Goal: Task Accomplishment & Management: Manage account settings

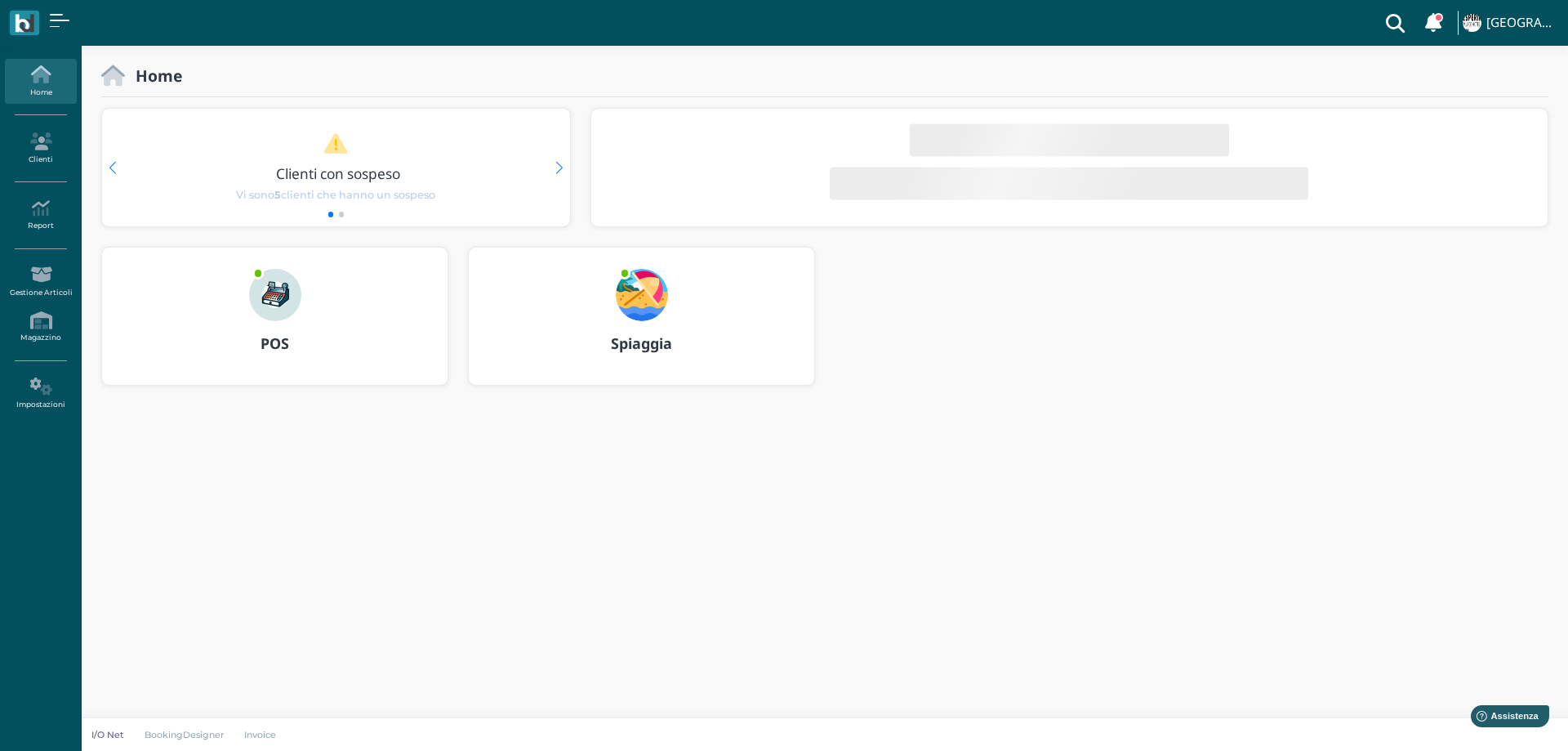
click at [633, 294] on img at bounding box center [641, 295] width 52 height 52
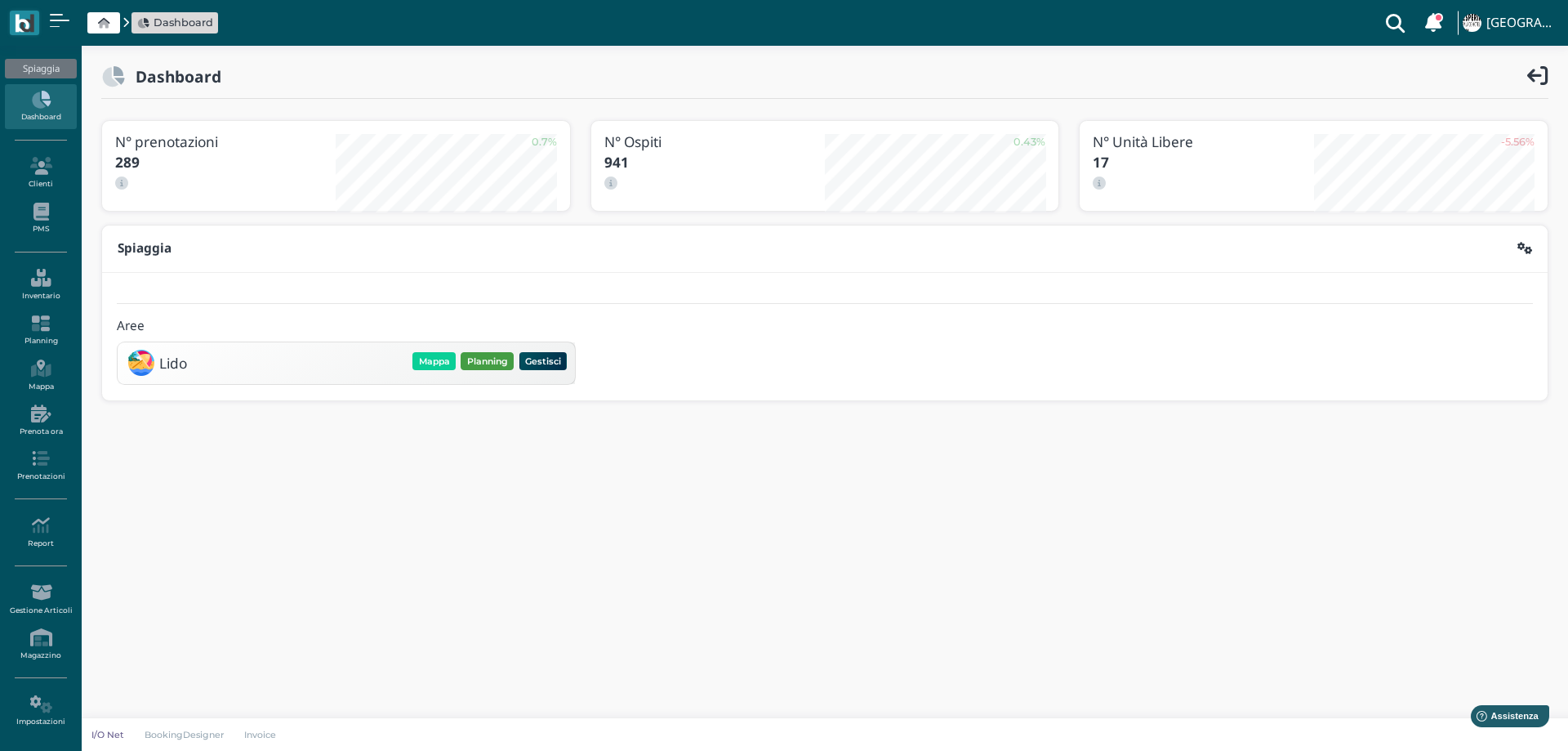
click at [495, 359] on button "Planning" at bounding box center [487, 362] width 53 height 18
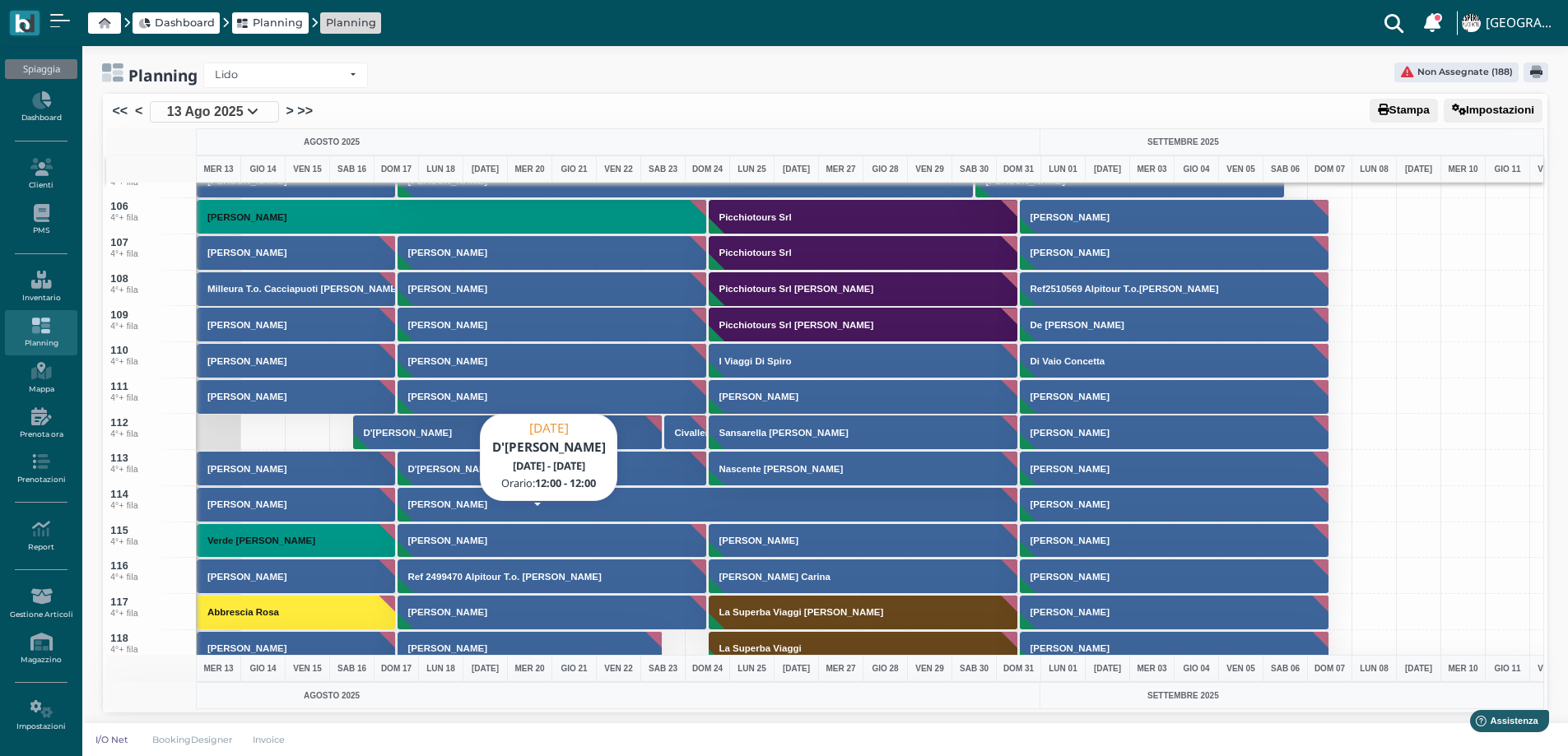
scroll to position [3702, 0]
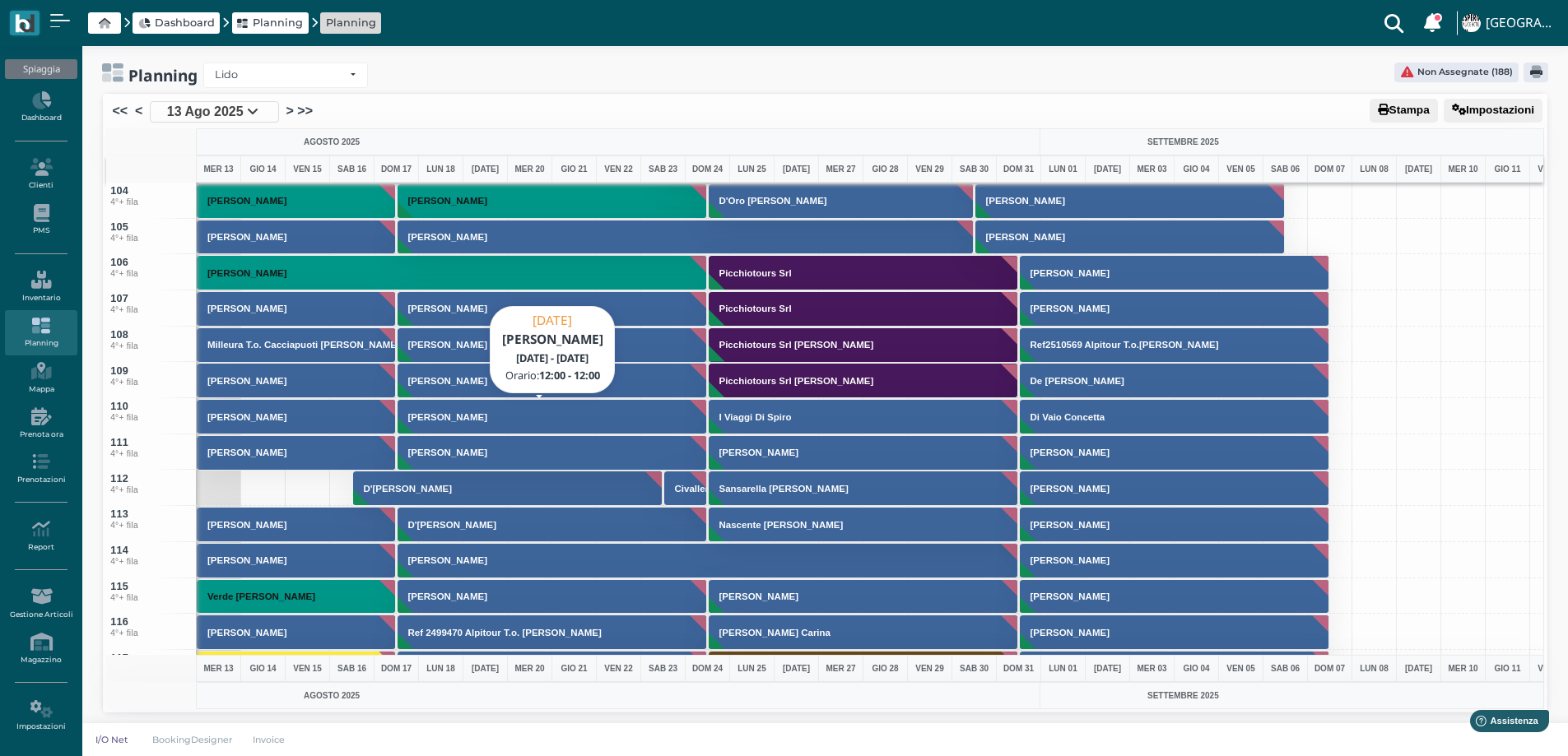
click at [427, 421] on button "Di Paola Mario" at bounding box center [553, 417] width 311 height 35
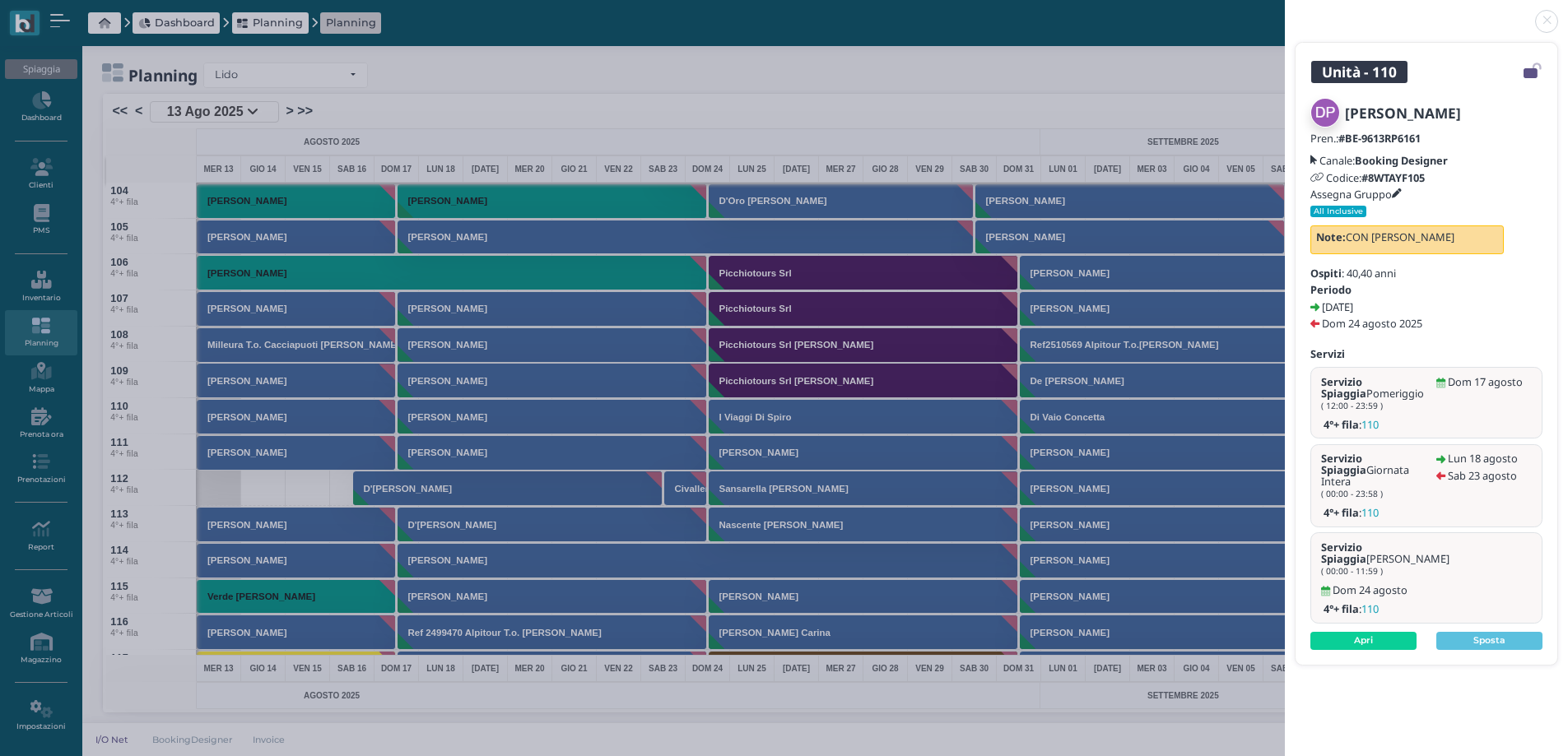
click at [1285, 11] on link at bounding box center [1285, 11] width 0 height 0
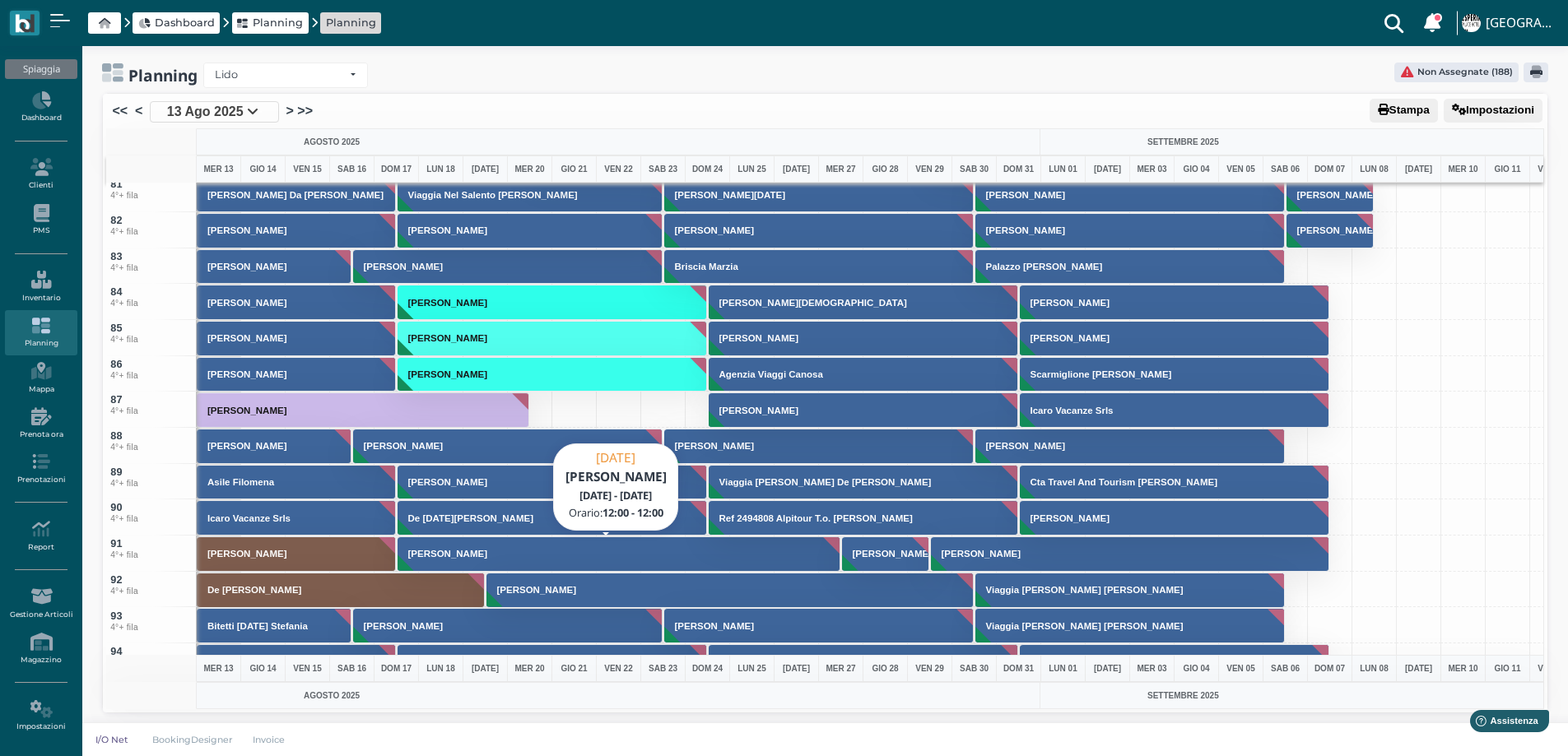
scroll to position [2880, 0]
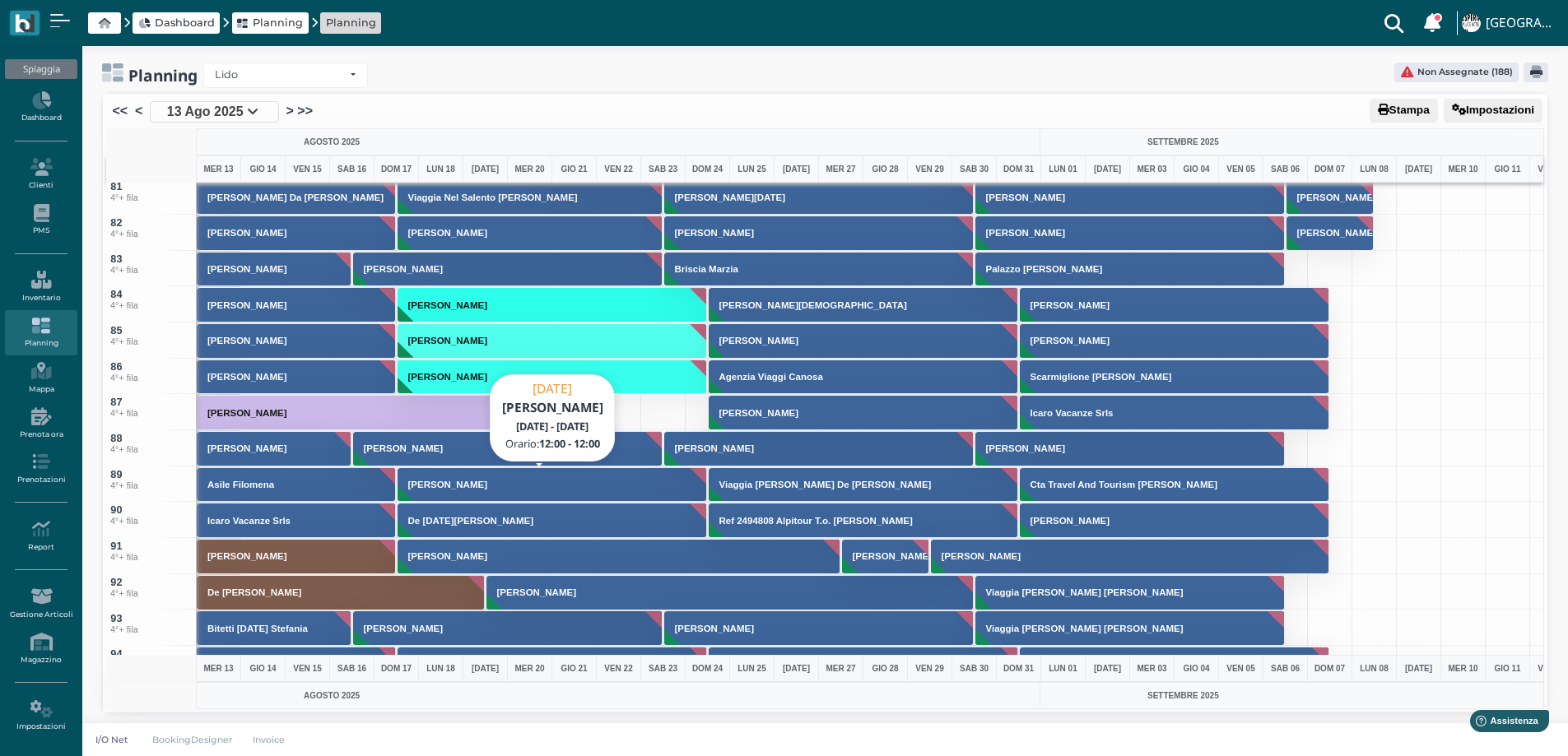
click at [423, 483] on h3 "[PERSON_NAME]" at bounding box center [447, 484] width 92 height 10
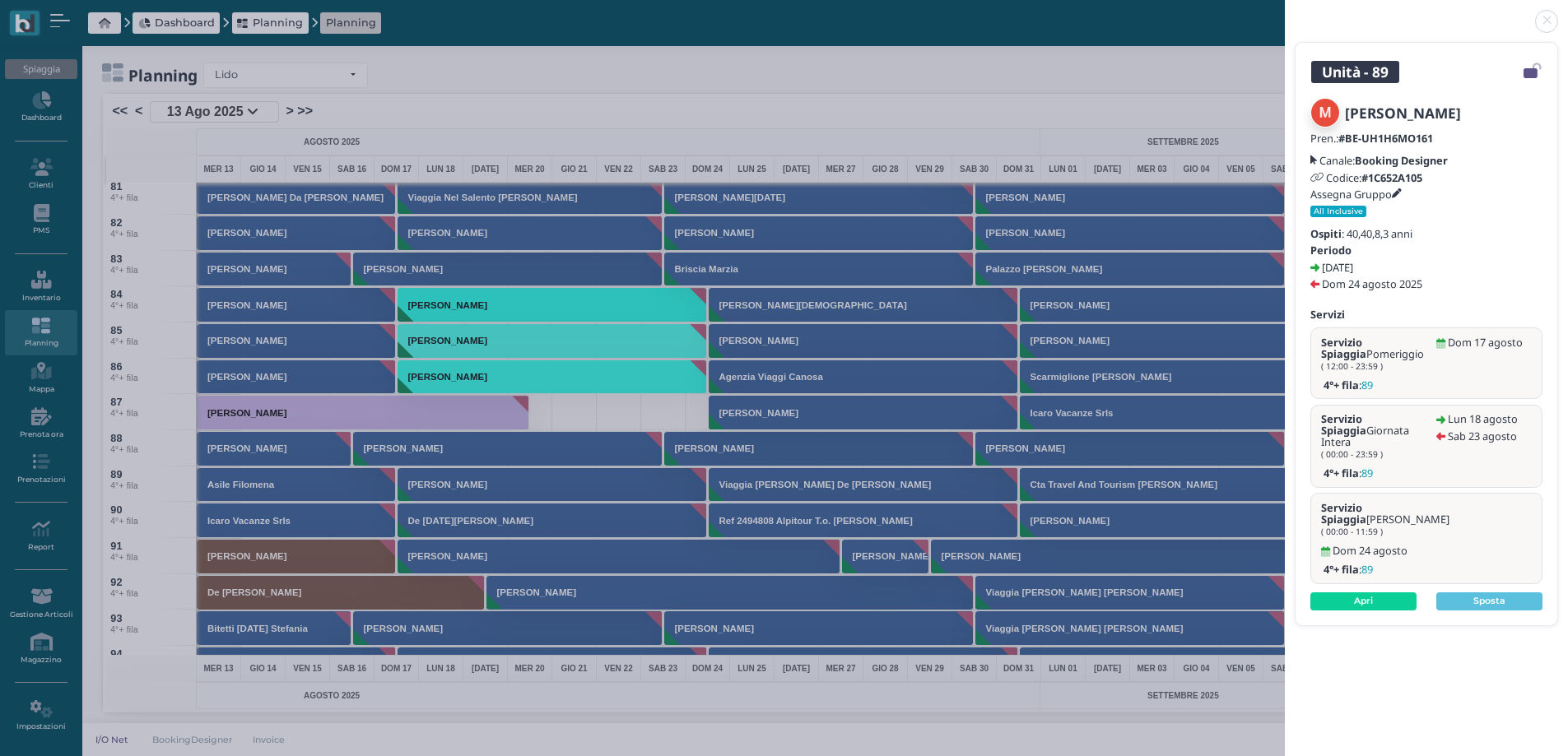
click at [1285, 11] on link at bounding box center [1285, 11] width 0 height 0
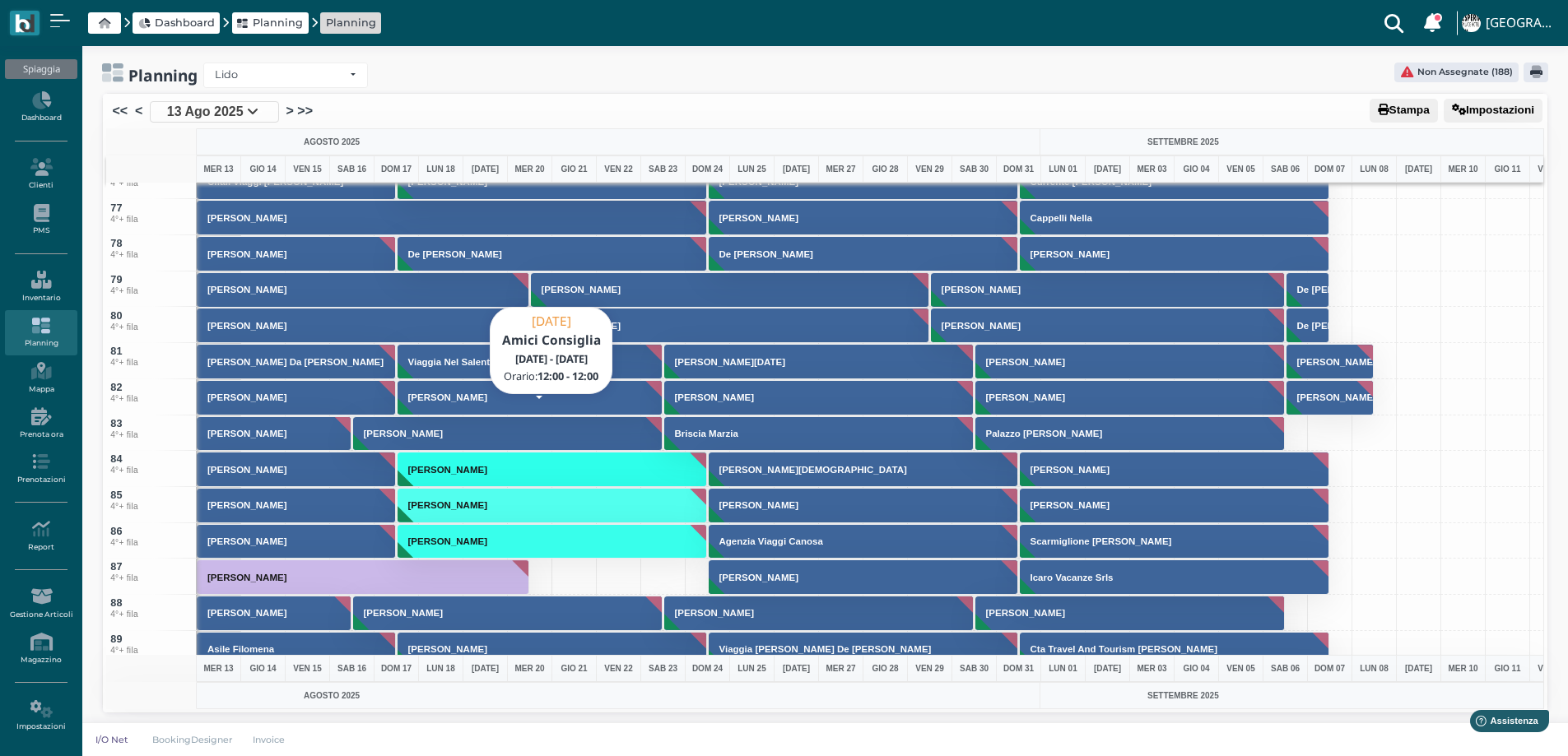
scroll to position [3127, 0]
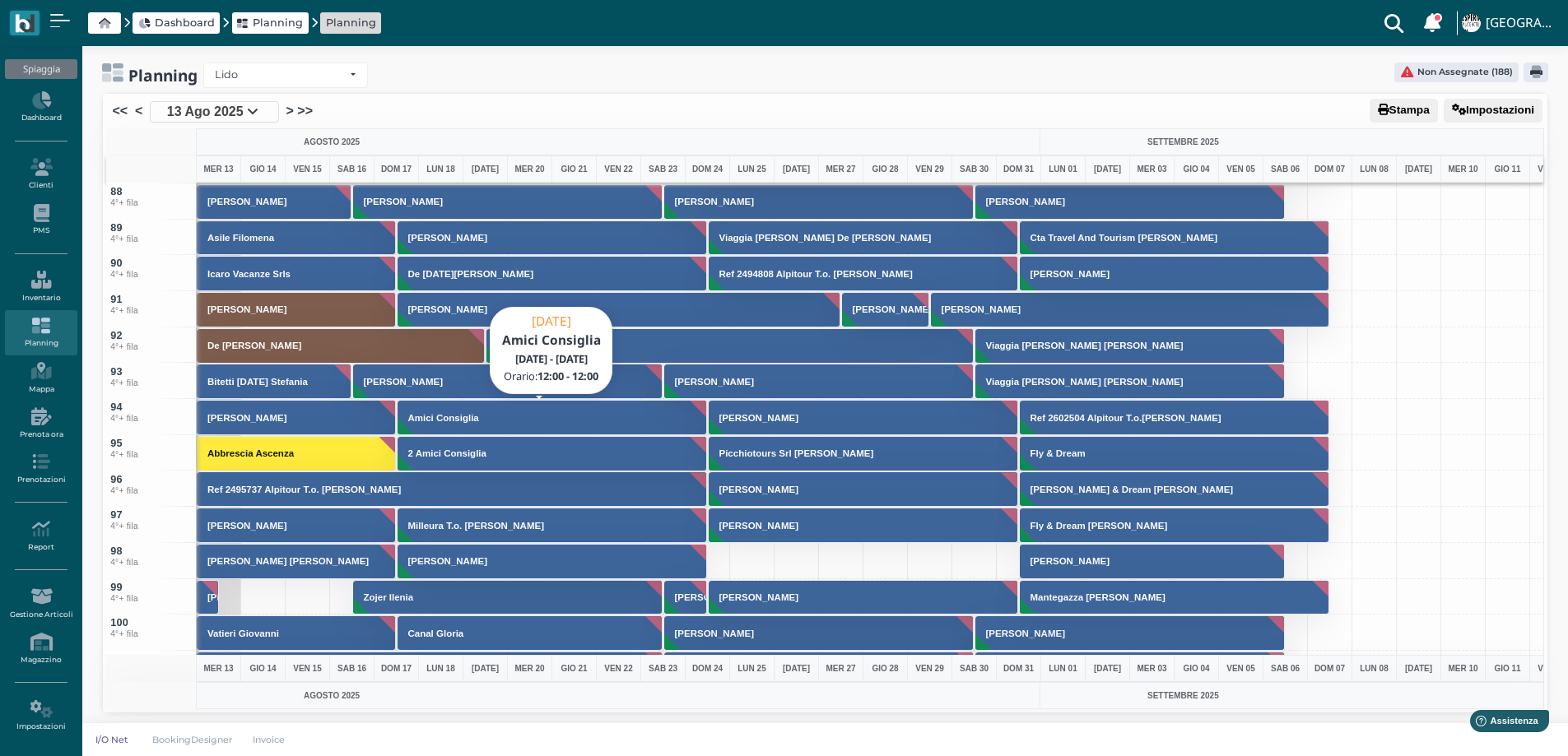
click at [508, 427] on button "Amici Consiglia" at bounding box center [553, 418] width 311 height 35
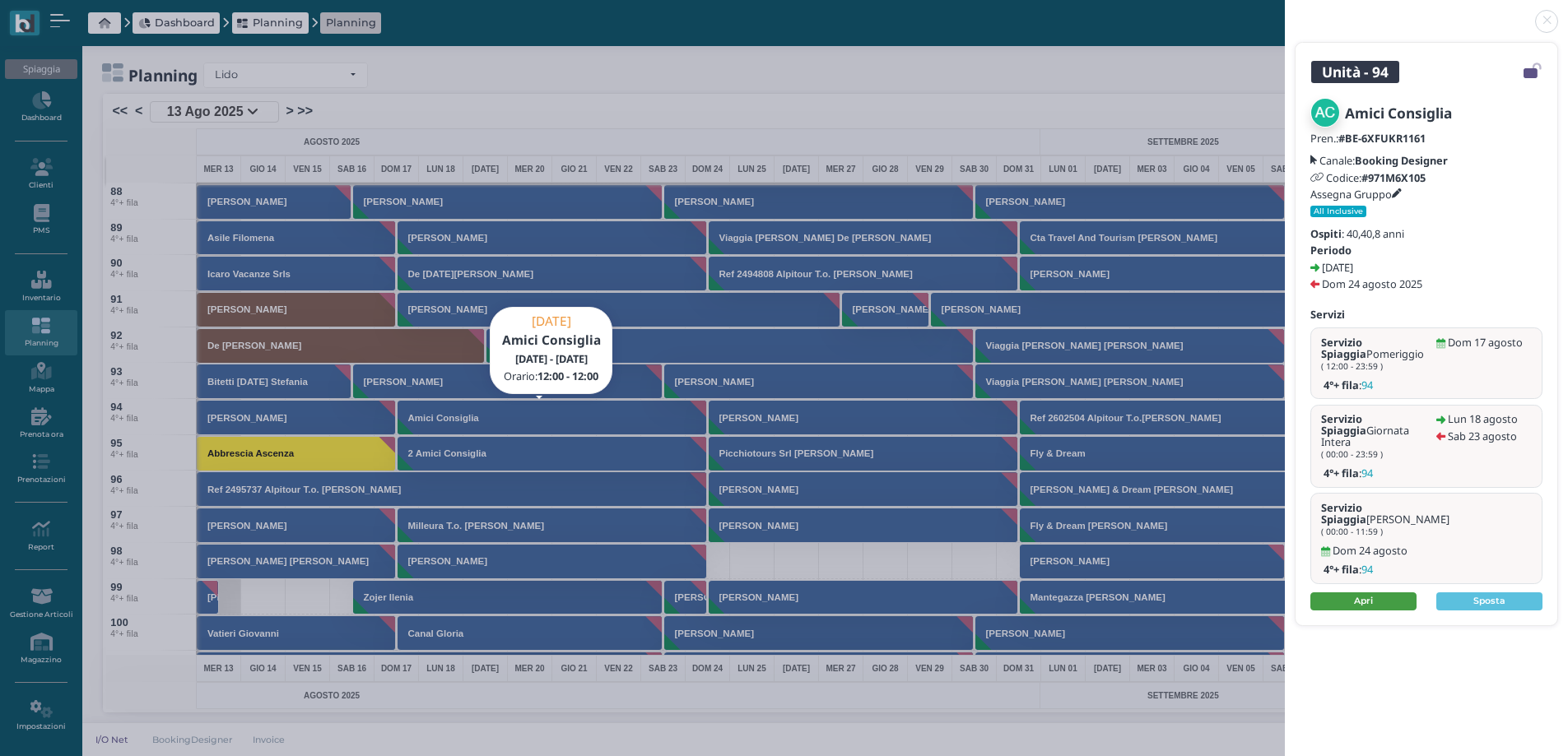
click at [1343, 592] on link "Apri" at bounding box center [1363, 602] width 106 height 18
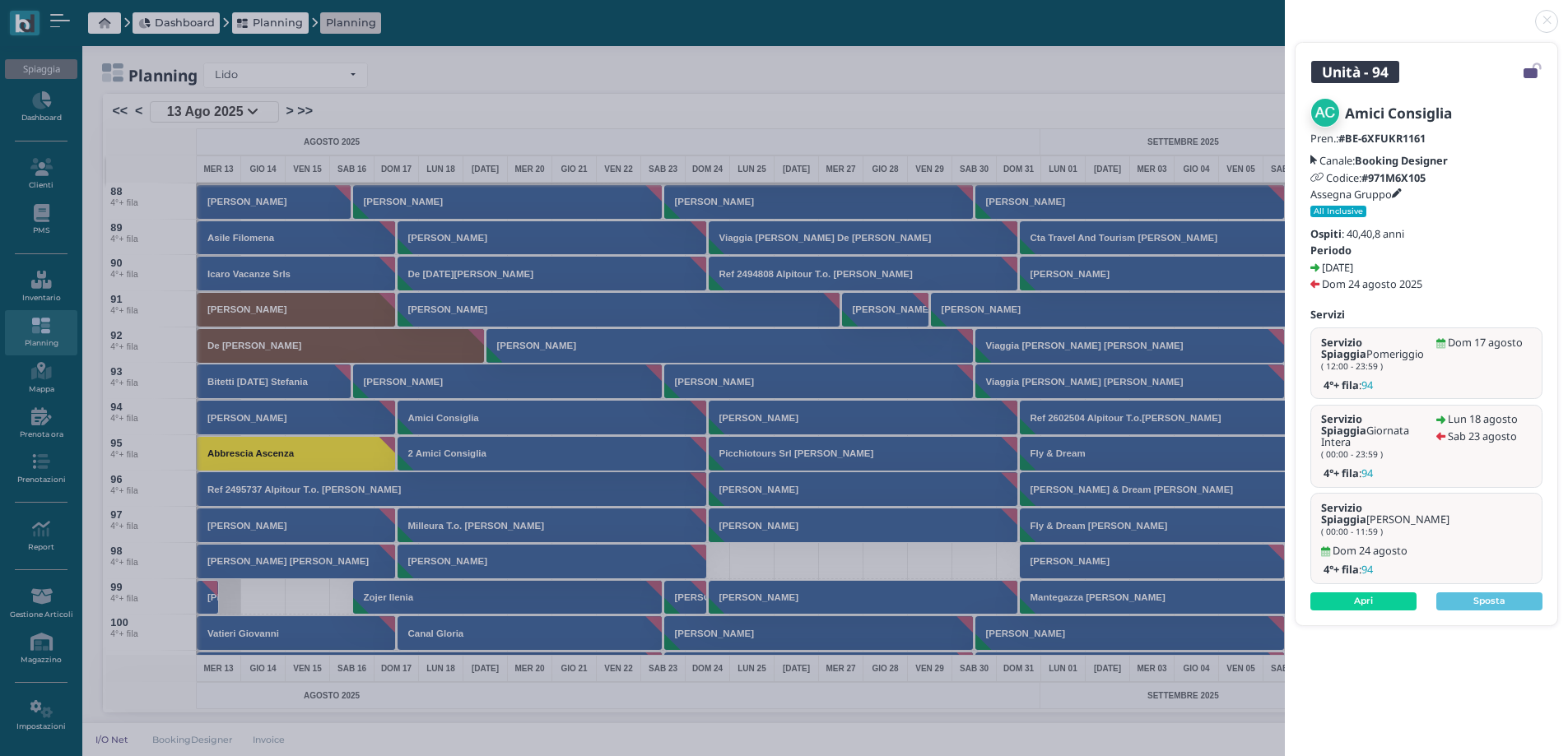
click at [1285, 11] on link at bounding box center [1285, 11] width 0 height 0
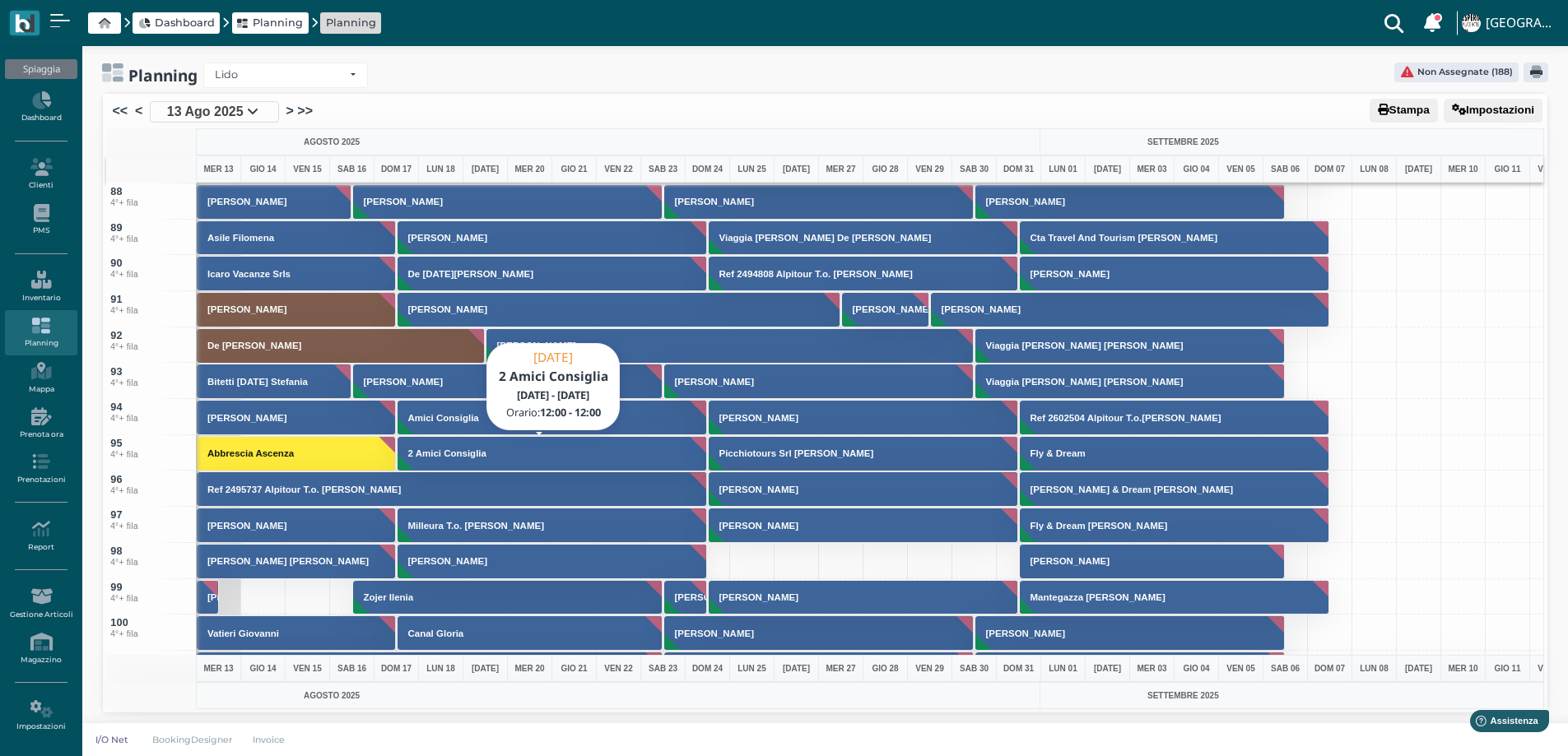
click at [418, 456] on h3 "2 Amici Consiglia" at bounding box center [447, 453] width 92 height 10
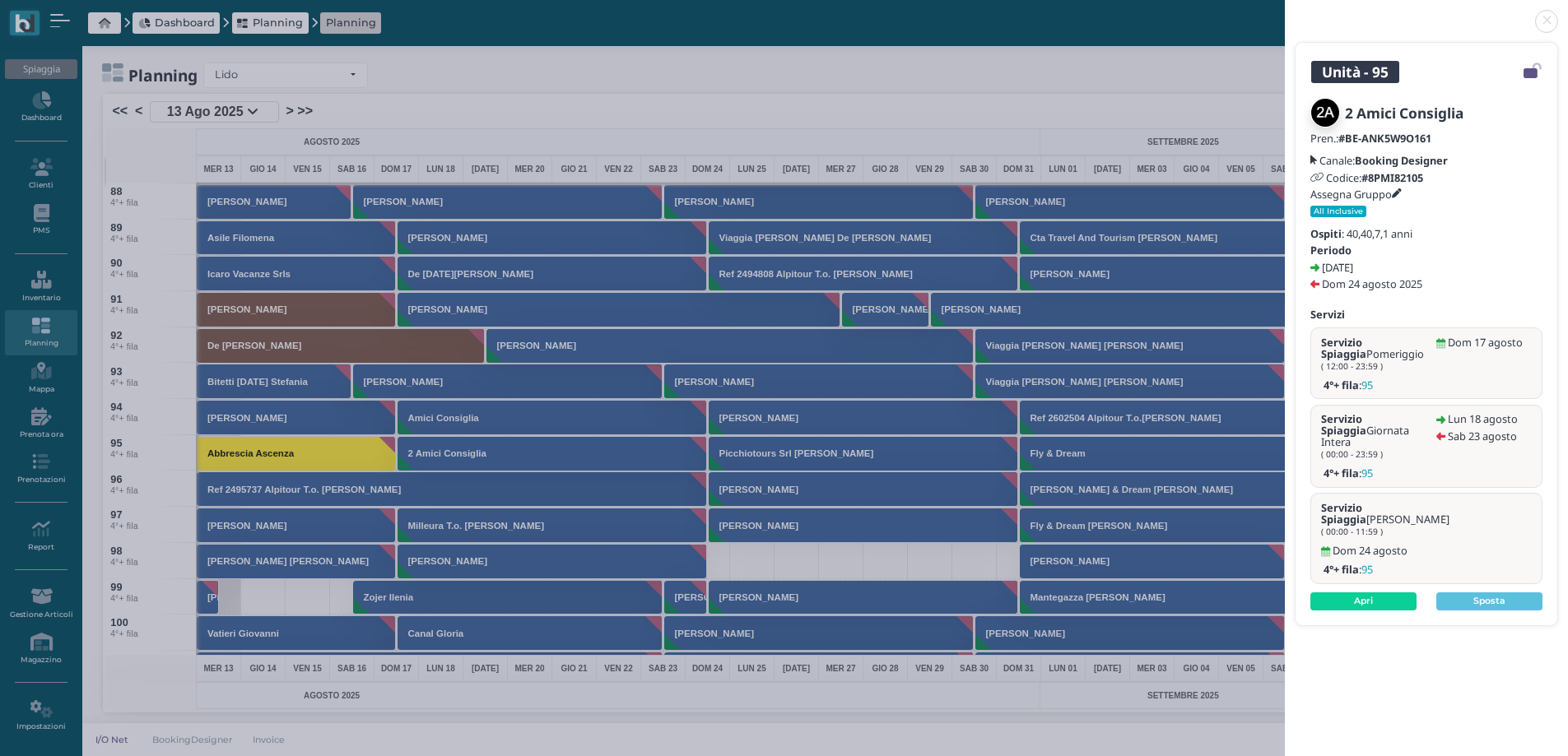
click at [1332, 558] on div "2 Amici Consiglia Pren.: #BE-ANK5W9O161 Canale: Booking Designer Codice: #8PMI8…" at bounding box center [1426, 354] width 262 height 542
click at [1329, 592] on link "Apri" at bounding box center [1363, 602] width 106 height 18
click at [1285, 11] on link at bounding box center [1285, 11] width 0 height 0
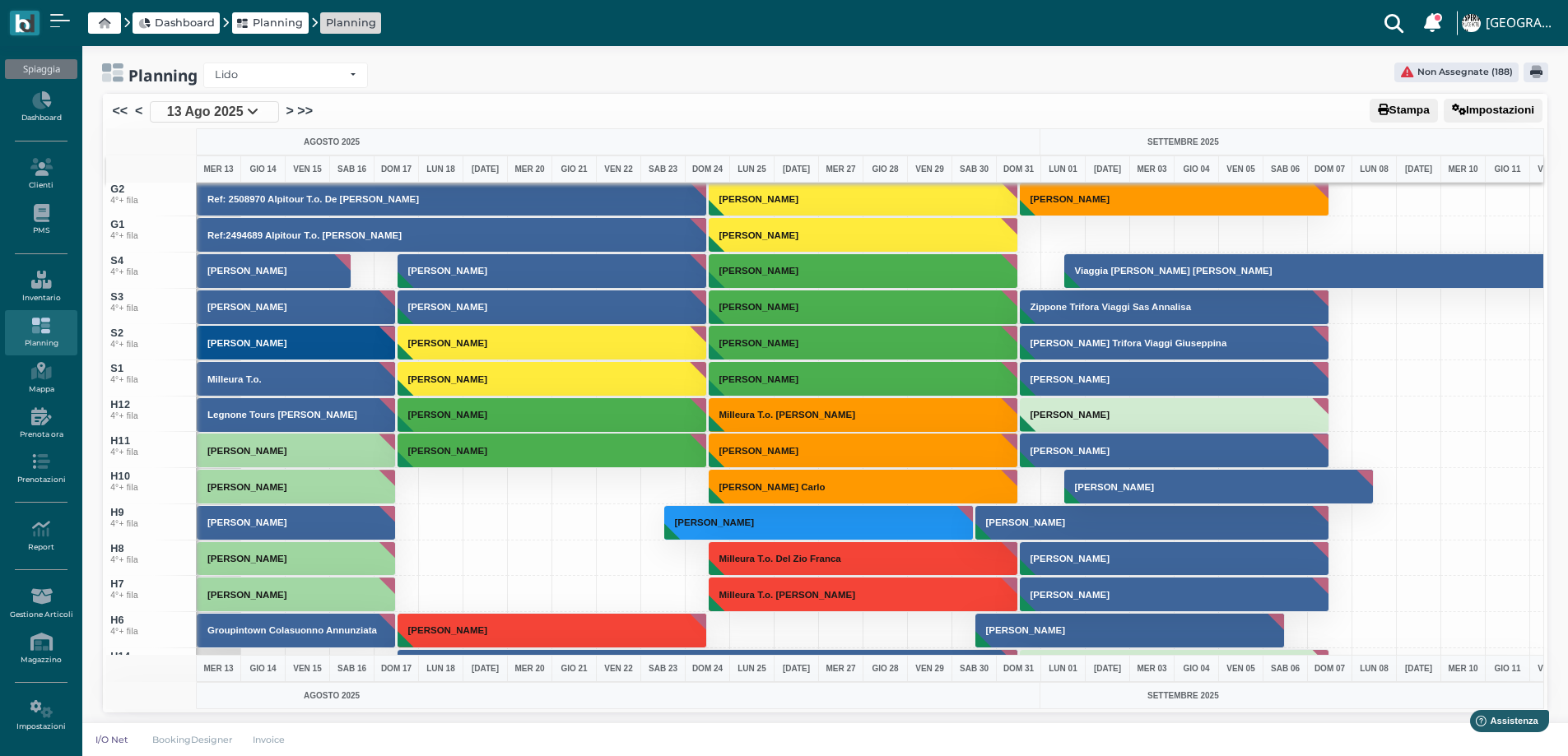
scroll to position [5430, 0]
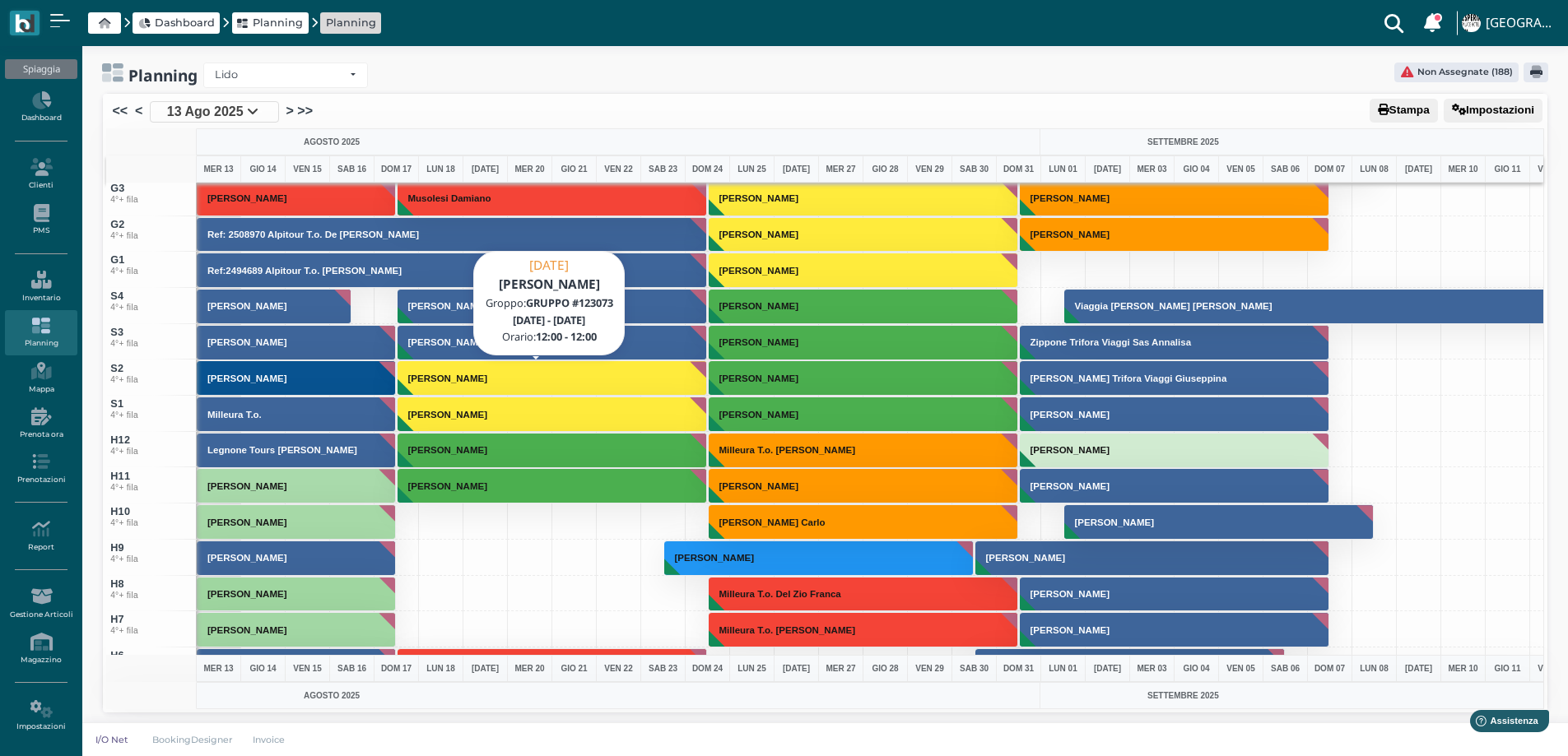
click at [418, 373] on h3 "[PERSON_NAME]" at bounding box center [447, 378] width 92 height 10
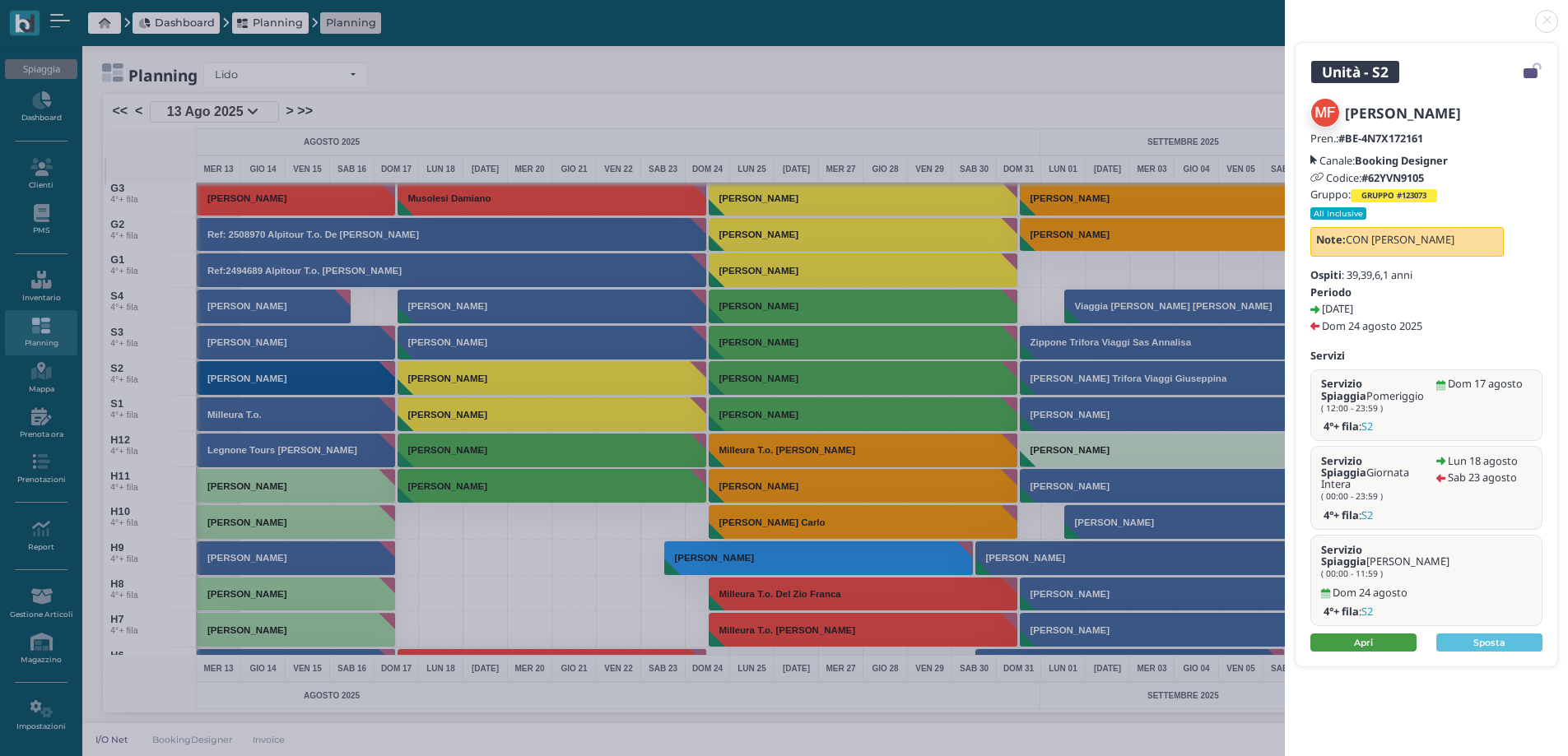
click at [1344, 633] on link "Apri" at bounding box center [1363, 642] width 106 height 18
click at [1285, 11] on link at bounding box center [1285, 11] width 0 height 0
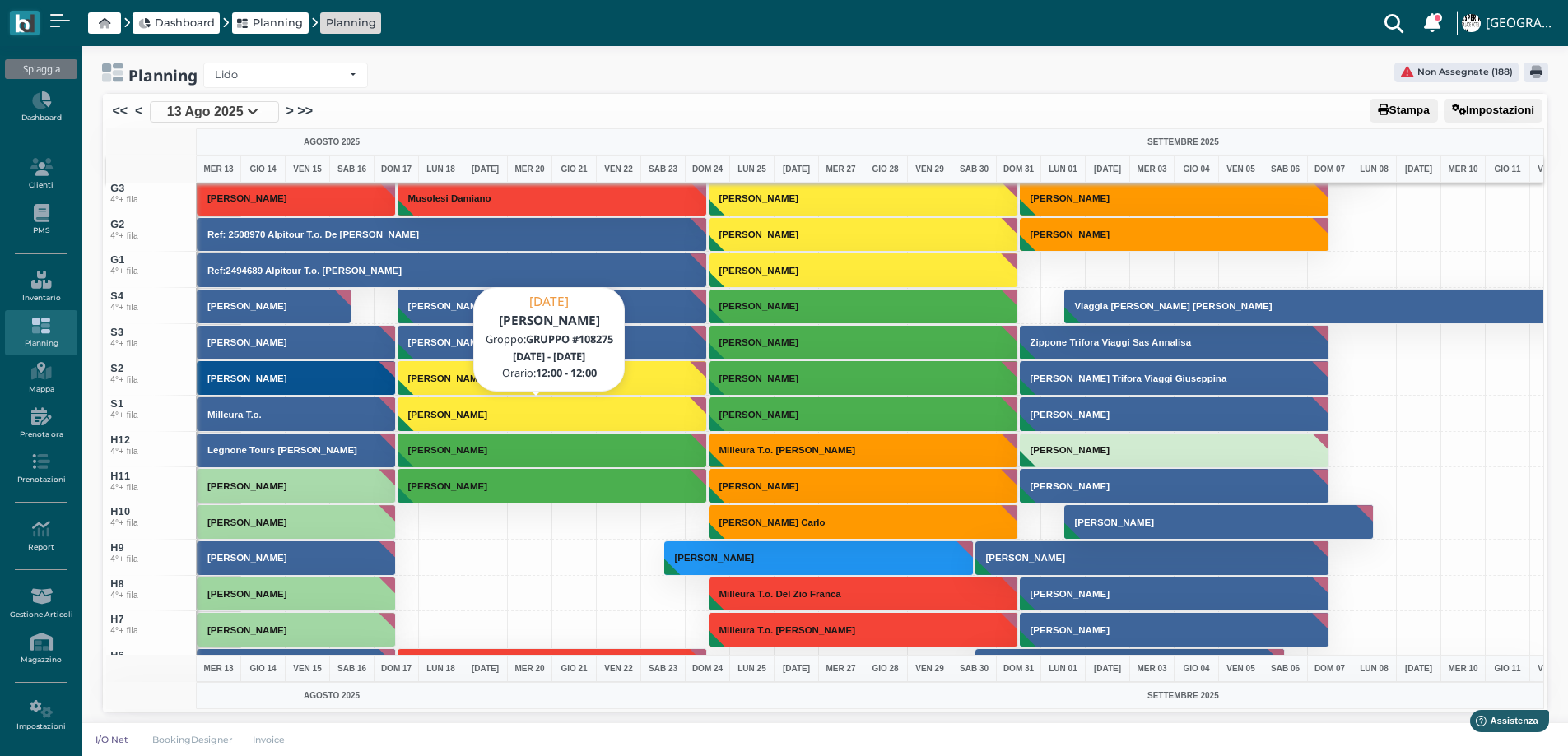
click at [484, 417] on h3 "[PERSON_NAME]" at bounding box center [447, 414] width 92 height 10
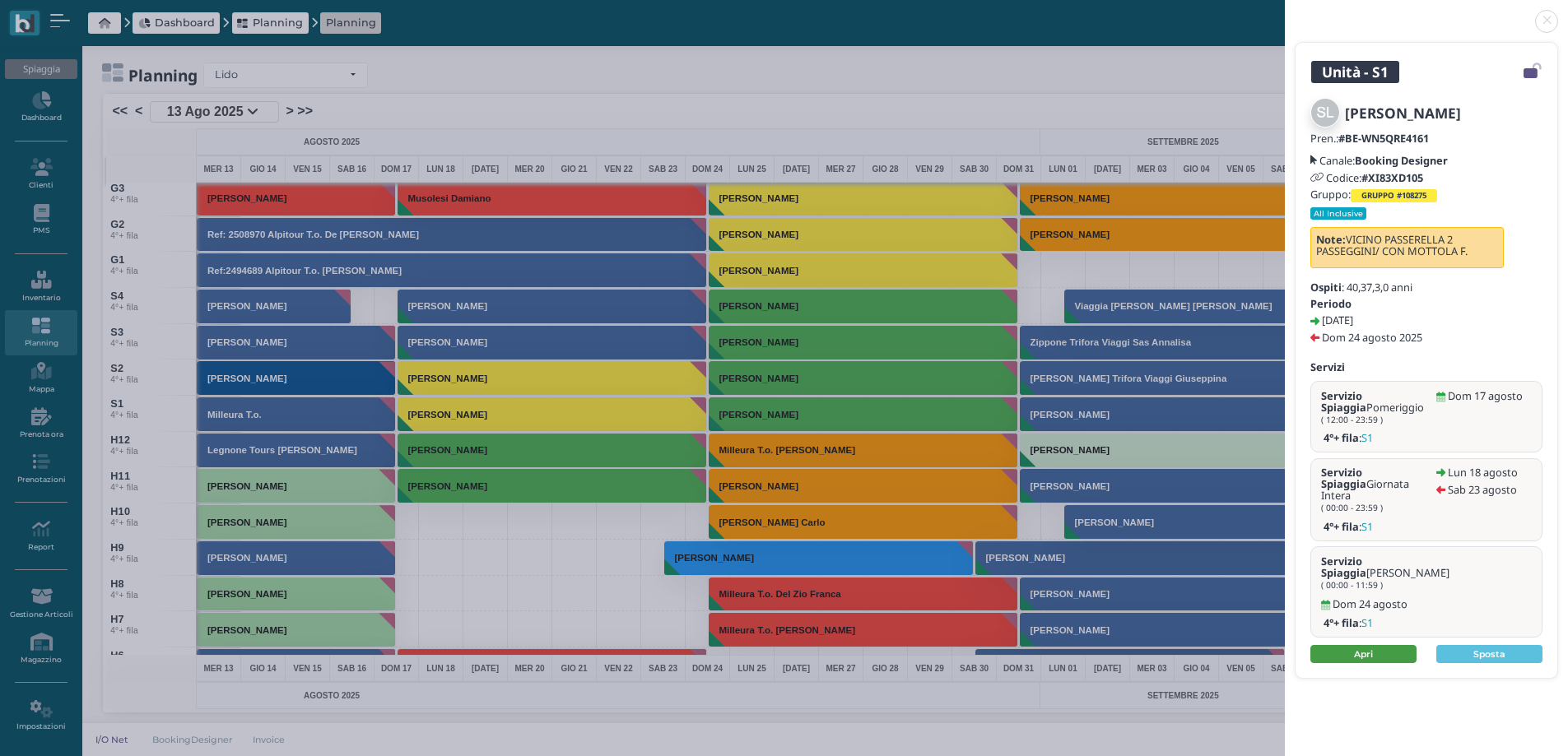
click at [1345, 645] on link "Apri" at bounding box center [1363, 654] width 106 height 18
click at [1285, 11] on link at bounding box center [1285, 11] width 0 height 0
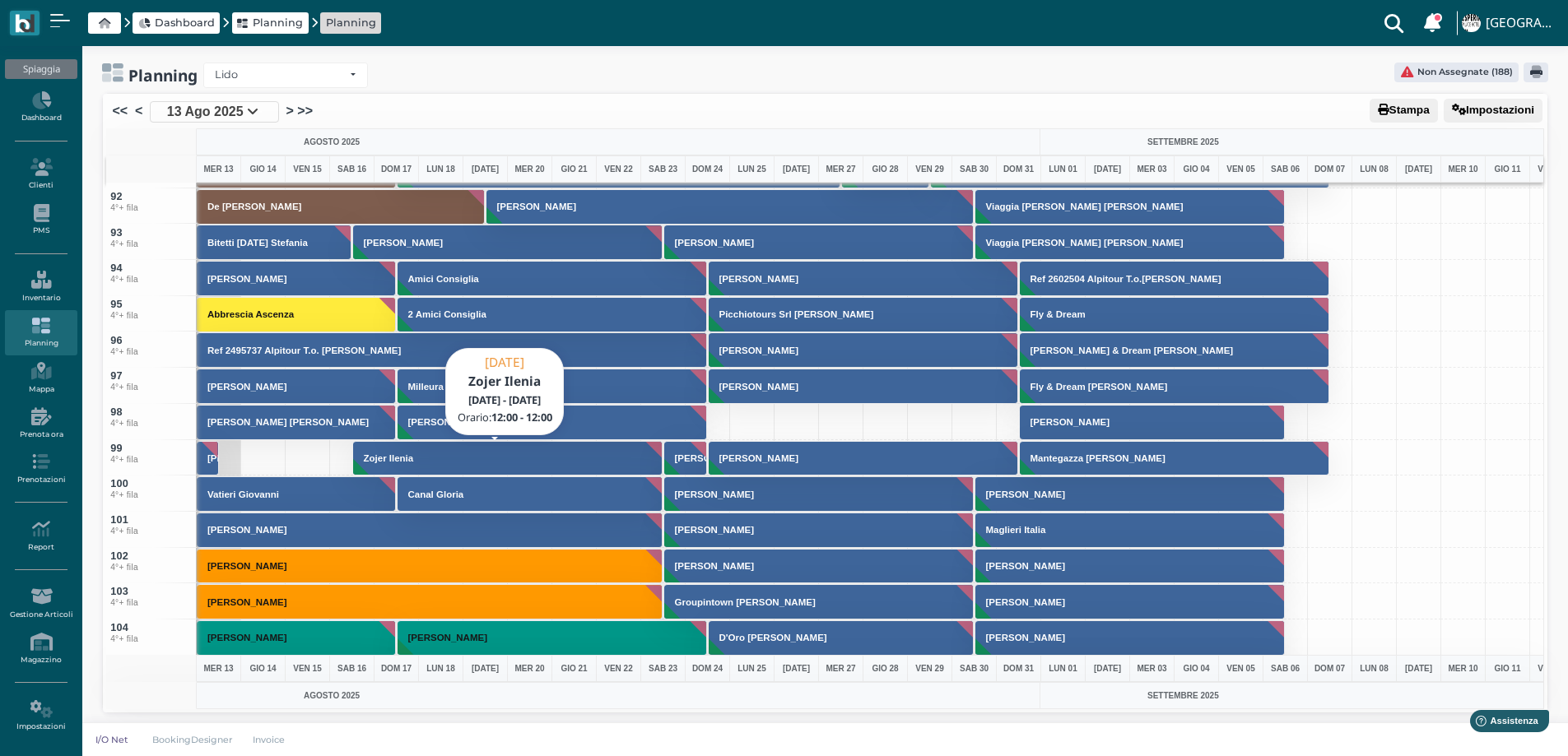
scroll to position [3240, 0]
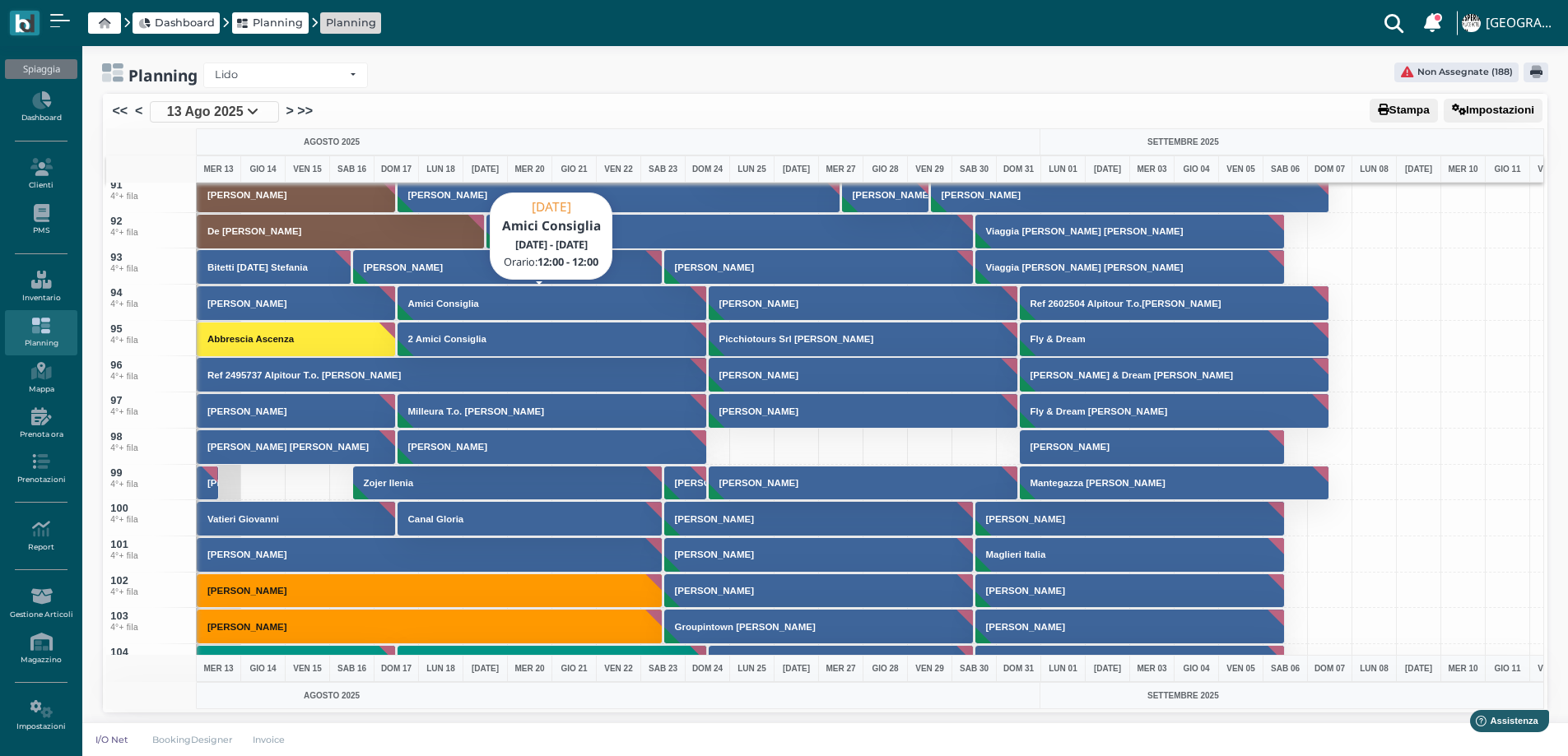
click at [410, 306] on h3 "Amici Consiglia" at bounding box center [443, 303] width 84 height 10
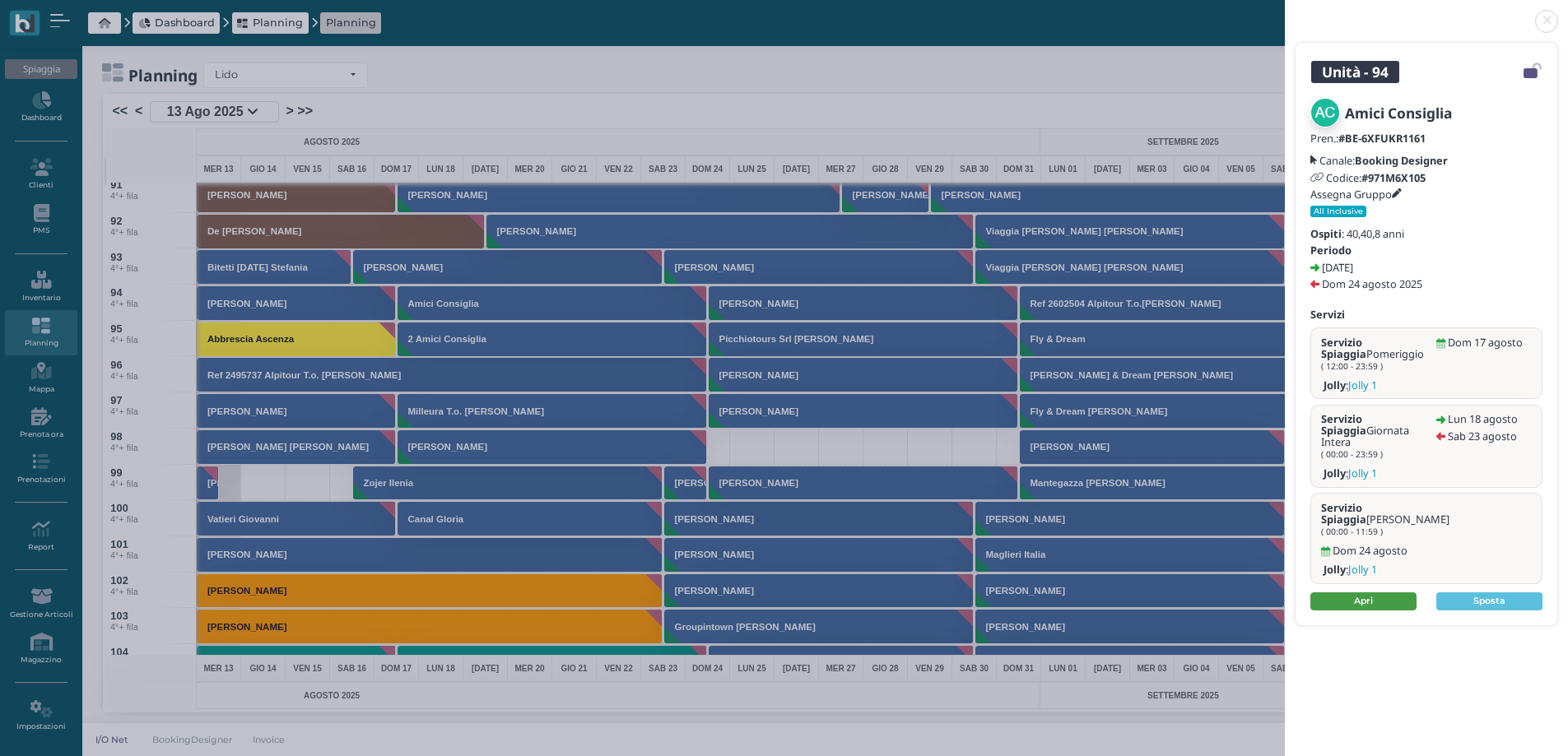
click at [1387, 592] on link "Apri" at bounding box center [1363, 602] width 106 height 18
click at [1285, 11] on link at bounding box center [1285, 11] width 0 height 0
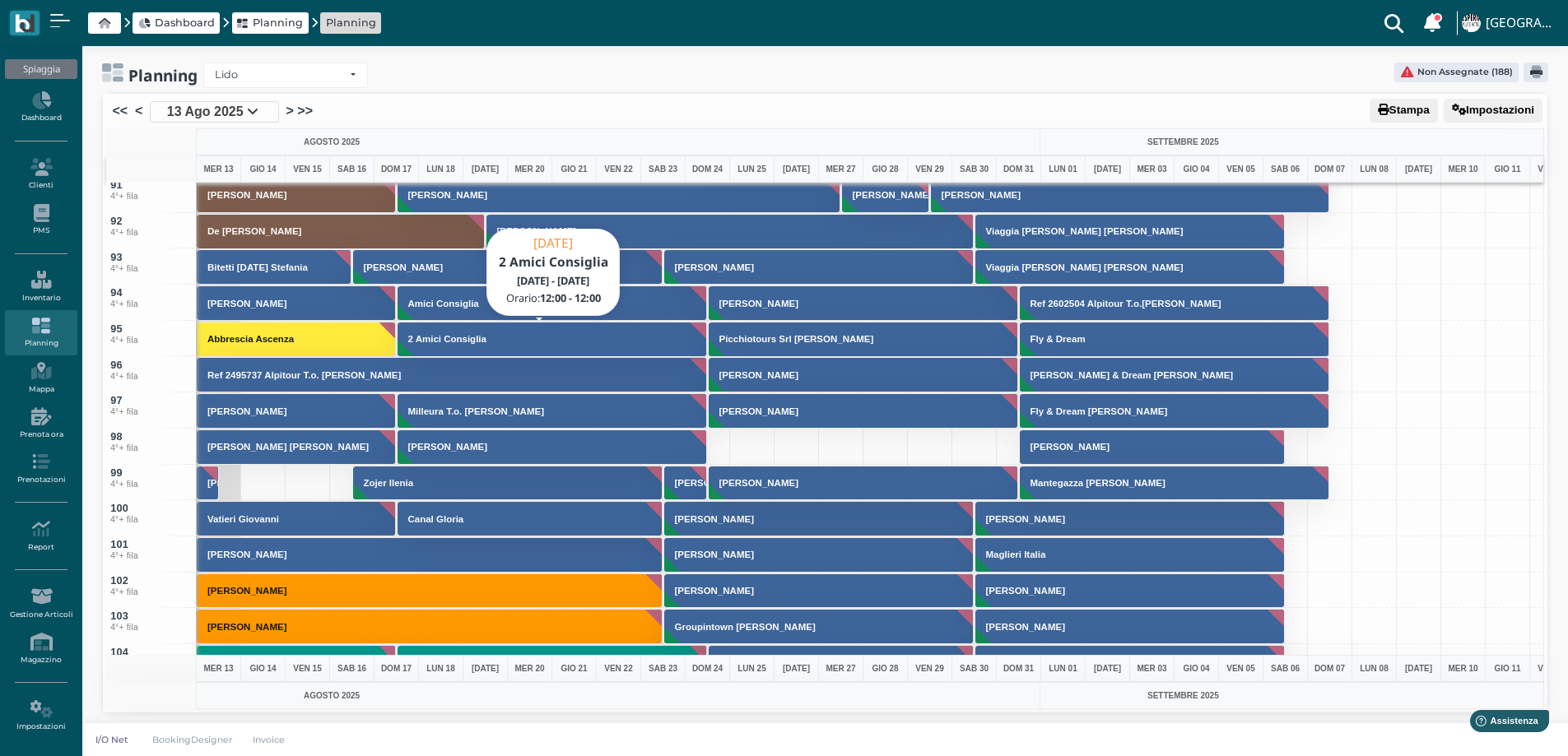
click at [486, 342] on h3 "2 Amici Consiglia" at bounding box center [447, 338] width 92 height 10
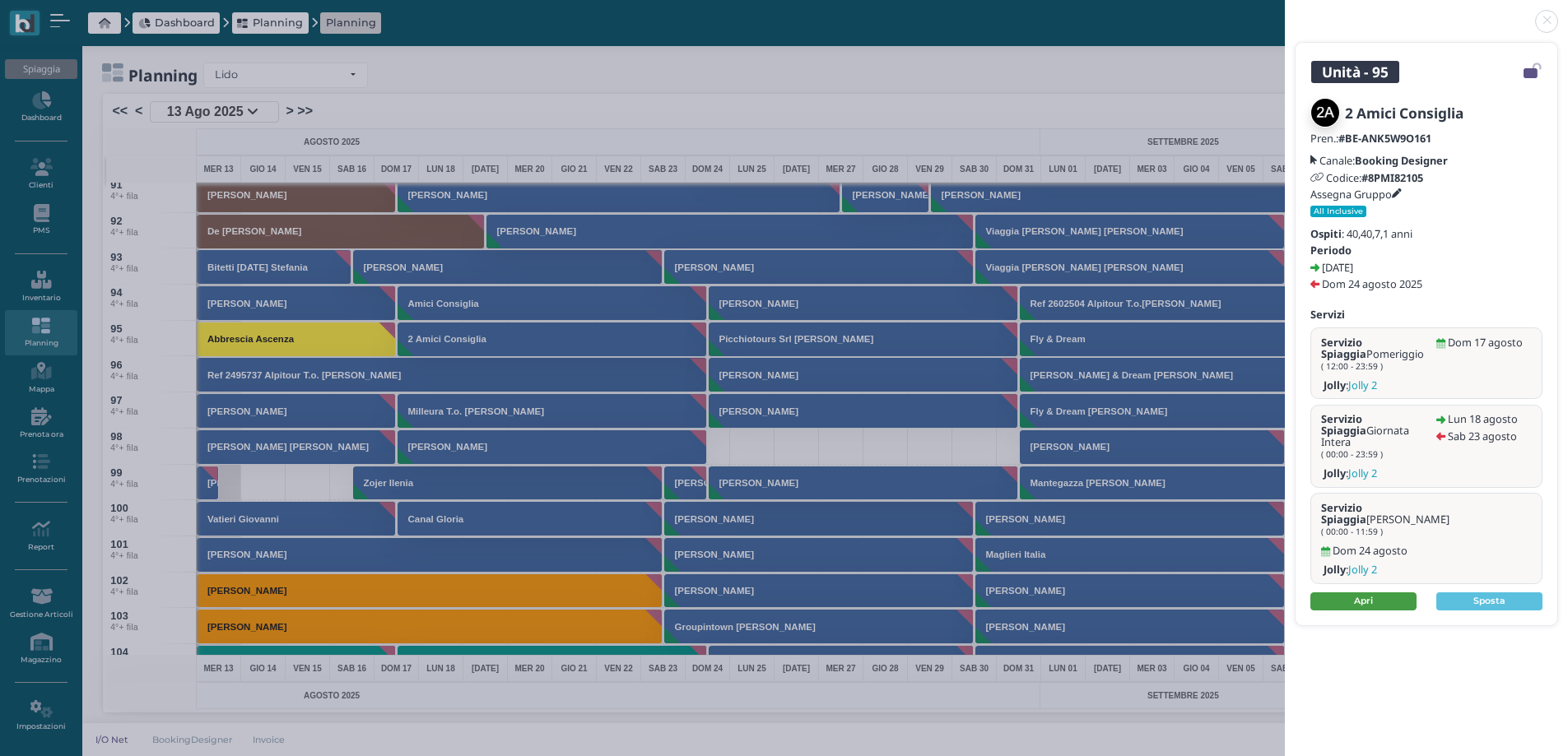
click at [1381, 592] on link "Apri" at bounding box center [1363, 602] width 106 height 18
click at [1285, 11] on link at bounding box center [1285, 11] width 0 height 0
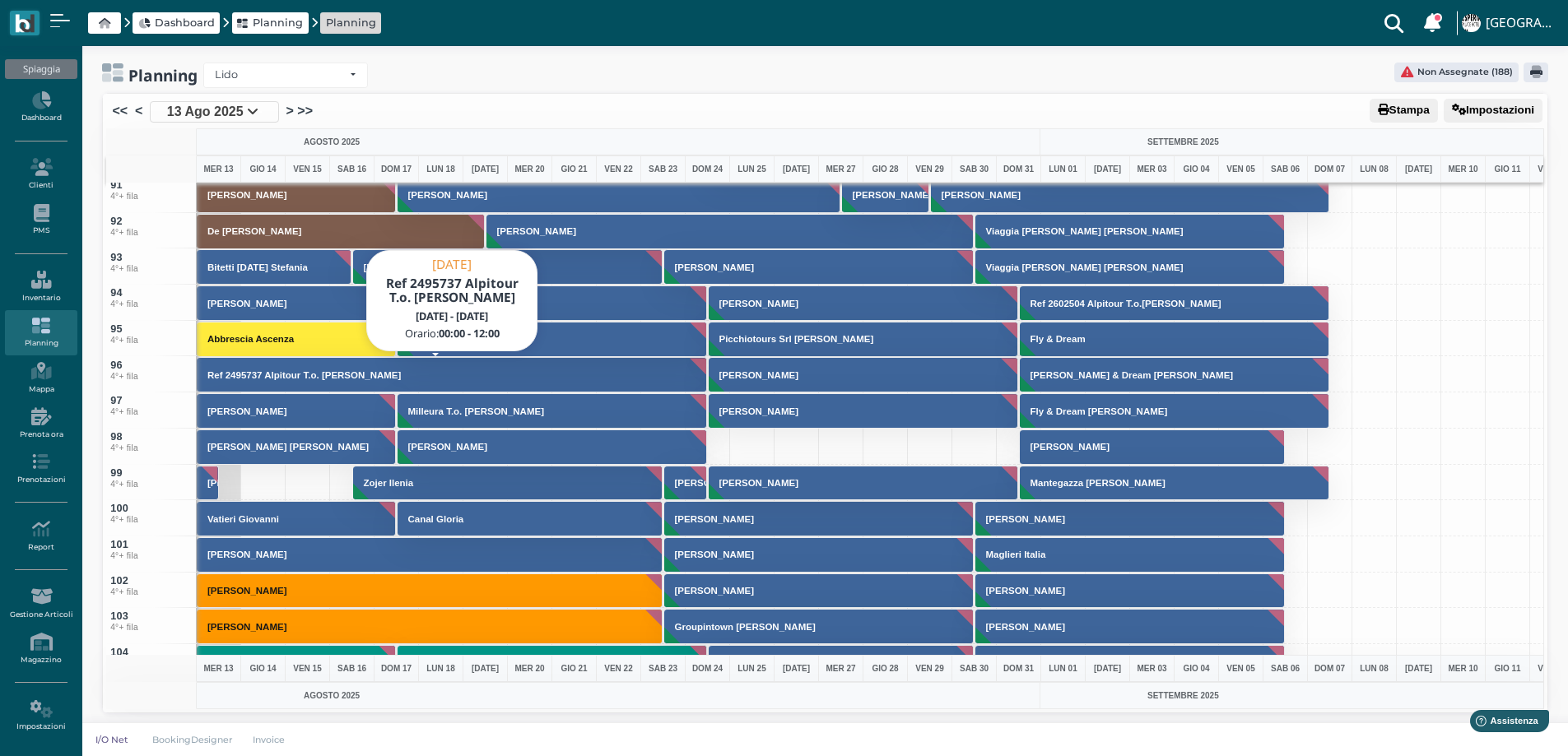
scroll to position [0, 0]
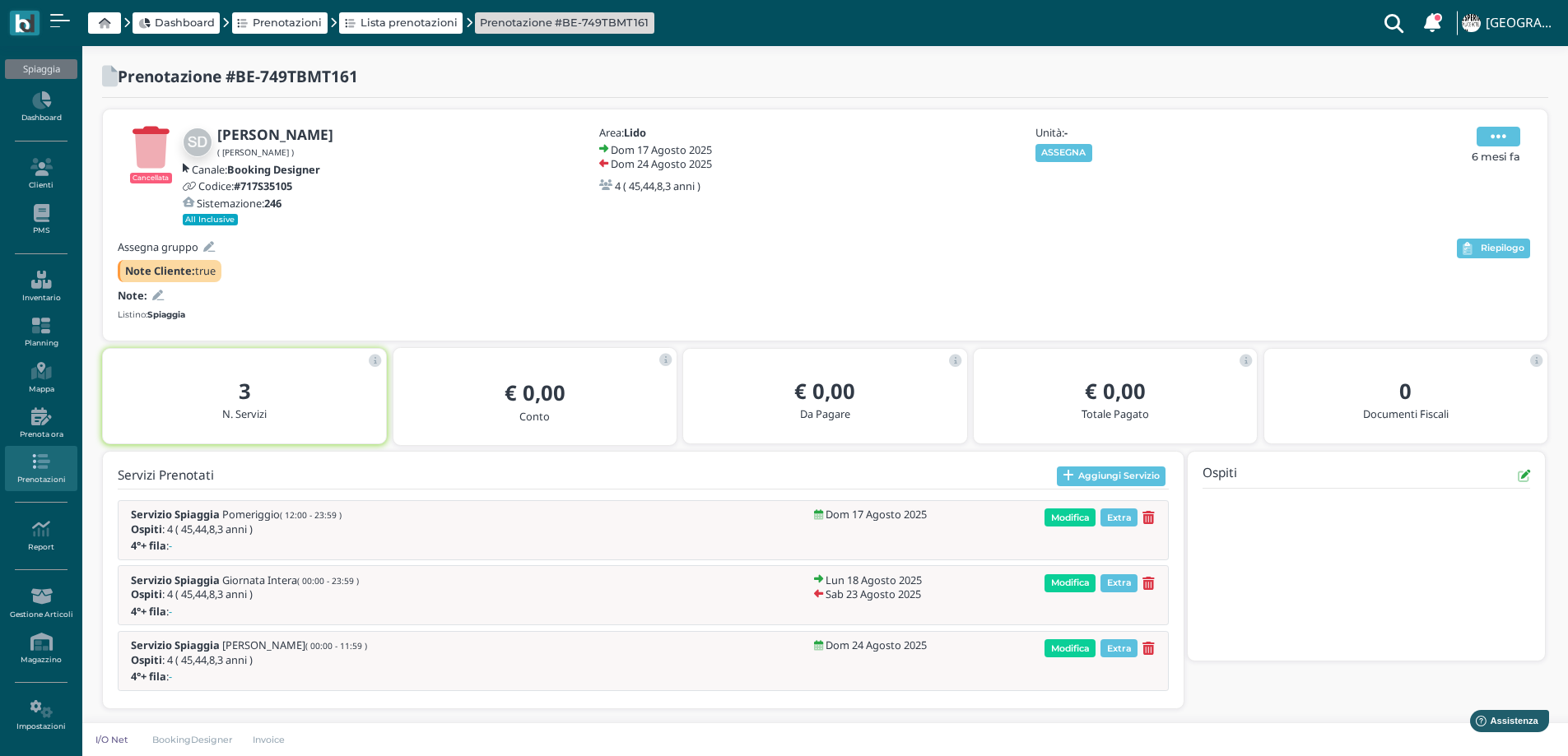
drag, startPoint x: 1525, startPoint y: 135, endPoint x: 1516, endPoint y: 137, distance: 9.2
click at [1525, 136] on div "Apri Anagrafica Elimina Componi Messaggio Logs 6 mesi fa" at bounding box center [1495, 176] width 73 height 99
click at [1502, 135] on icon at bounding box center [1498, 137] width 16 height 18
click at [1426, 202] on span "Elimina" at bounding box center [1443, 200] width 43 height 16
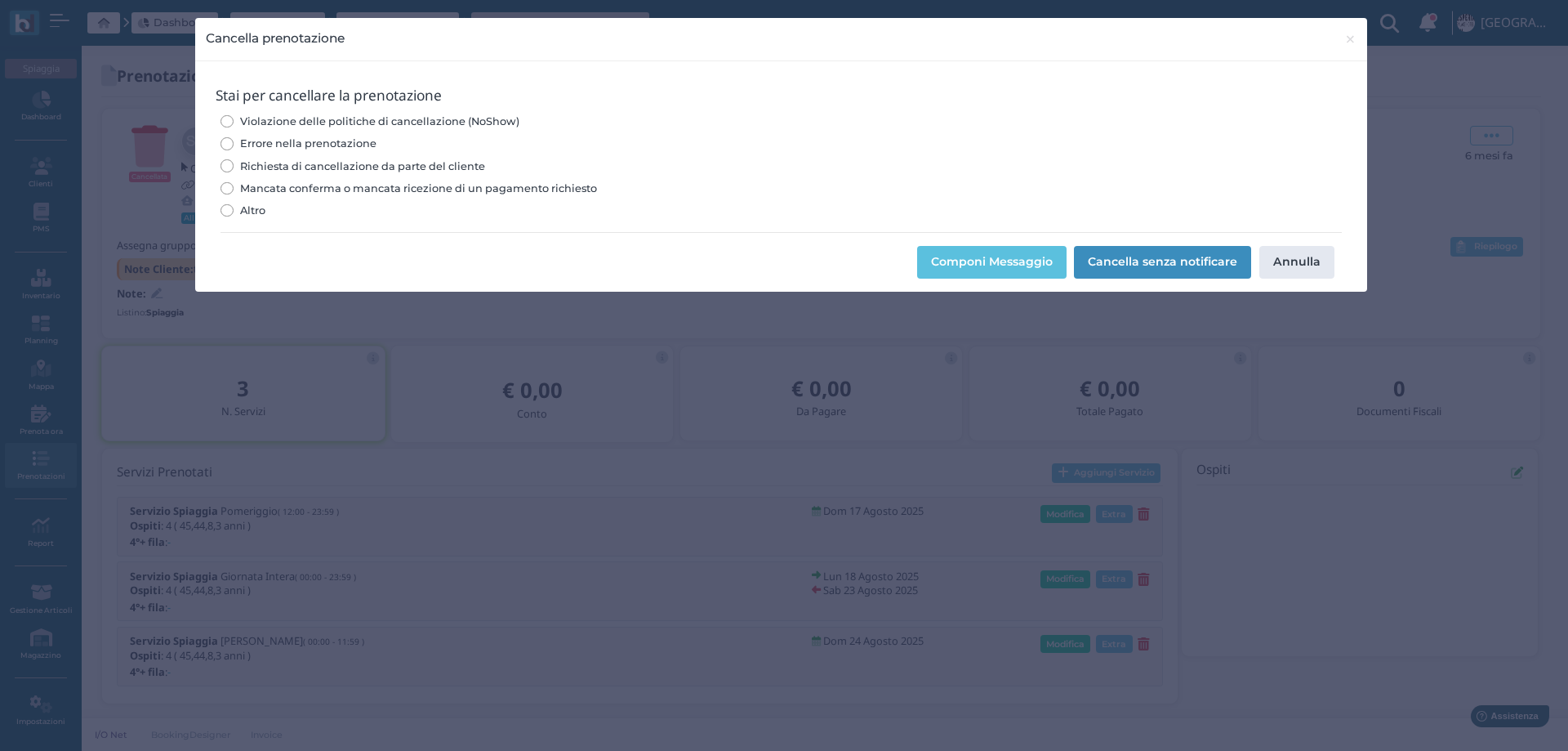
click at [343, 142] on span "Errore nella prenotazione" at bounding box center [308, 143] width 137 height 16
click at [233, 142] on input "Errore nella prenotazione" at bounding box center [226, 143] width 12 height 12
radio input "true"
click at [1127, 265] on button "Cancella senza notificare" at bounding box center [1162, 263] width 177 height 33
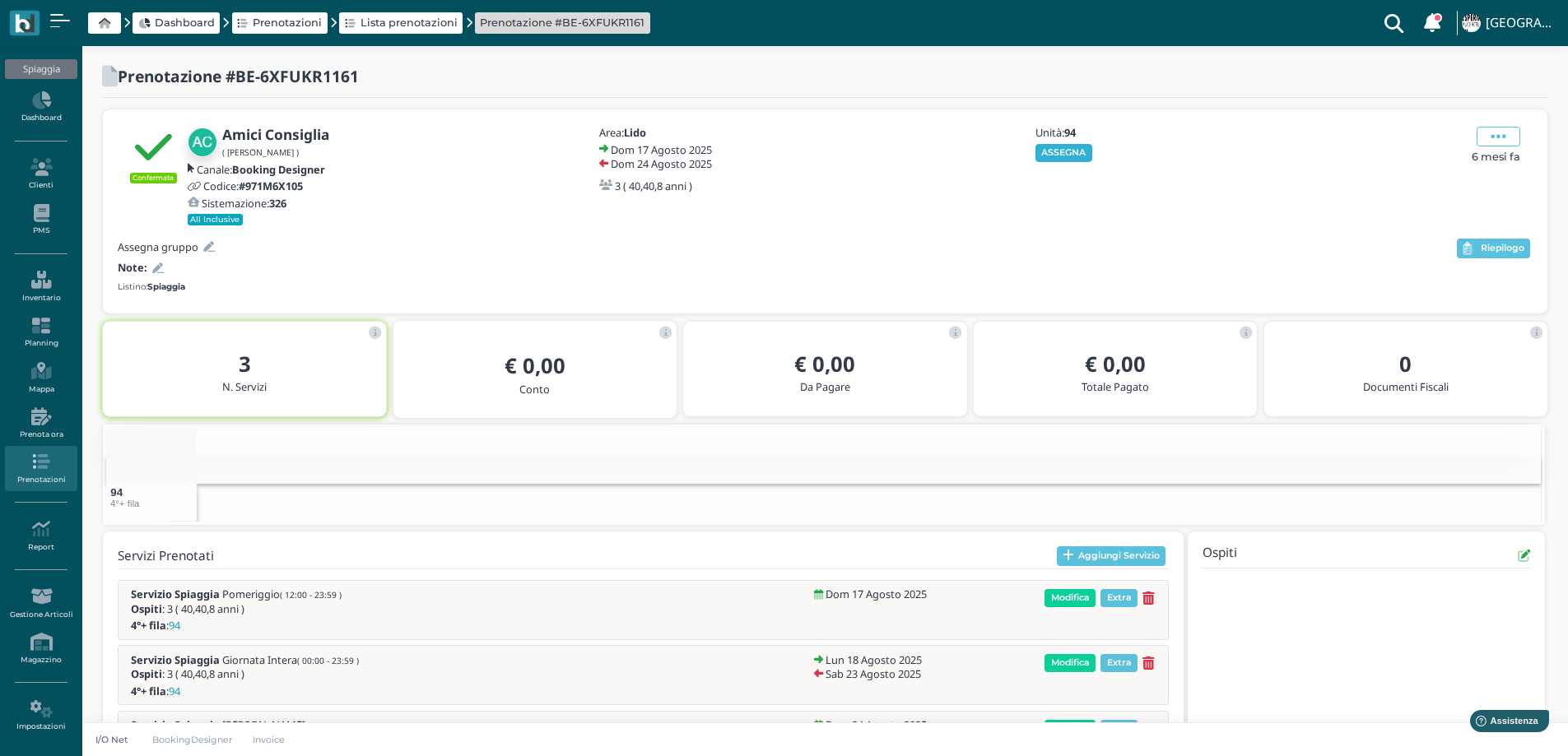
click at [1059, 149] on button "ASSEGNA" at bounding box center [1063, 153] width 56 height 18
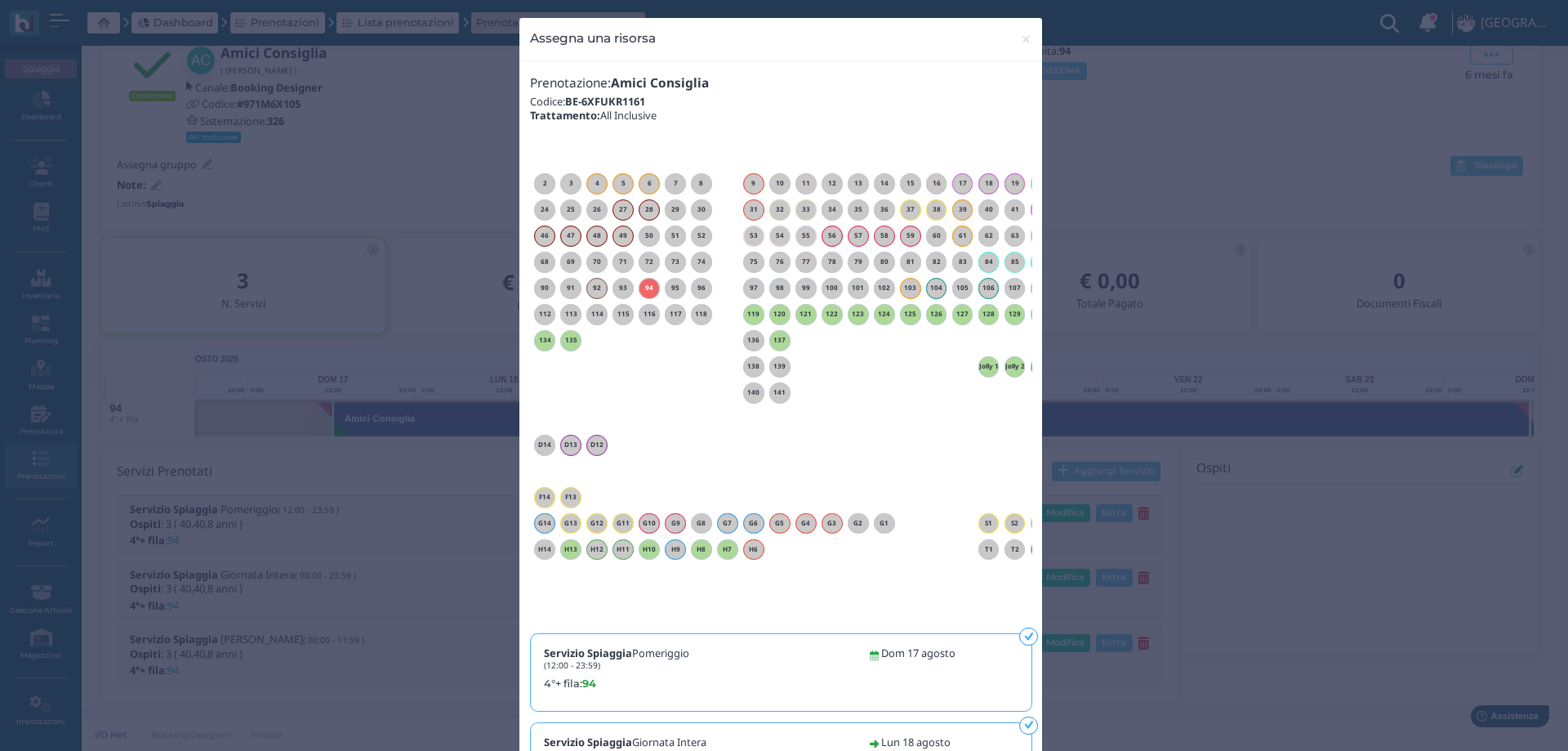
scroll to position [0, 148]
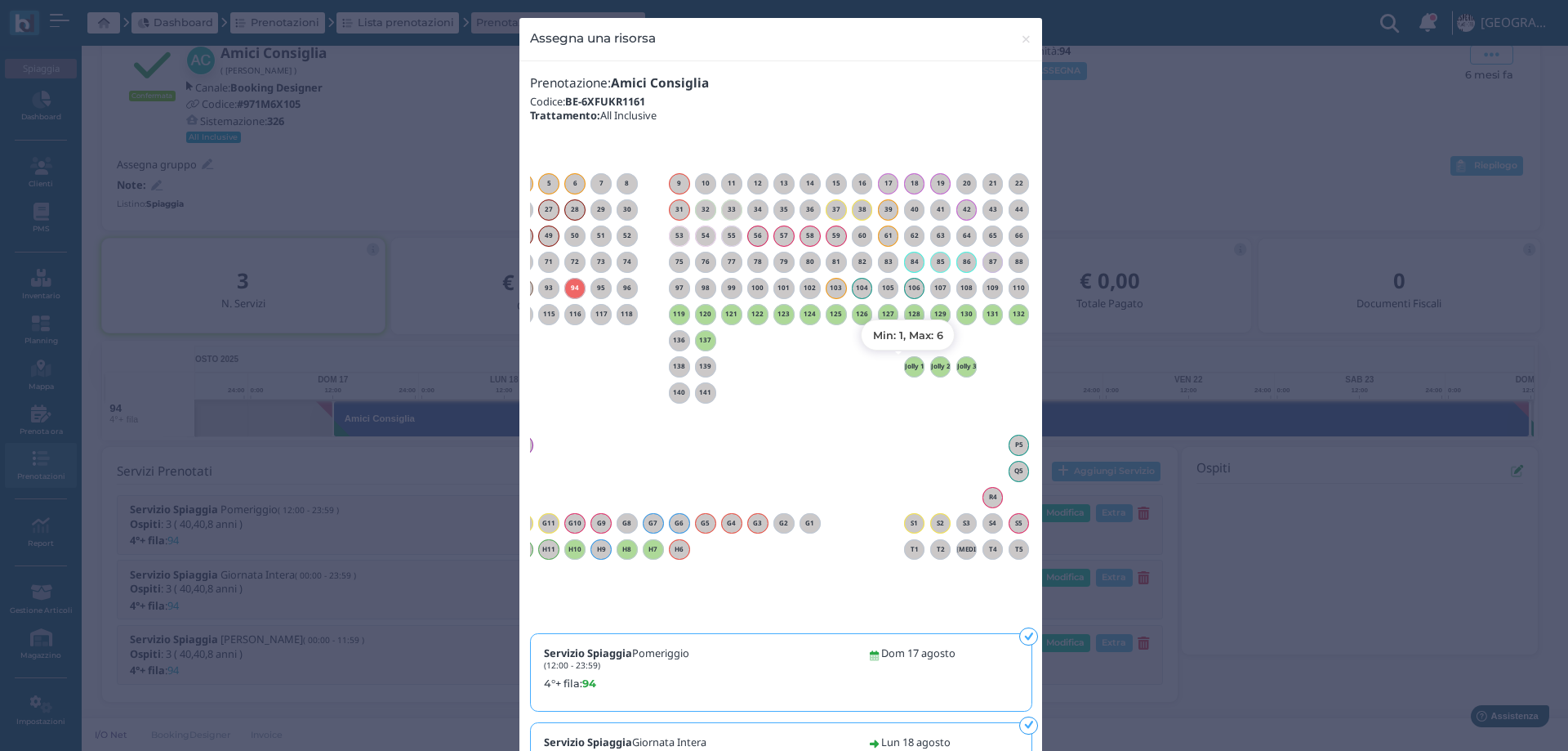
click at [907, 368] on h6 "Jolly 1" at bounding box center [914, 366] width 21 height 7
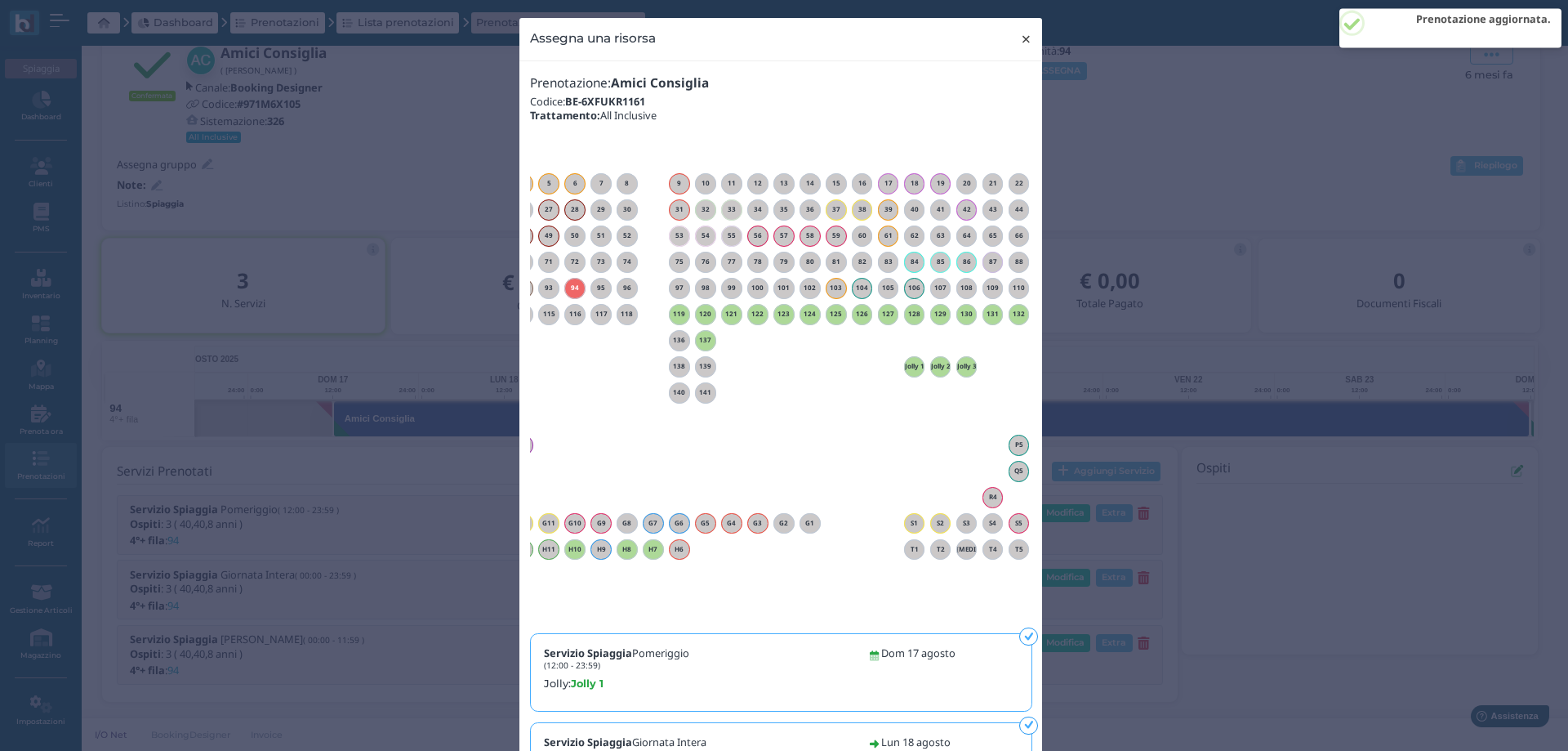
click at [1020, 39] on span "×" at bounding box center [1026, 39] width 12 height 21
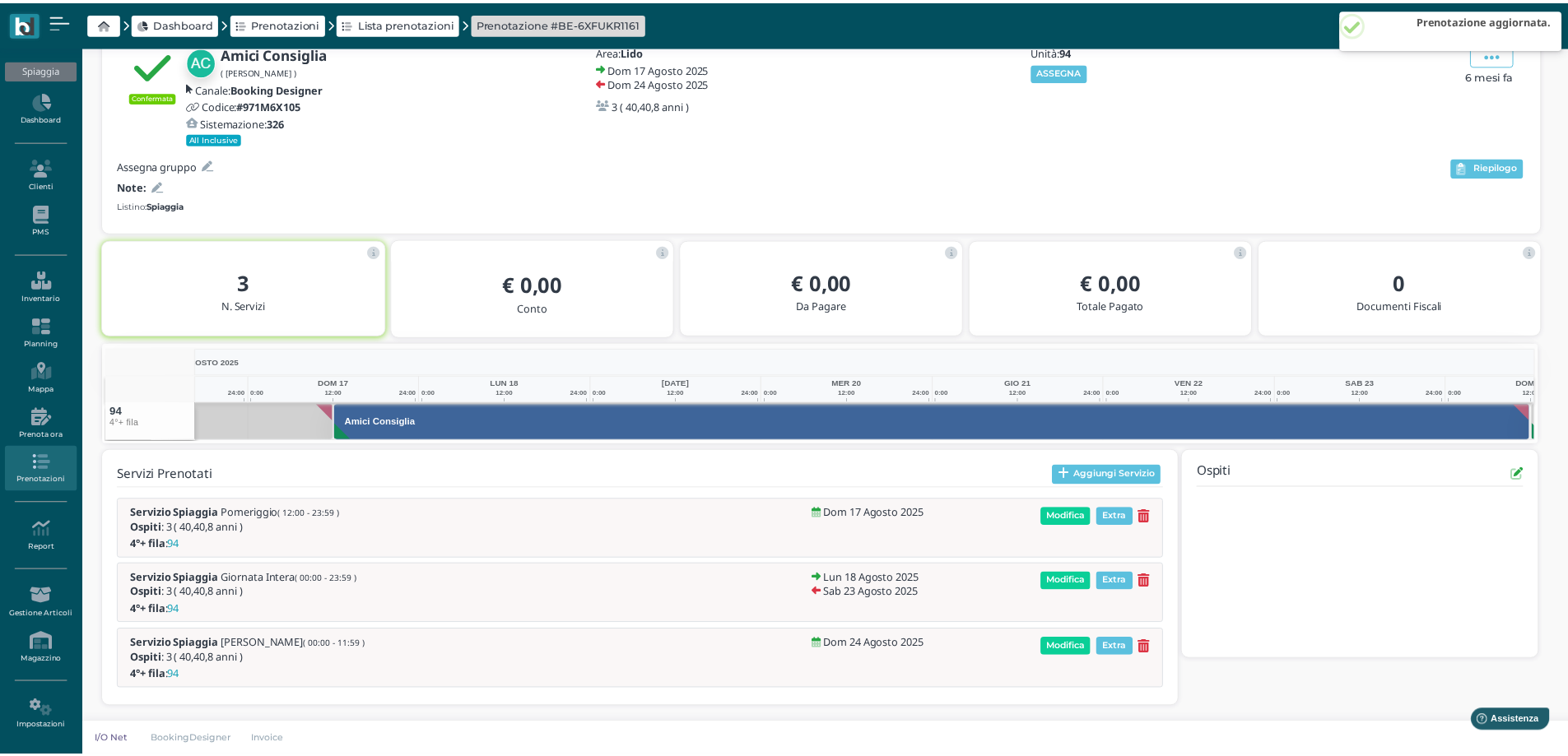
scroll to position [0, 0]
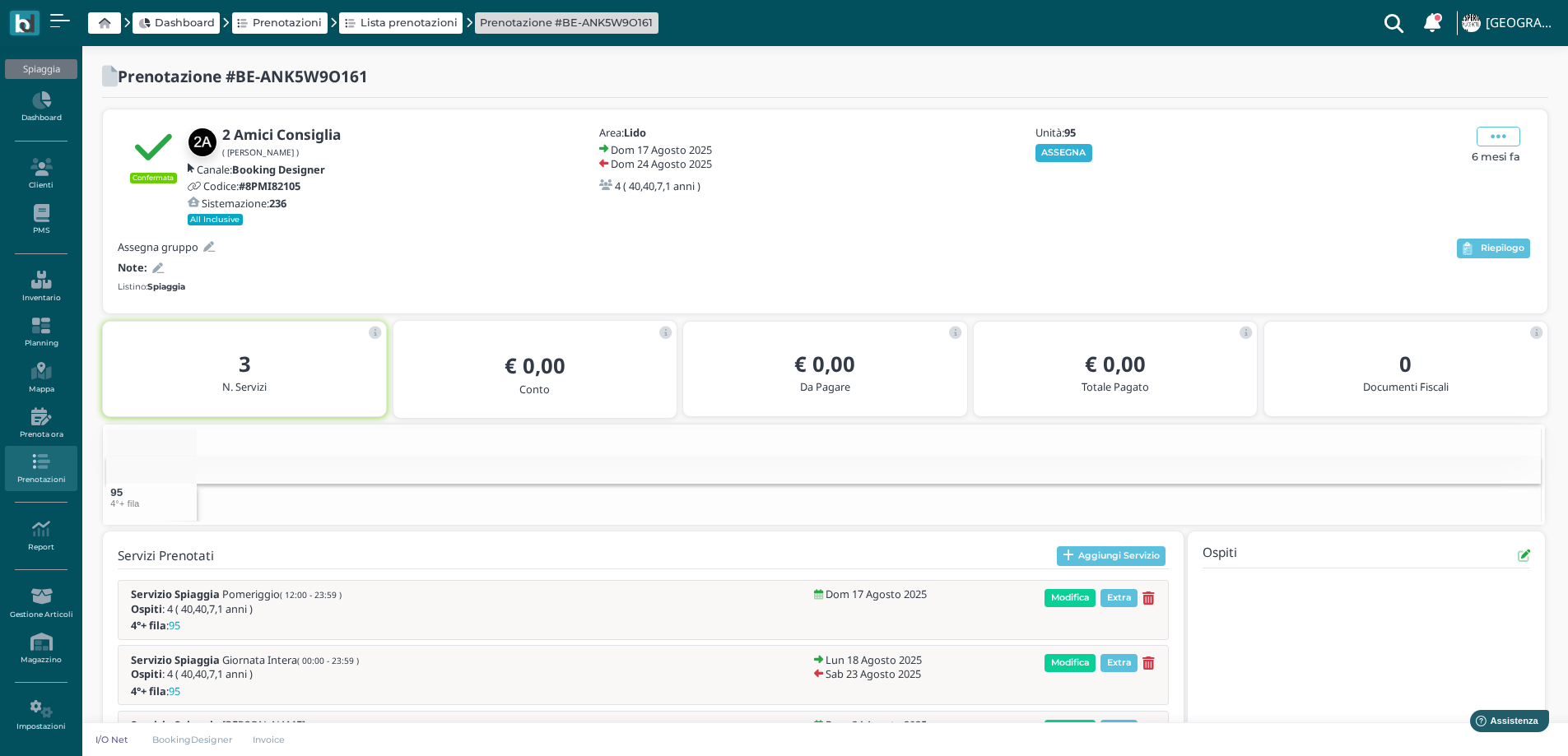
click at [1057, 156] on button "ASSEGNA" at bounding box center [1063, 153] width 56 height 18
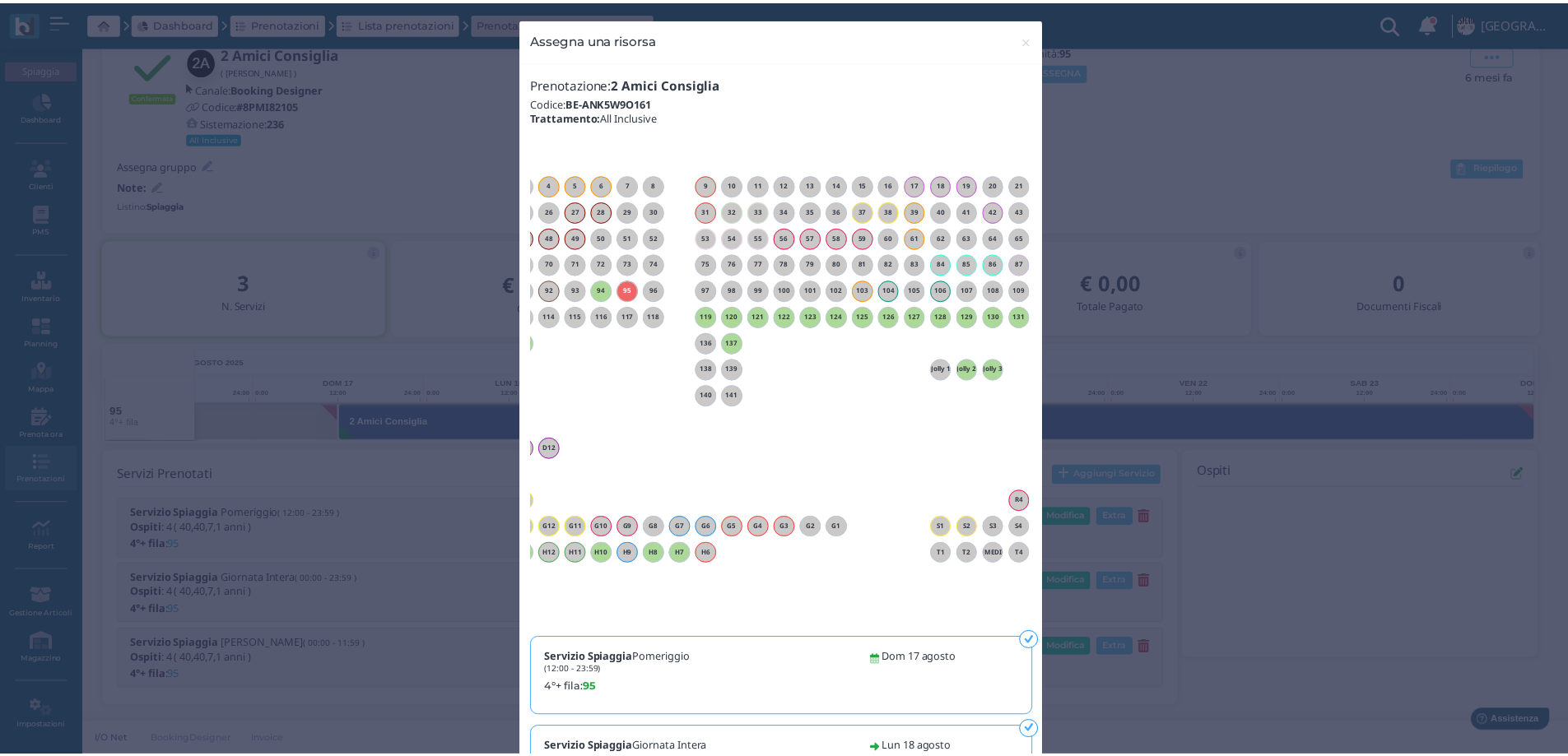
scroll to position [0, 119]
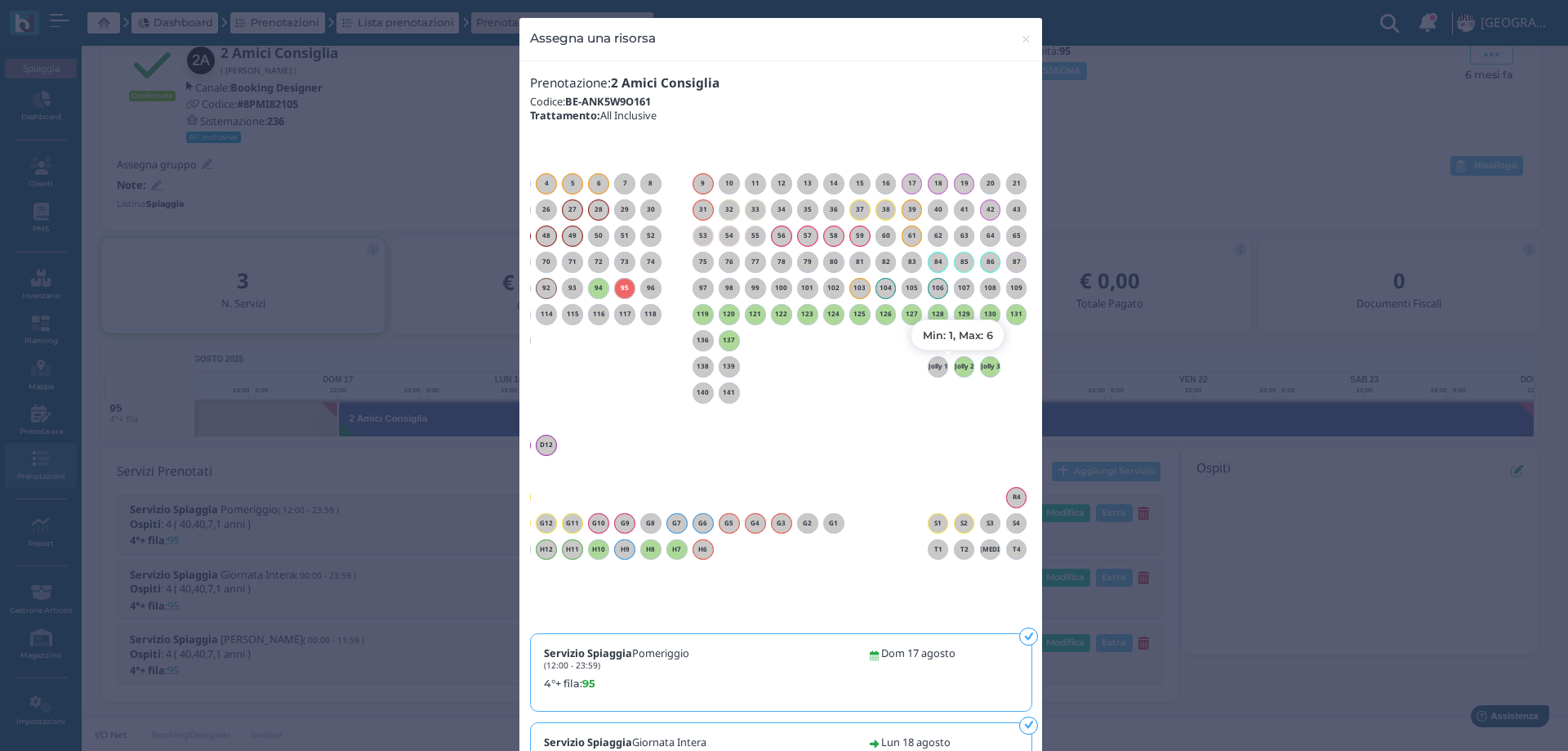
click at [958, 366] on h6 "Jolly 2" at bounding box center [964, 366] width 21 height 7
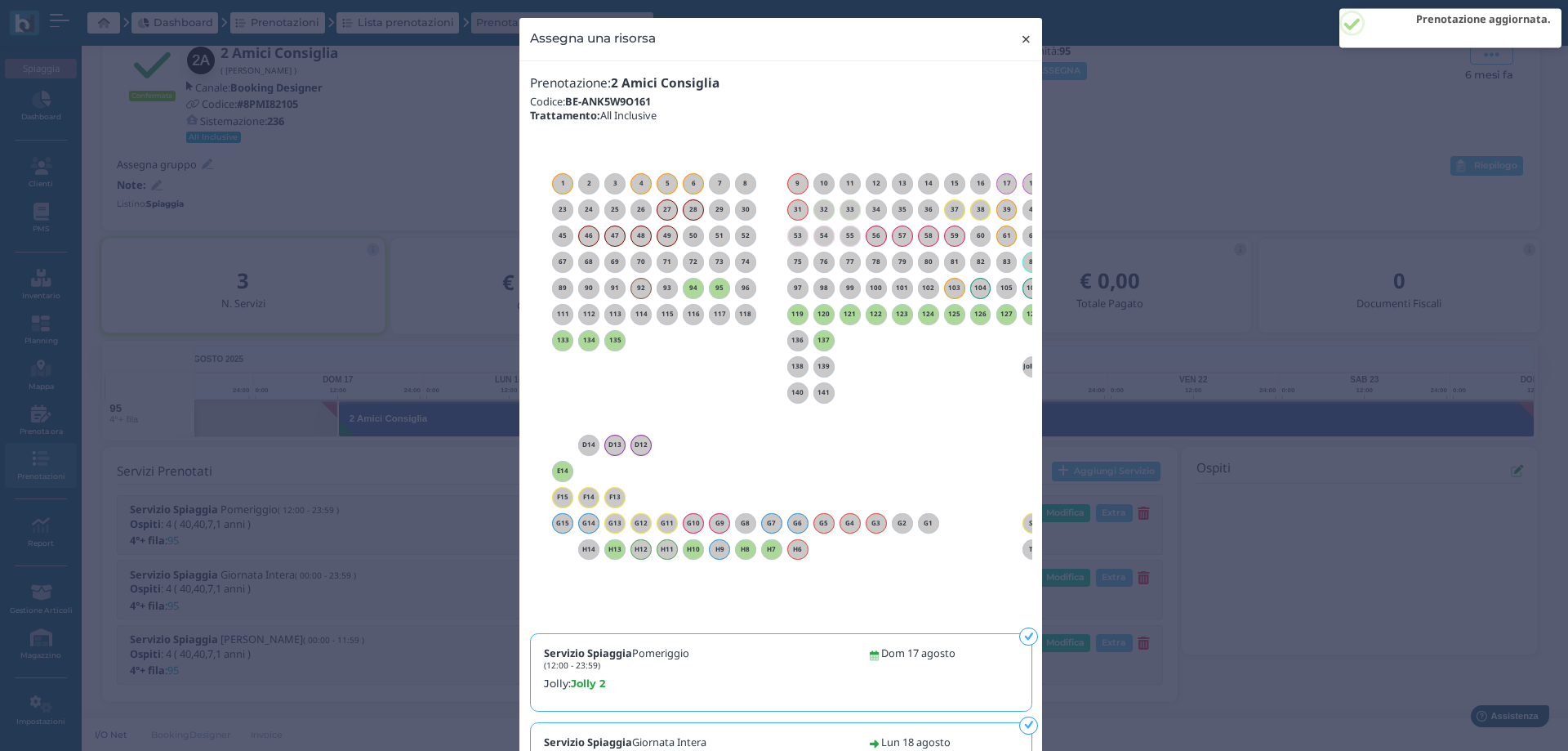
click at [1020, 40] on span "×" at bounding box center [1026, 39] width 12 height 21
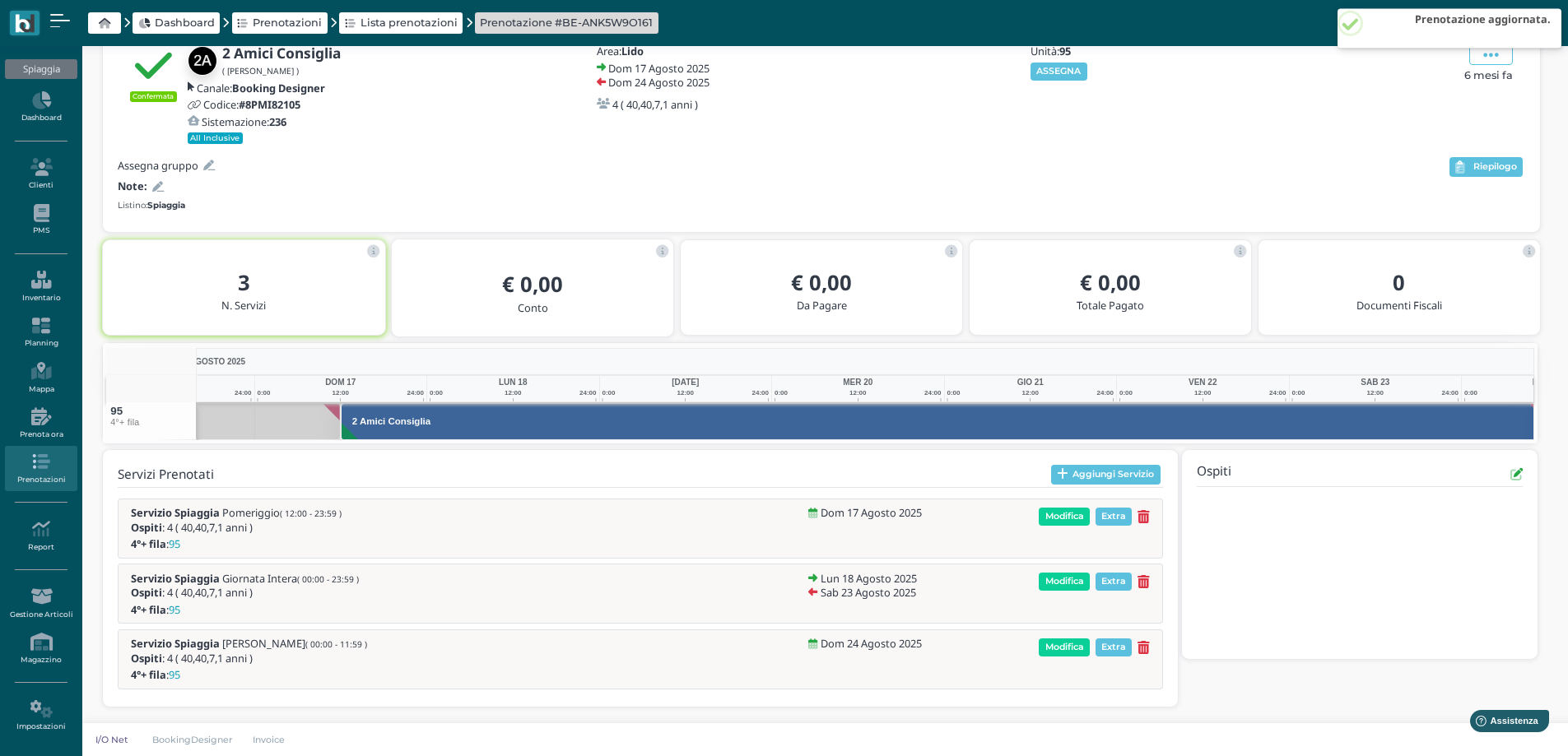
scroll to position [0, 0]
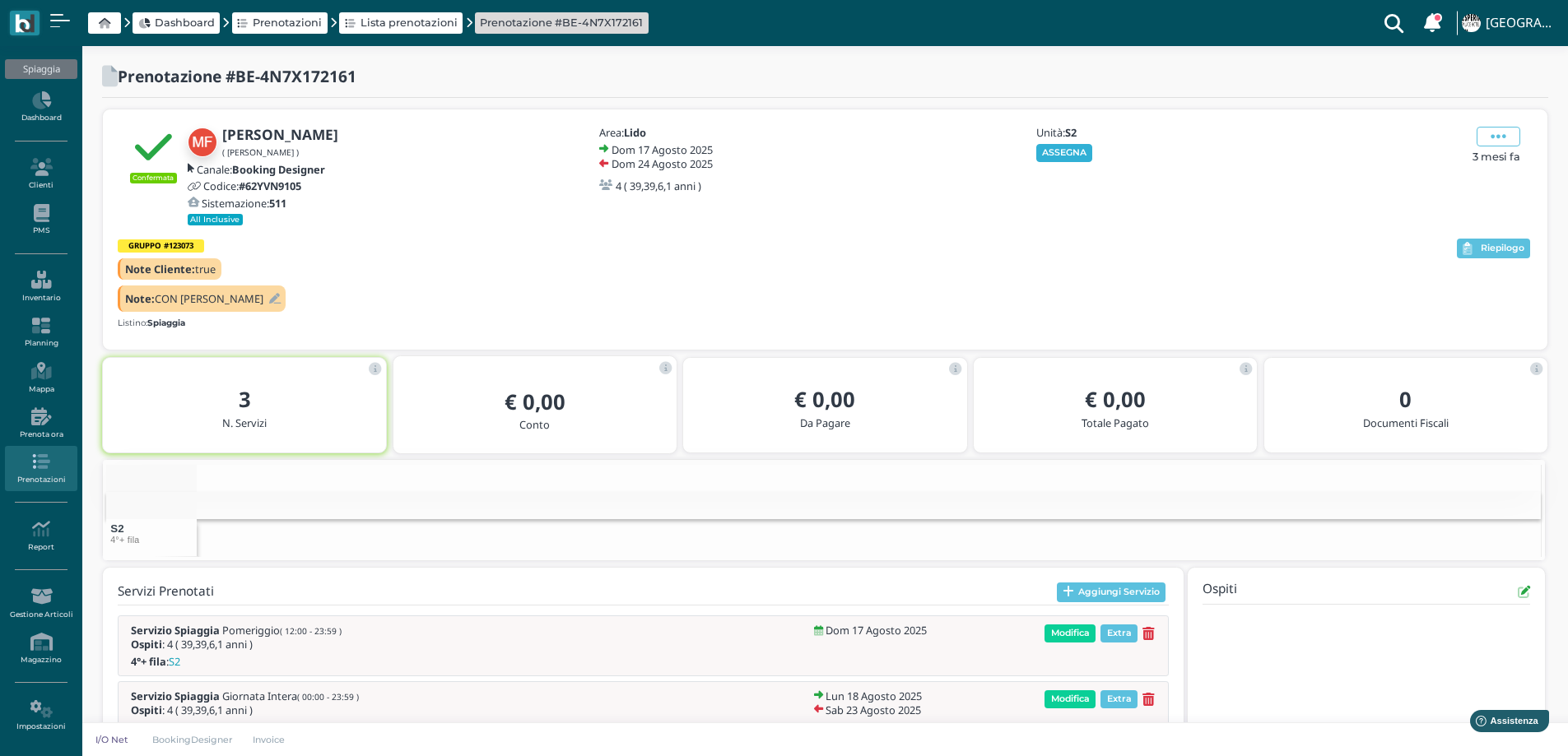
click at [1071, 153] on button "ASSEGNA" at bounding box center [1064, 153] width 56 height 18
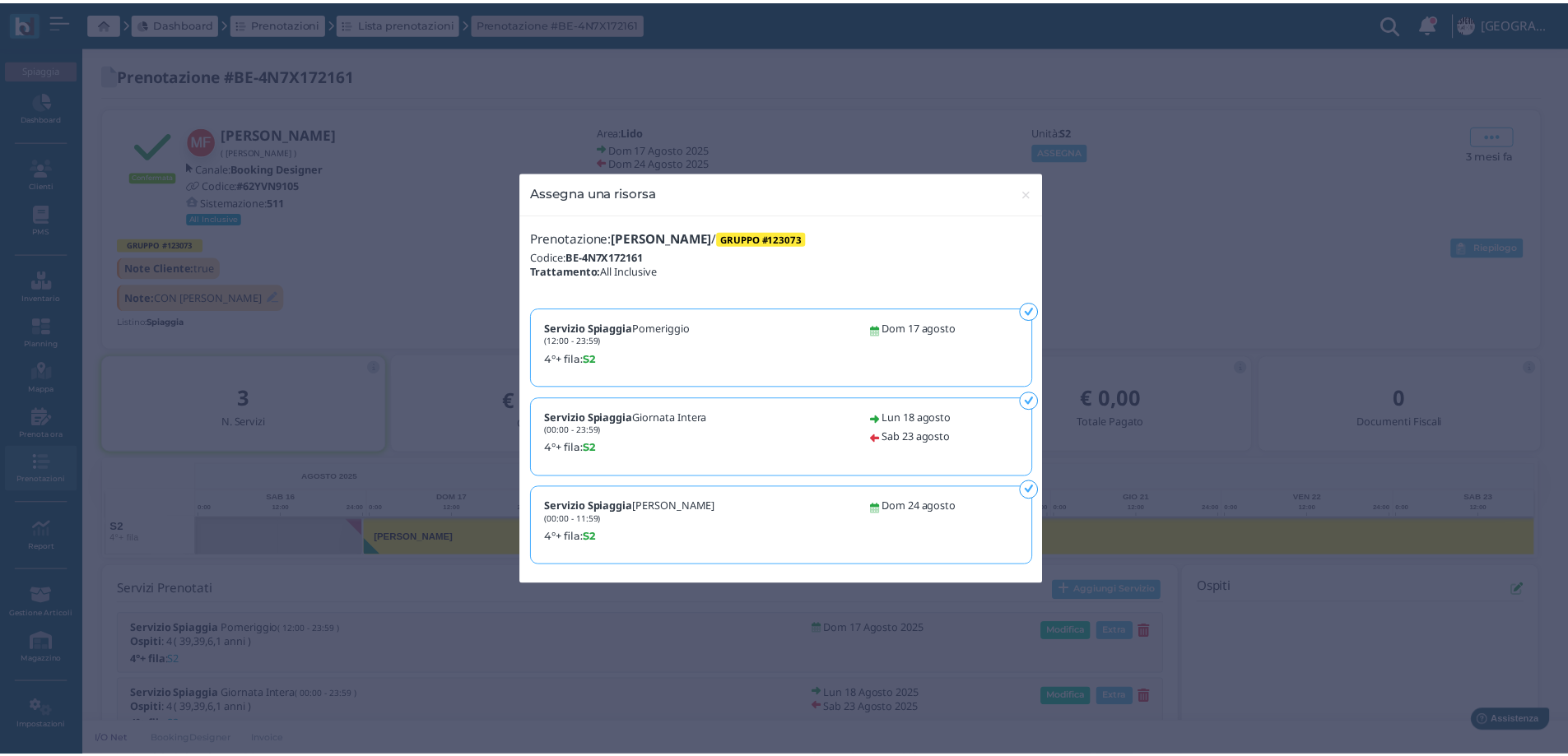
scroll to position [0, 115]
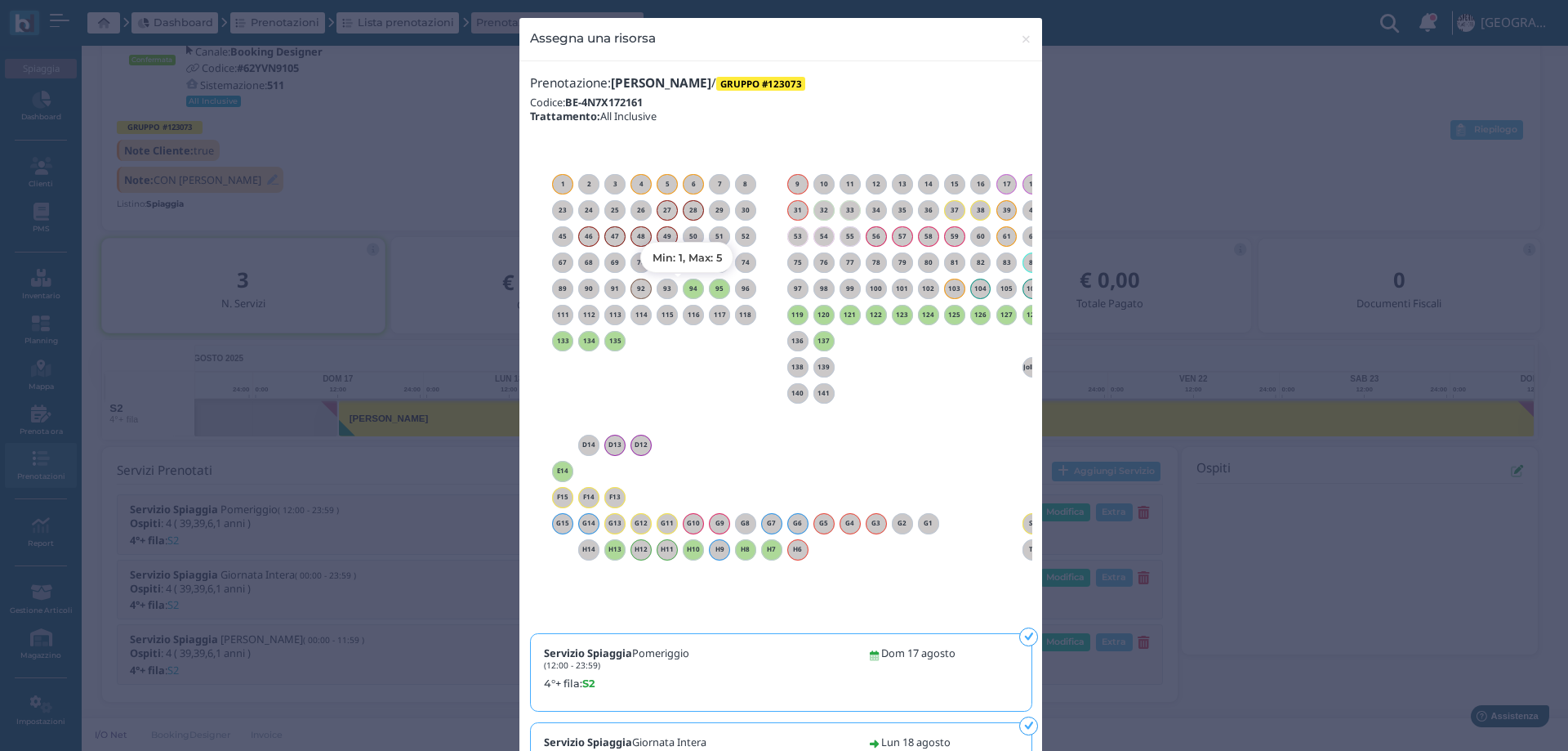
click at [687, 289] on h6 "94" at bounding box center [693, 289] width 21 height 7
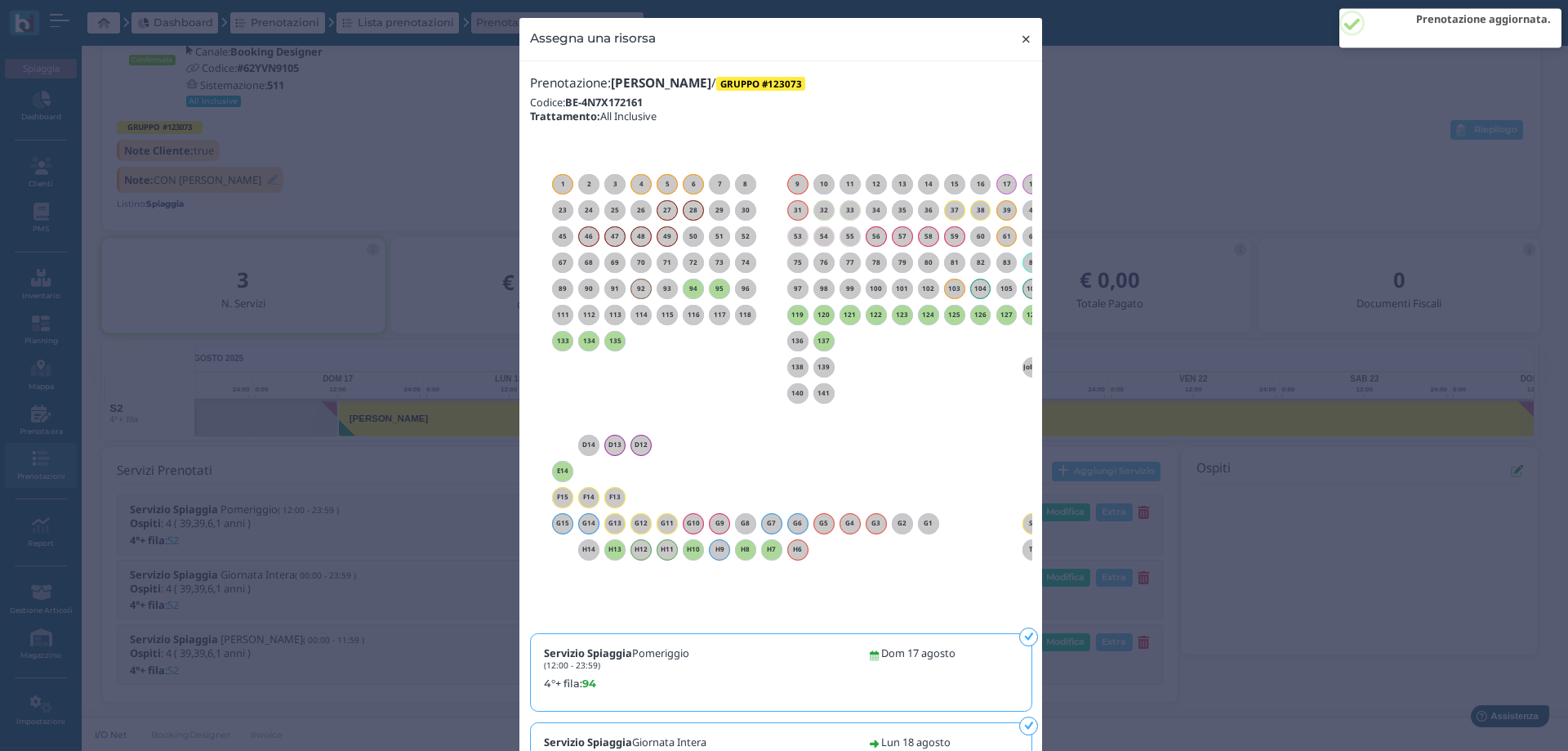
click at [1020, 39] on span "×" at bounding box center [1026, 39] width 12 height 21
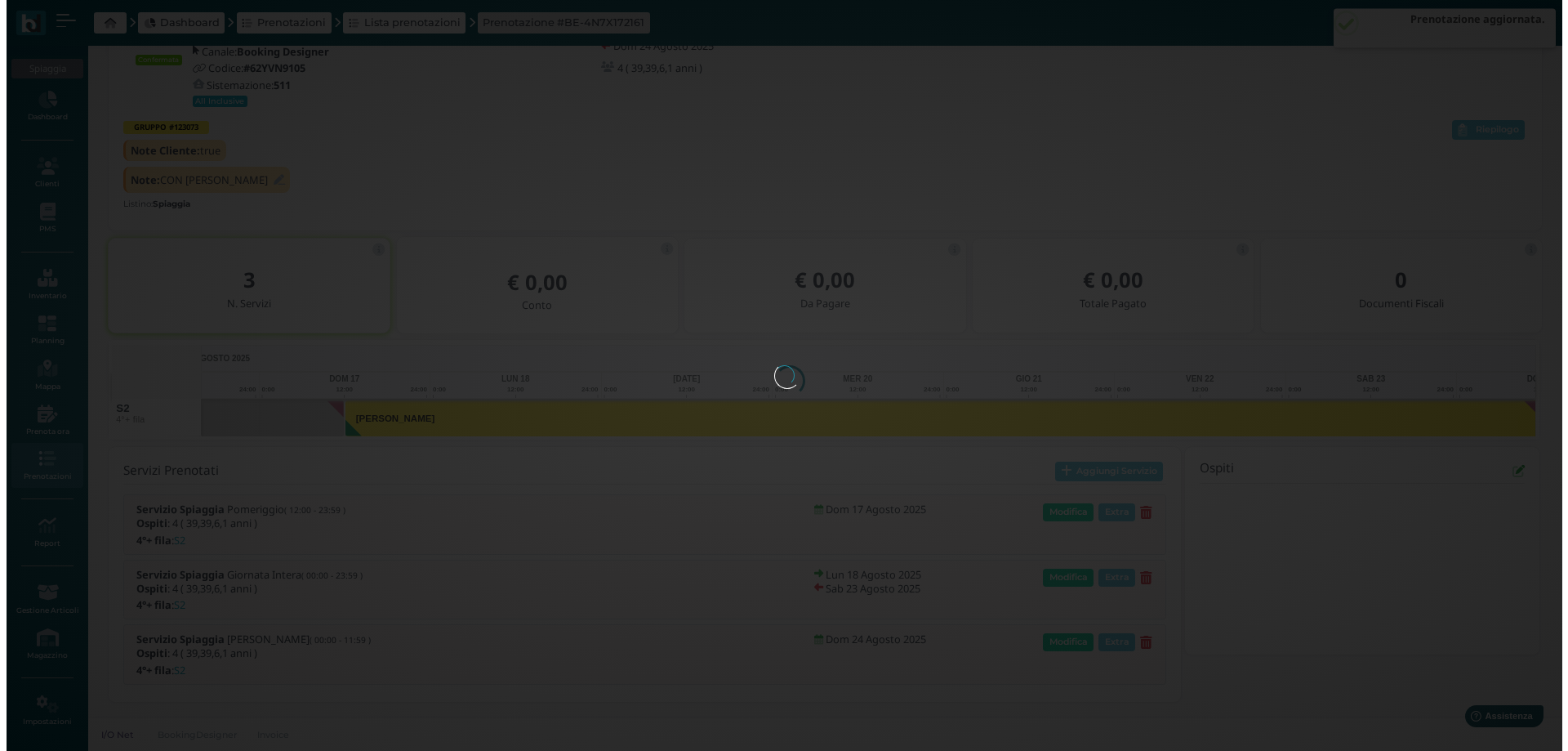
scroll to position [0, 0]
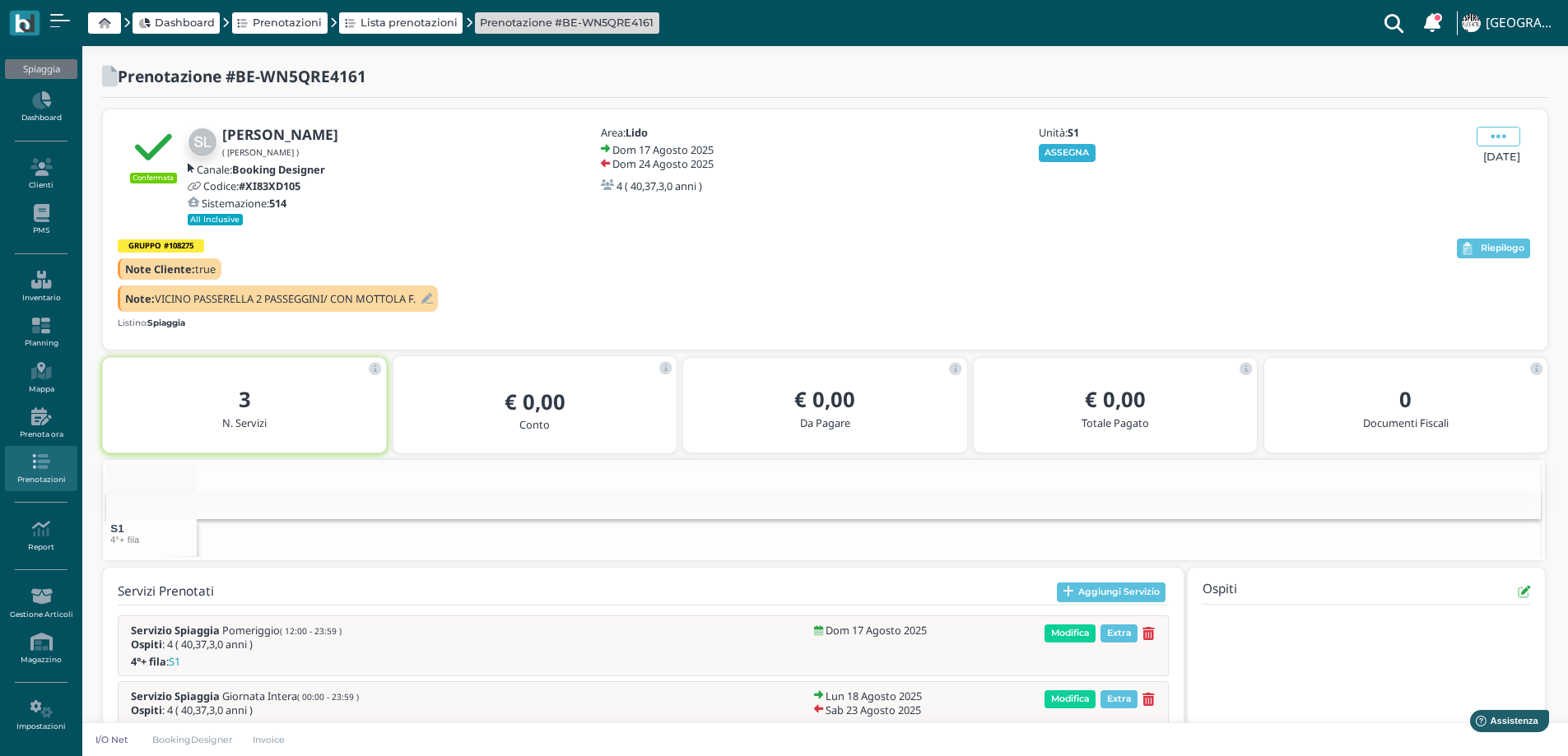
click at [1081, 149] on button "ASSEGNA" at bounding box center [1066, 153] width 56 height 18
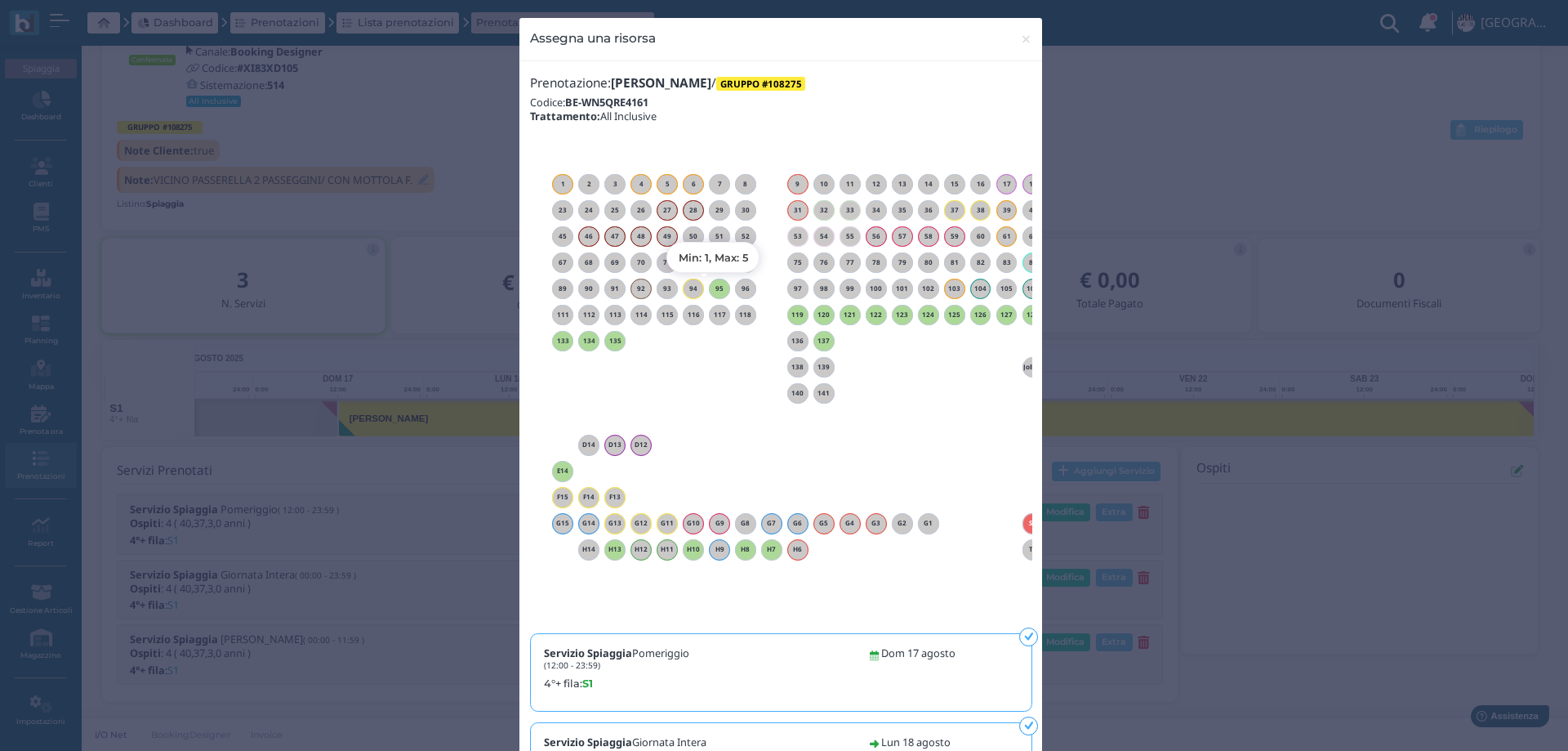
click at [709, 287] on h6 "95" at bounding box center [719, 289] width 21 height 7
click at [1020, 41] on span "×" at bounding box center [1026, 39] width 12 height 21
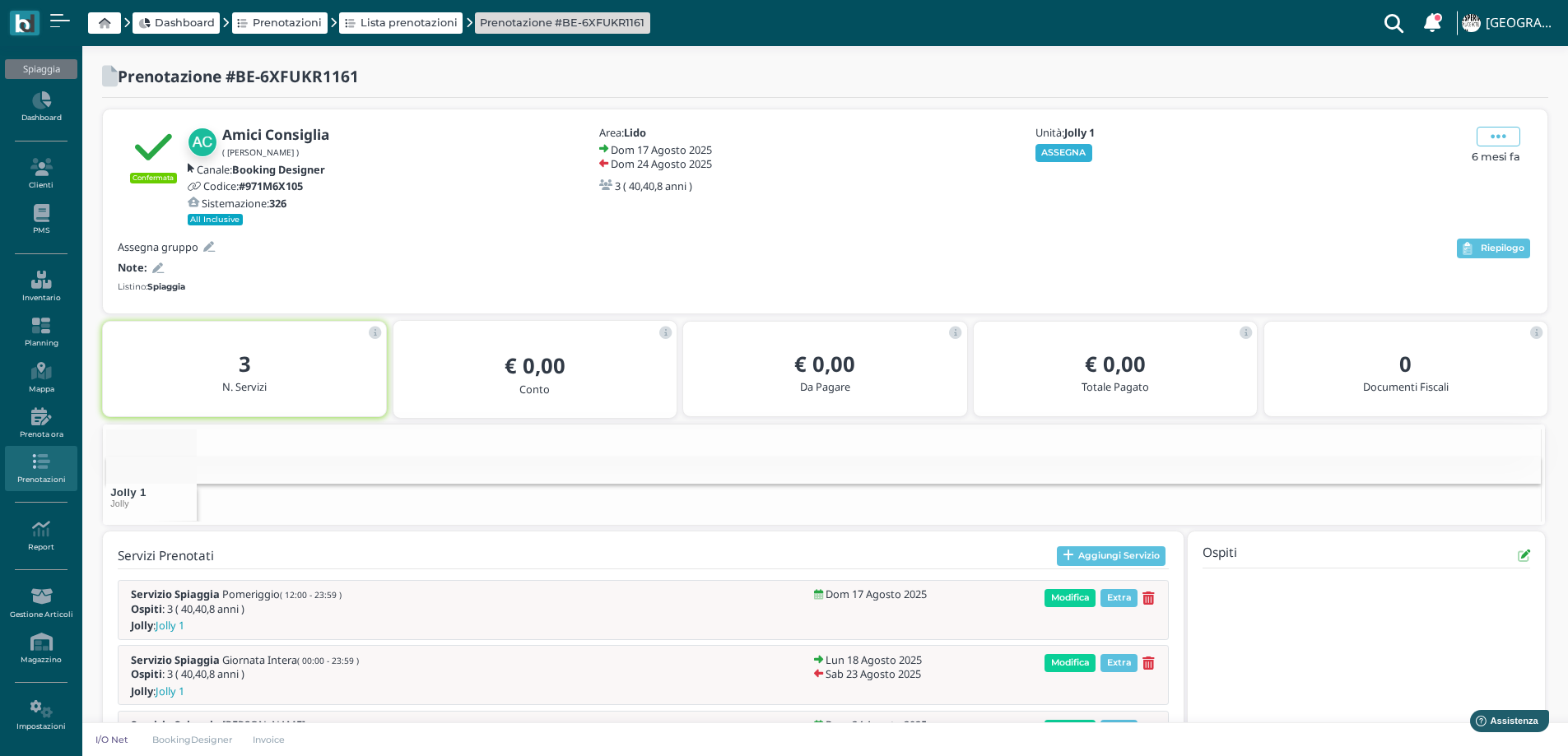
click at [1048, 152] on div "Unità: Jolly 1 ASSEGNA" at bounding box center [1121, 176] width 198 height 99
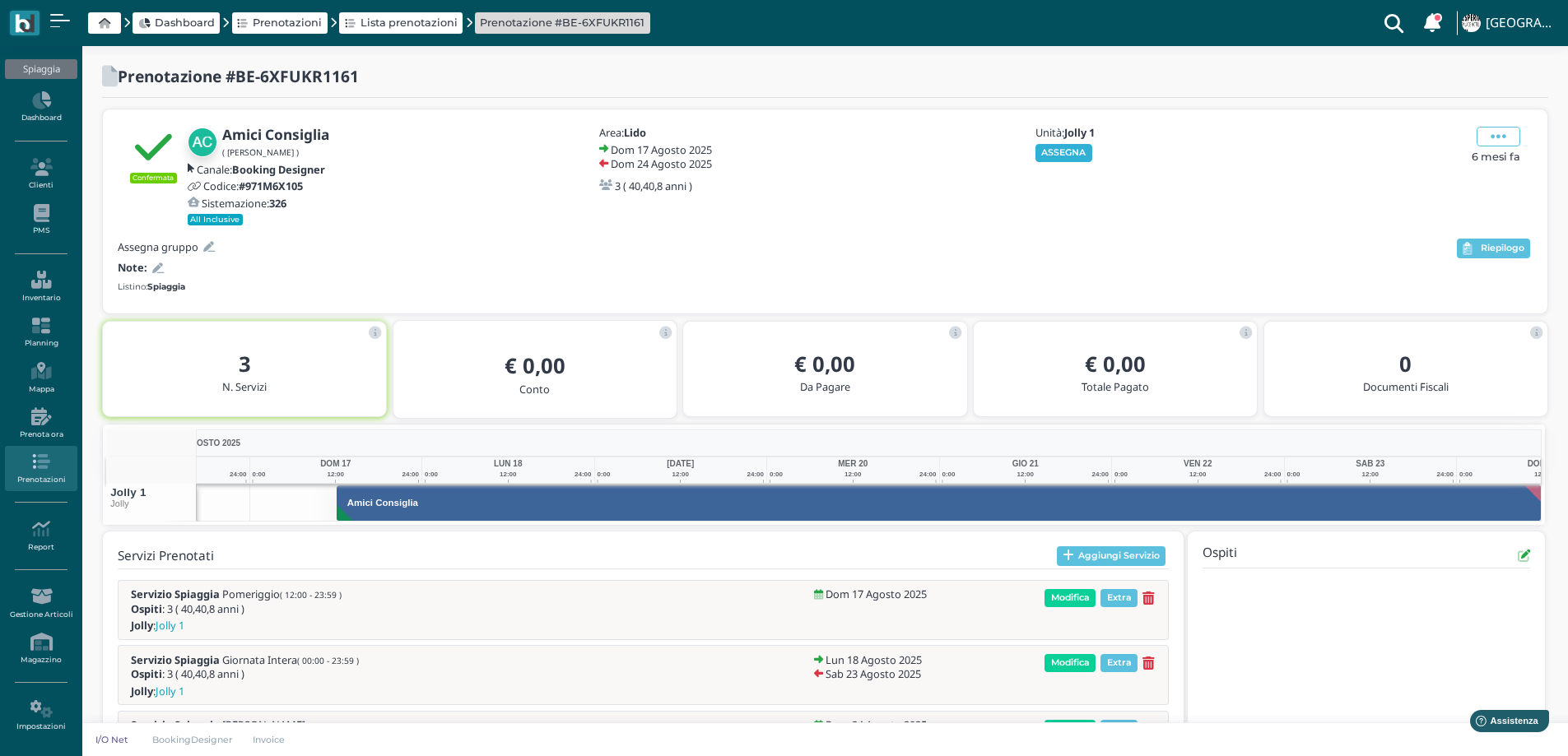
click at [1041, 154] on button "ASSEGNA" at bounding box center [1063, 153] width 56 height 18
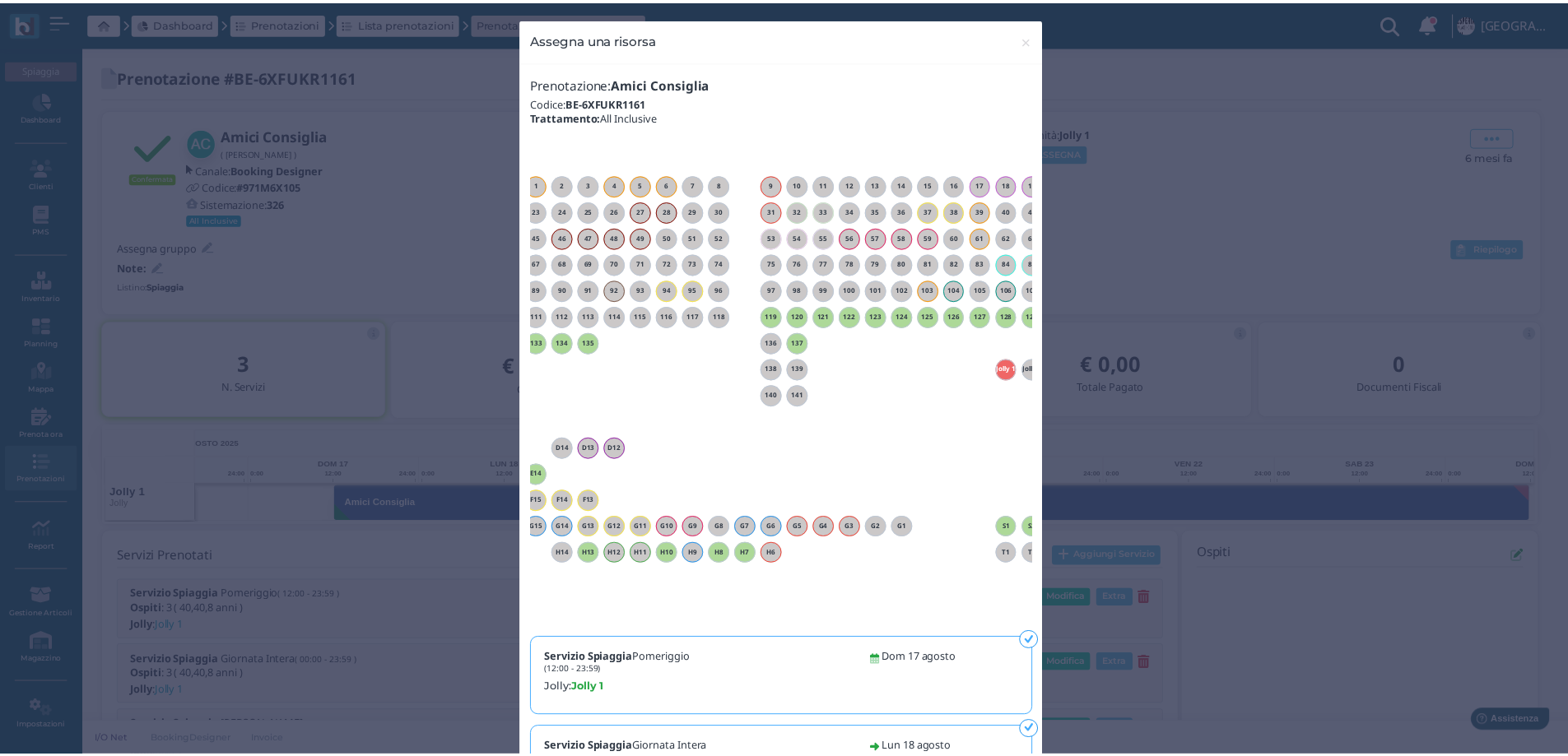
scroll to position [0, 149]
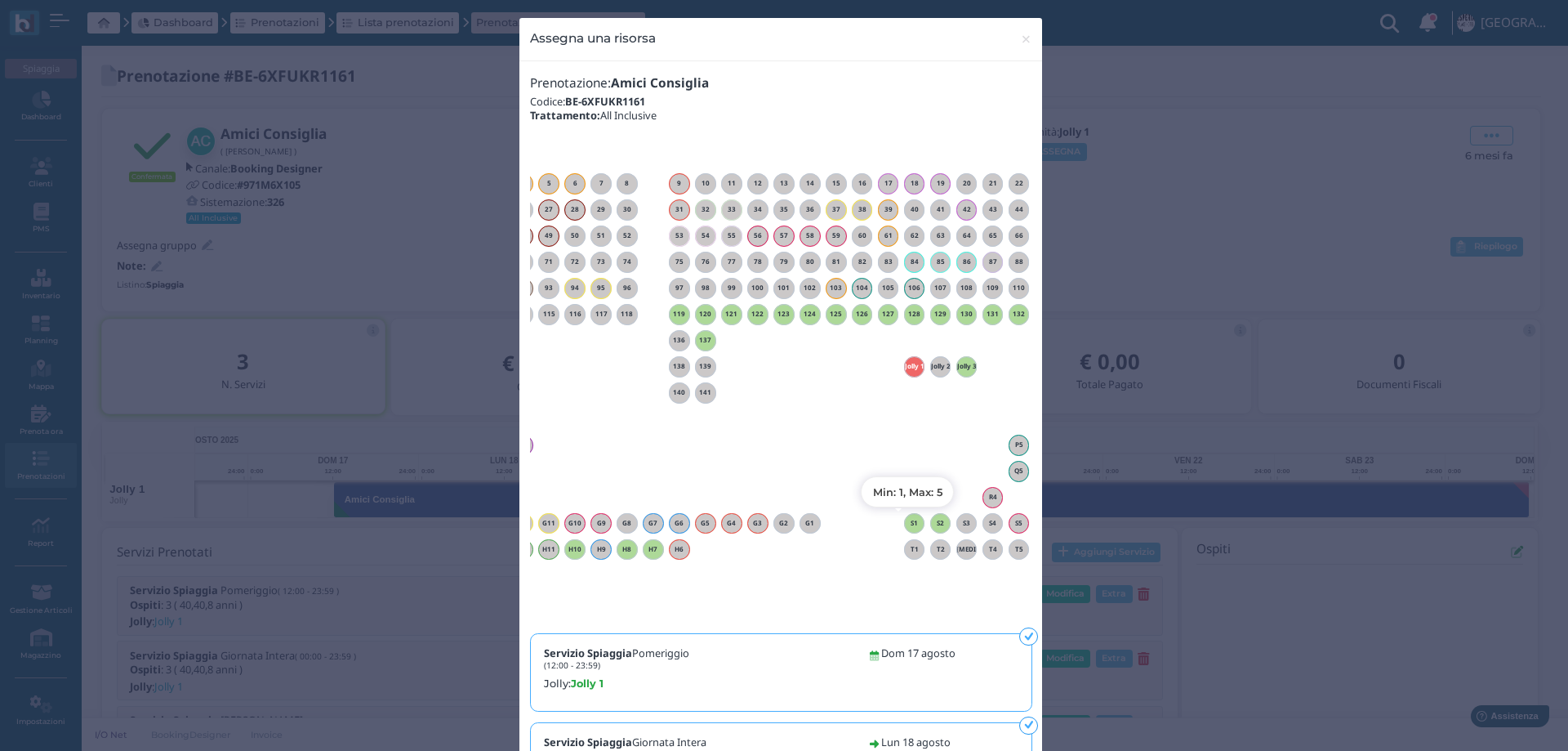
click at [910, 523] on h6 "S1" at bounding box center [914, 523] width 21 height 7
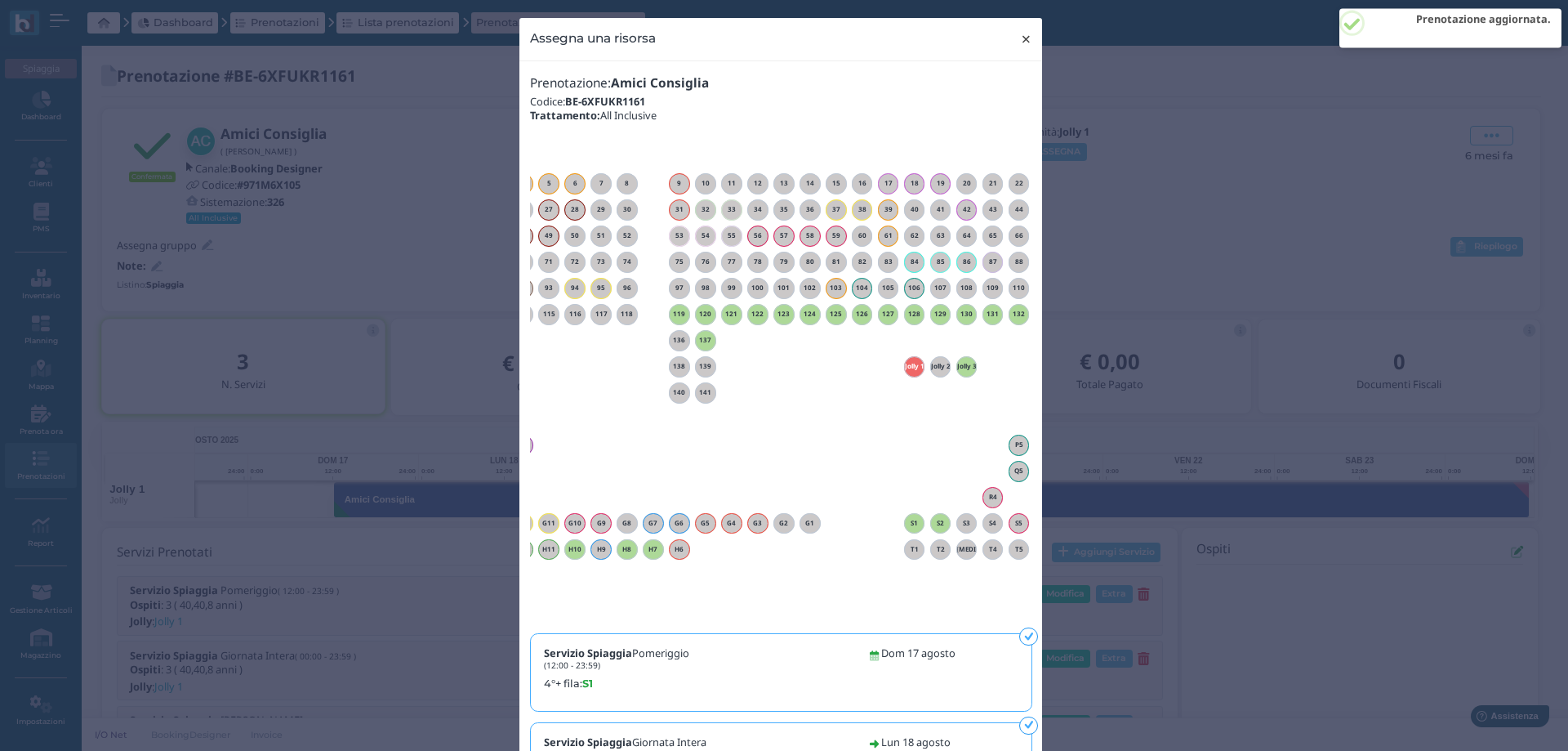
click at [1020, 39] on span "×" at bounding box center [1026, 39] width 12 height 21
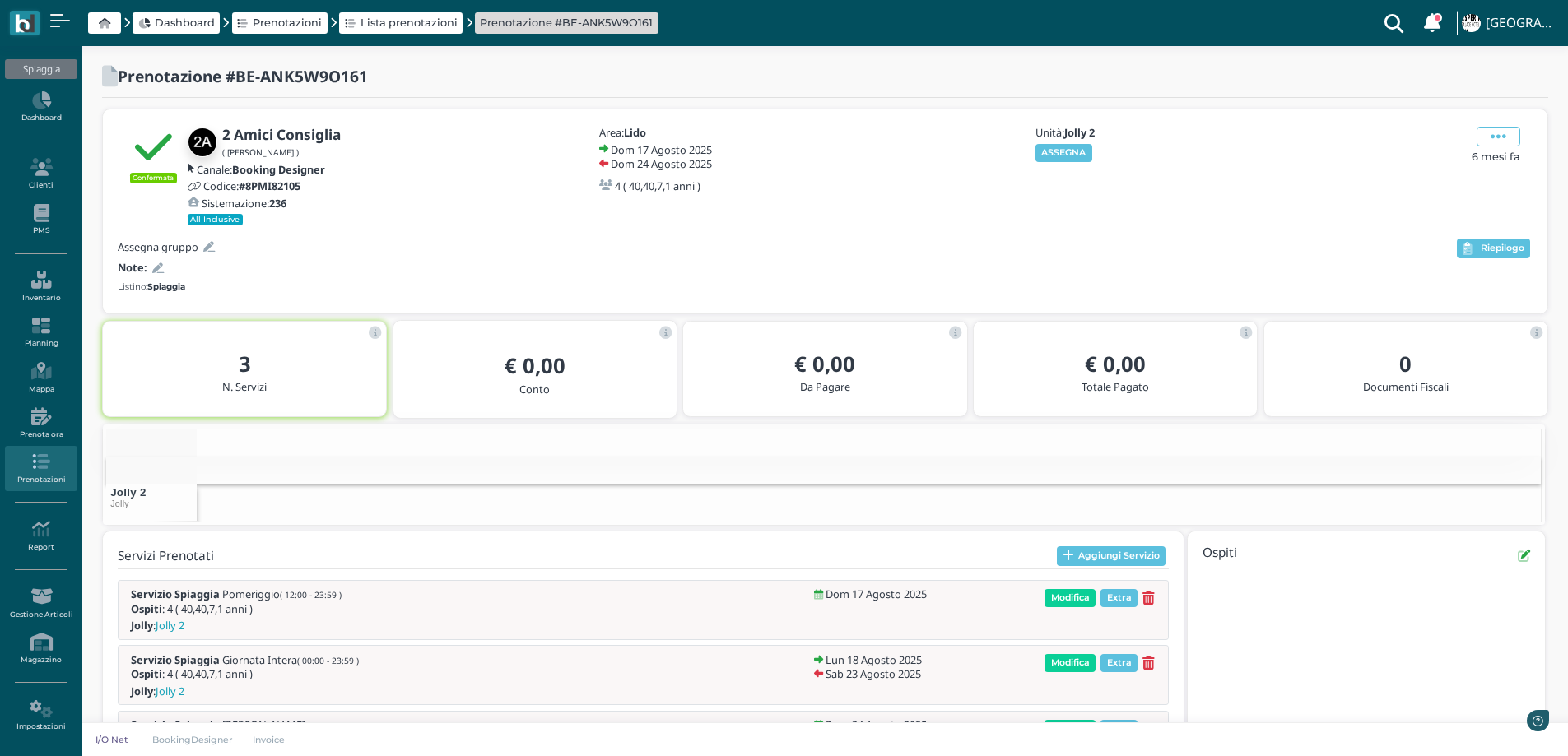
click at [1074, 149] on button "ASSEGNA" at bounding box center [1063, 153] width 56 height 18
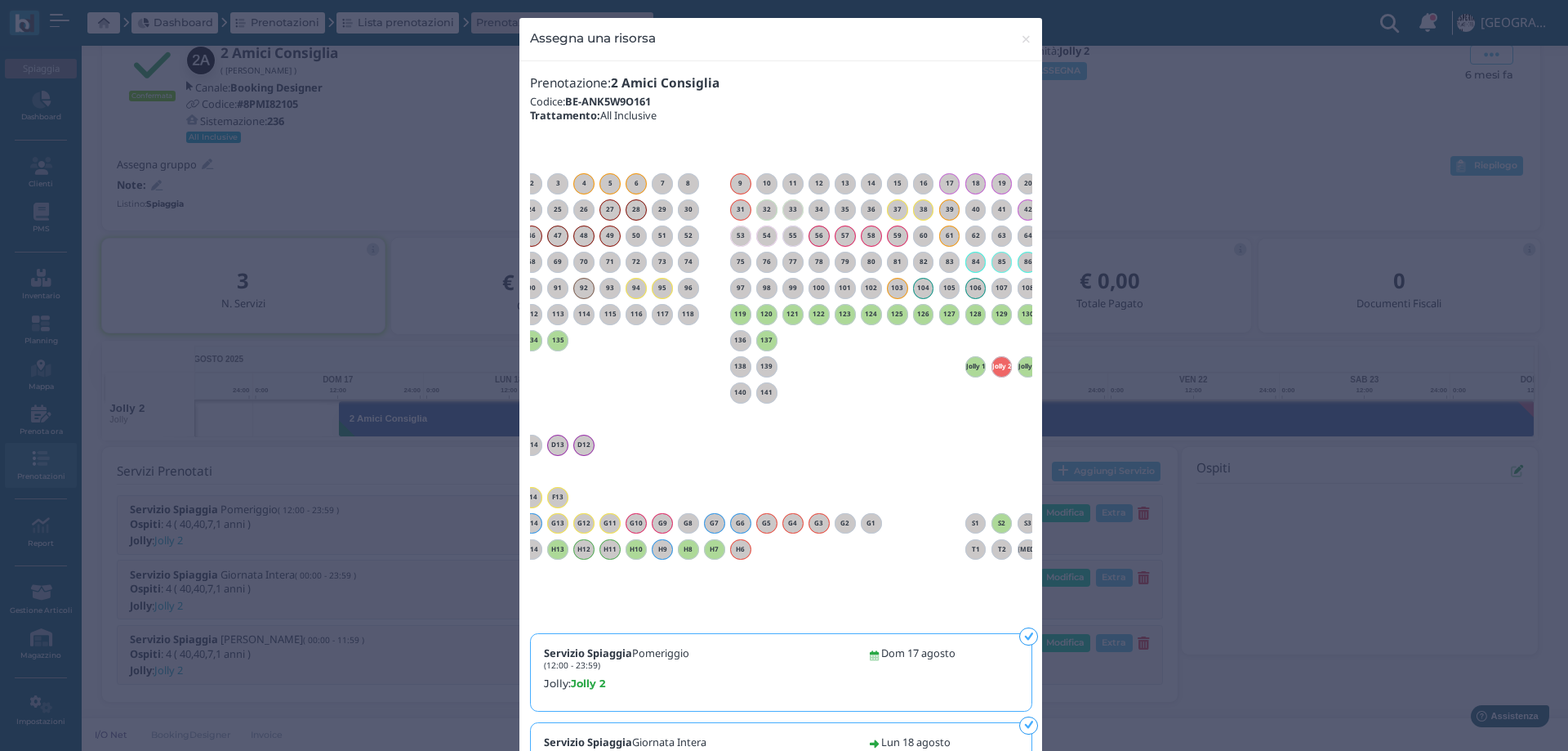
scroll to position [0, 148]
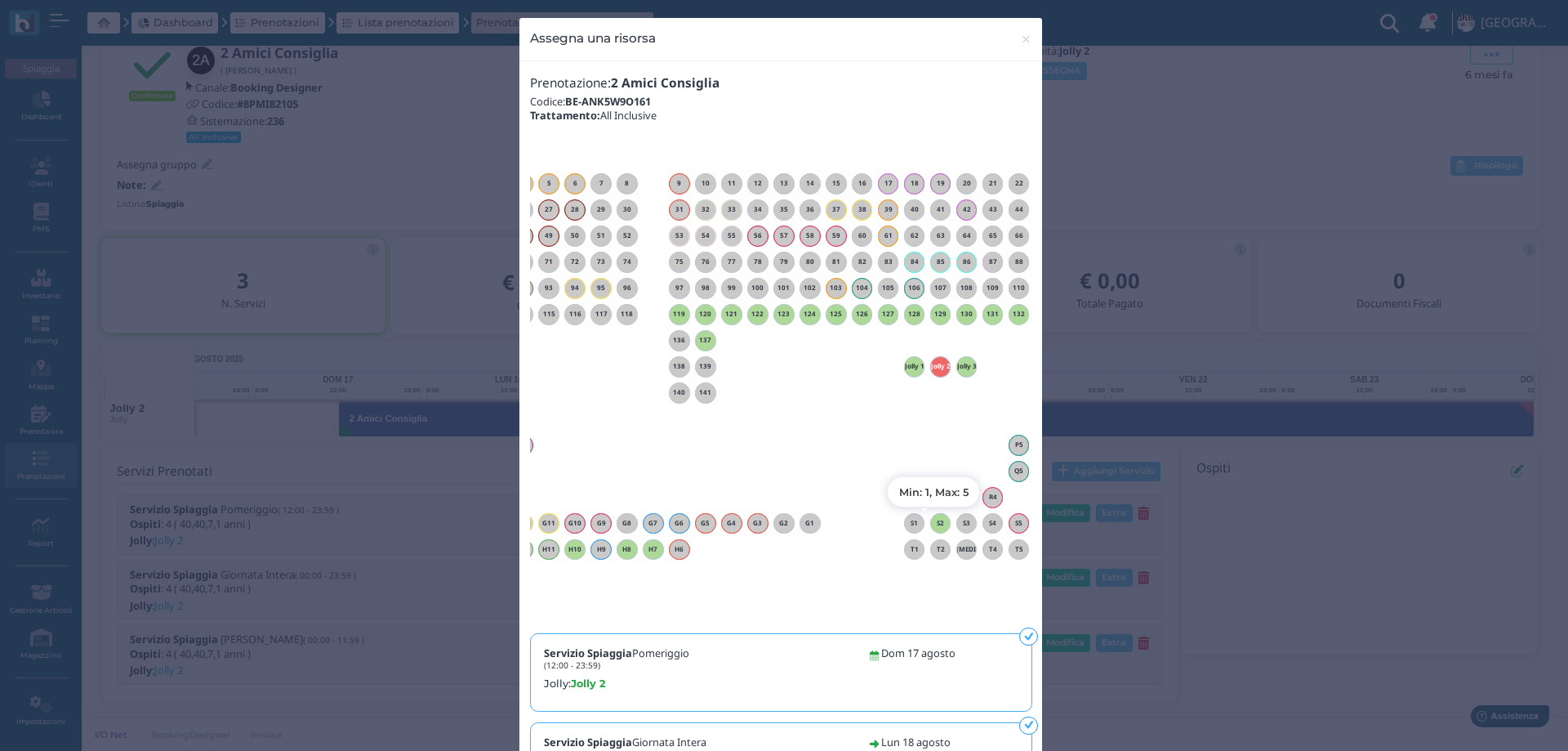
click at [933, 526] on h6 "S2" at bounding box center [940, 523] width 21 height 7
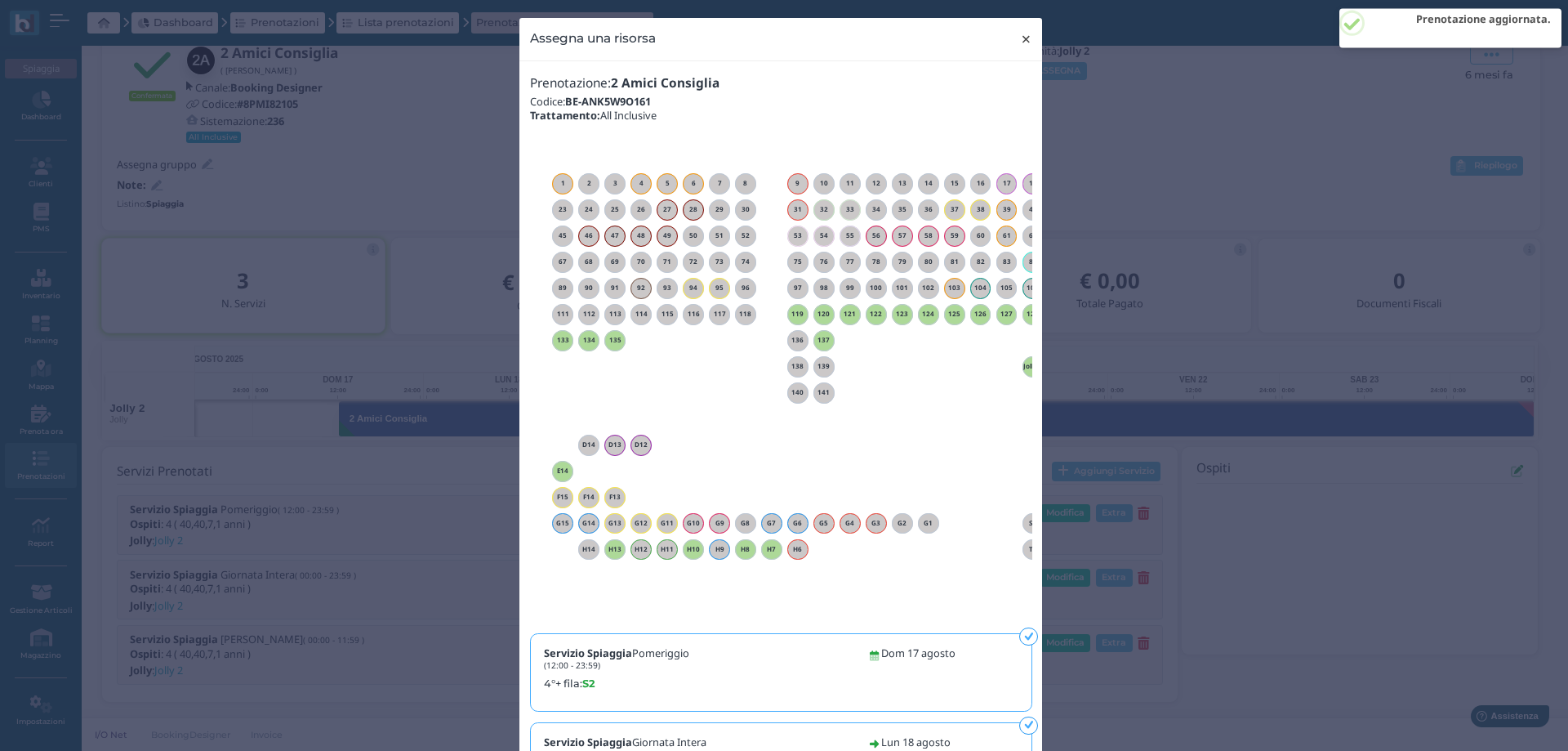
click at [1020, 39] on span "×" at bounding box center [1026, 39] width 12 height 21
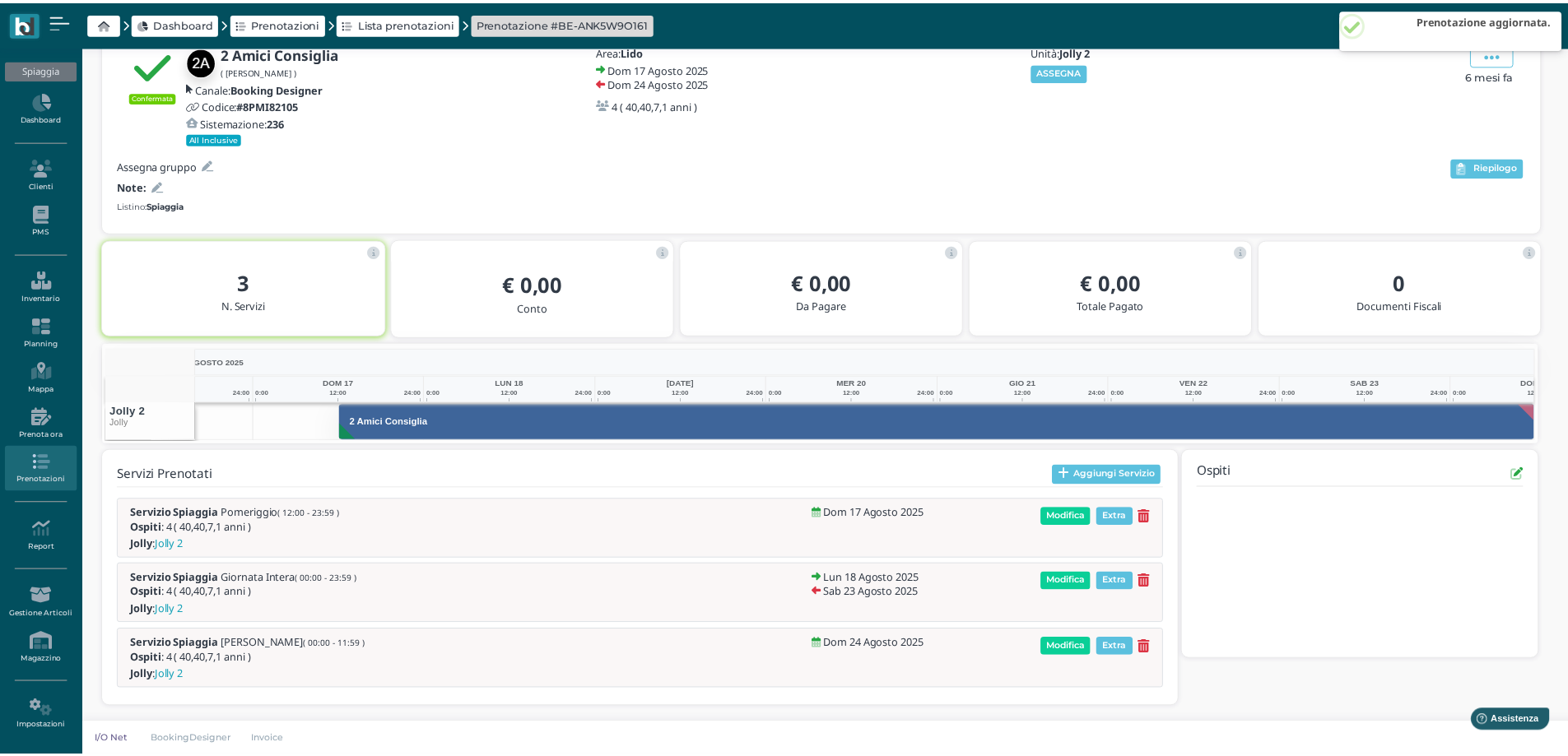
scroll to position [0, 0]
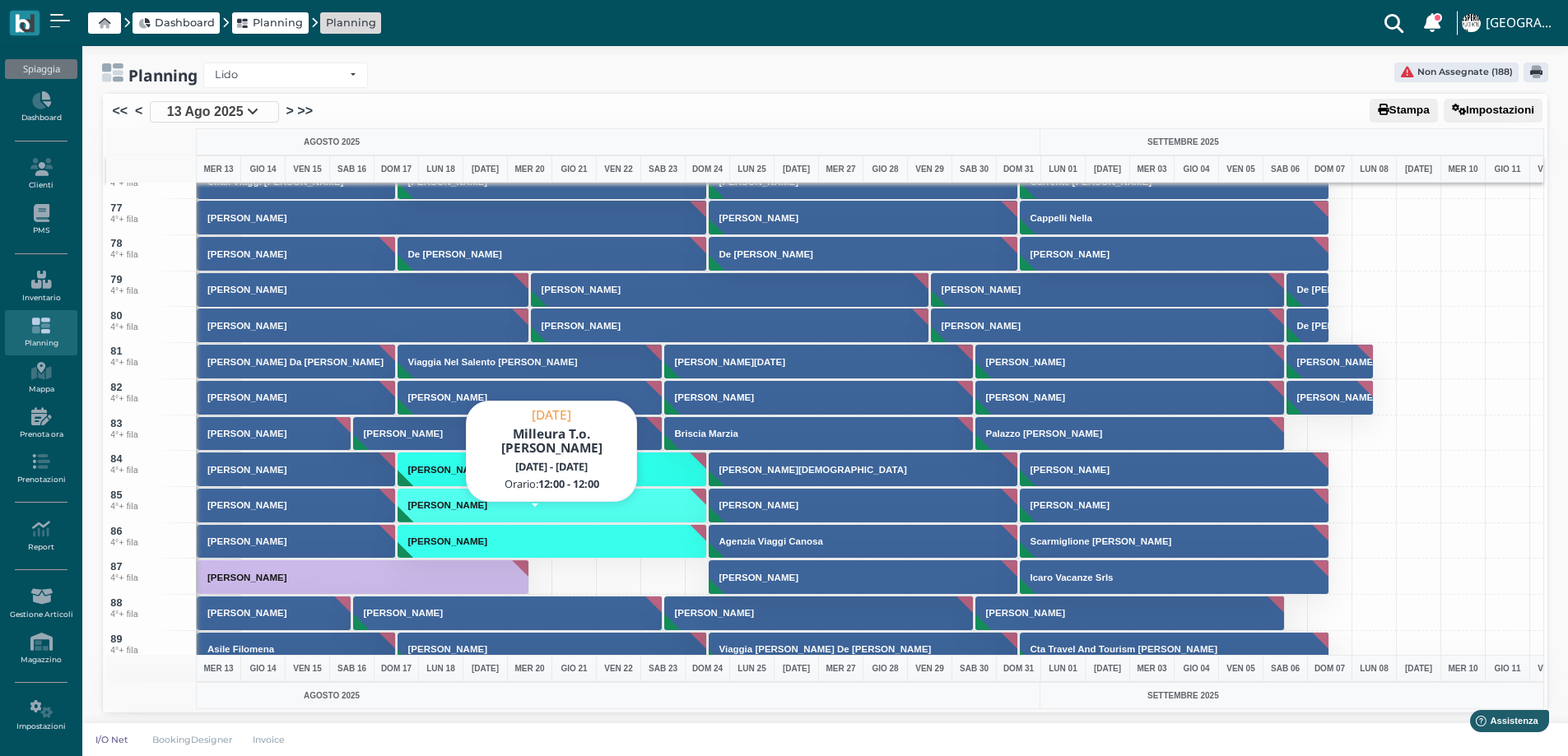
scroll to position [3127, 0]
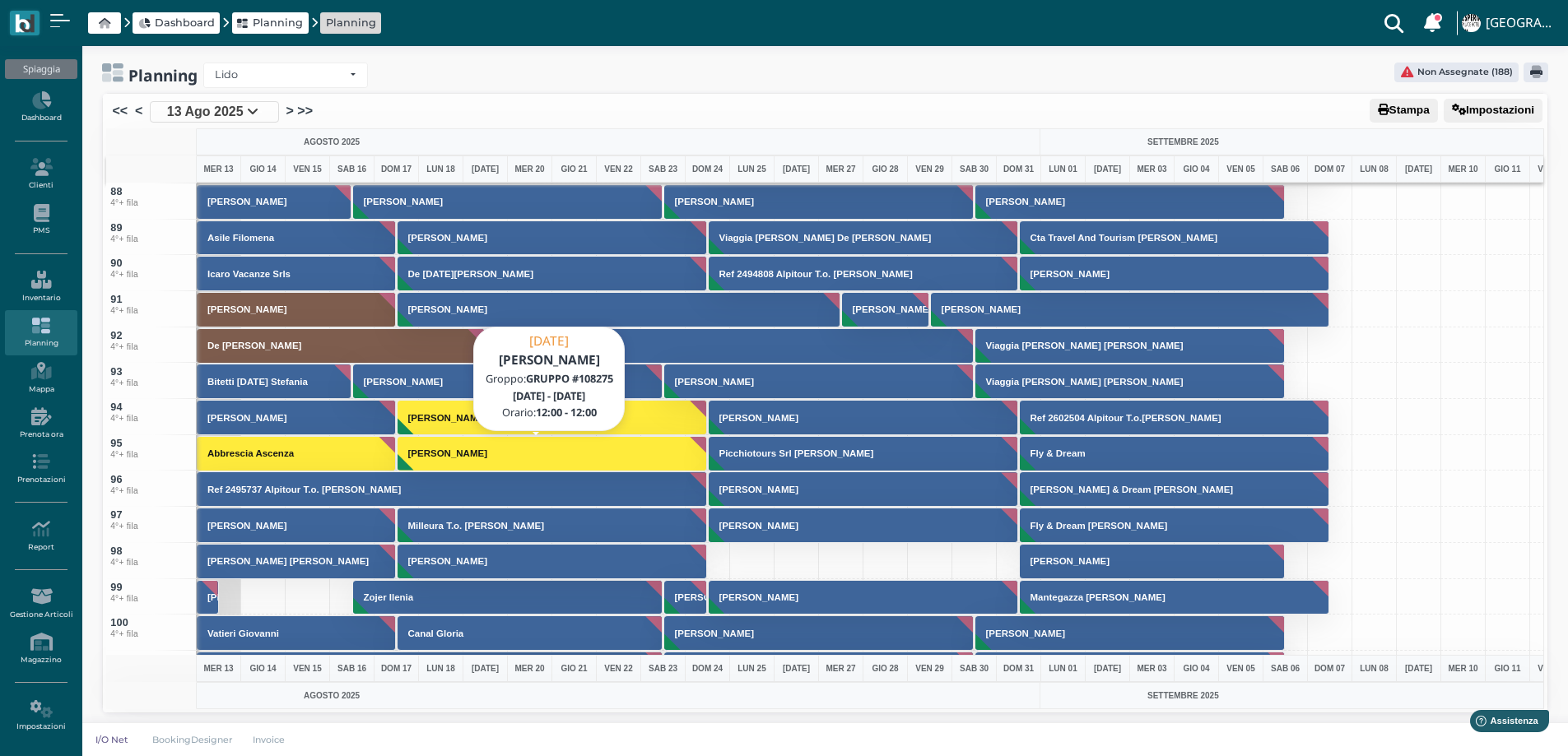
click at [491, 445] on button "[PERSON_NAME]" at bounding box center [553, 454] width 311 height 35
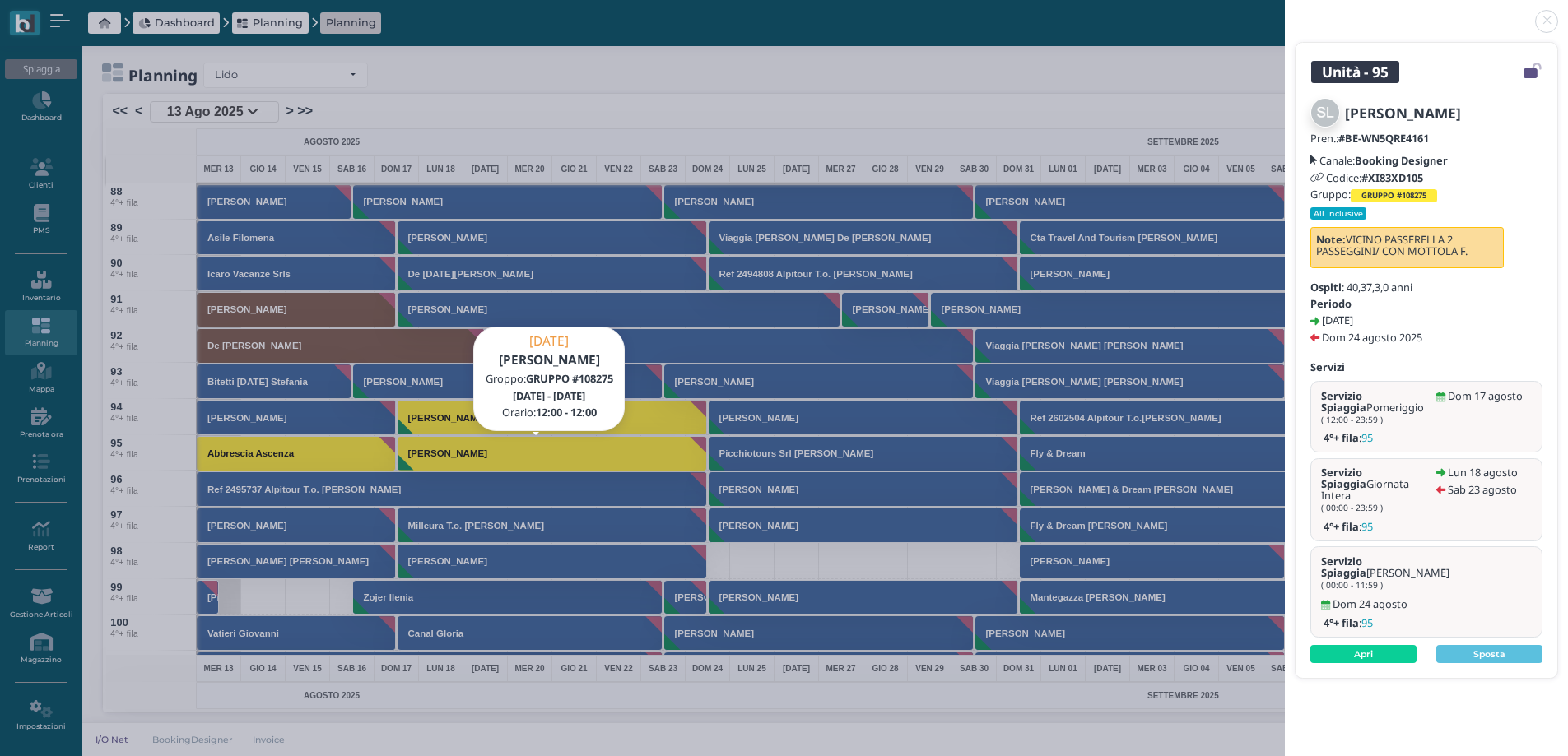
click at [1285, 11] on link at bounding box center [1285, 11] width 0 height 0
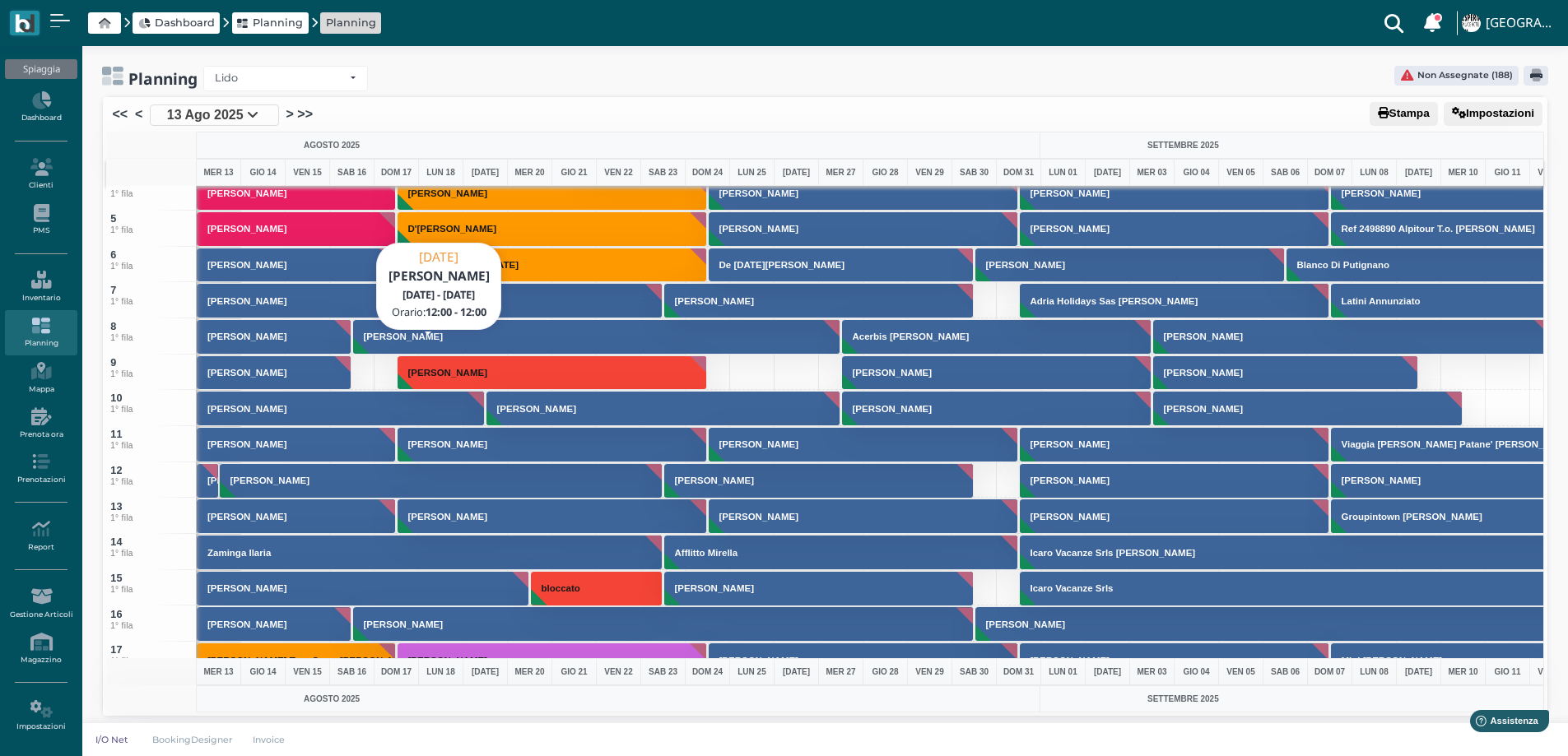
scroll to position [247, 0]
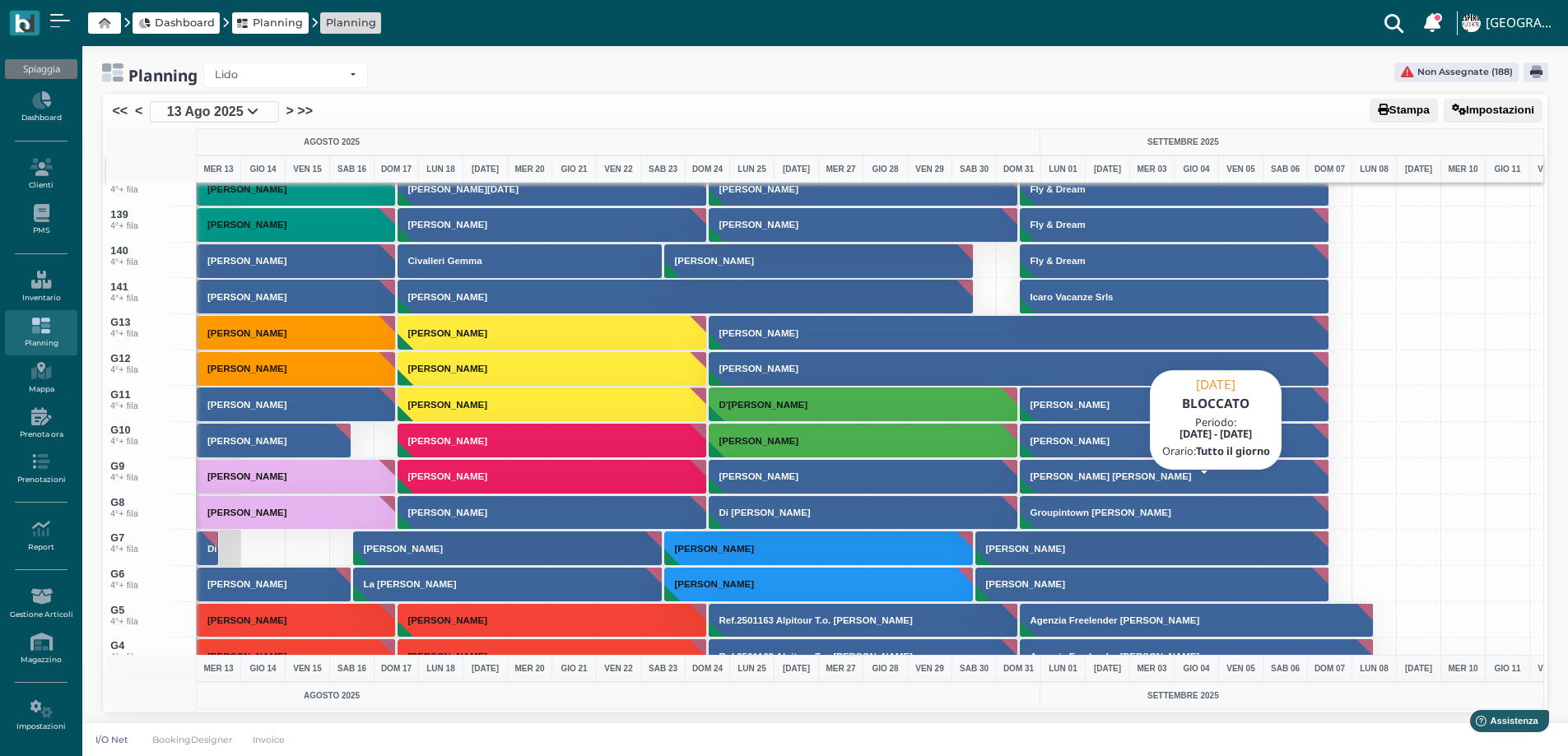
scroll to position [4525, 0]
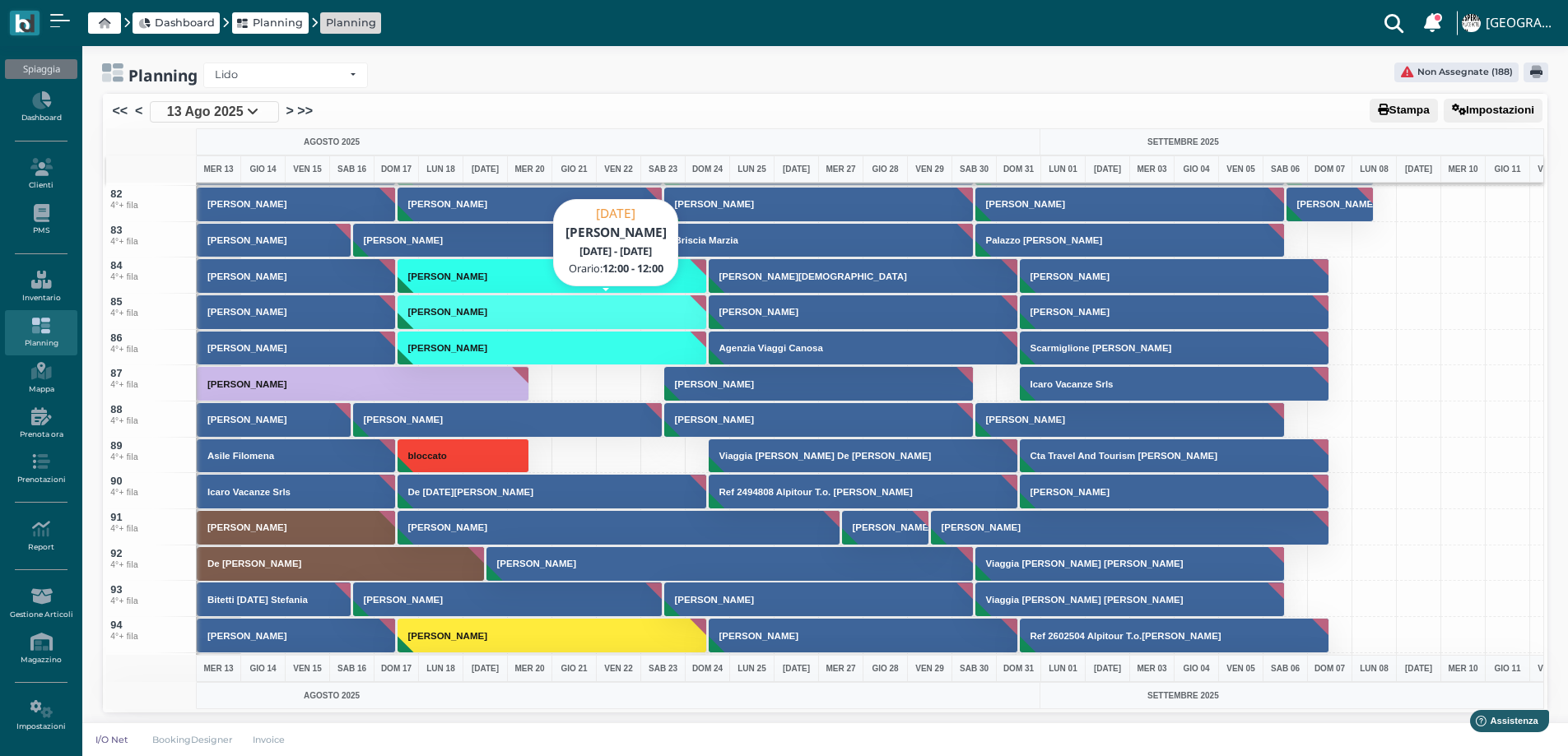
scroll to position [3127, 0]
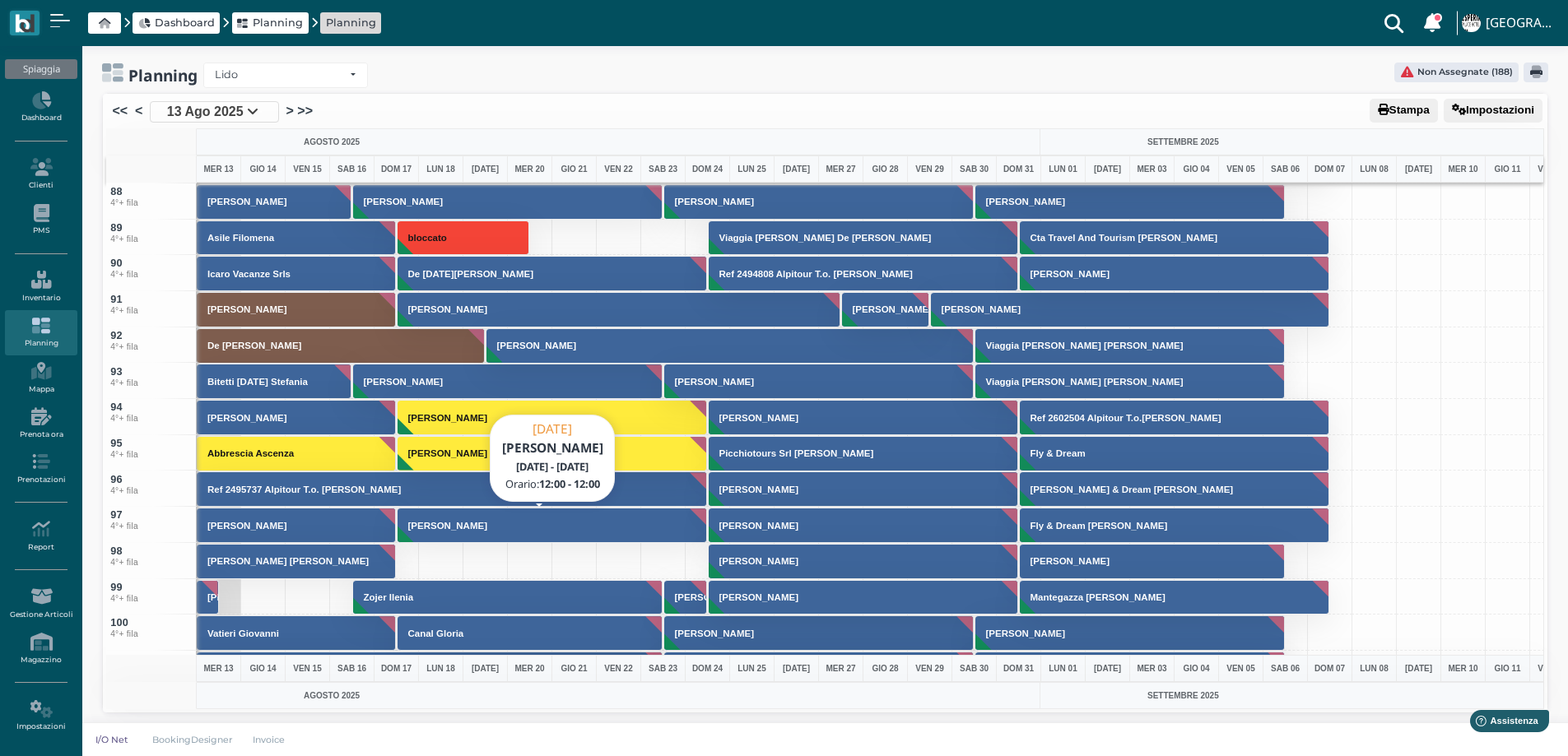
click at [578, 532] on button "[PERSON_NAME]" at bounding box center [553, 525] width 311 height 35
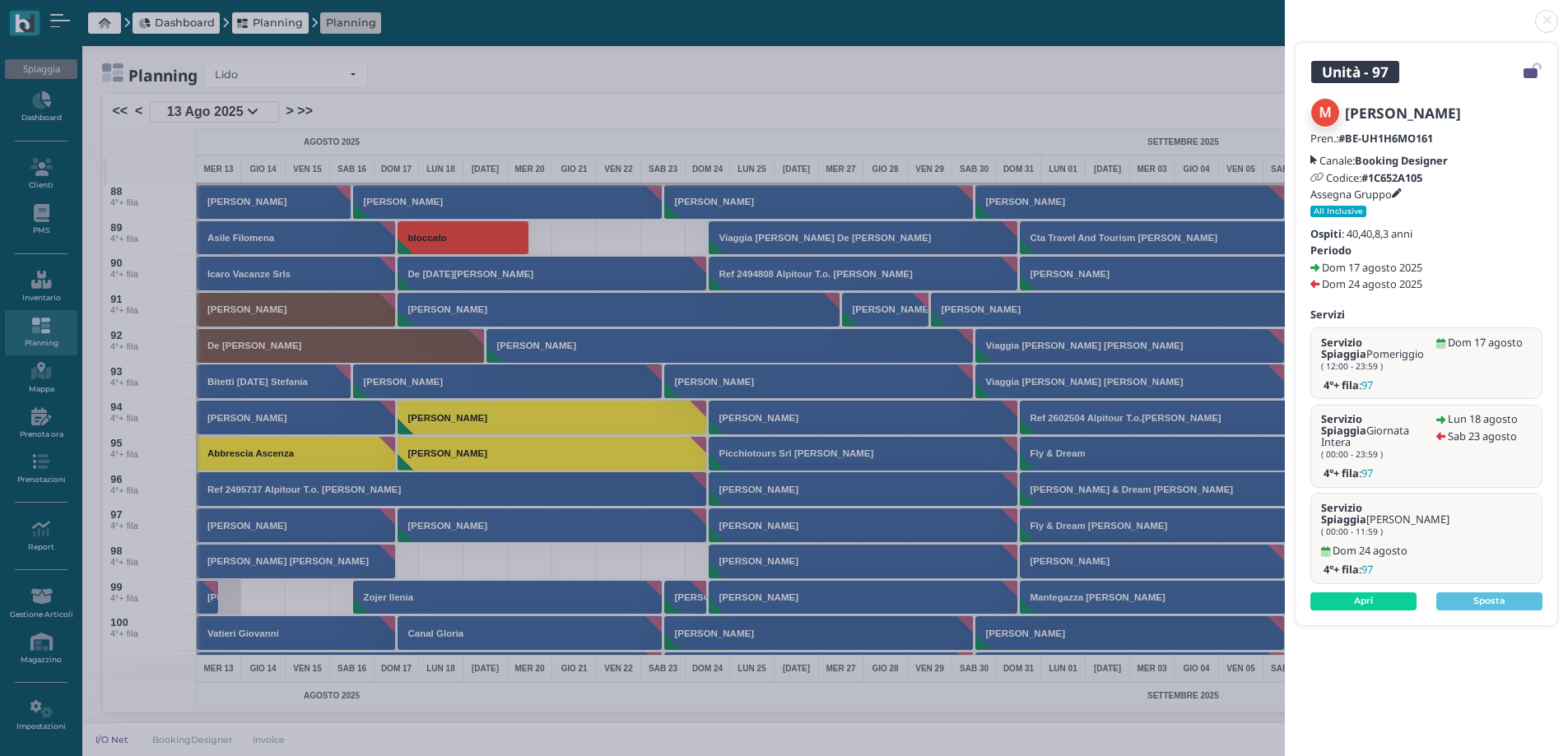
click at [1285, 11] on link at bounding box center [1285, 11] width 0 height 0
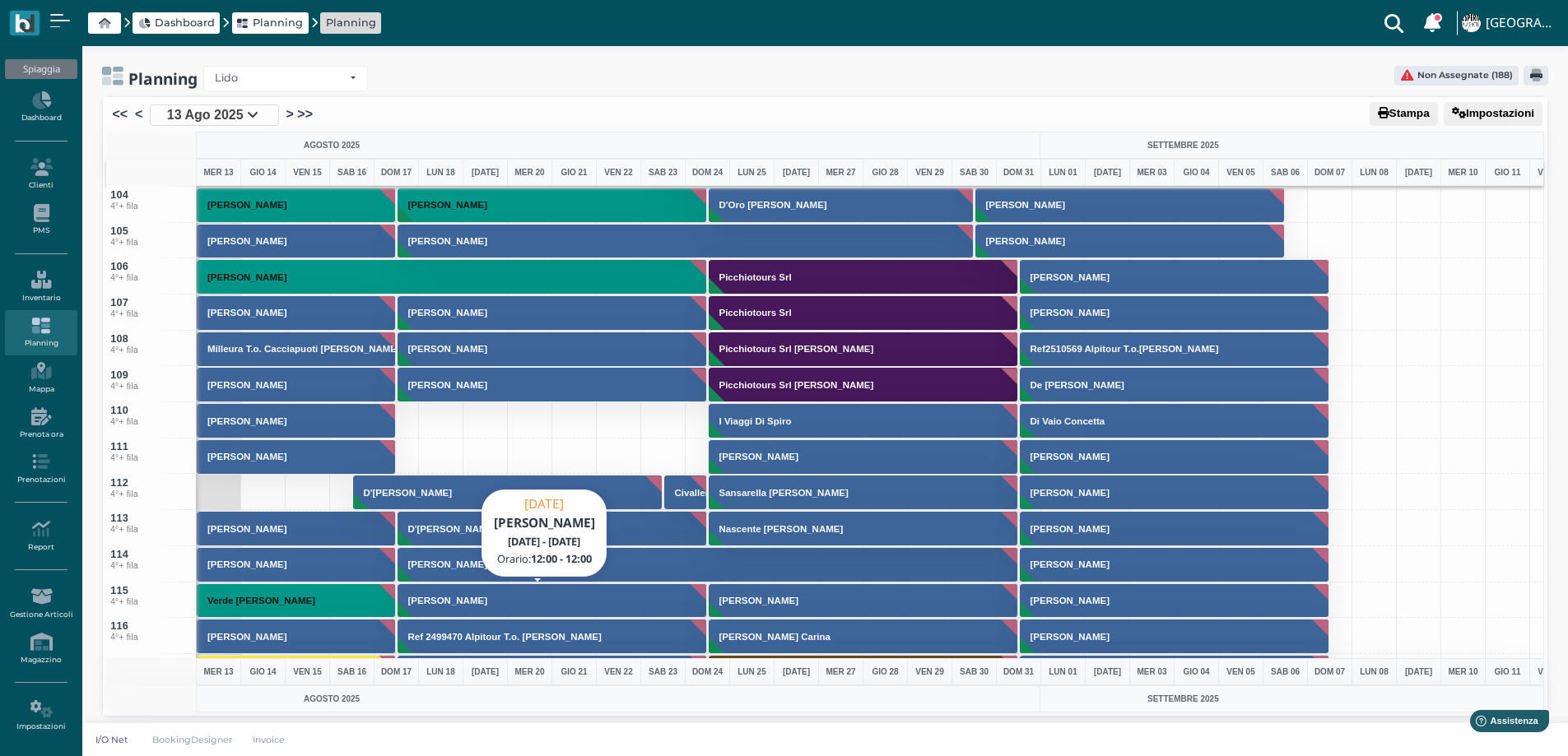
scroll to position [3702, 0]
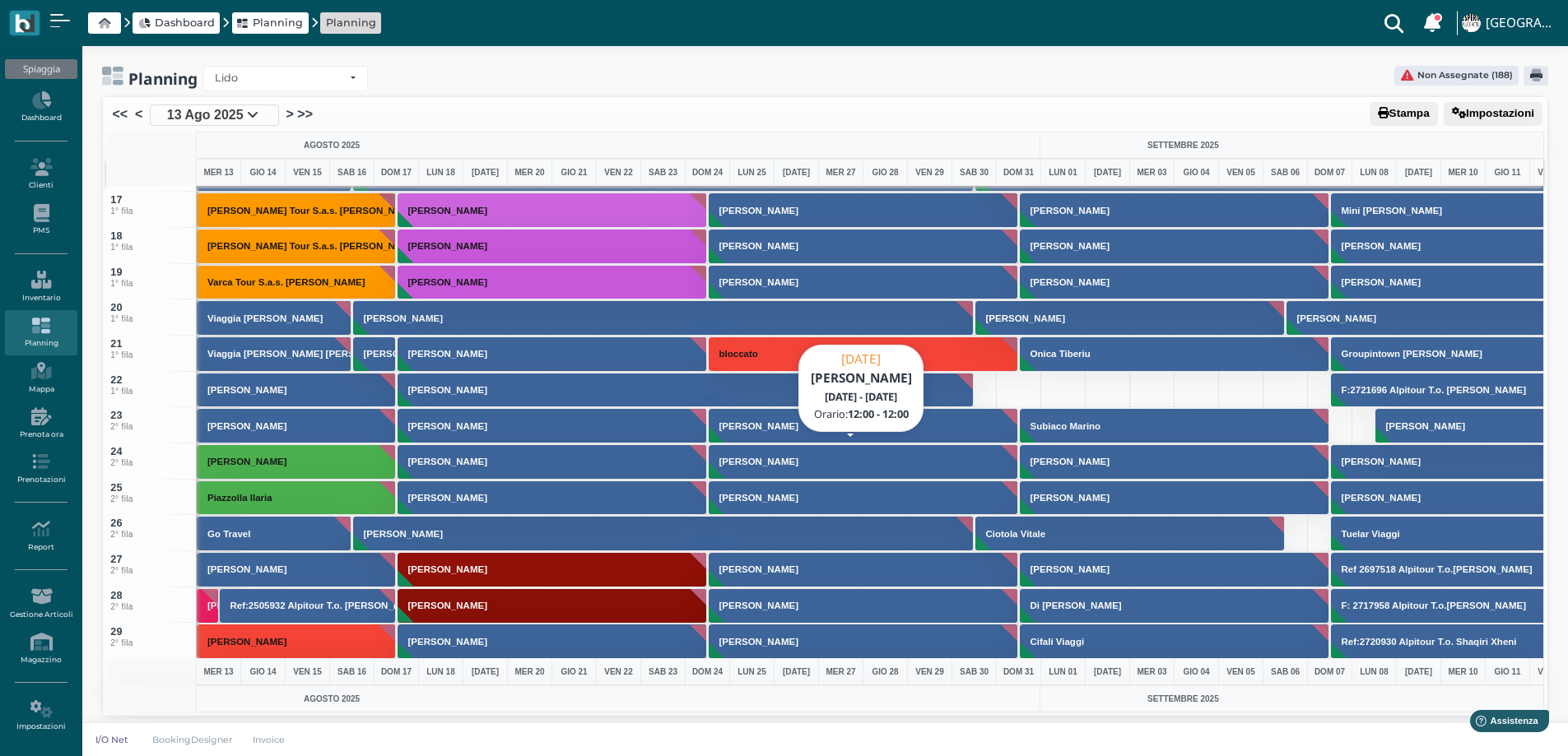
scroll to position [576, 0]
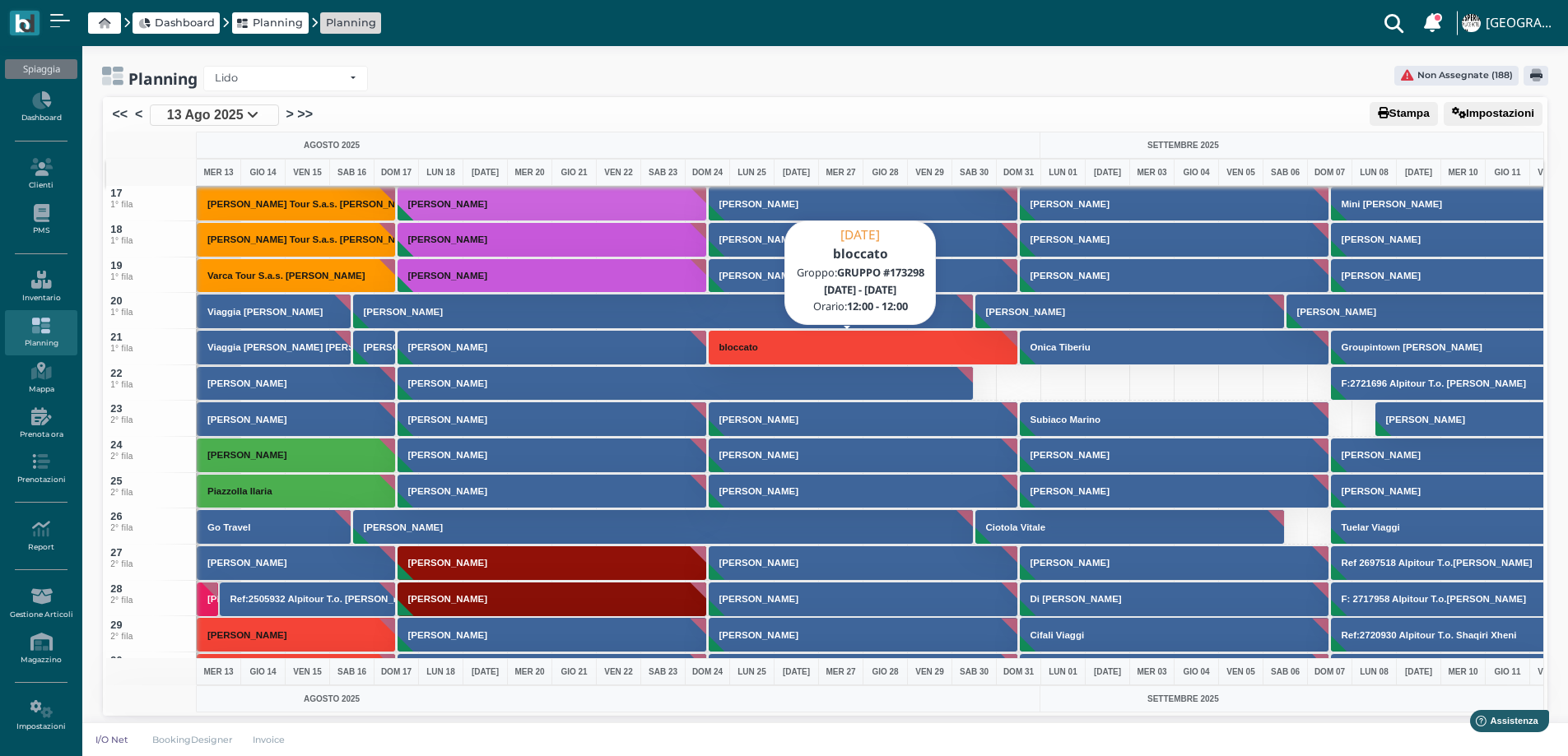
click at [870, 347] on button "bloccato" at bounding box center [864, 348] width 311 height 35
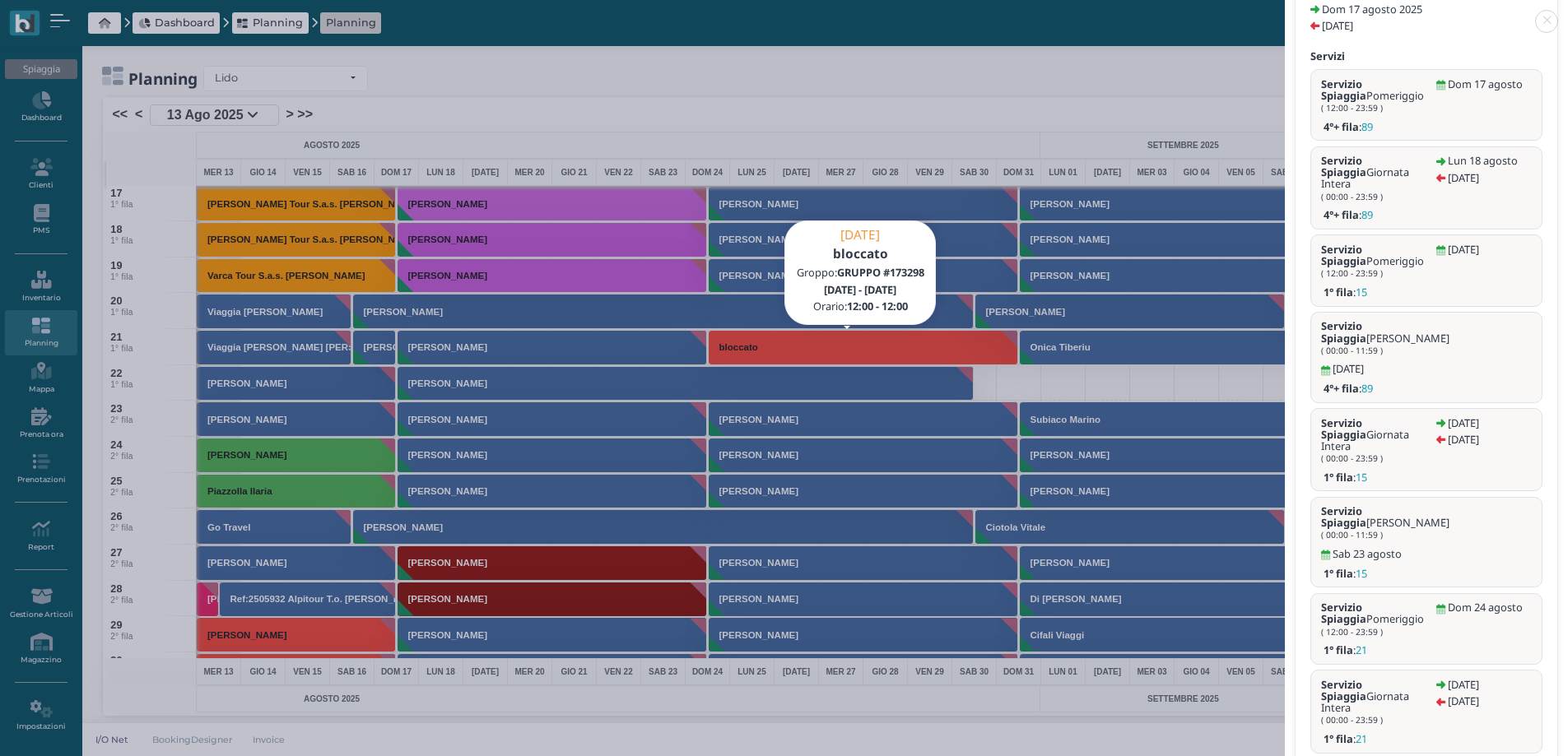
scroll to position [339, 0]
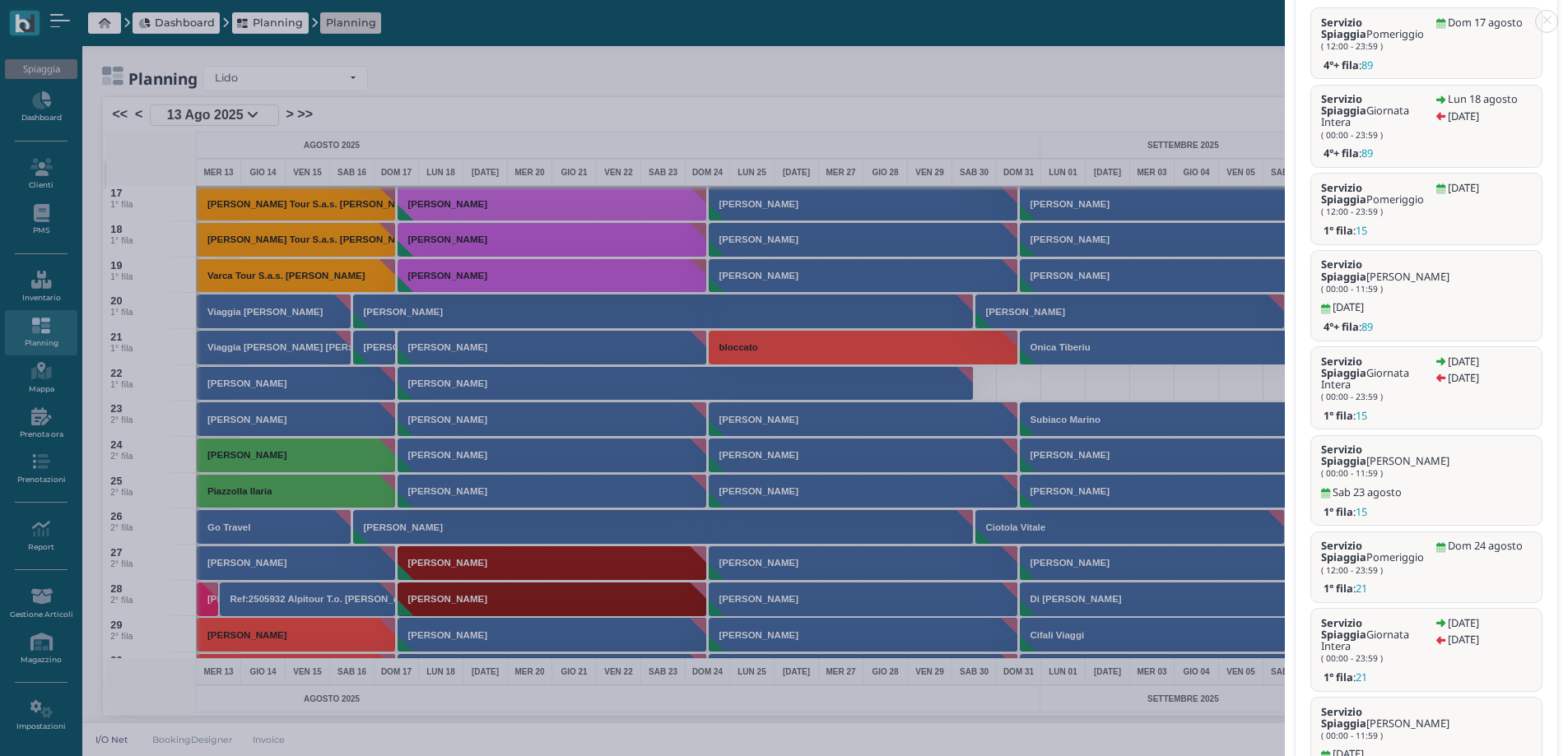
click at [1285, 11] on link at bounding box center [1285, 11] width 0 height 0
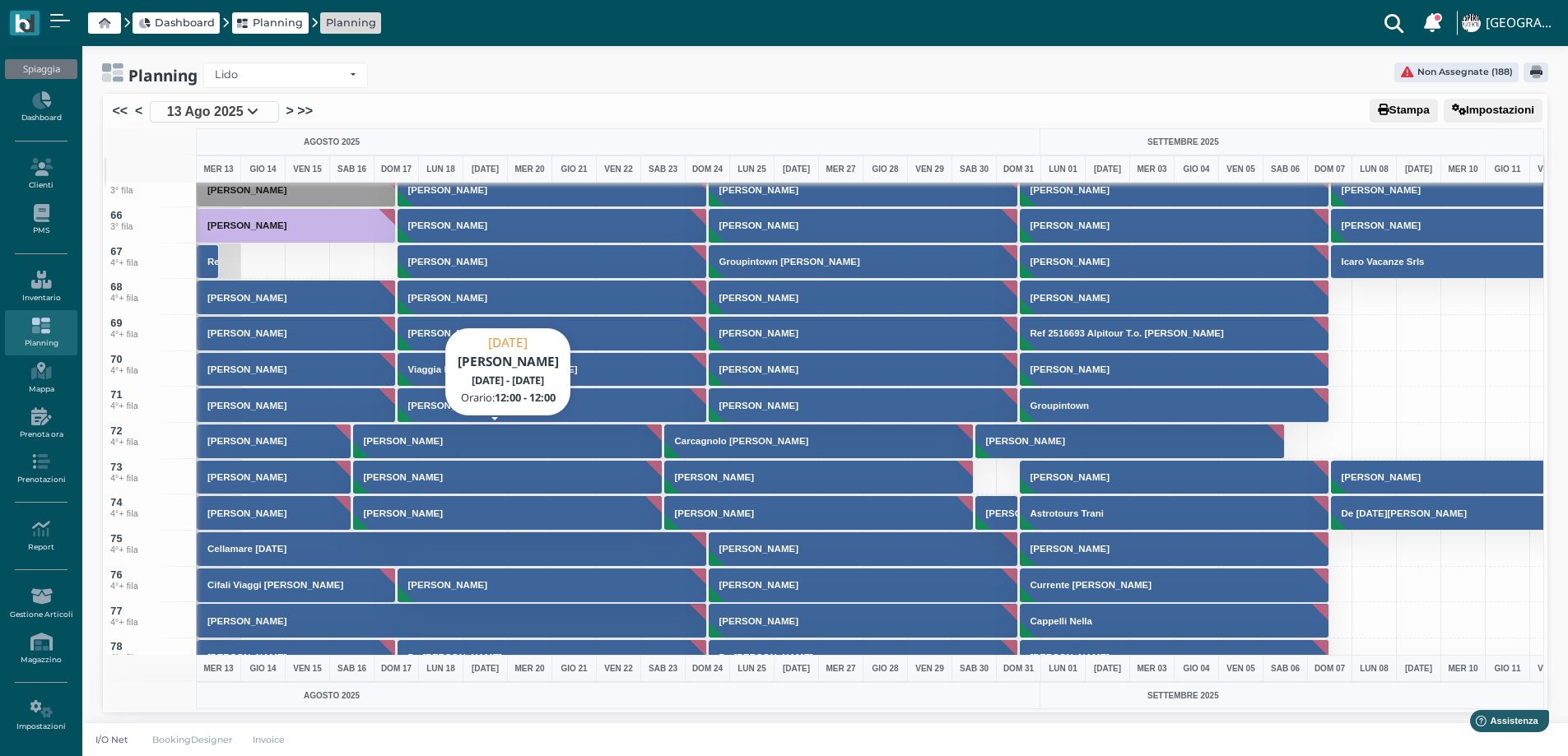
scroll to position [2385, 0]
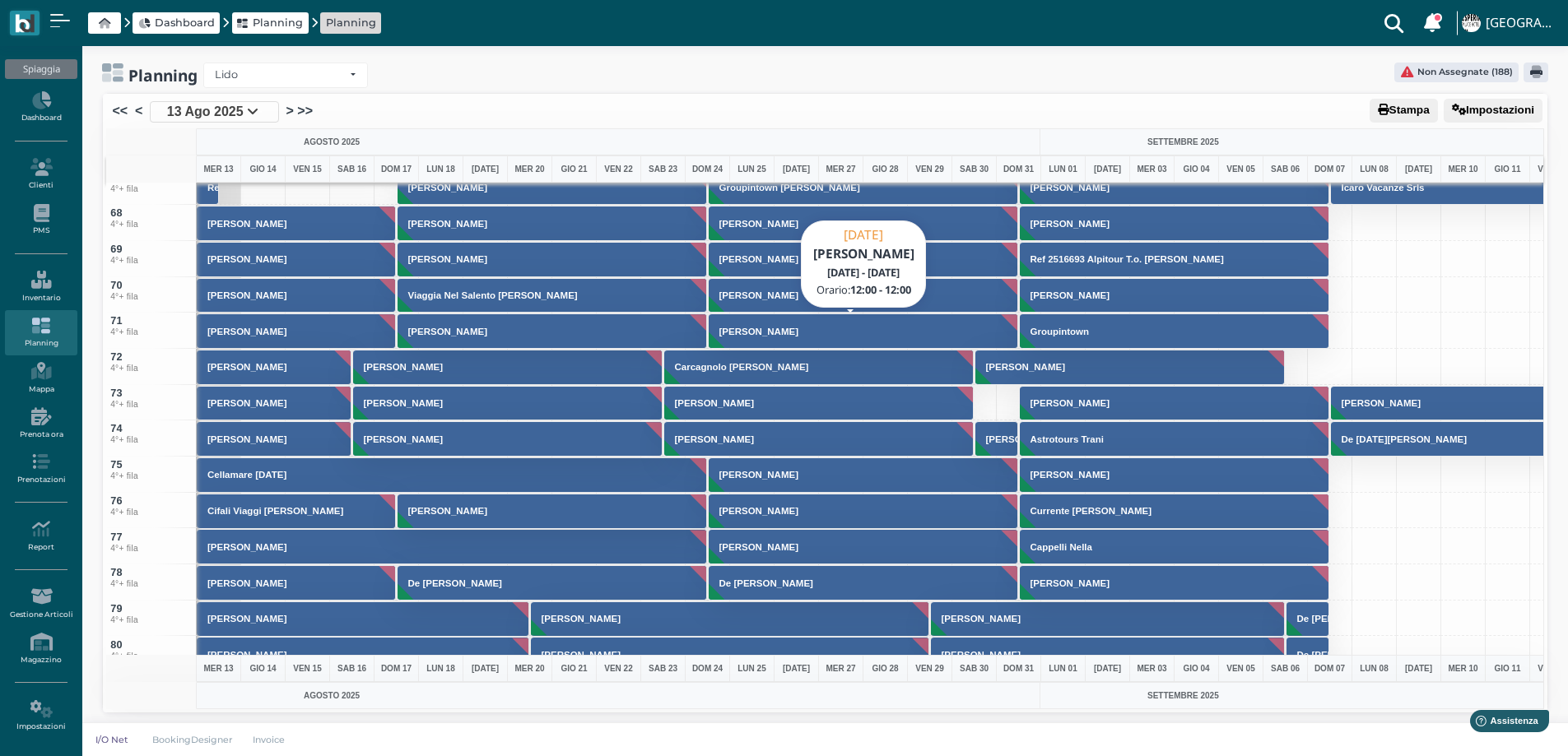
click at [793, 326] on button "[PERSON_NAME]" at bounding box center [864, 331] width 311 height 35
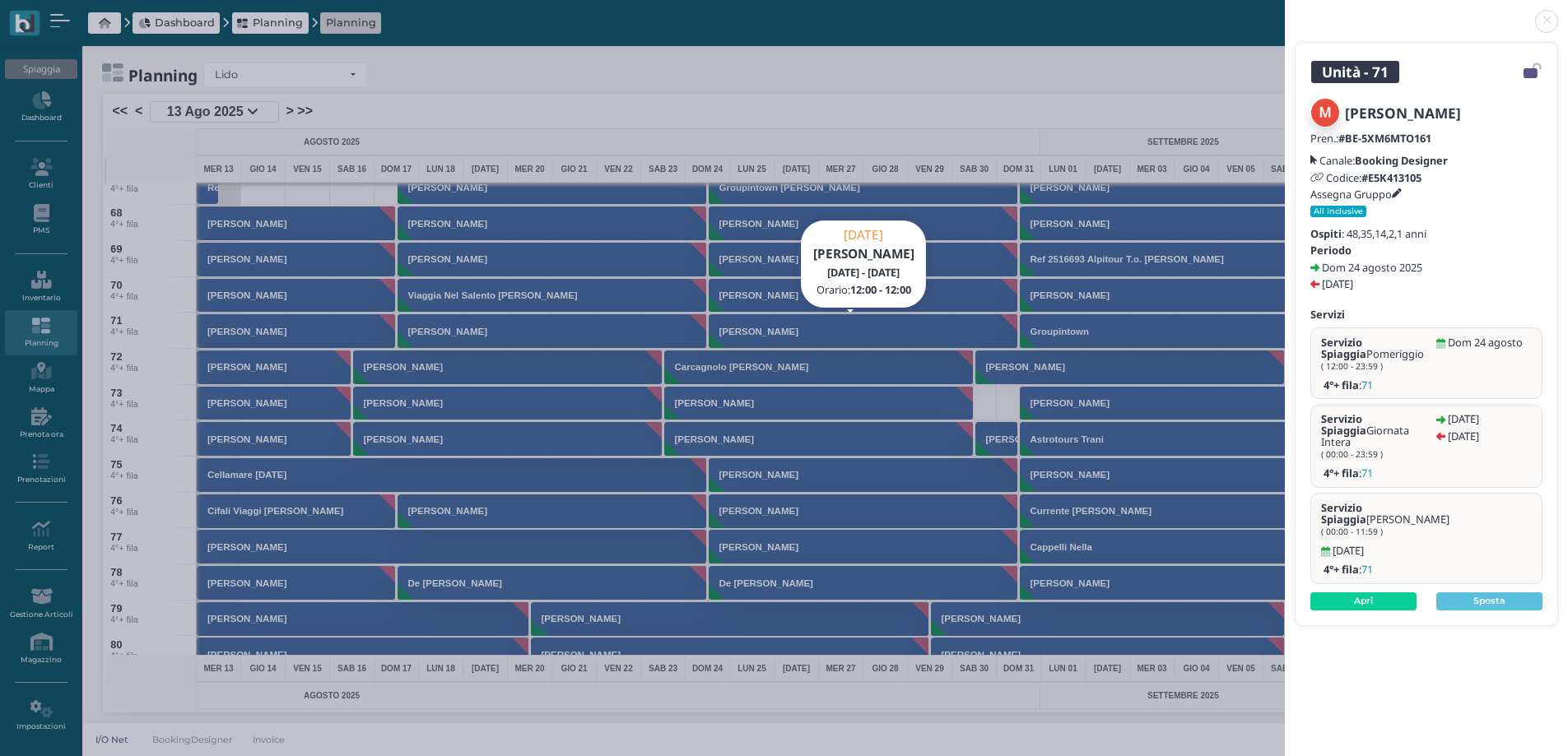
scroll to position [0, 0]
click at [1285, 11] on link at bounding box center [1285, 11] width 0 height 0
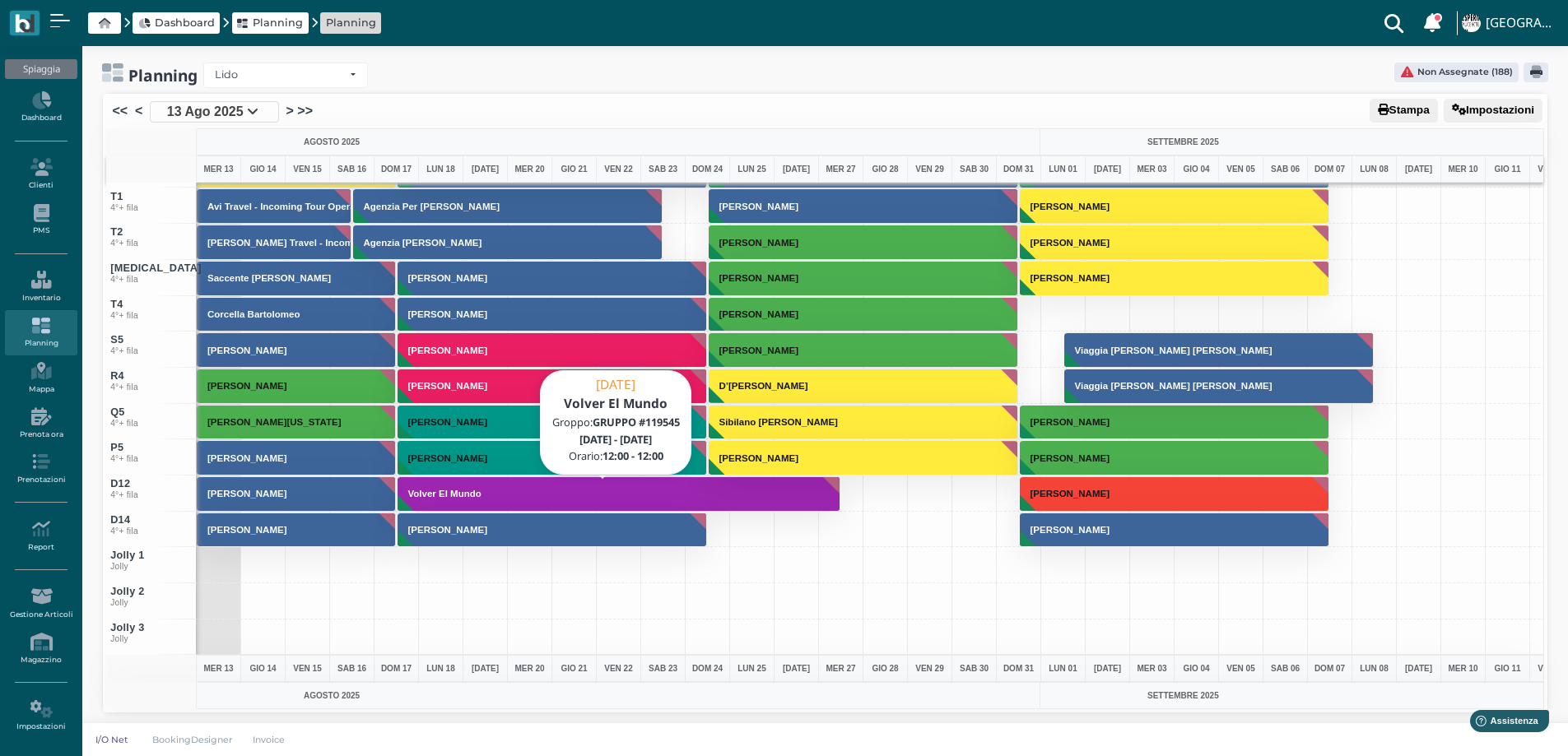
scroll to position [6120, 0]
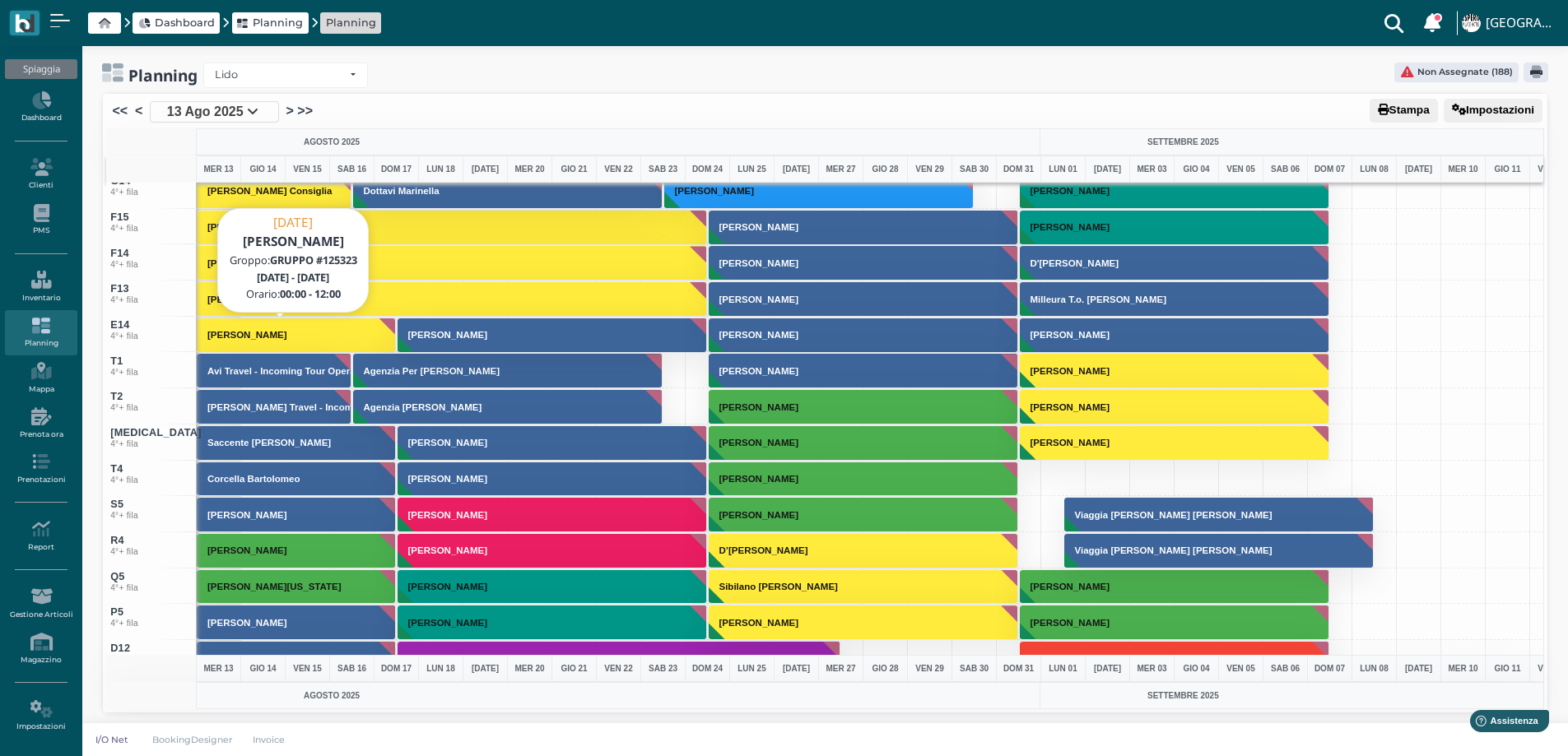
click at [321, 330] on button "salvatore napoli" at bounding box center [296, 335] width 199 height 35
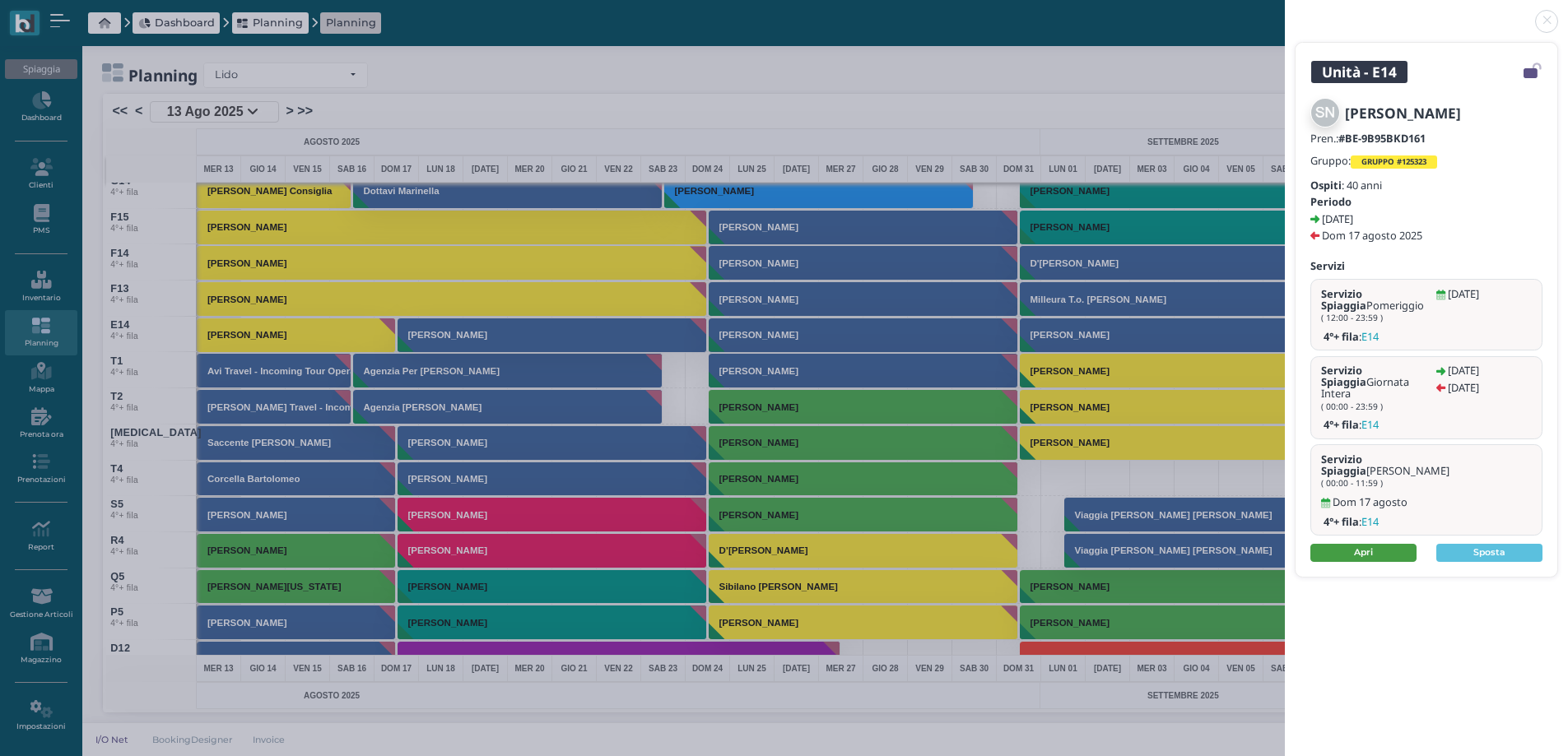
click at [1360, 543] on link "Apri" at bounding box center [1363, 553] width 106 height 18
click at [1285, 11] on link at bounding box center [1285, 11] width 0 height 0
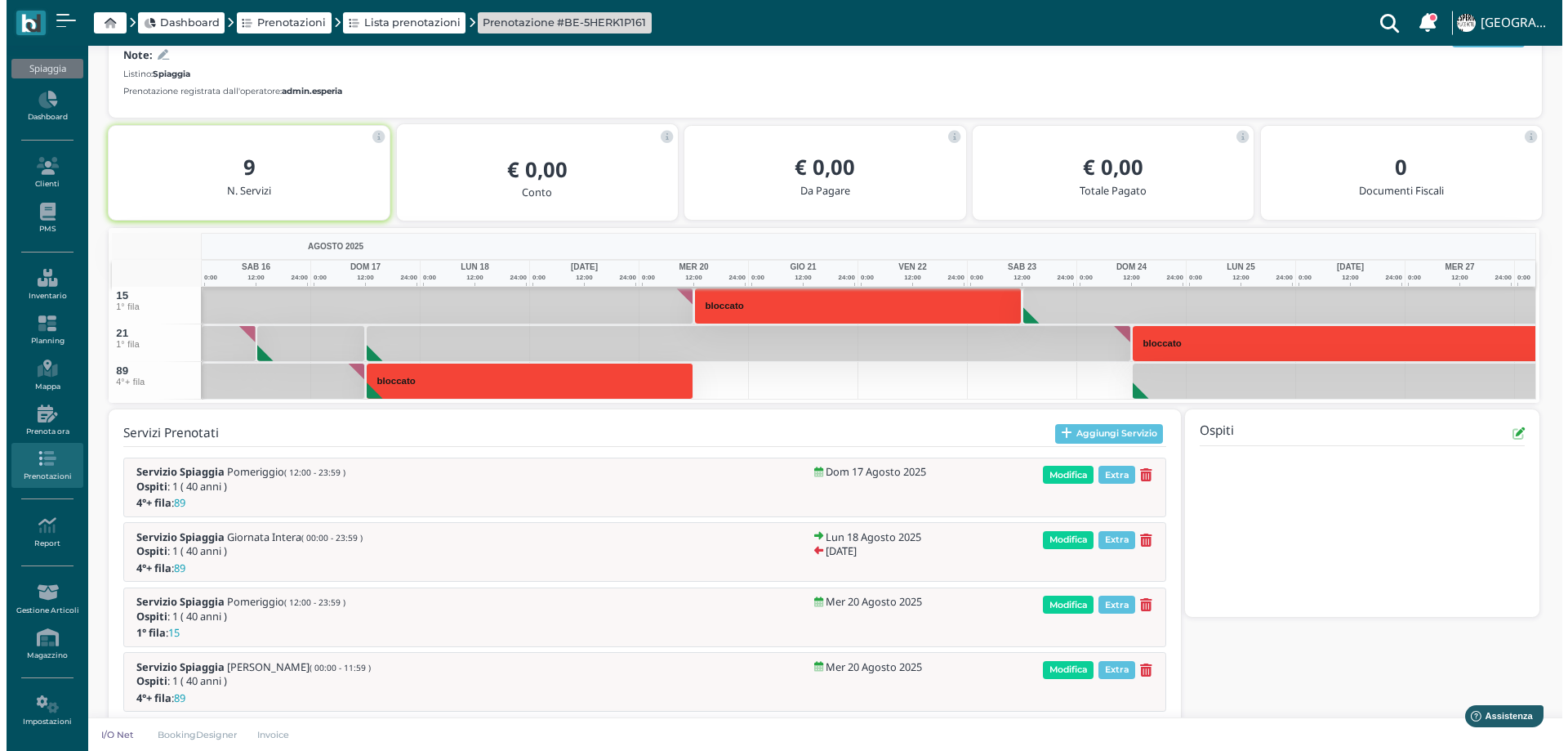
scroll to position [182, 0]
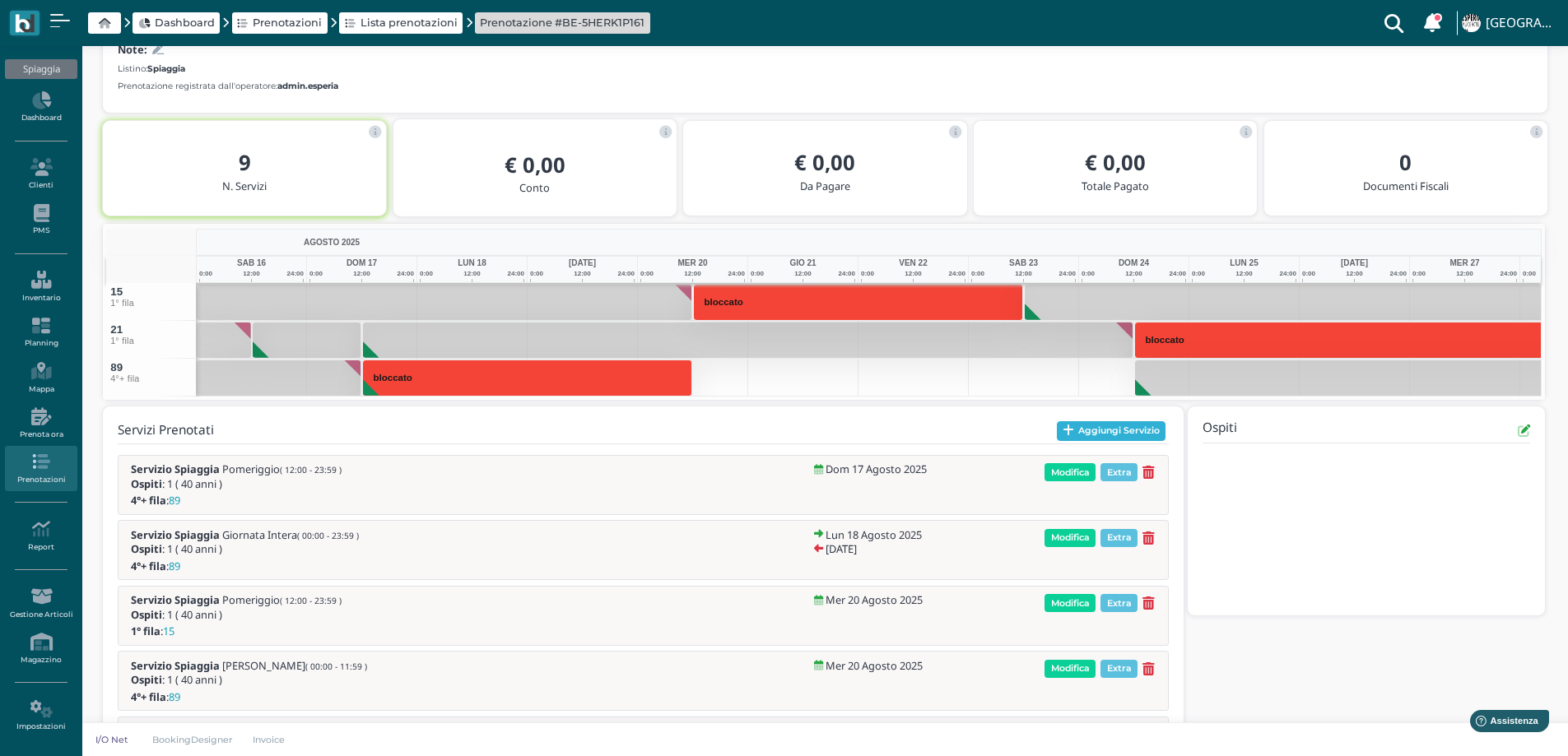
click at [1101, 430] on button "Aggiungi Servizio" at bounding box center [1111, 431] width 109 height 19
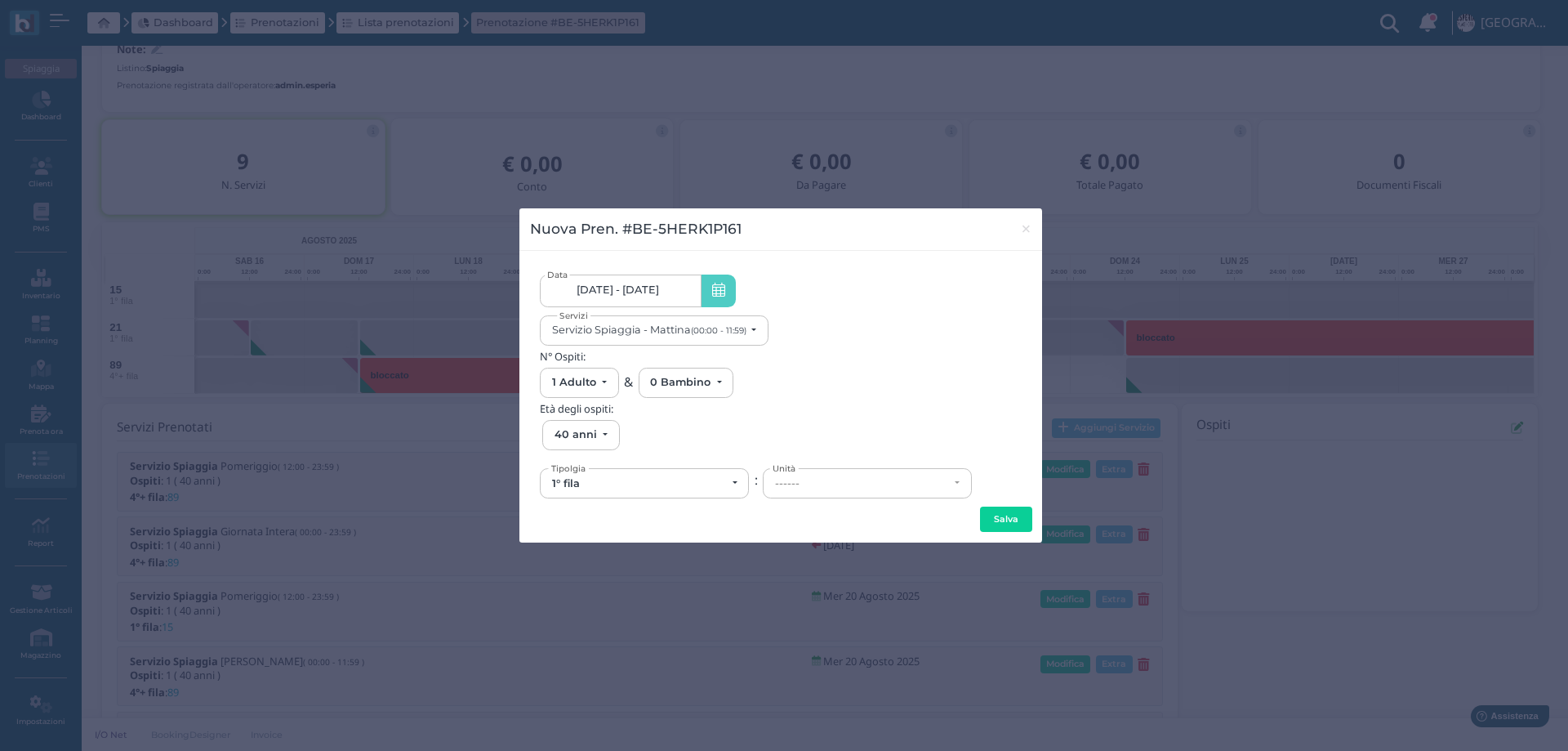
click at [645, 290] on span "17/08/25 - 31/08/25" at bounding box center [617, 290] width 83 height 13
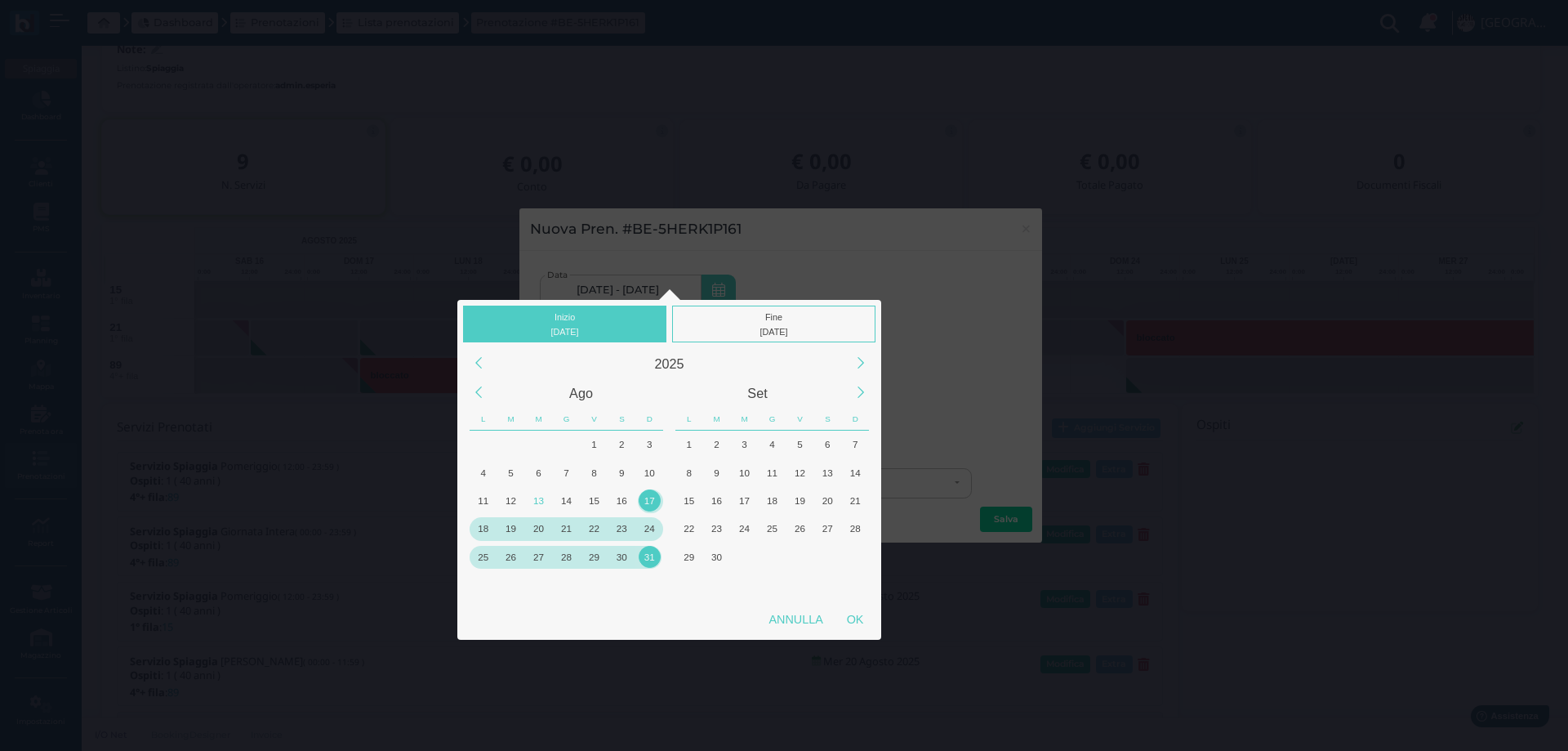
click at [650, 555] on div "31" at bounding box center [650, 557] width 22 height 22
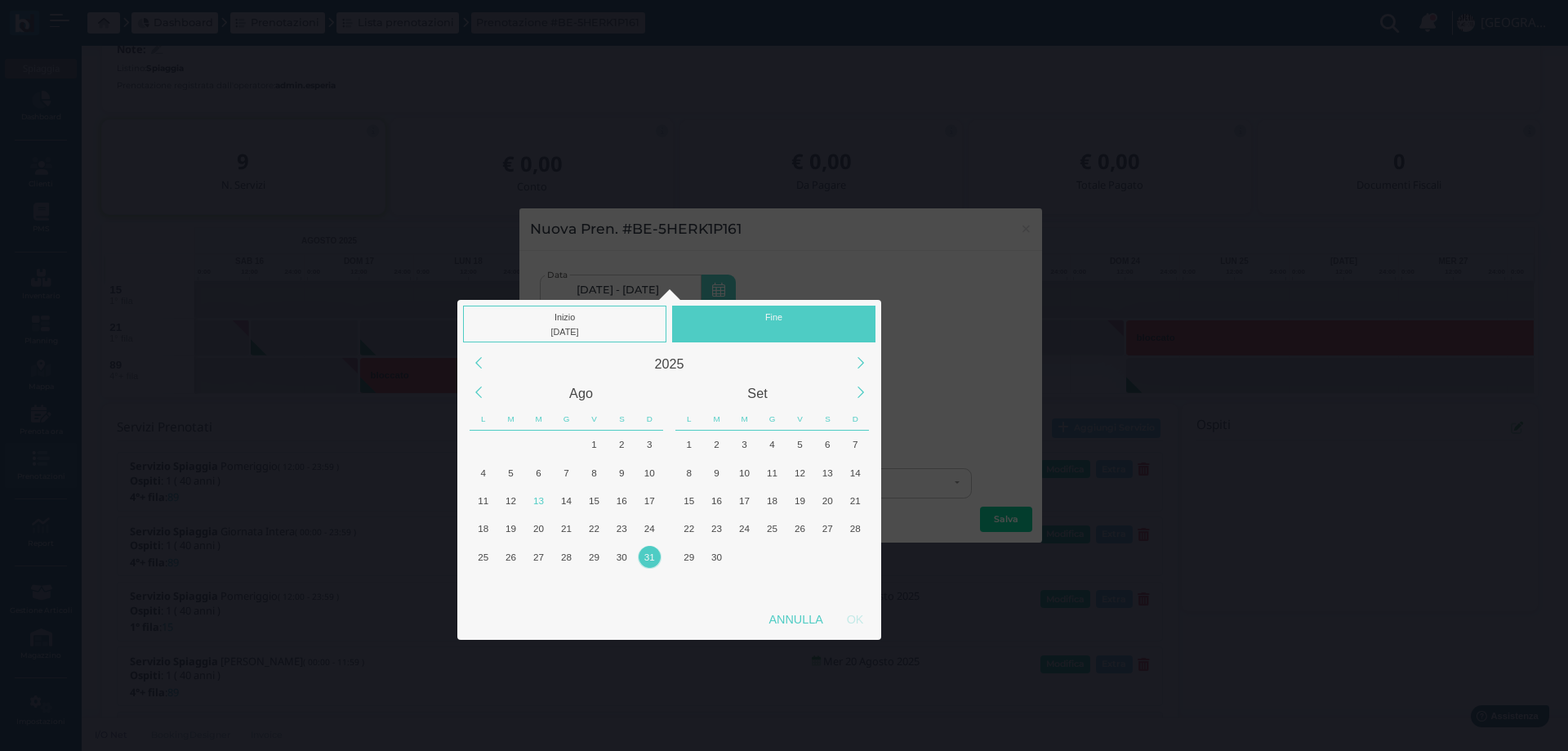
click at [650, 555] on div "31" at bounding box center [650, 557] width 22 height 22
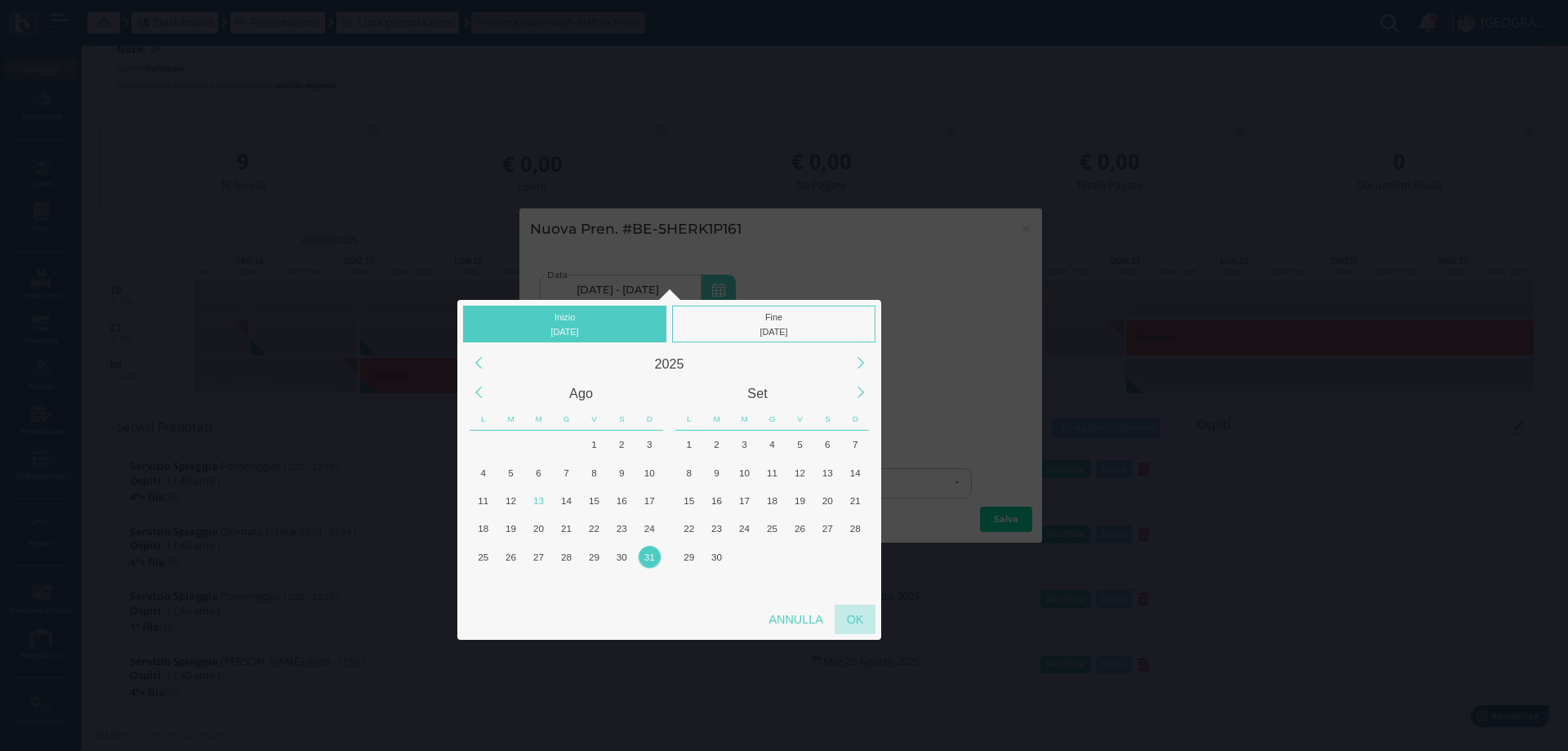
click at [851, 617] on div "OK" at bounding box center [855, 620] width 41 height 29
type input "31/08/2025 - 31/08/2025"
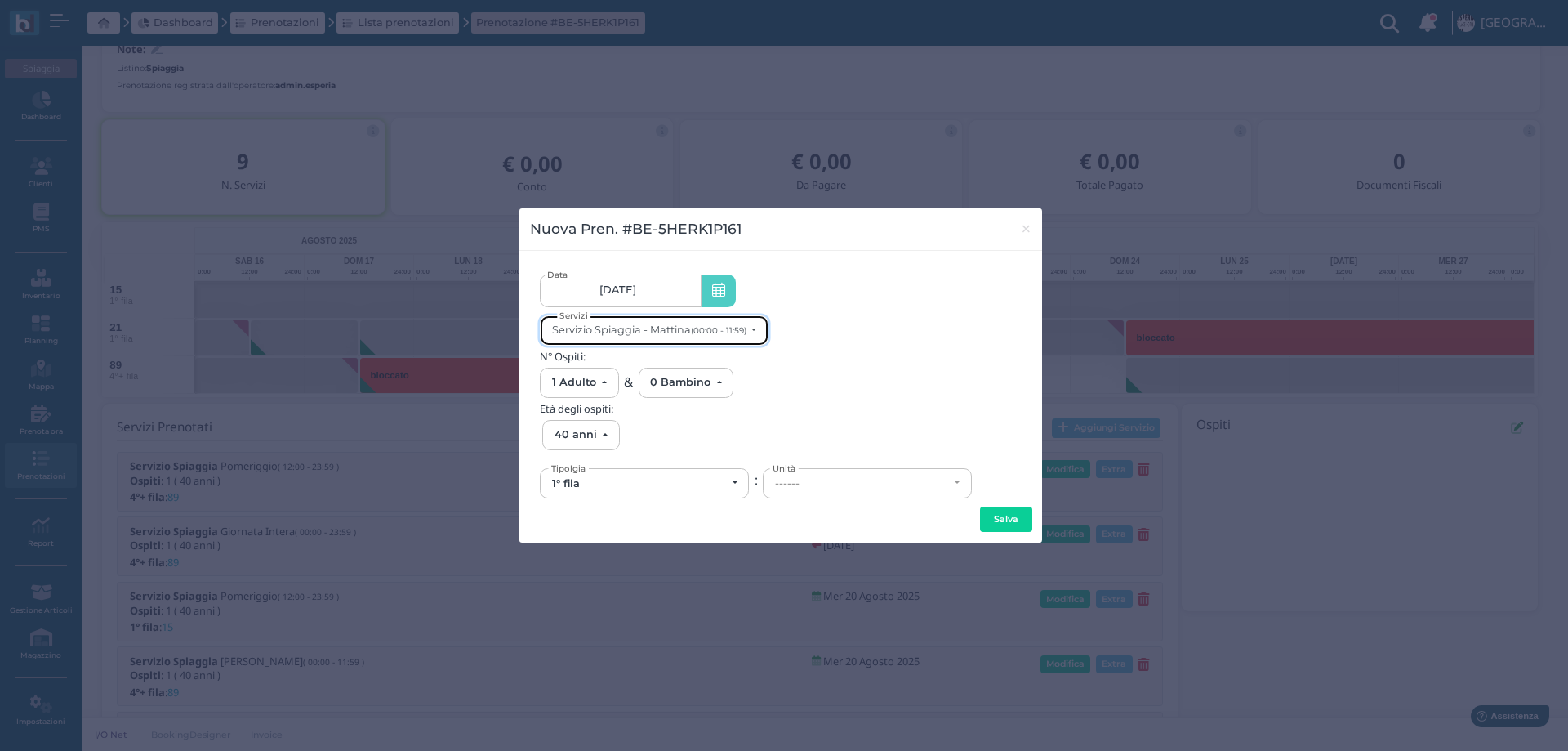
scroll to position [0, 0]
click at [691, 329] on div "Servizio Spiaggia - Mattina (00:00 - 11:59)" at bounding box center [650, 330] width 195 height 12
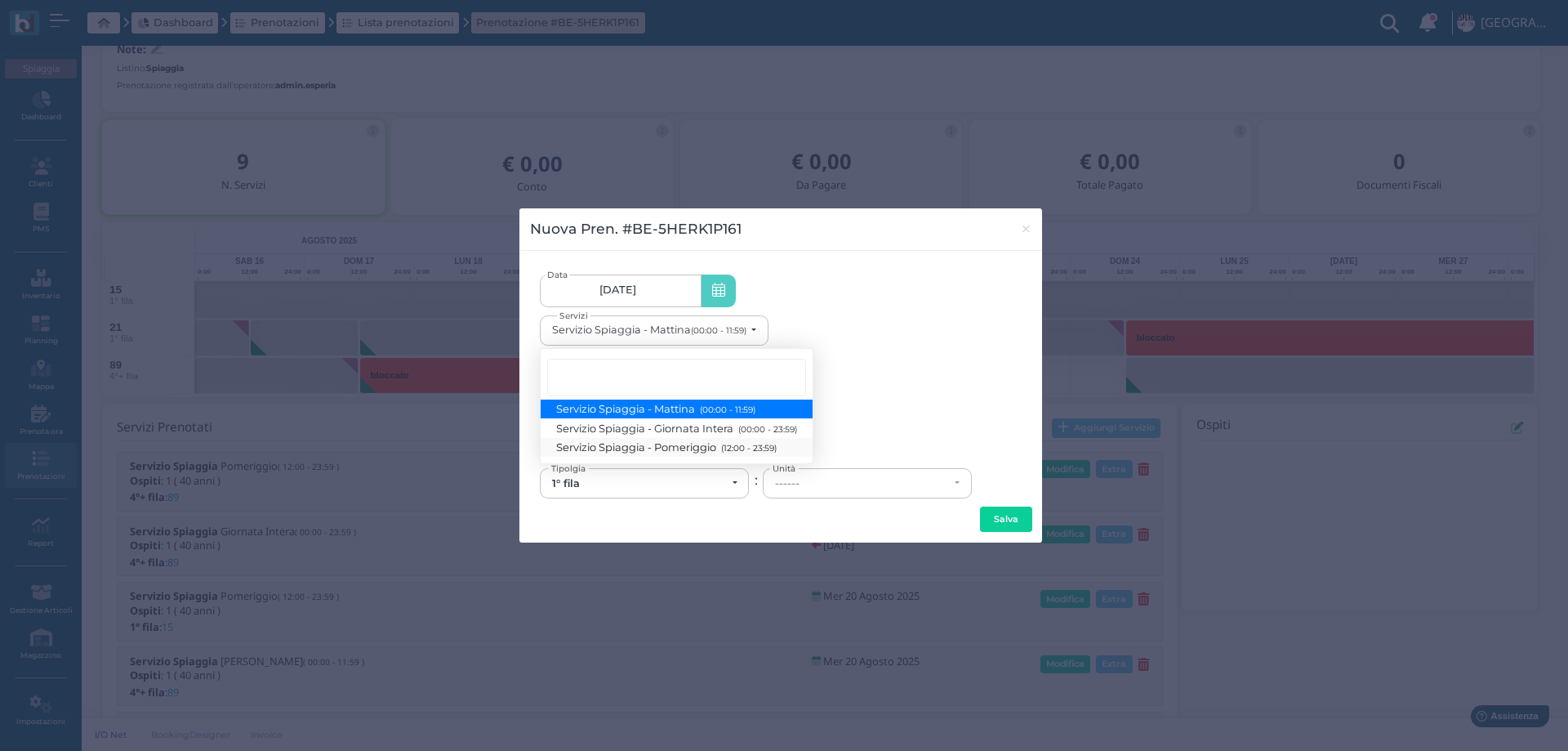
click at [704, 450] on span "Servizio Spiaggia - Pomeriggio (12:00 - 23:59)" at bounding box center [666, 447] width 219 height 14
select select "1369"
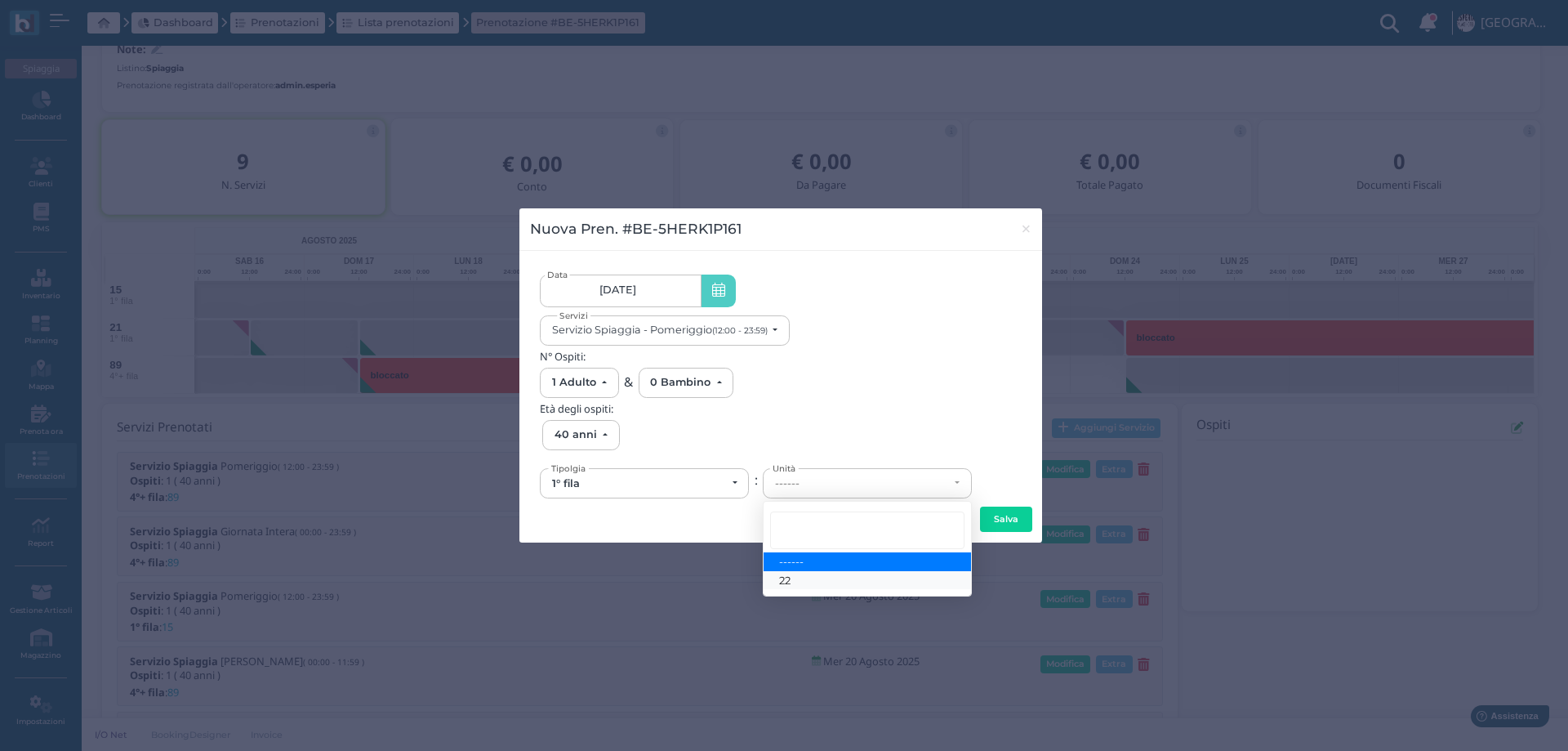
click at [807, 577] on link "22" at bounding box center [867, 580] width 207 height 18
select select "6146"
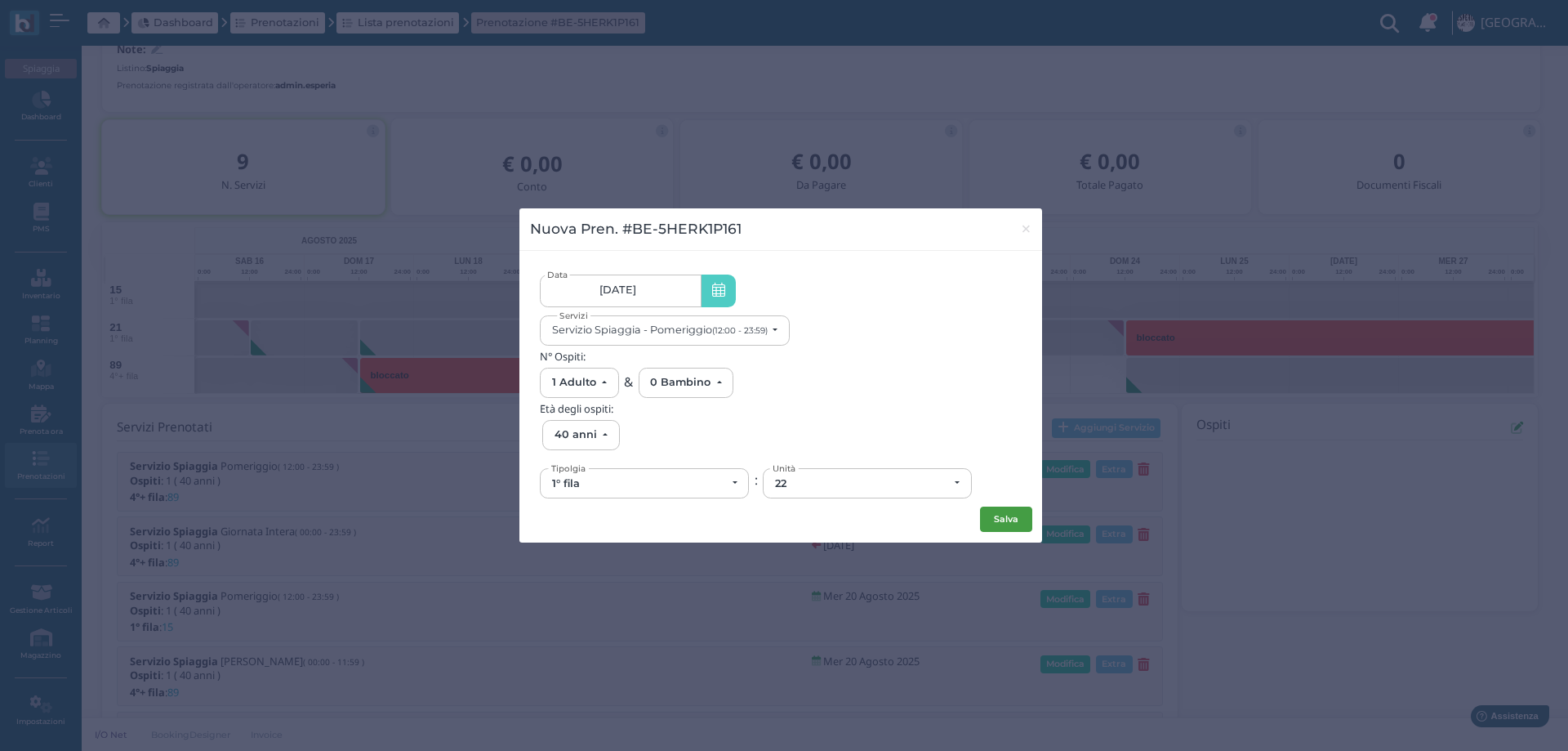
click at [995, 521] on button "Salva" at bounding box center [1006, 520] width 52 height 26
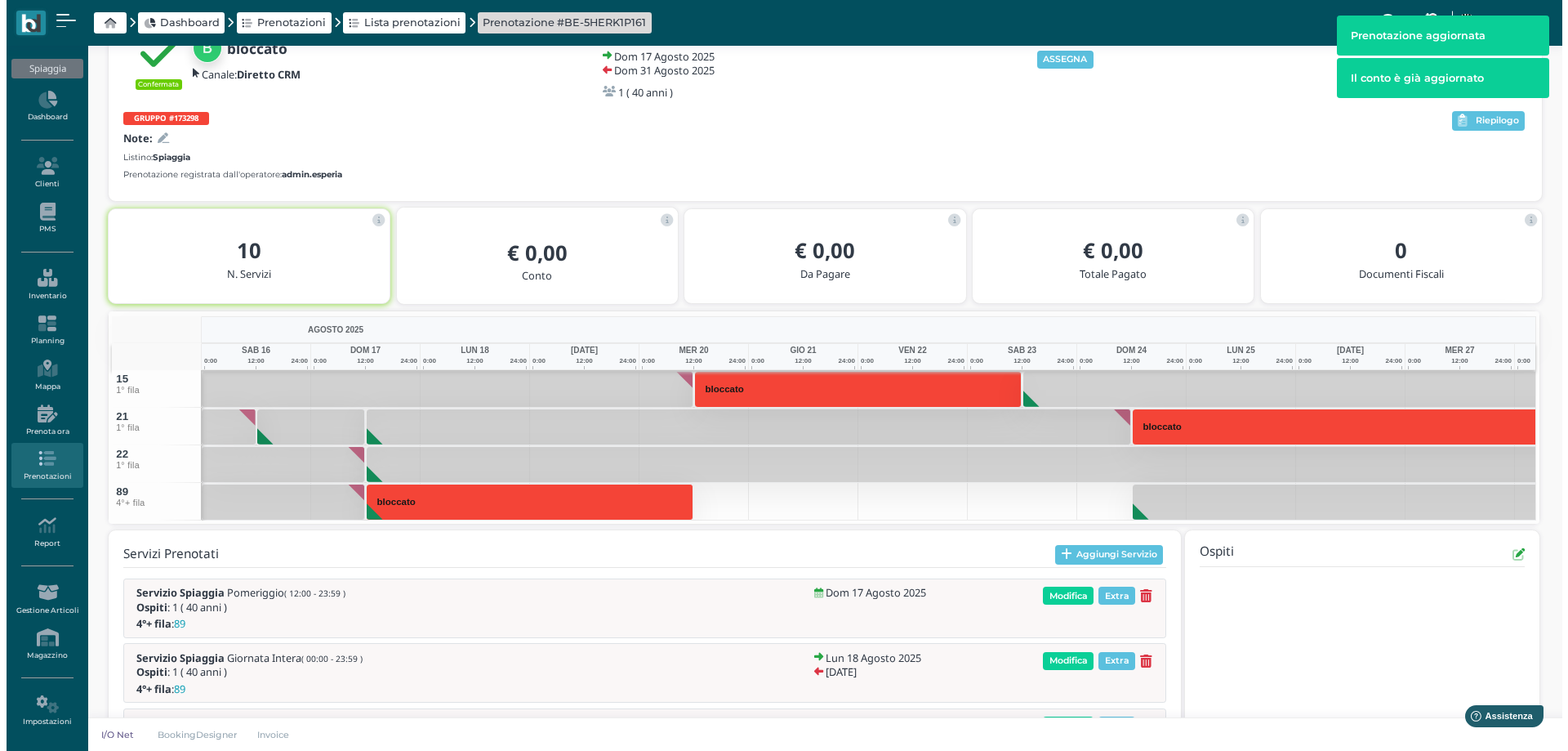
scroll to position [163, 0]
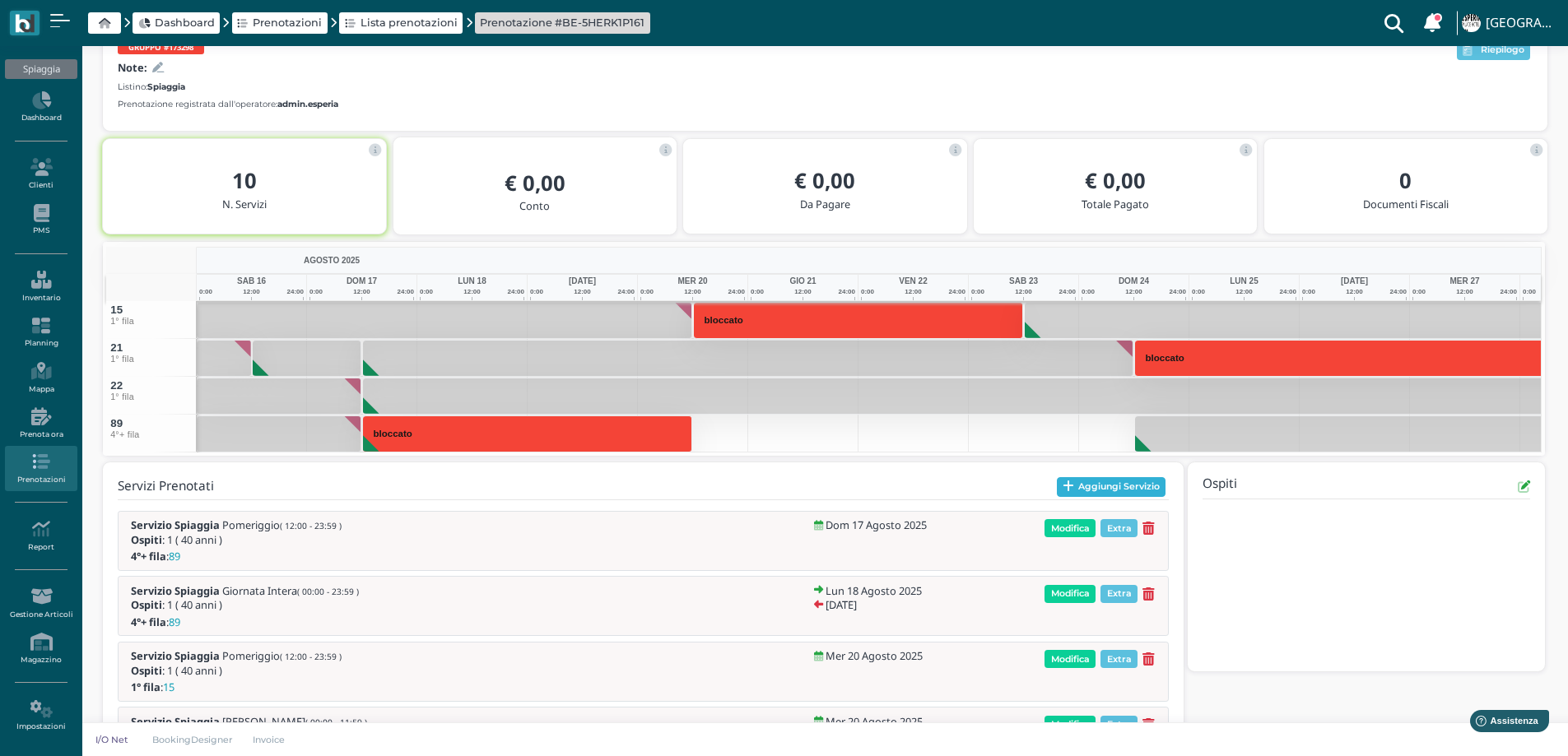
click at [1084, 490] on button "Aggiungi Servizio" at bounding box center [1111, 486] width 109 height 19
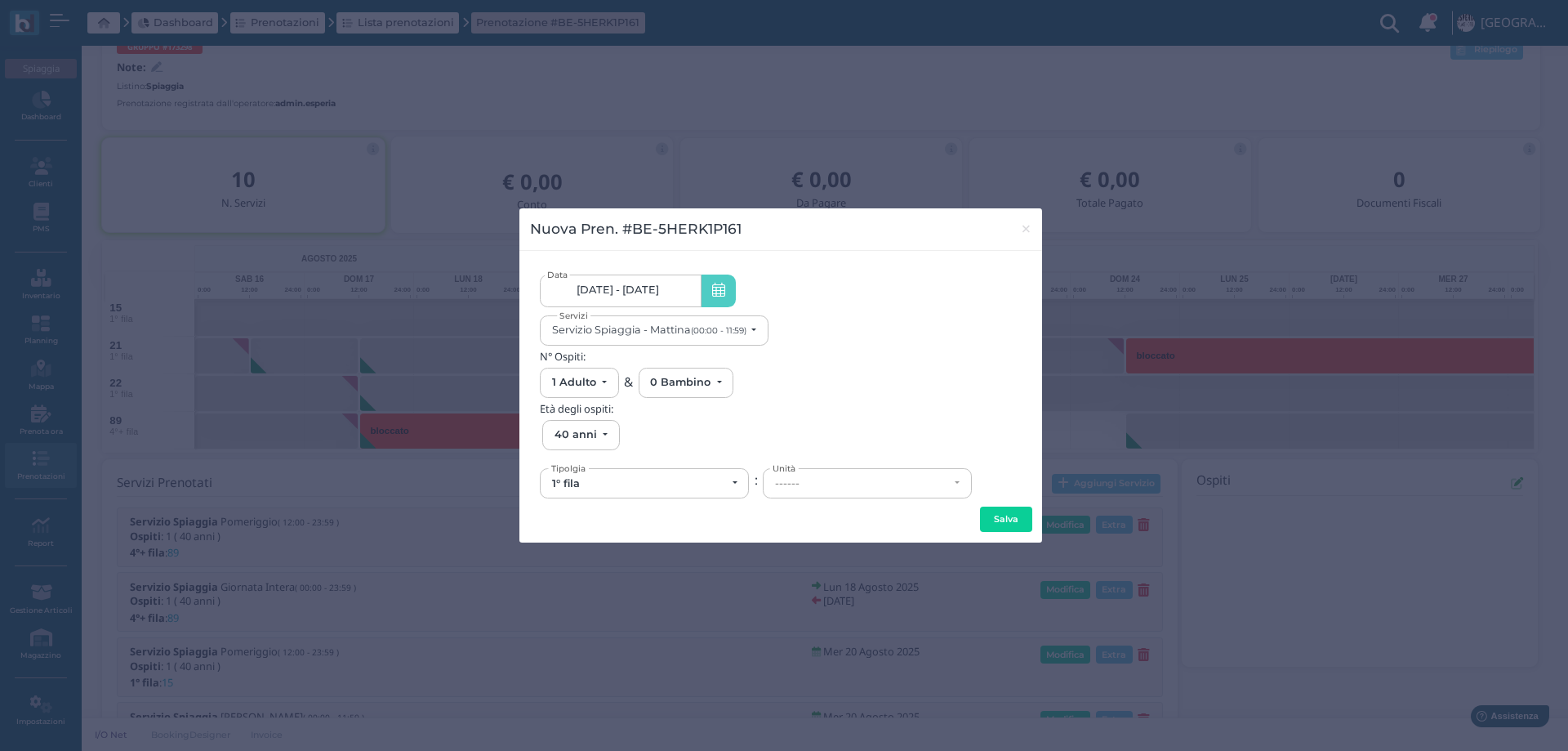
click at [653, 295] on span "17/08/25 - 31/08/25" at bounding box center [617, 290] width 83 height 13
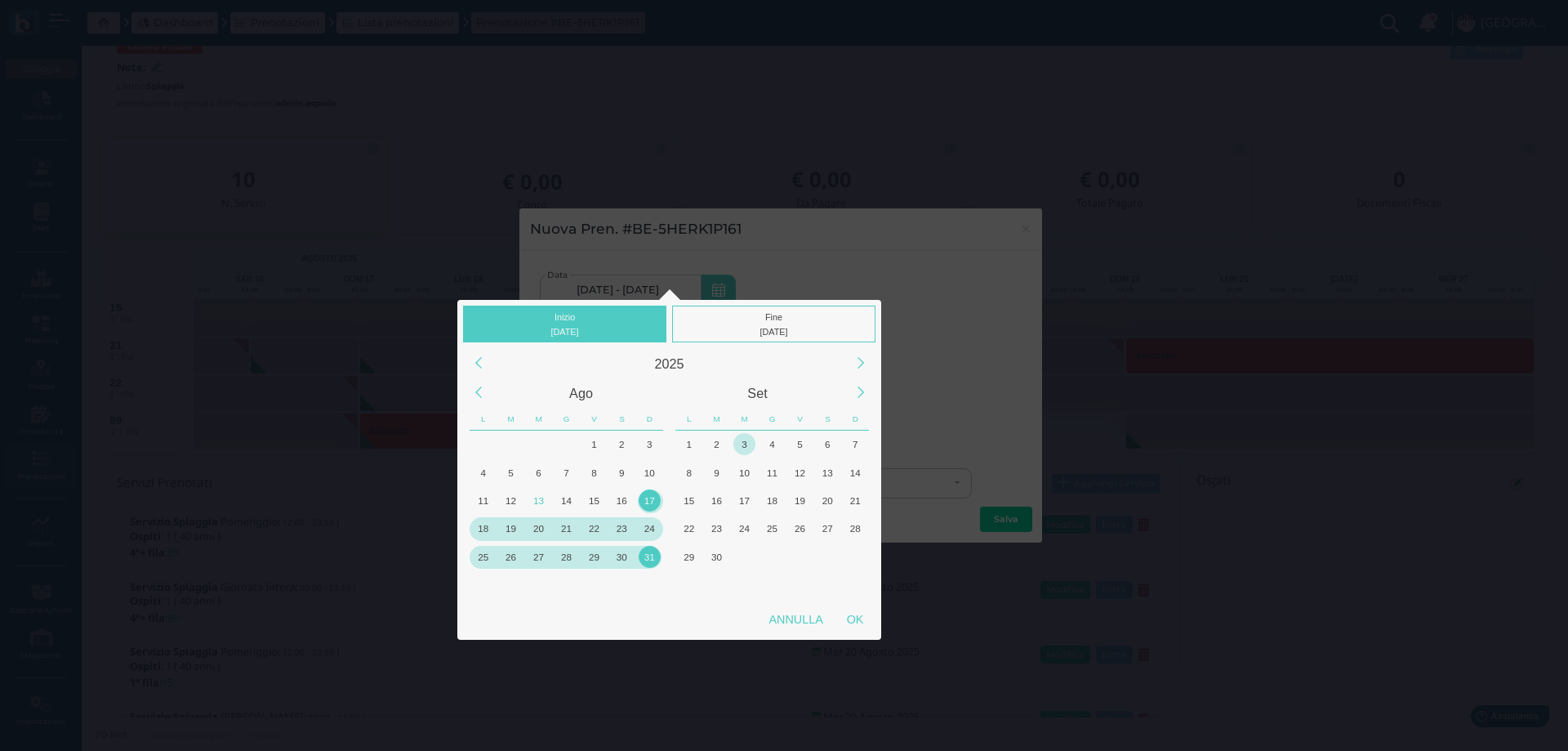
drag, startPoint x: 694, startPoint y: 450, endPoint x: 749, endPoint y: 443, distance: 55.4
click at [701, 449] on div "1" at bounding box center [689, 444] width 28 height 28
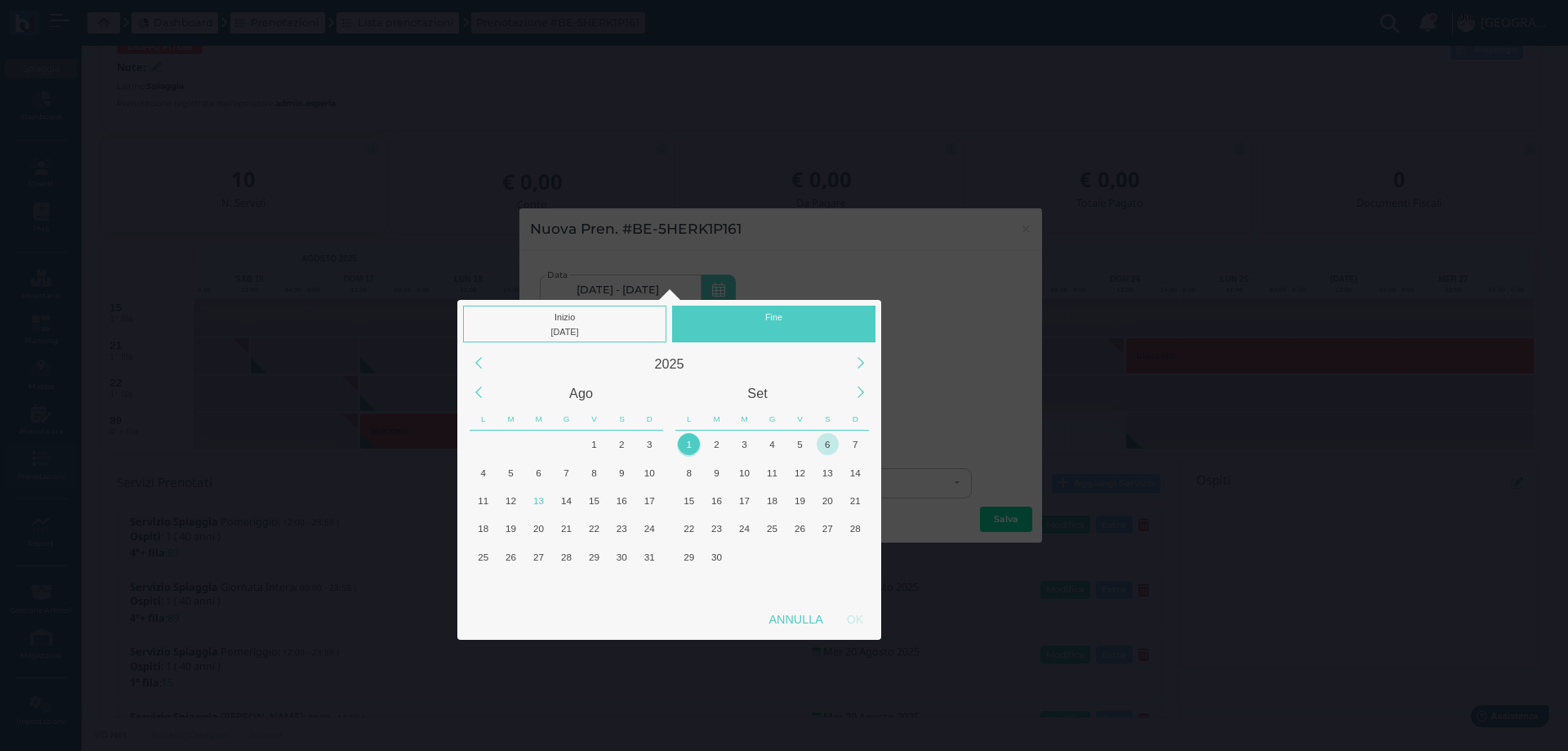
click at [826, 443] on div "6" at bounding box center [828, 444] width 22 height 22
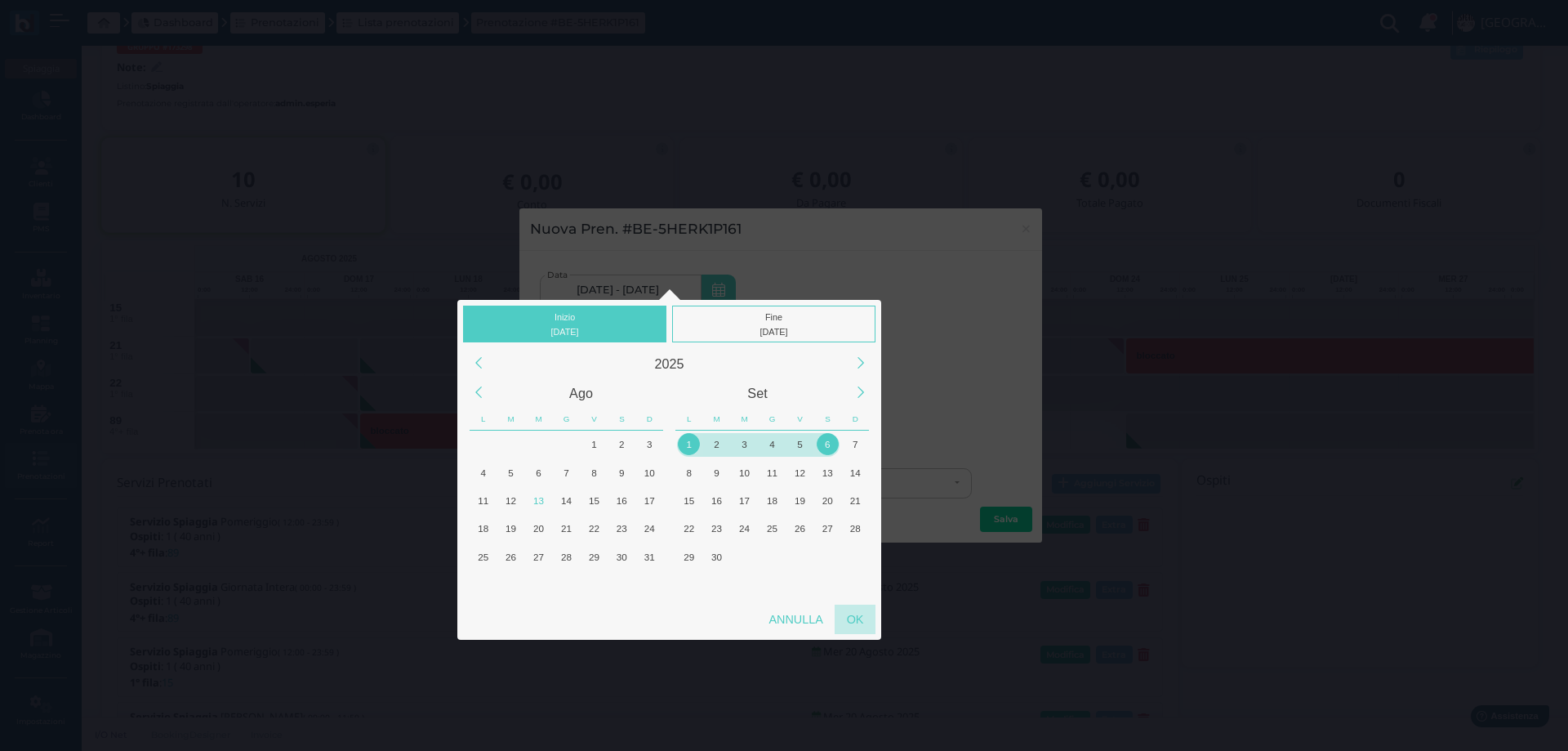
click at [862, 619] on div "OK" at bounding box center [855, 620] width 41 height 29
type input "01/09/2025 - 06/09/2025"
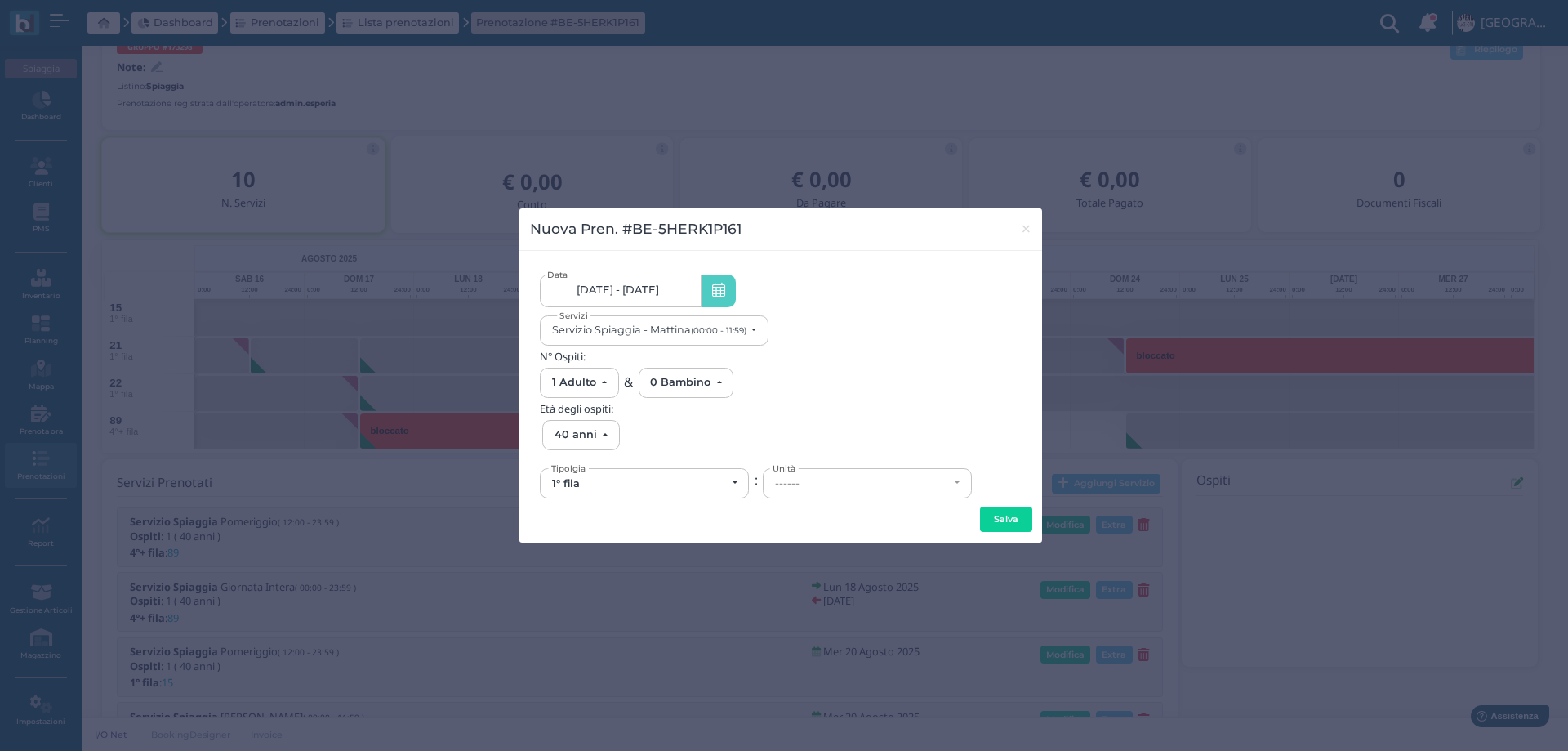
scroll to position [0, 152]
click at [717, 325] on small "(00:00 - 11:59)" at bounding box center [718, 331] width 56 height 11
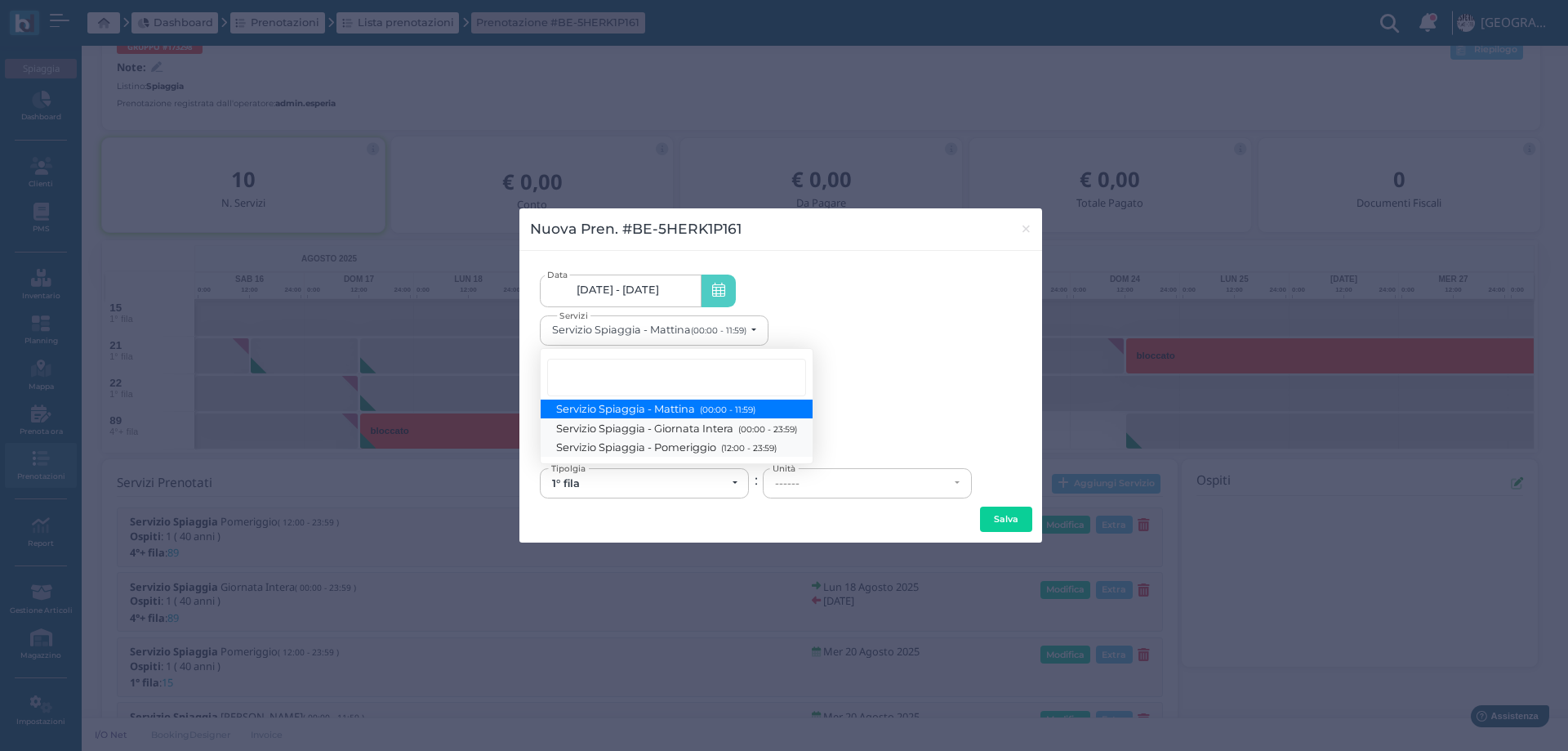
click at [693, 436] on ul "Servizio Spiaggia - Mattina (00:00 - 11:59) Servizio Spiaggia - Giornata Intera…" at bounding box center [676, 428] width 272 height 57
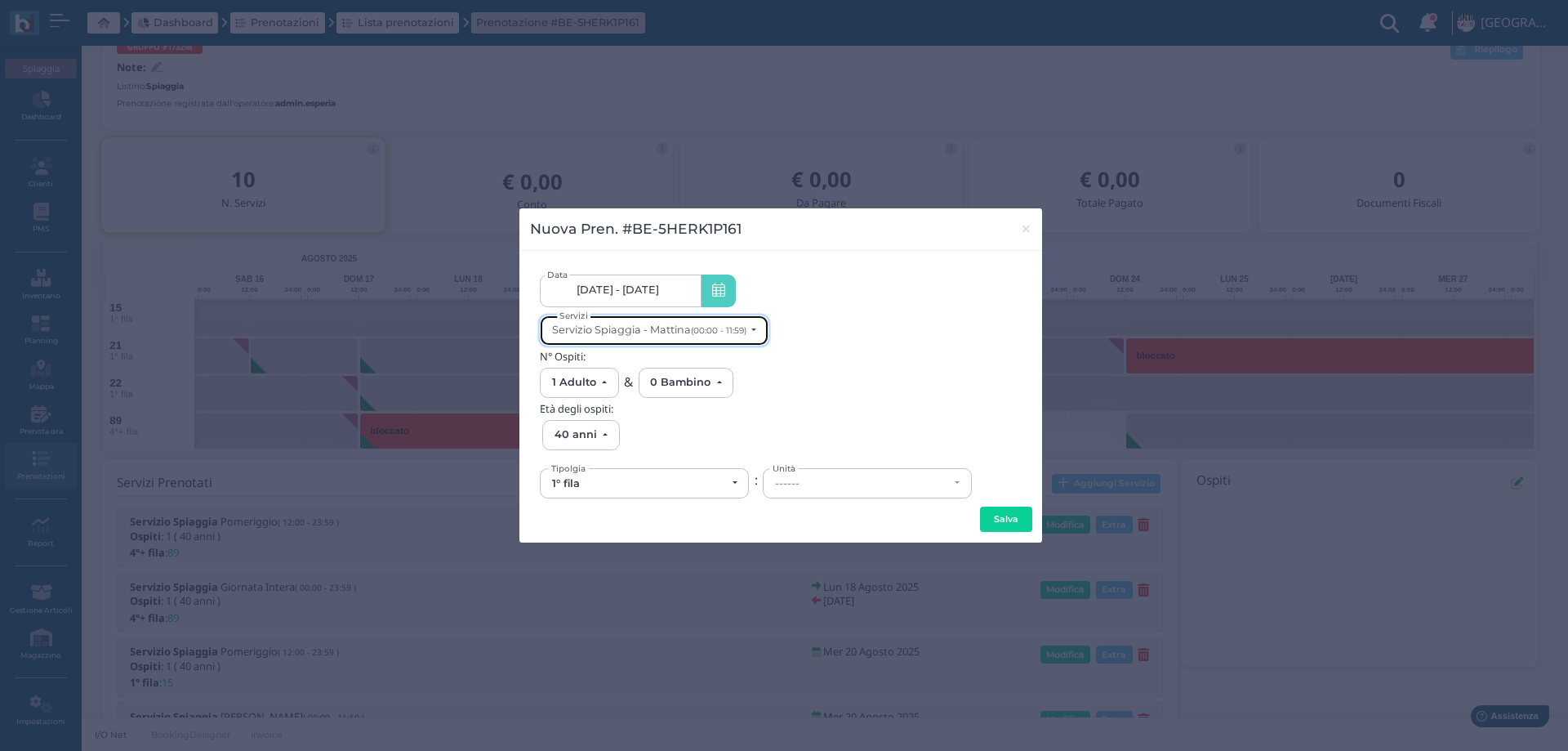
click at [687, 331] on div "Servizio Spiaggia - Mattina (00:00 - 11:59)" at bounding box center [650, 330] width 195 height 12
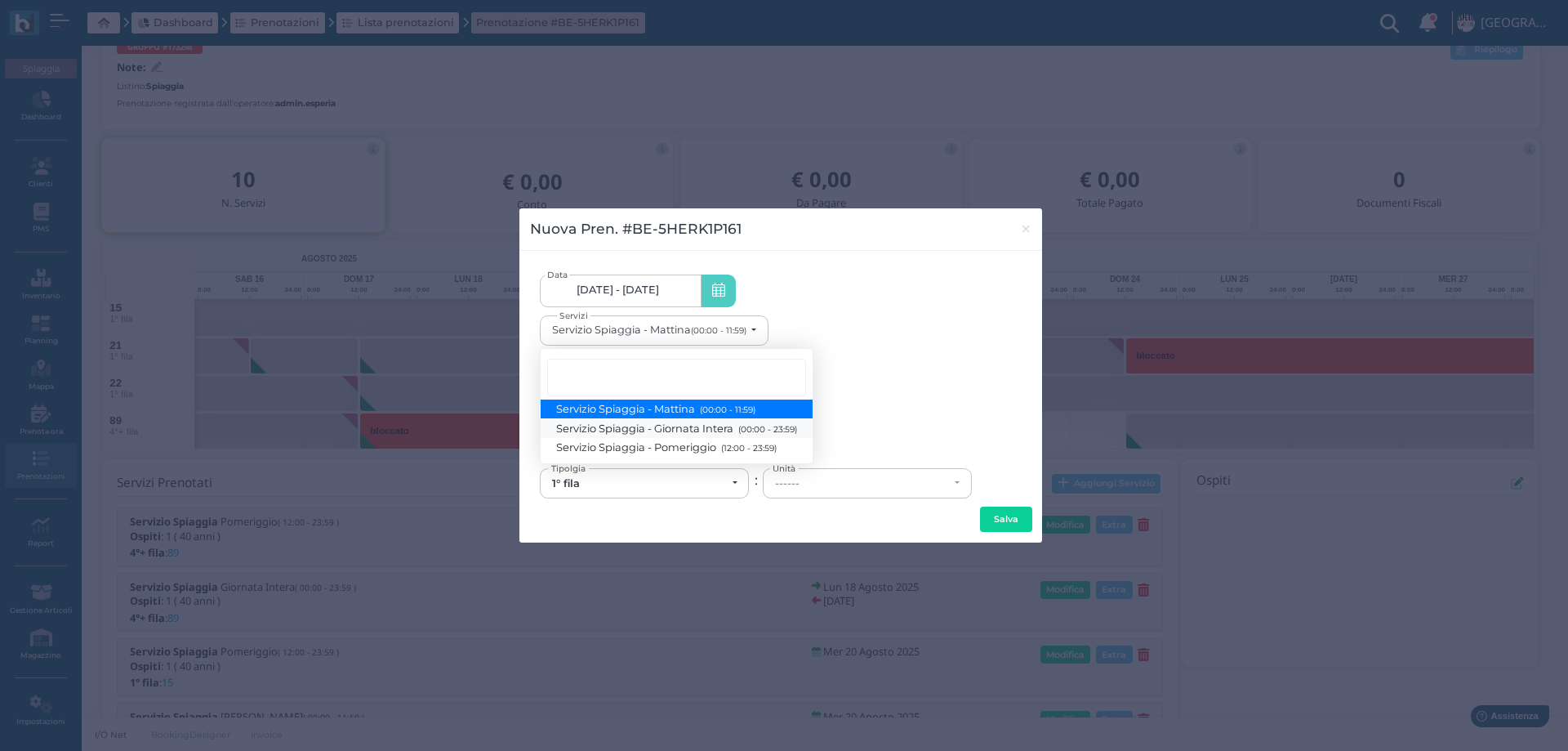
click at [701, 424] on span "Servizio Spiaggia - Giornata Intera (00:00 - 23:59)" at bounding box center [677, 427] width 240 height 14
select select "1368"
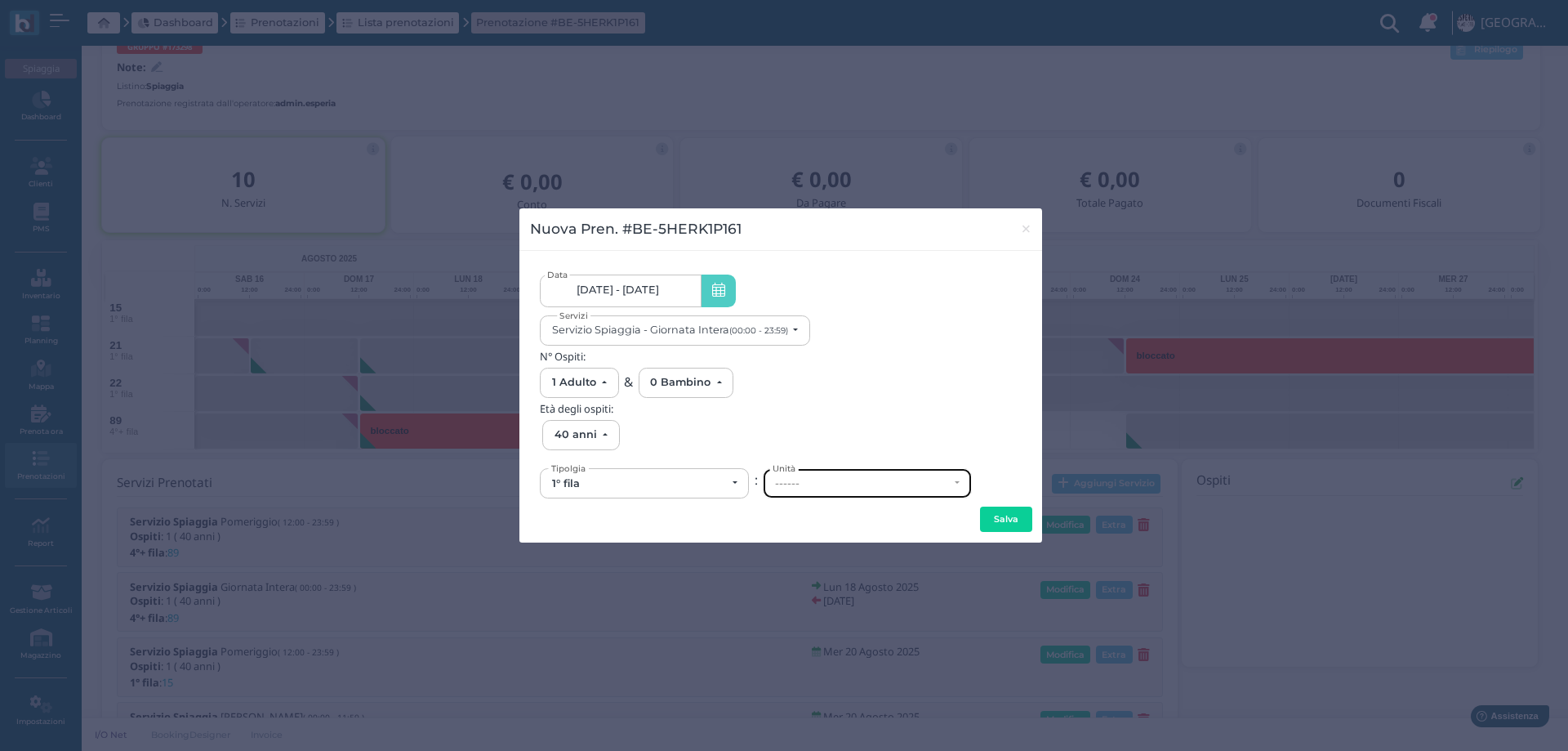
click at [839, 489] on div "------" at bounding box center [862, 484] width 174 height 13
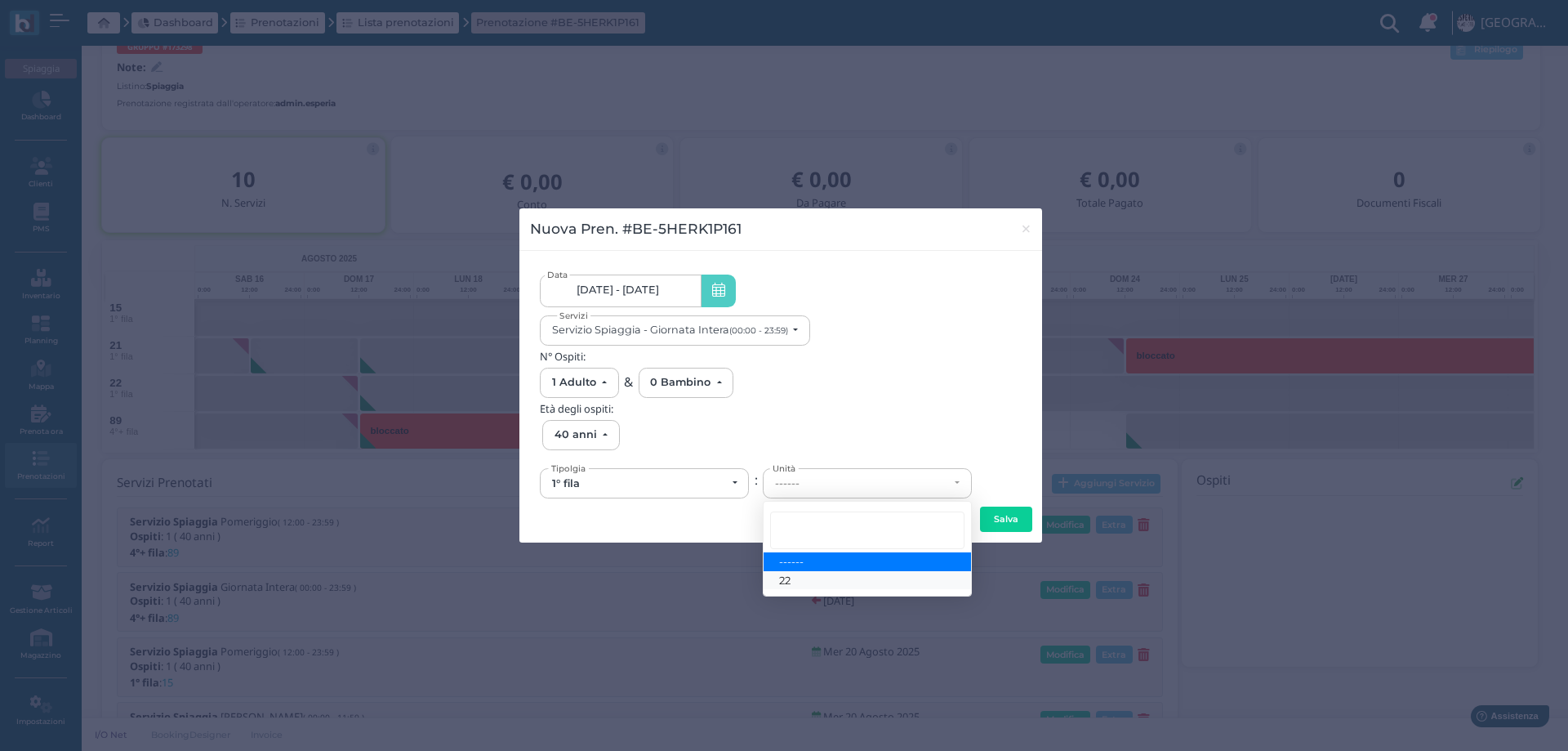
click at [817, 578] on link "22" at bounding box center [867, 580] width 207 height 18
select select "6146"
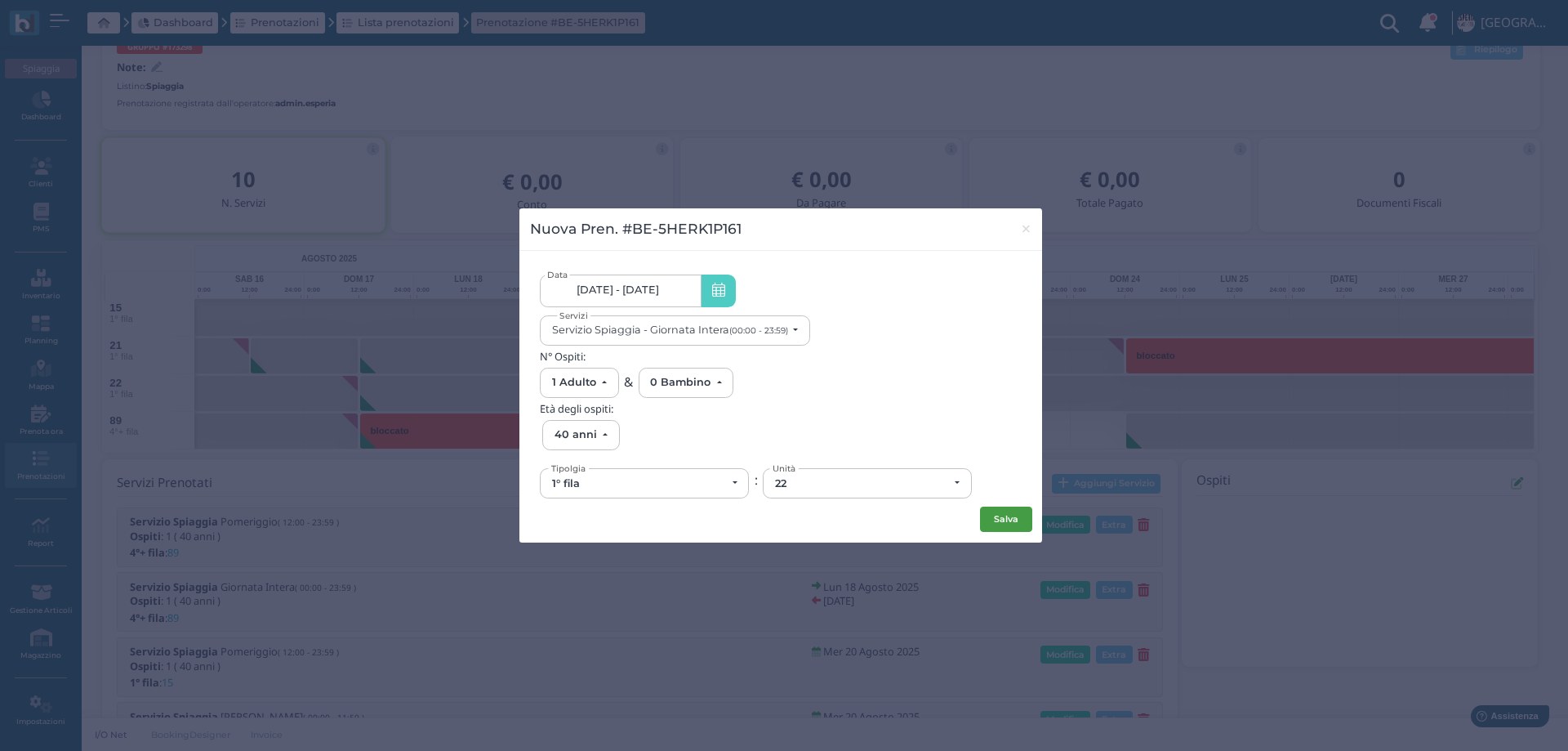
click at [1008, 525] on button "Salva" at bounding box center [1006, 520] width 52 height 26
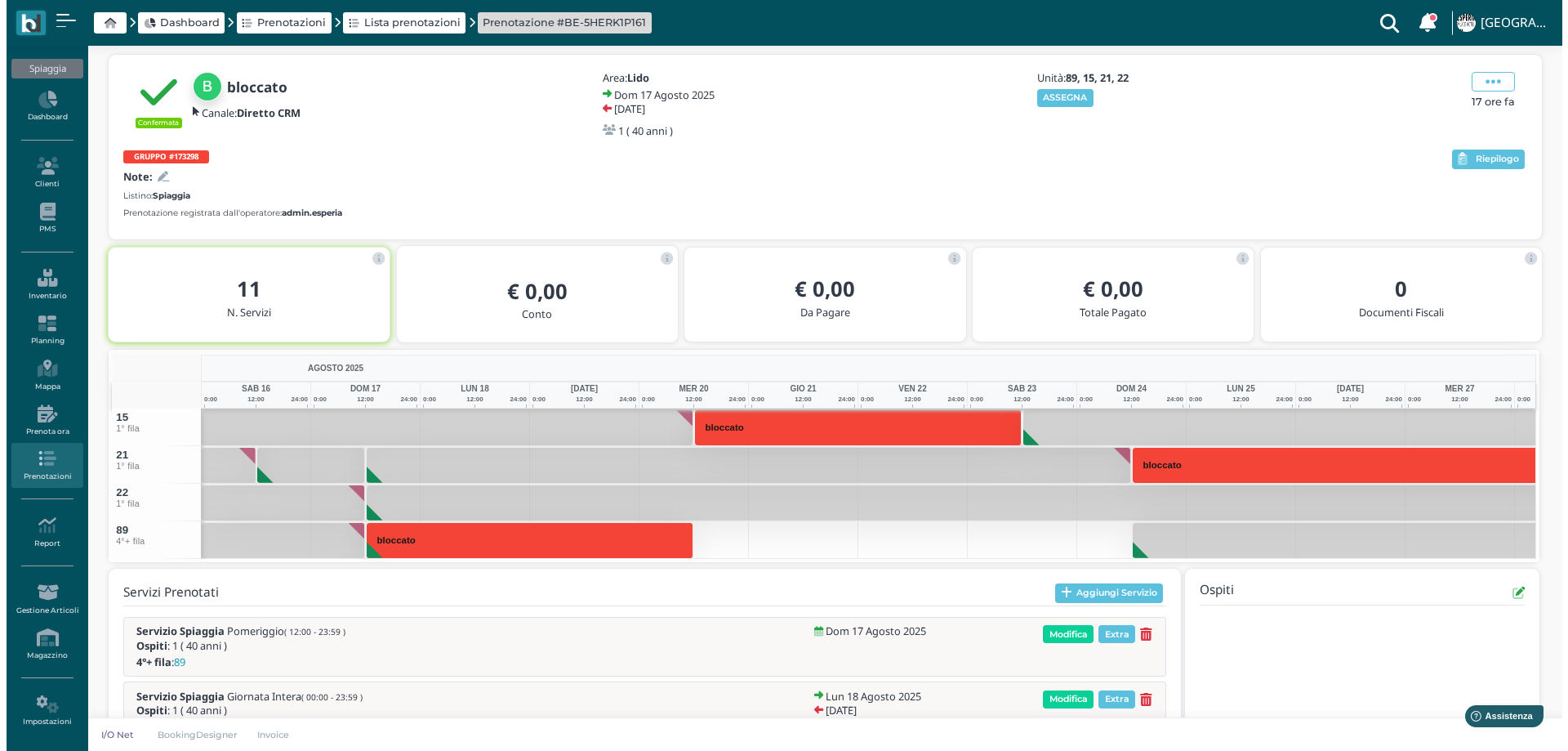
scroll to position [82, 0]
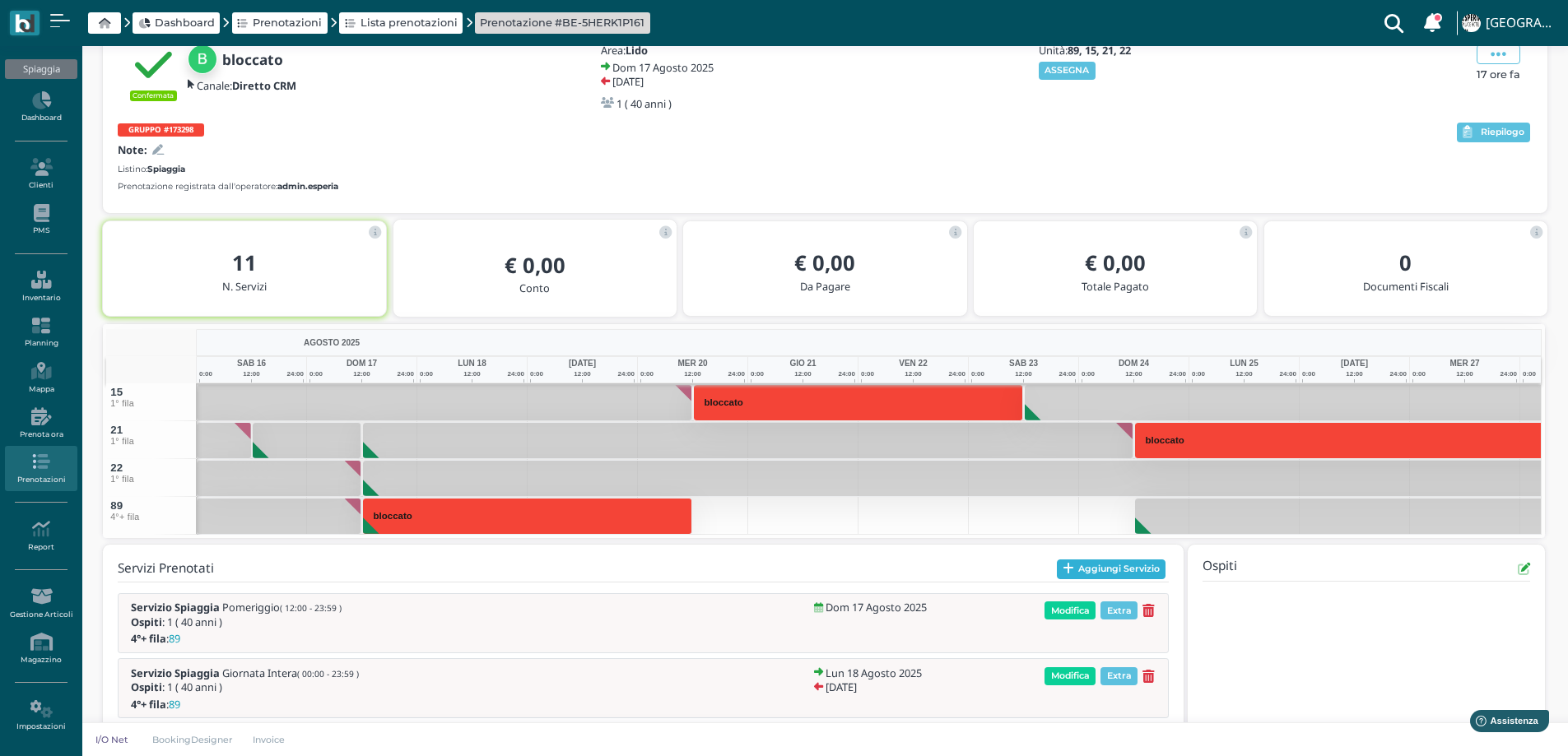
click at [1081, 570] on button "Aggiungi Servizio" at bounding box center [1111, 568] width 109 height 19
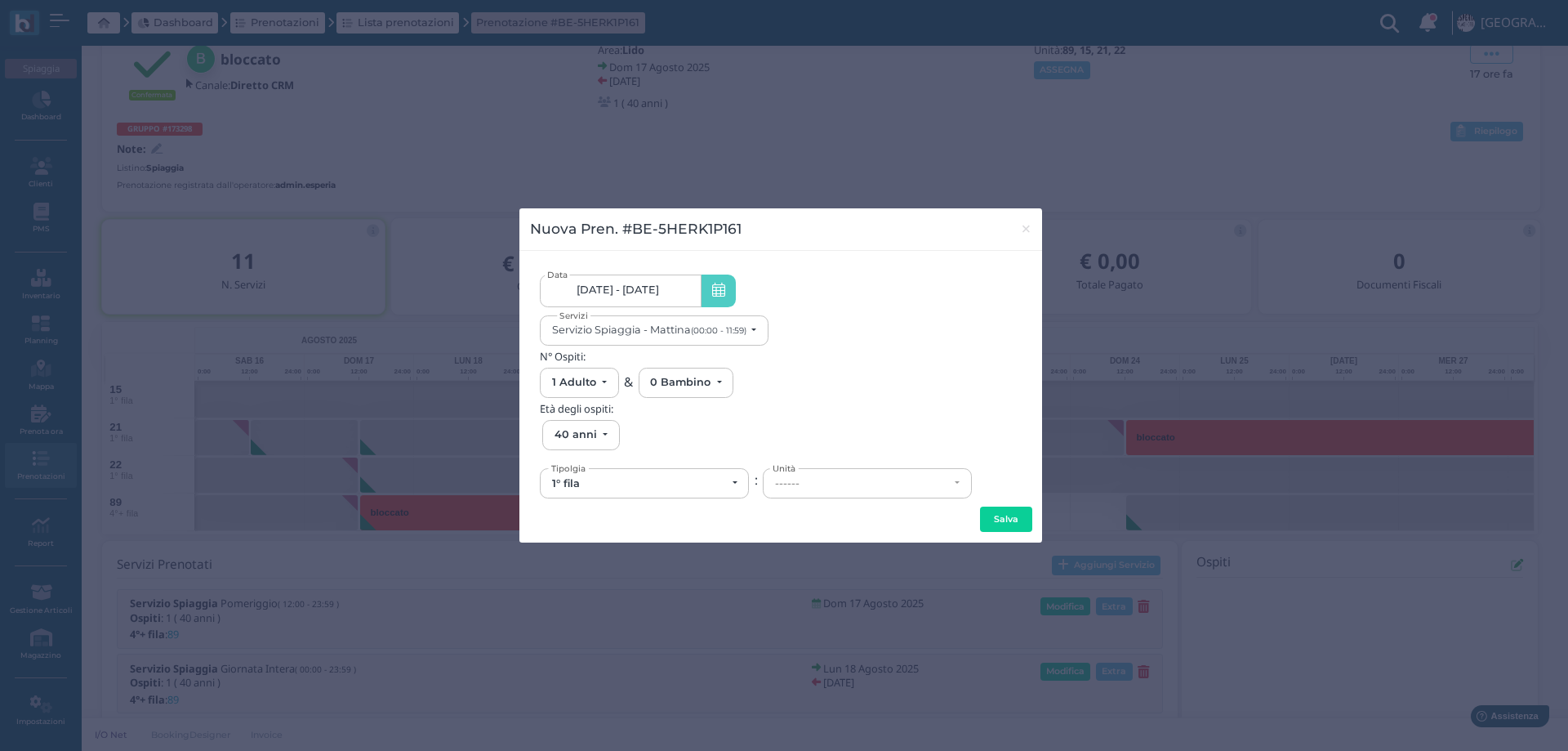
click at [681, 294] on link "17/08/25 - 06/09/25" at bounding box center [619, 291] width 161 height 33
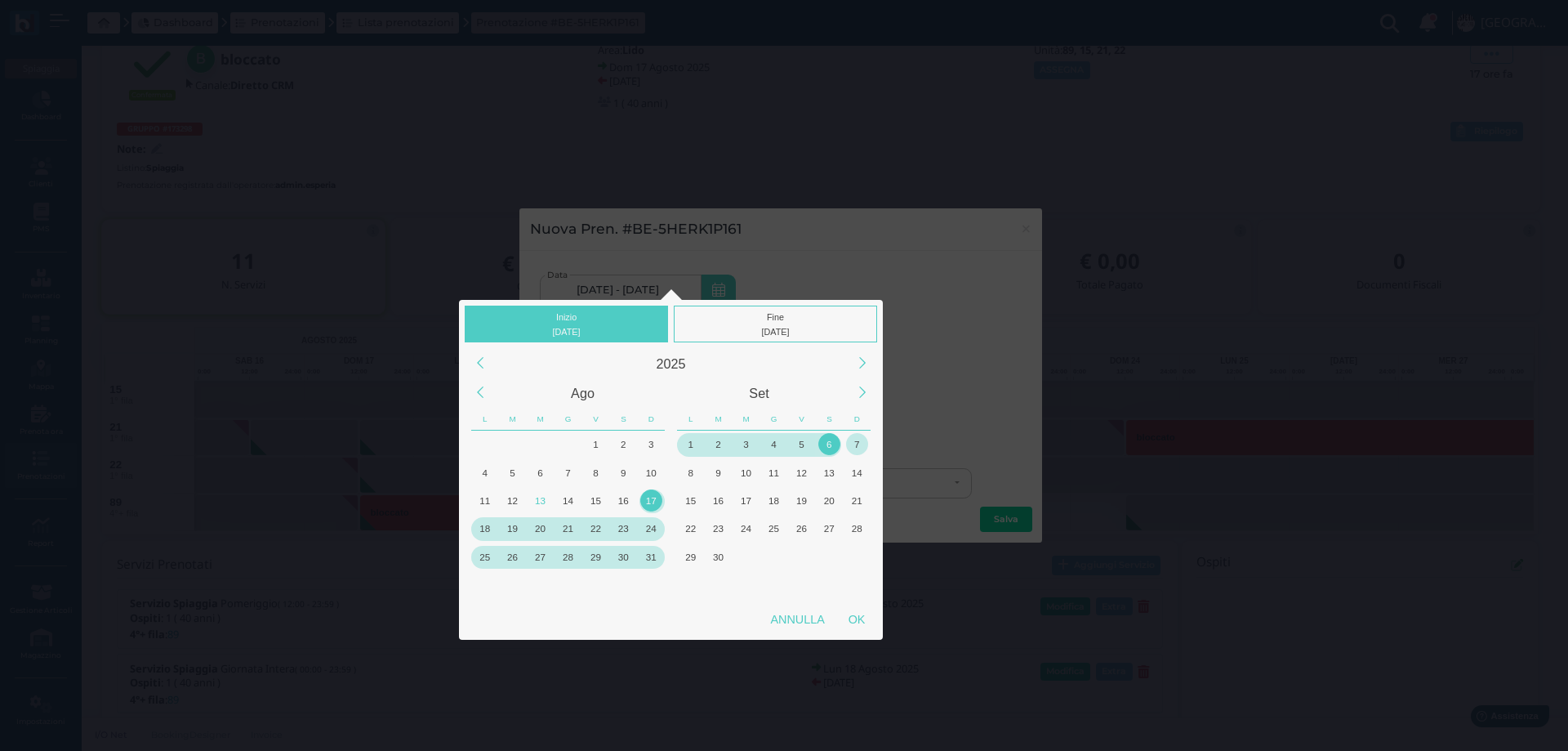
click at [851, 447] on div "7" at bounding box center [857, 444] width 22 height 22
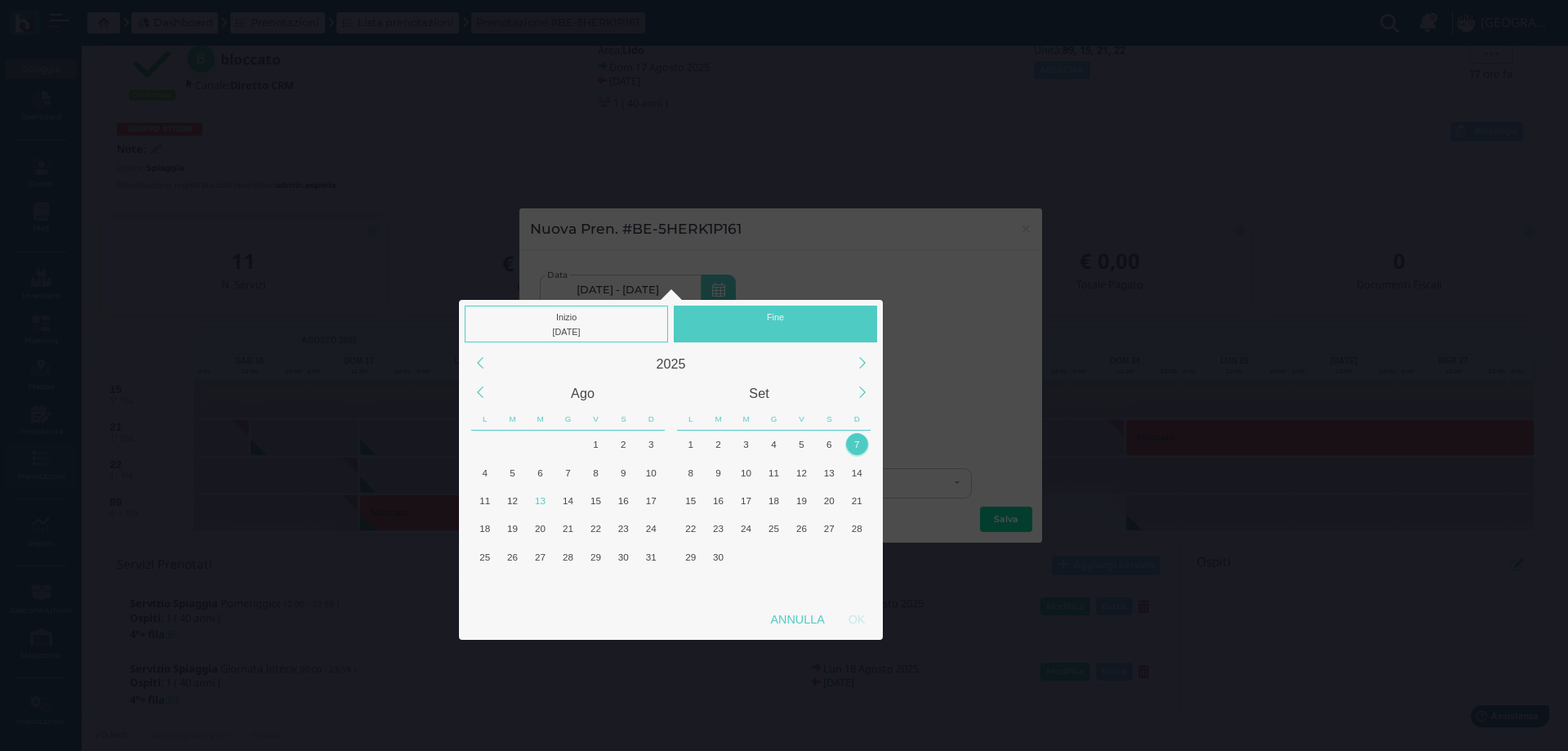
click at [859, 443] on div "7" at bounding box center [857, 444] width 22 height 22
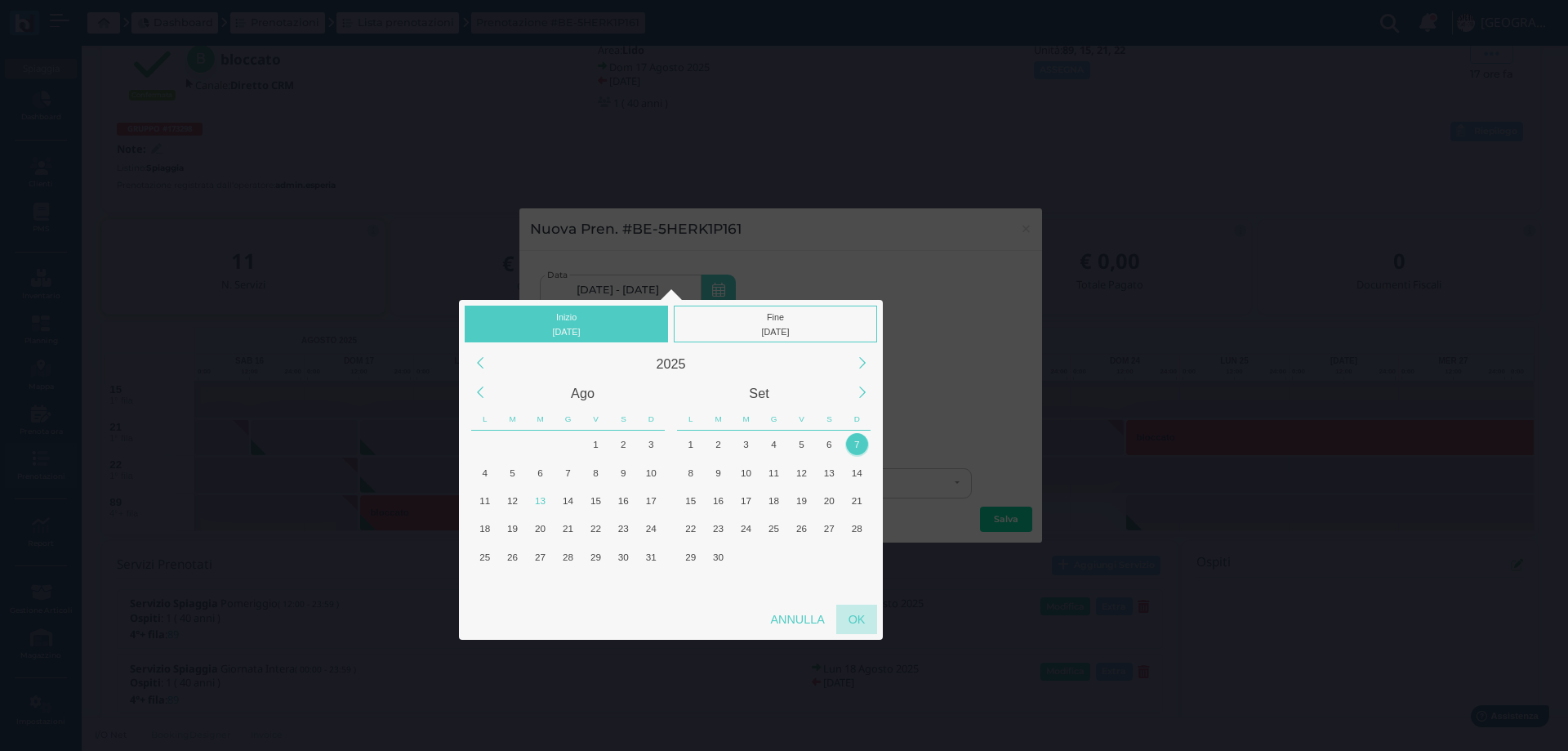
drag, startPoint x: 863, startPoint y: 622, endPoint x: 859, endPoint y: 613, distance: 9.8
click at [862, 622] on div "OK" at bounding box center [857, 620] width 41 height 29
type input "07/09/2025 - 07/09/2025"
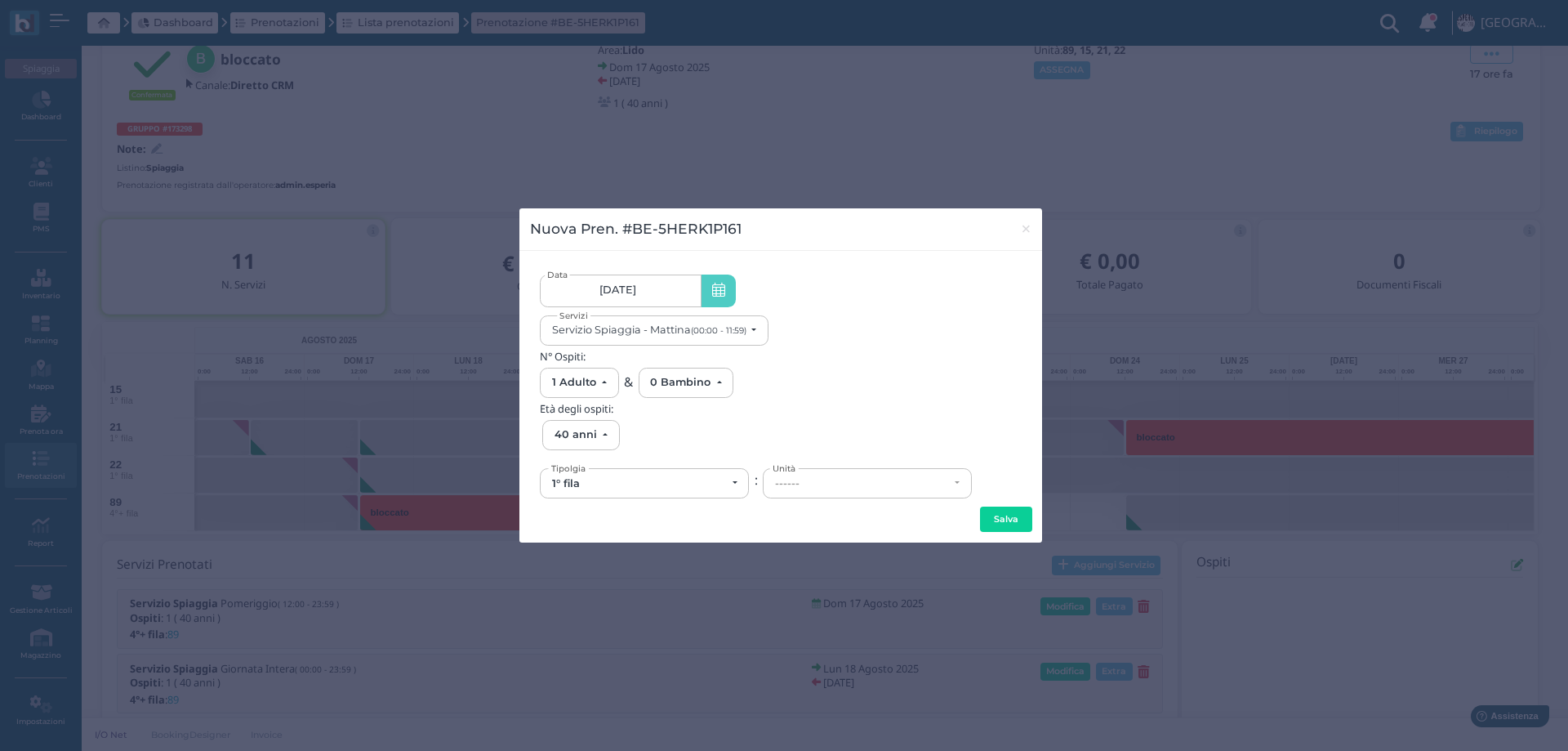
scroll to position [0, 153]
click at [691, 327] on div "Servizio Spiaggia - Mattina (00:00 - 11:59)" at bounding box center [650, 330] width 195 height 12
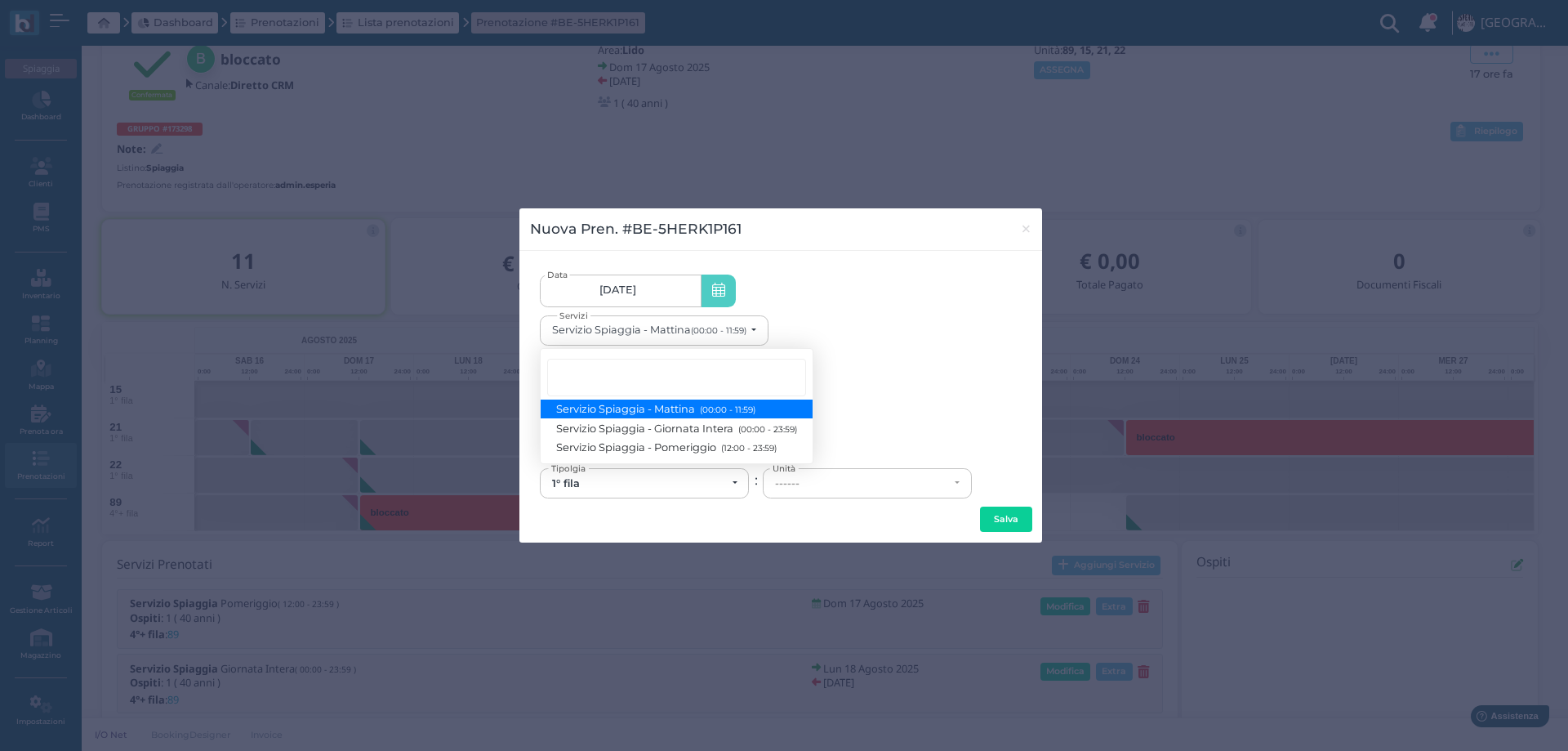
click at [706, 403] on span "Servizio Spiaggia - Mattina (00:00 - 11:59)" at bounding box center [656, 409] width 198 height 14
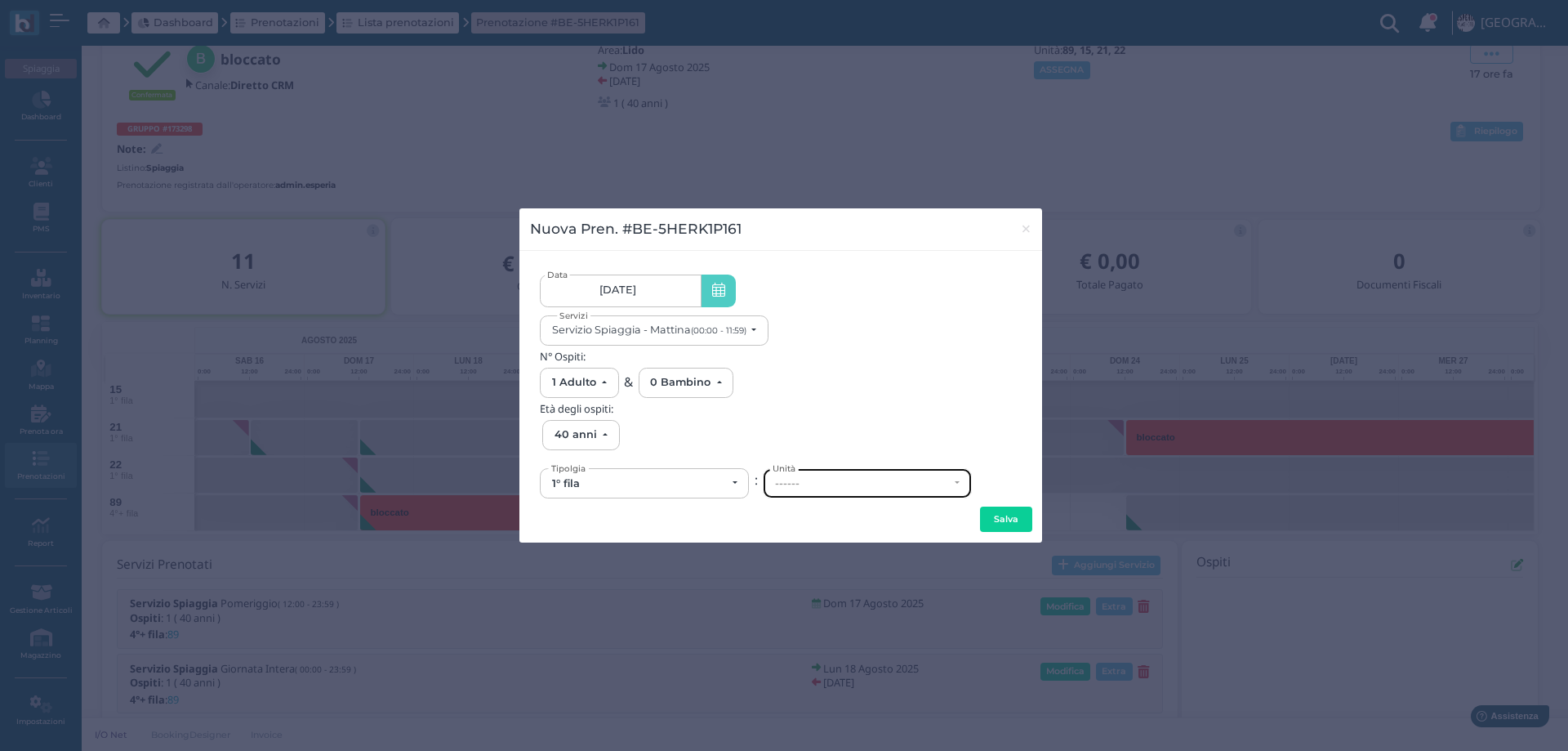
click at [847, 486] on div "------" at bounding box center [862, 484] width 174 height 13
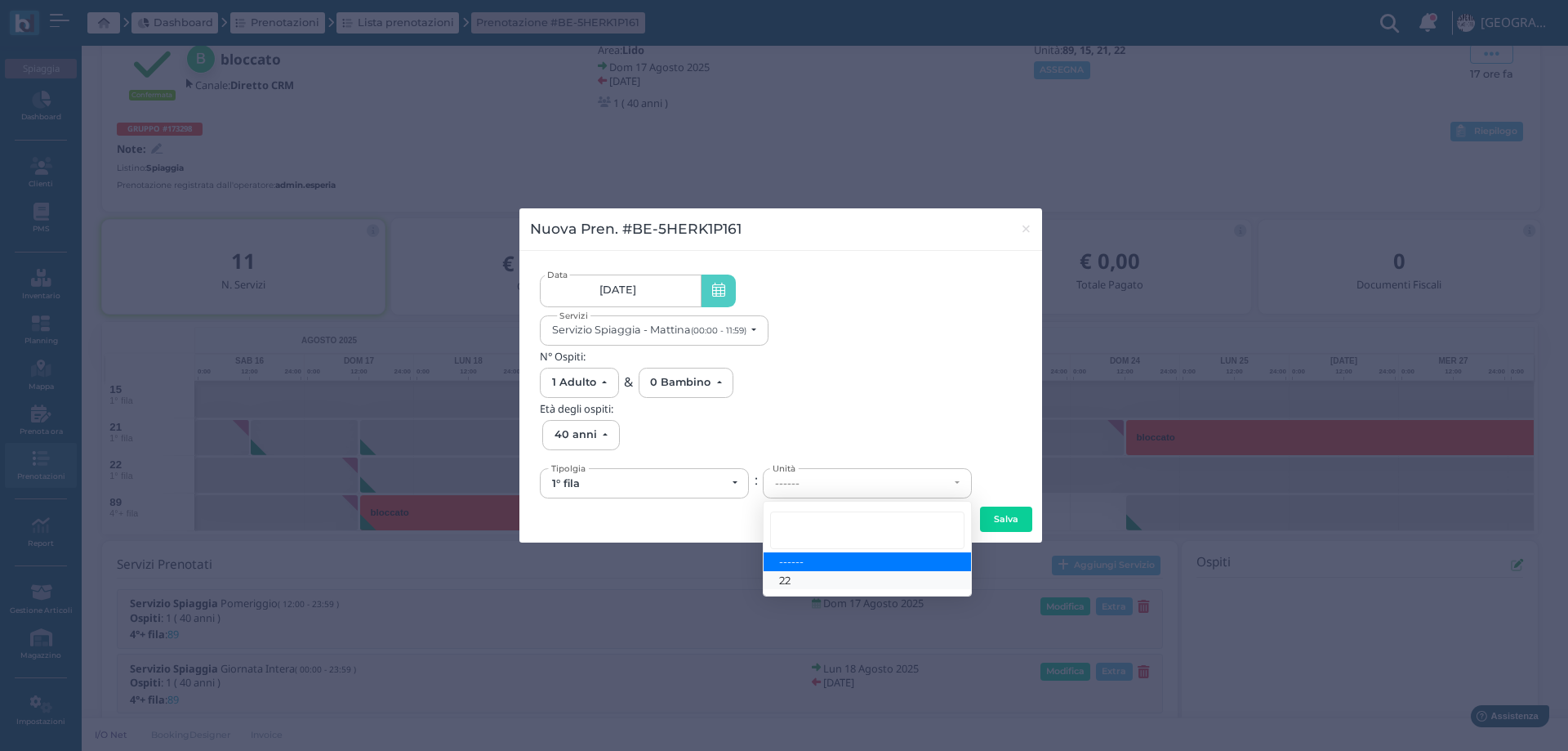
click at [803, 580] on link "22" at bounding box center [867, 580] width 207 height 18
select select "6146"
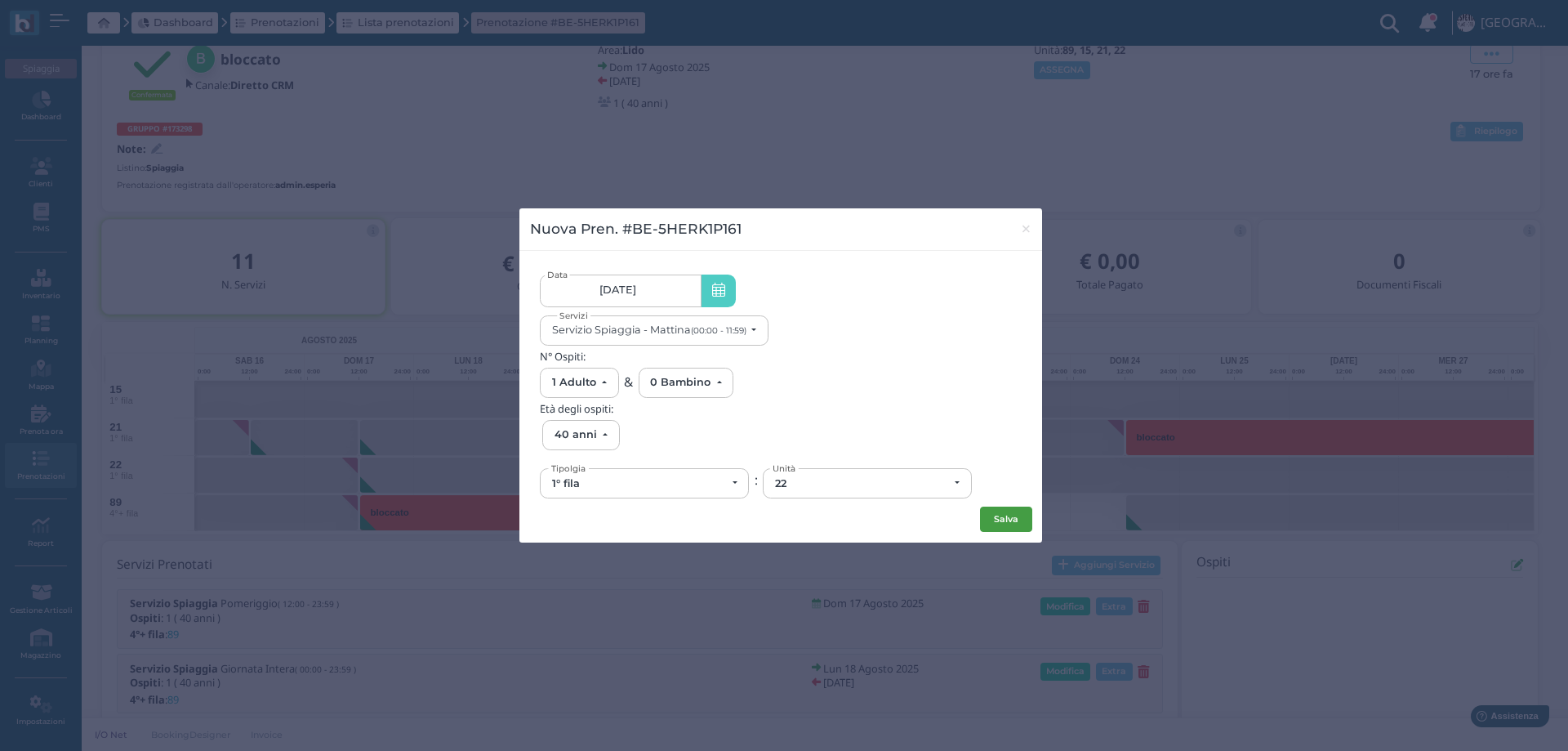
drag, startPoint x: 1002, startPoint y: 523, endPoint x: 949, endPoint y: 521, distance: 53.0
click at [1002, 521] on button "Salva" at bounding box center [1006, 520] width 52 height 26
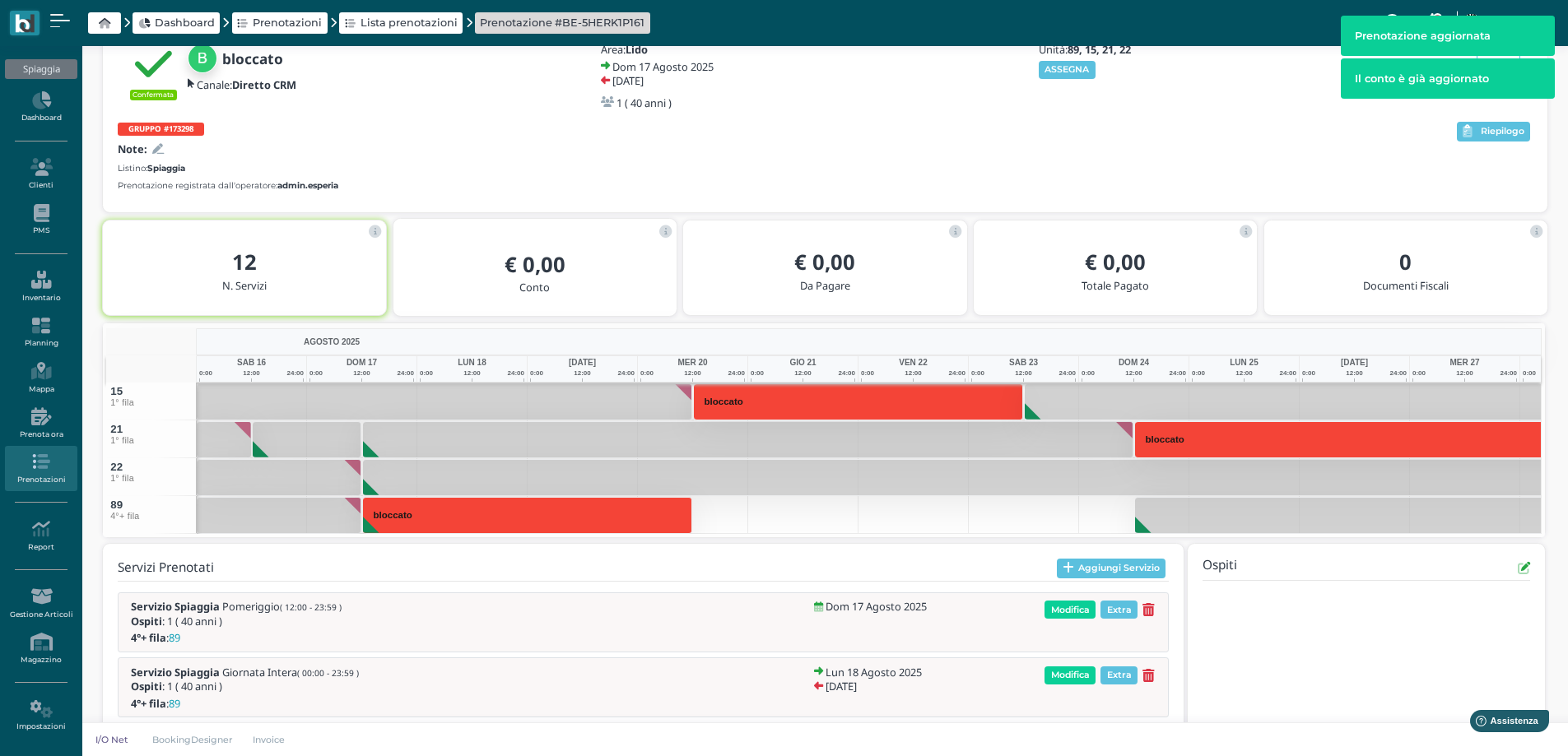
scroll to position [221, 0]
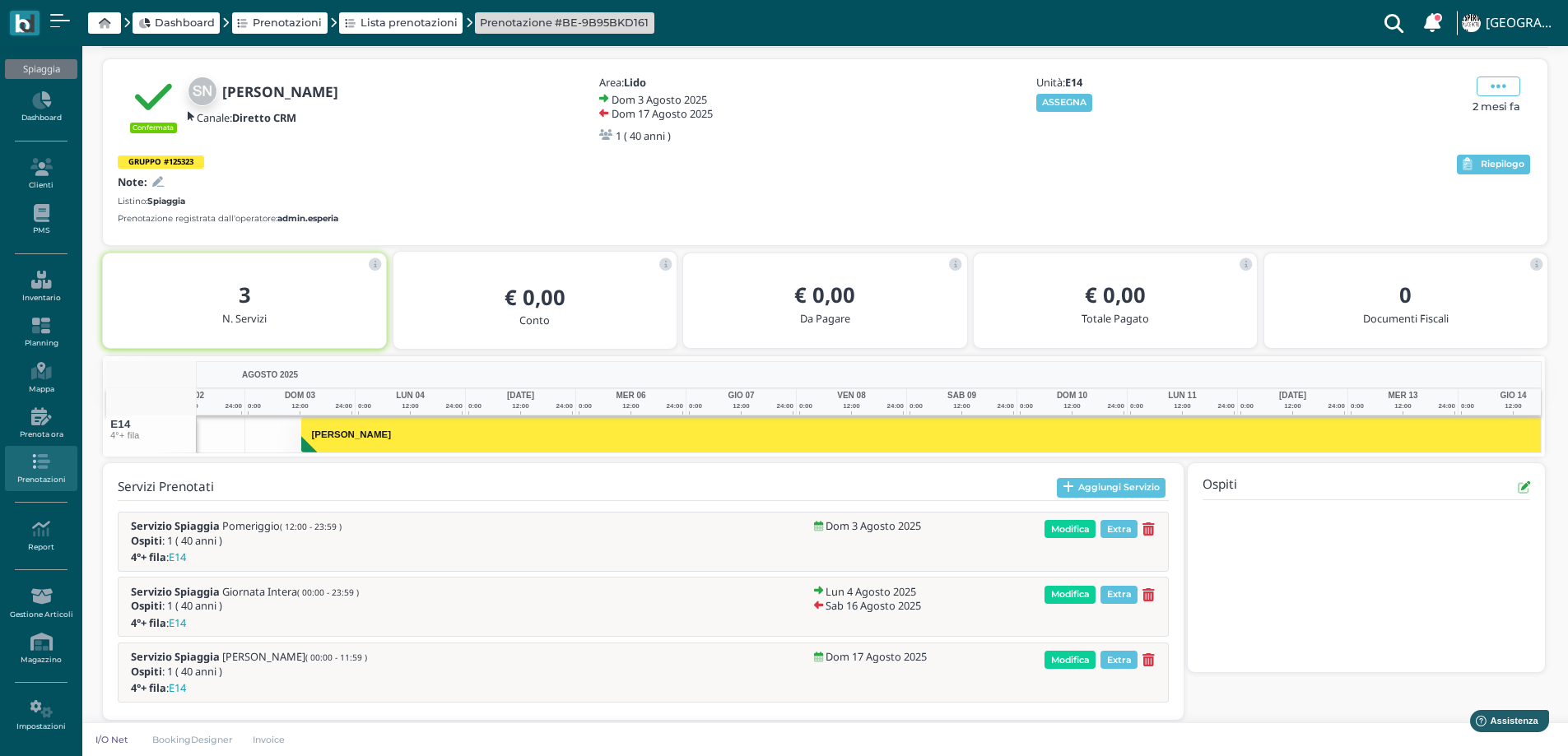
scroll to position [0, 220]
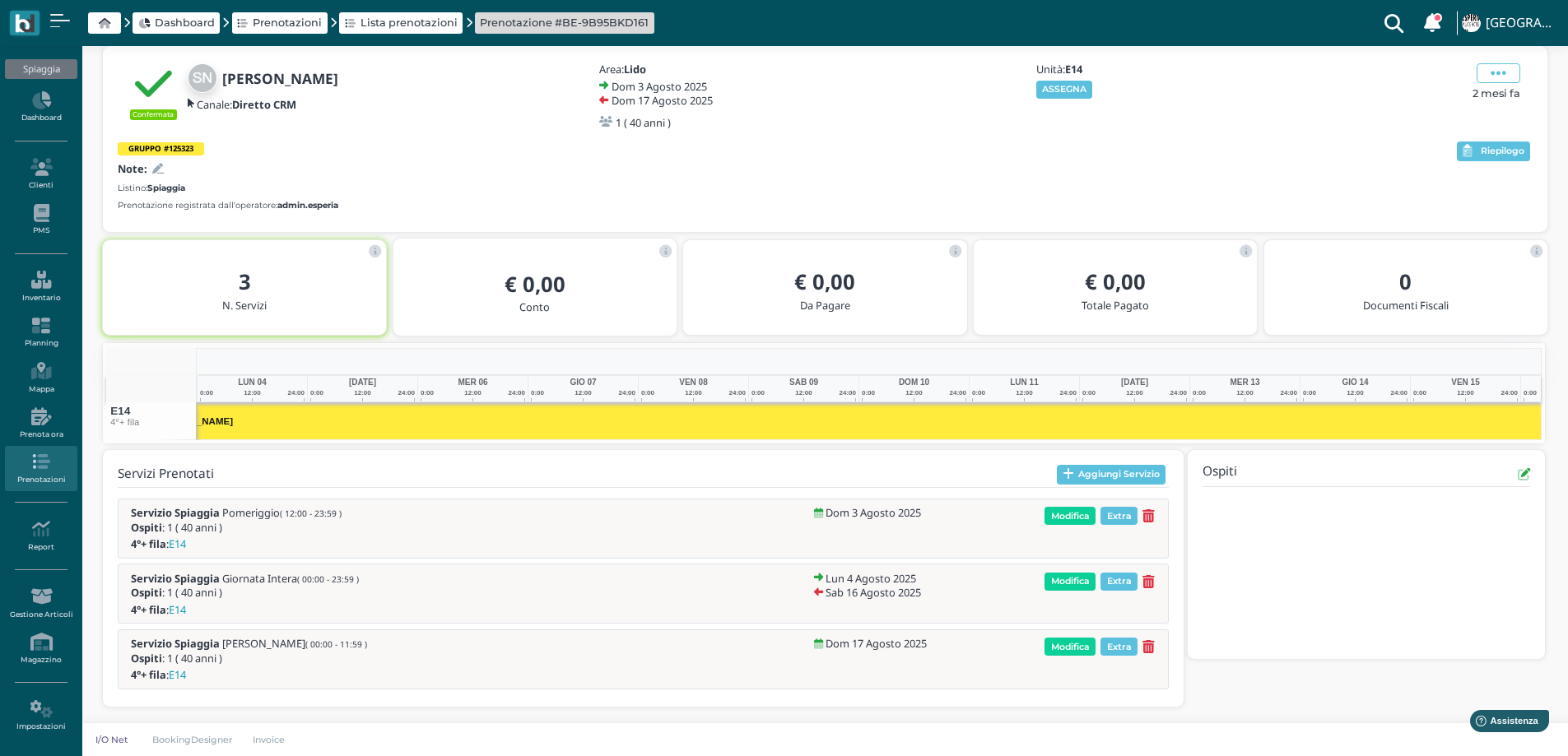
click at [1501, 133] on div "Confermata [PERSON_NAME]: Diretto CRM Area: Lido [DATE] [DATE] 1 ( 40 anni ) [G…" at bounding box center [825, 139] width 1444 height 186
click at [1488, 75] on span at bounding box center [1498, 73] width 43 height 19
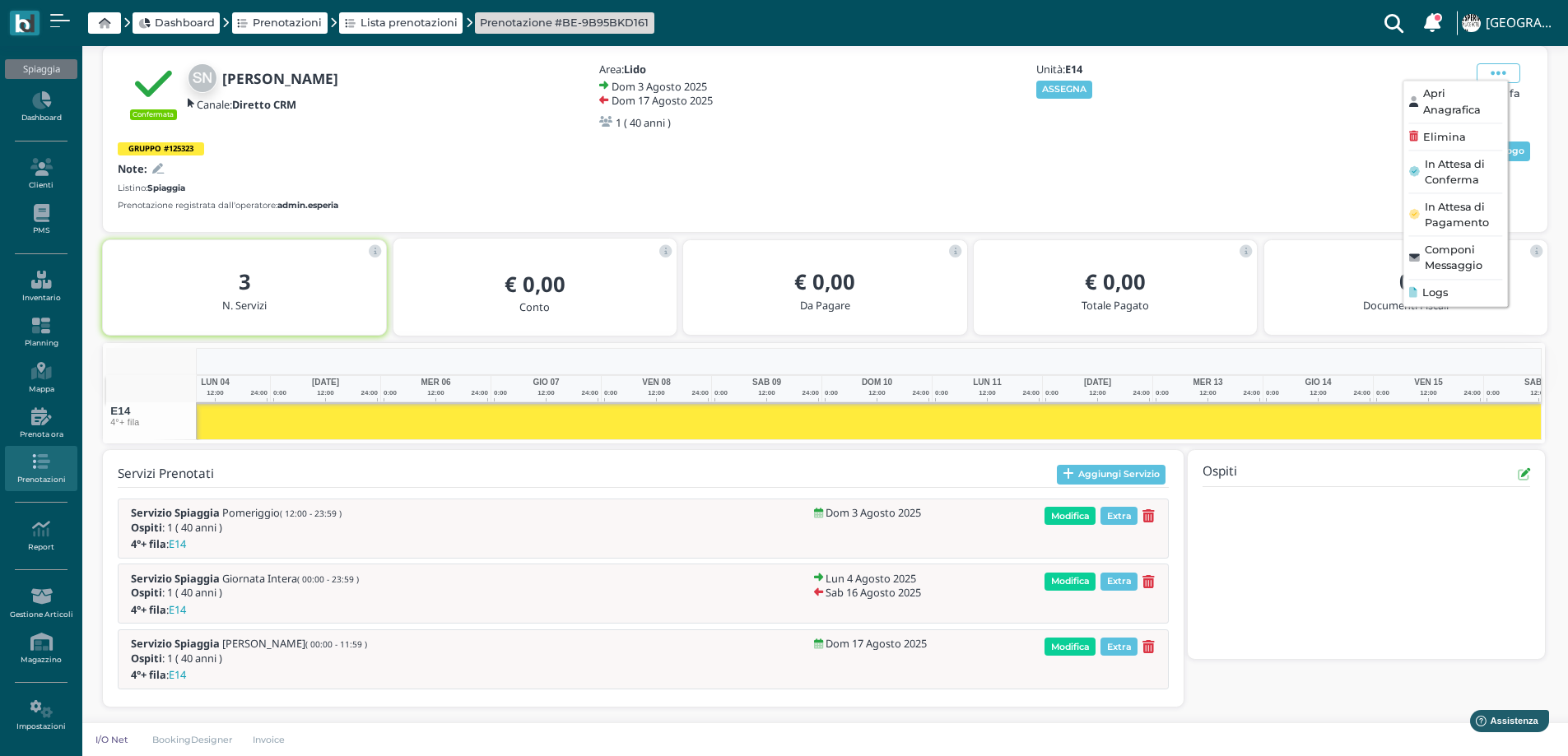
click at [1446, 128] on ul "Apri Anagrafica Elimina In Attesa di Conferma In Attesa di Pagamento Componi Me…" at bounding box center [1455, 193] width 105 height 227
click at [1501, 59] on div "Confermata salvatore napoli Canale: Diretto CRM Area: Lido Dom 3 Agosto 2025 Do…" at bounding box center [825, 139] width 1444 height 186
click at [1501, 69] on icon at bounding box center [1498, 73] width 16 height 18
click at [1432, 137] on span "Elimina" at bounding box center [1444, 137] width 43 height 16
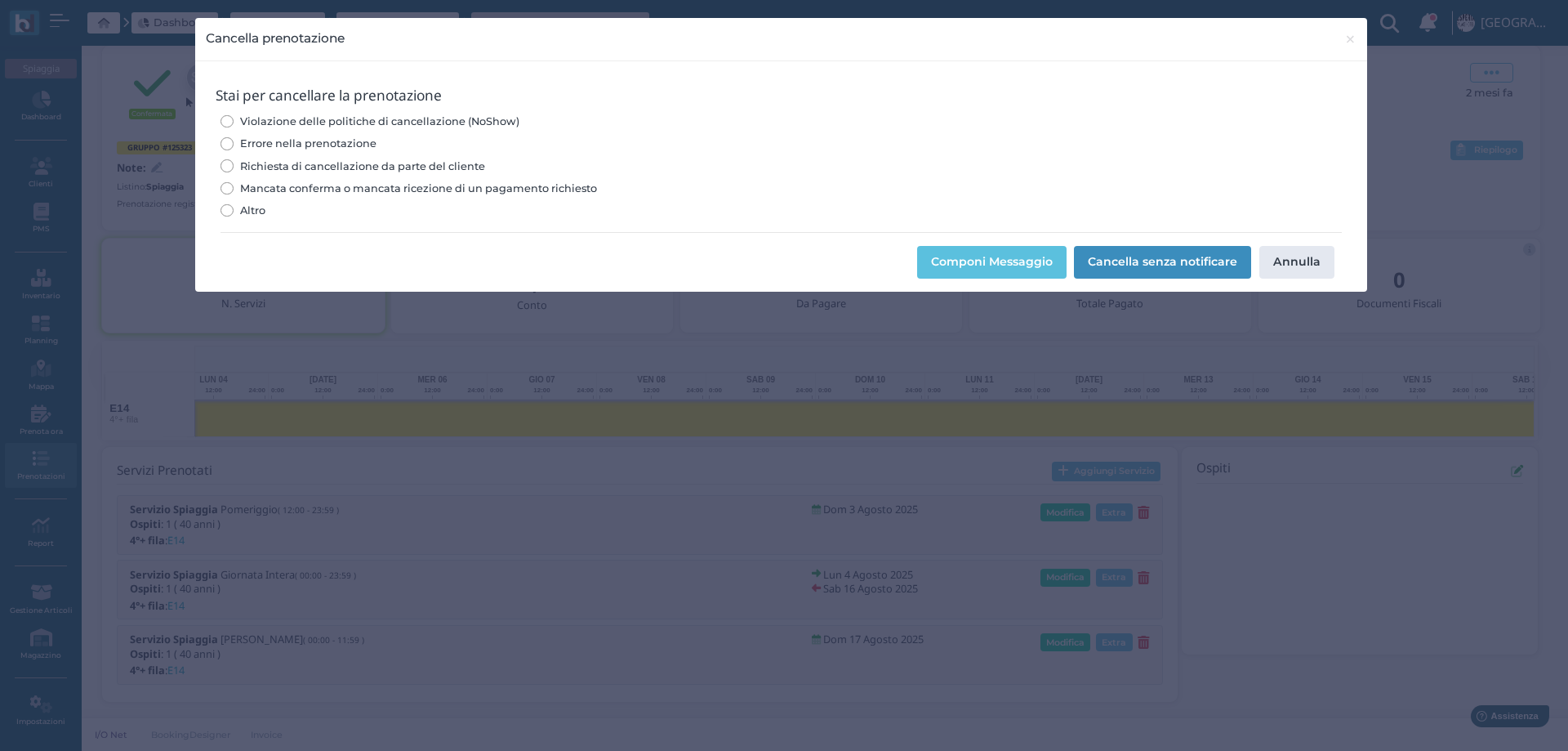
click at [301, 135] on div "Violazione delle politiche di cancellazione (NoShow) Errore nella prenotazione …" at bounding box center [780, 165] width 1120 height 111
click at [306, 140] on span "Errore nella prenotazione" at bounding box center [308, 143] width 137 height 16
click at [233, 140] on input "Errore nella prenotazione" at bounding box center [226, 143] width 12 height 12
radio input "true"
click at [1134, 247] on button "Cancella senza notificare" at bounding box center [1162, 263] width 177 height 33
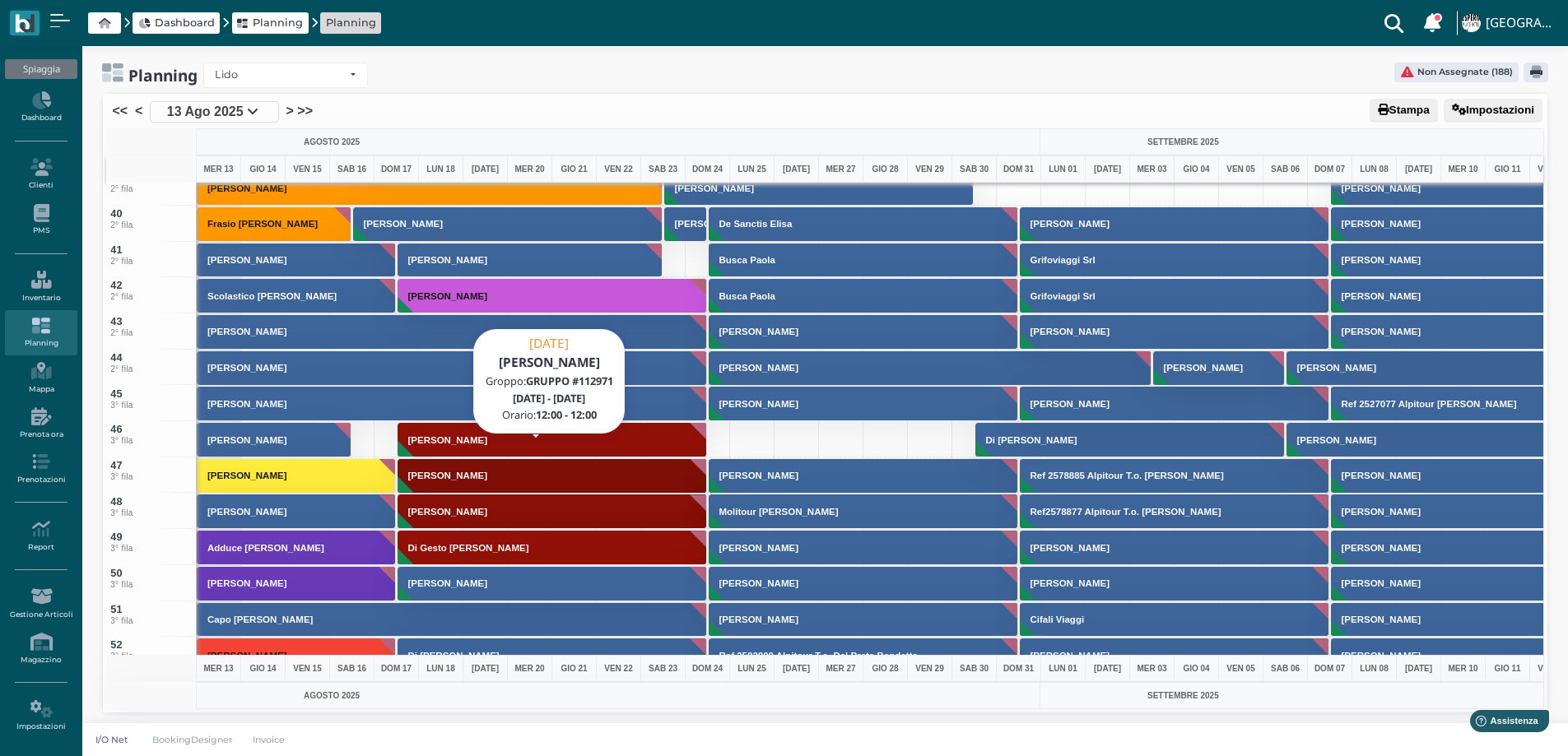
scroll to position [1398, 0]
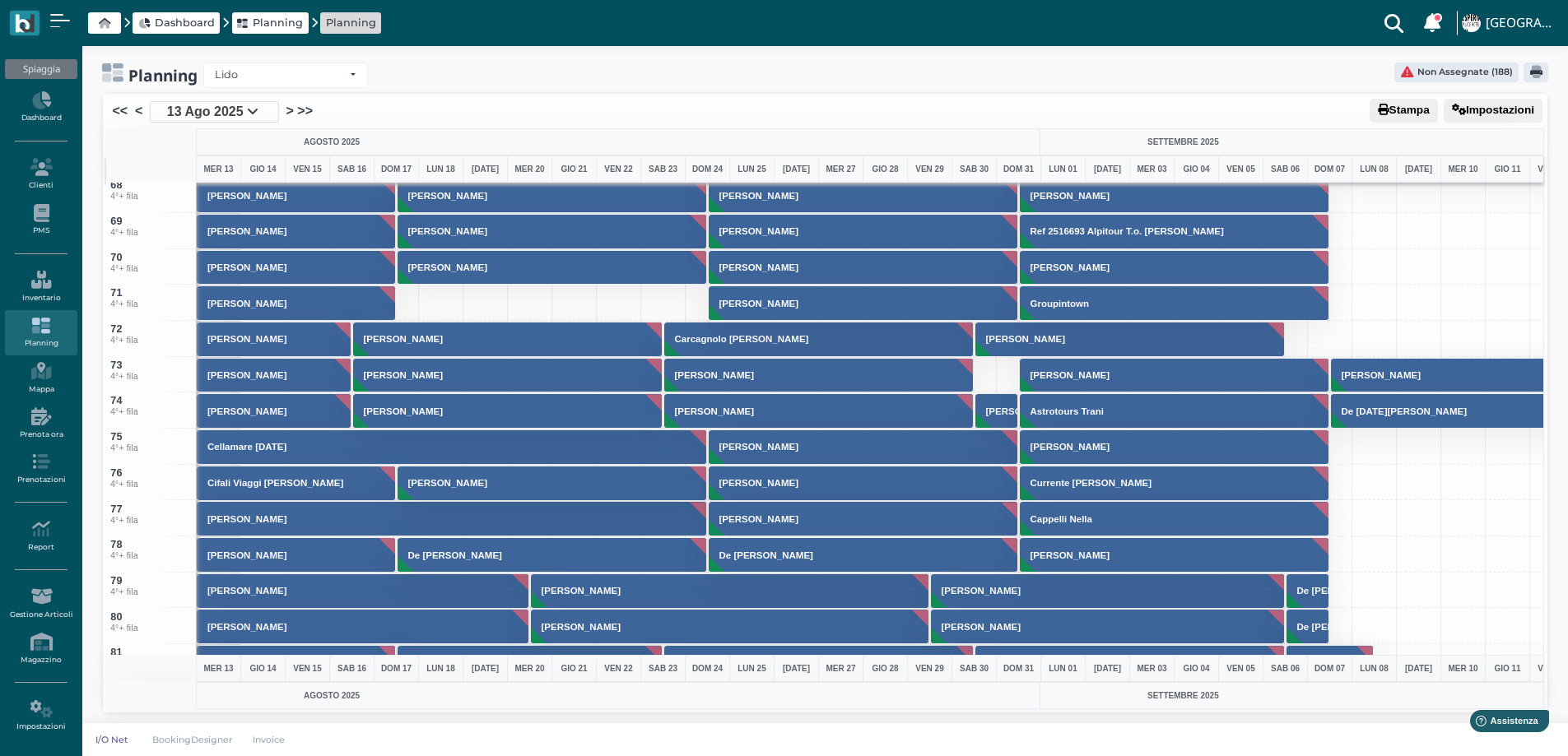
scroll to position [2385, 0]
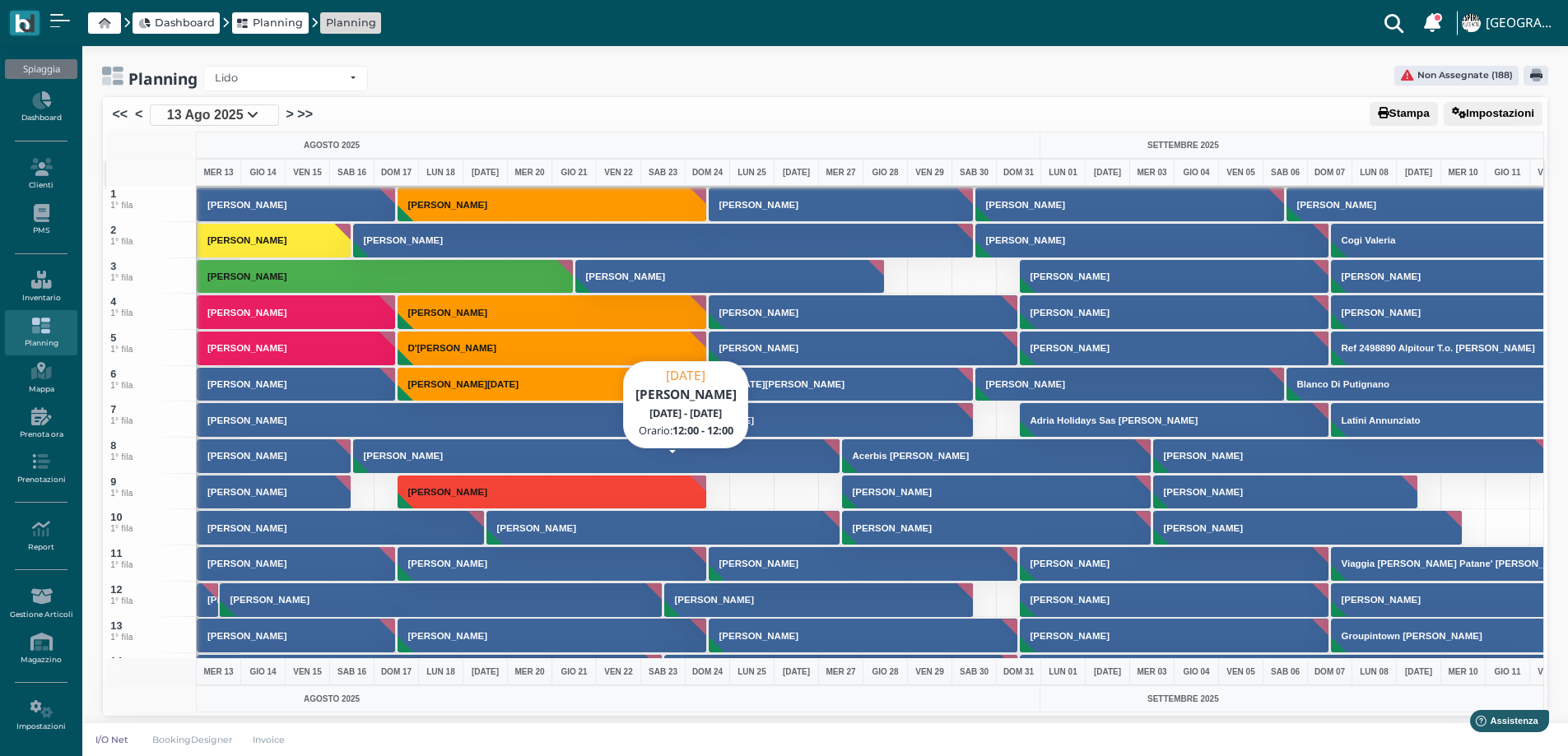
scroll to position [494, 0]
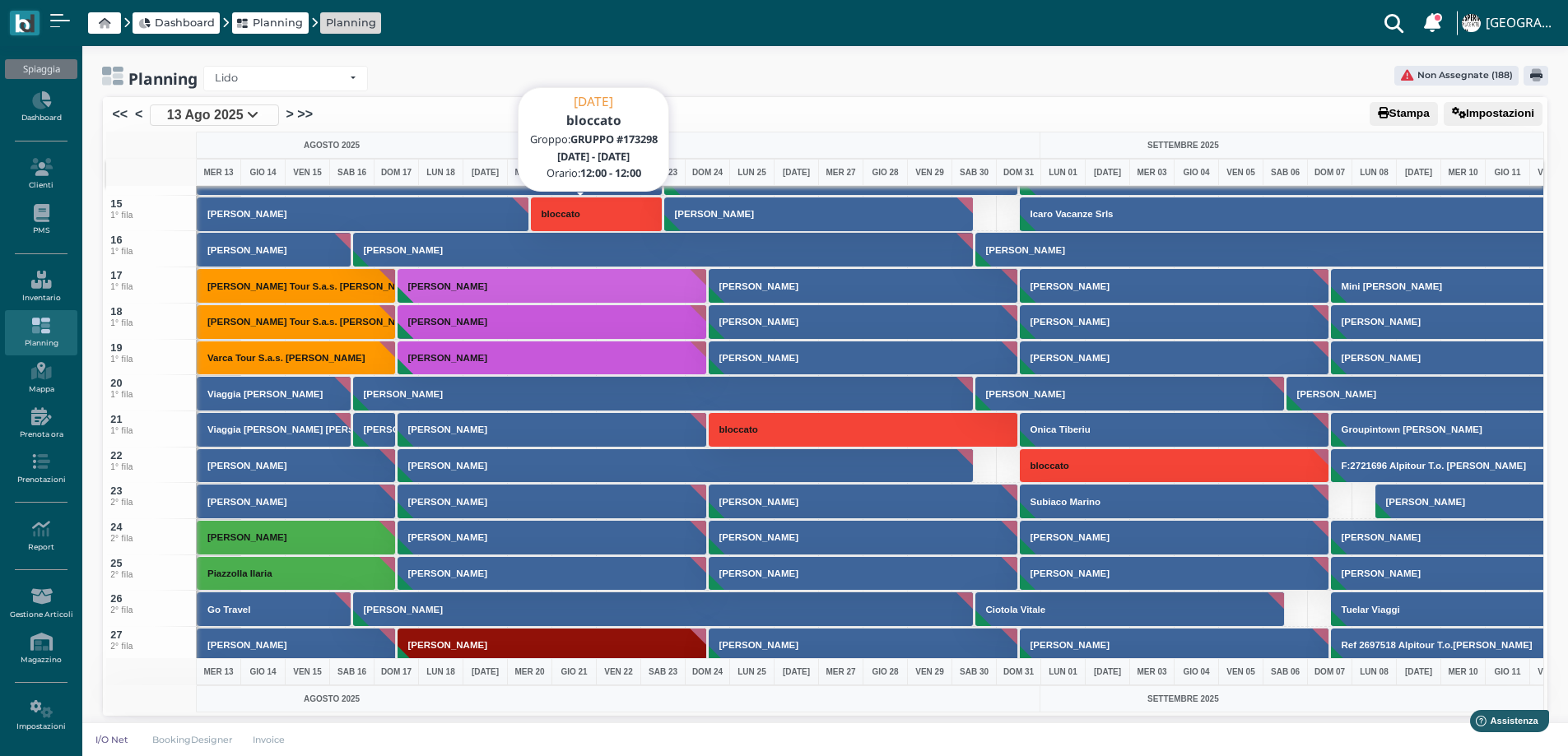
click at [549, 213] on h3 "bloccato" at bounding box center [561, 213] width 52 height 10
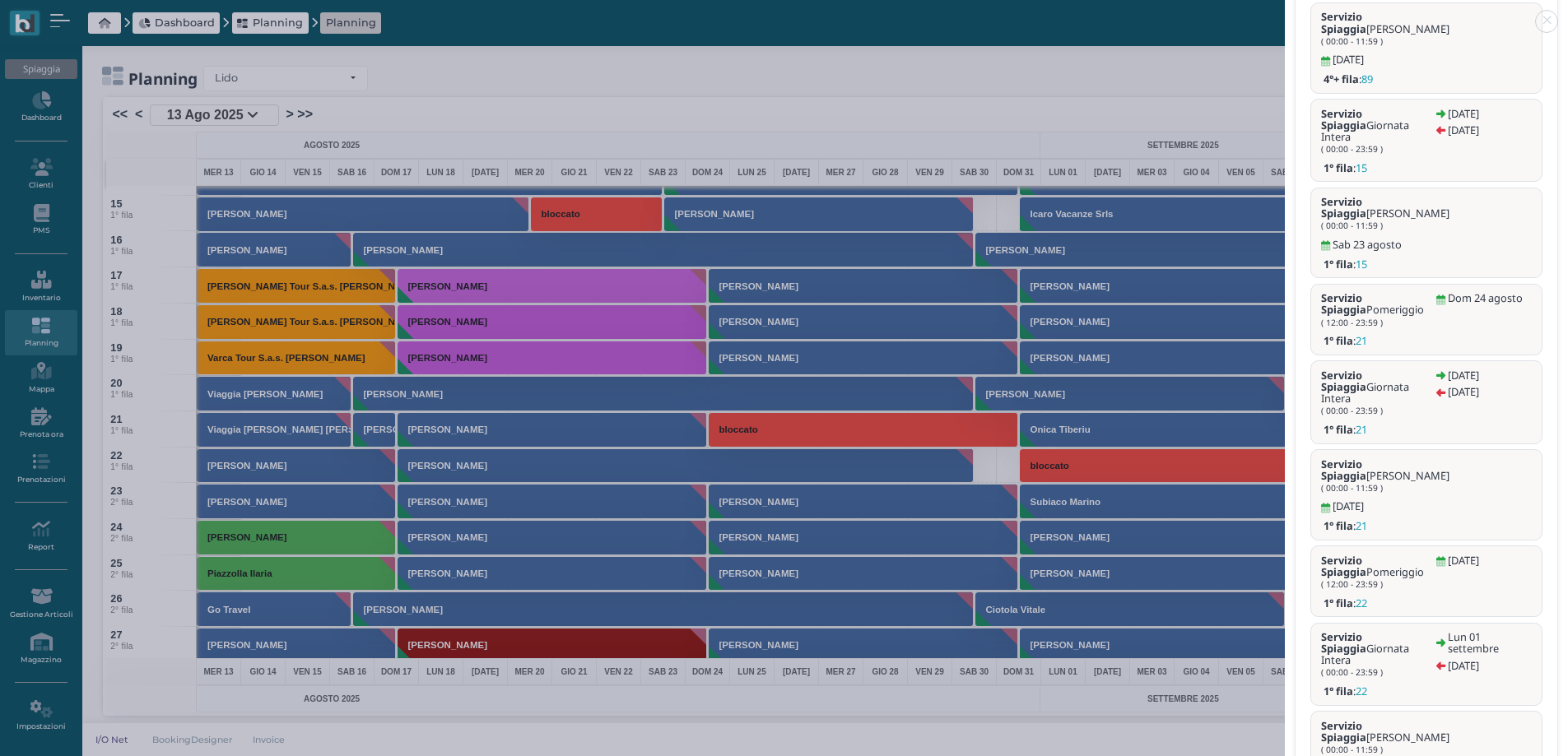
scroll to position [4, 0]
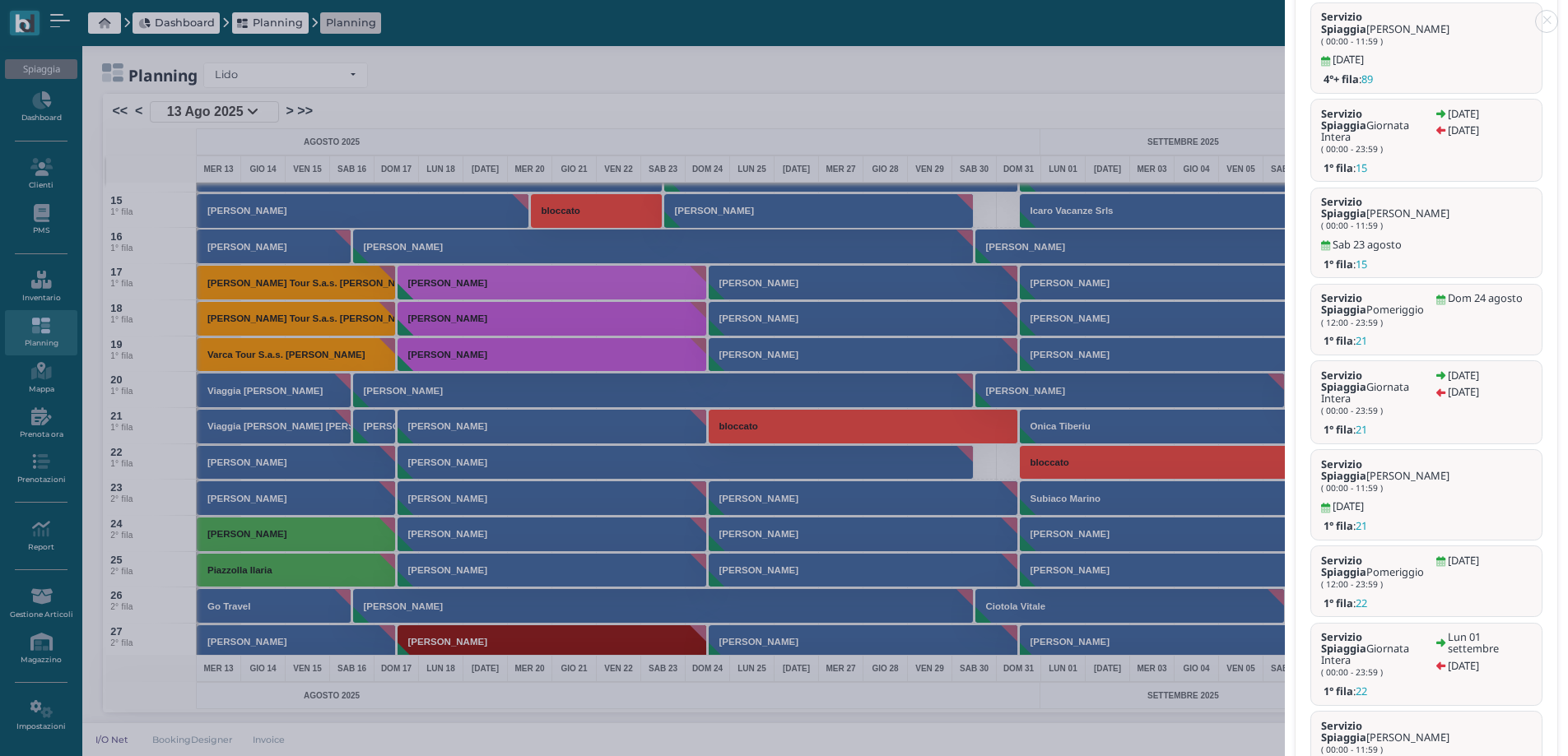
click at [1285, 11] on link at bounding box center [1285, 11] width 0 height 0
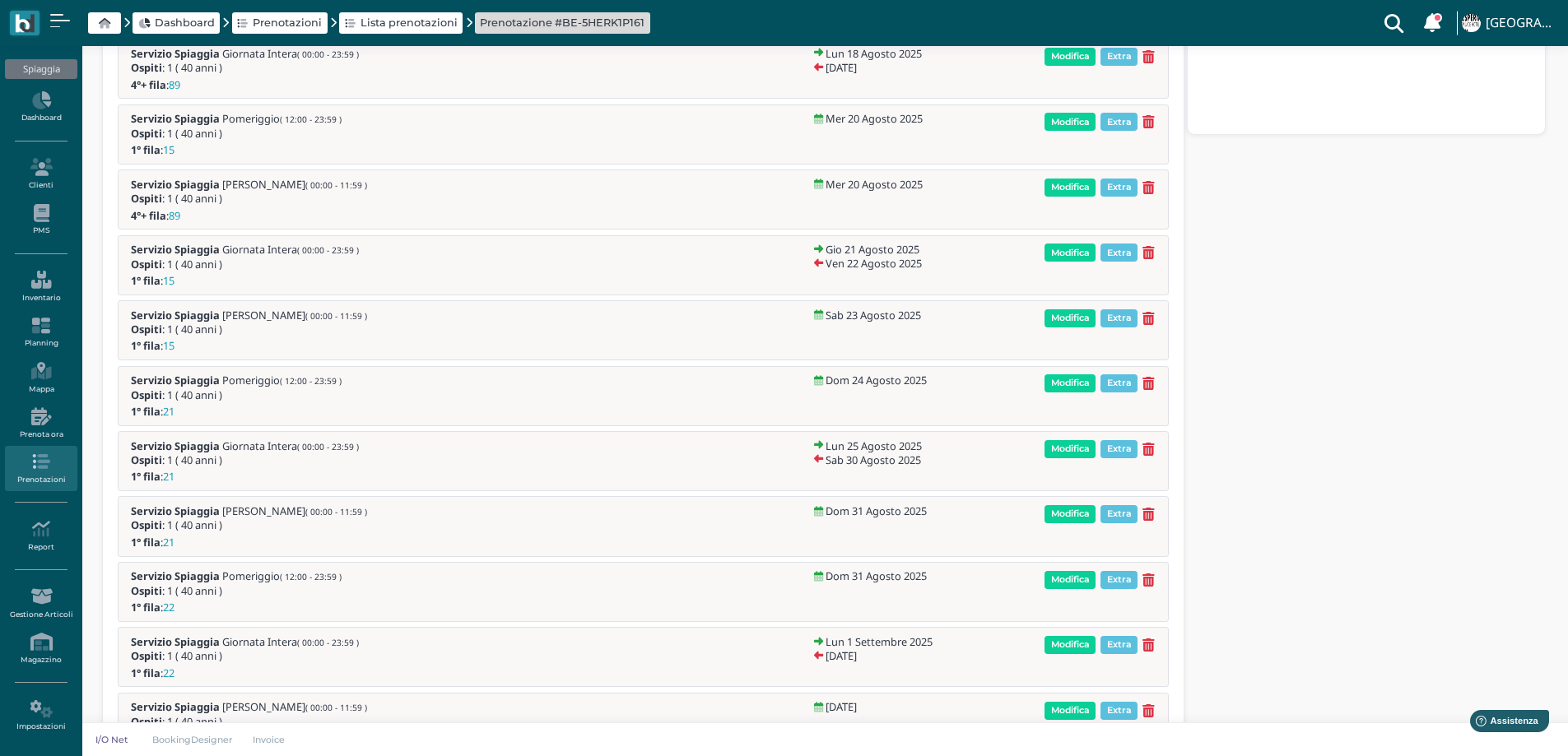
scroll to position [714, 0]
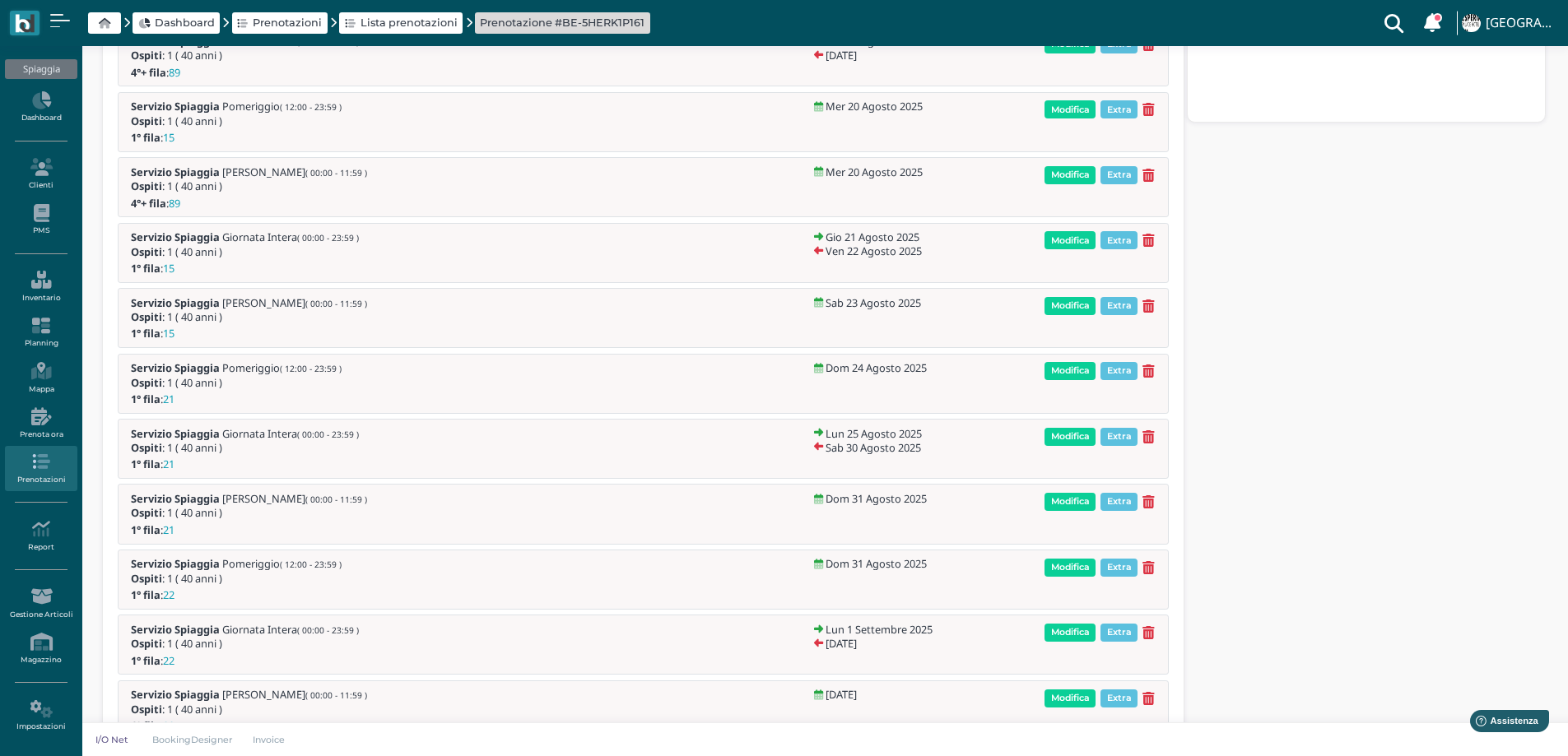
click at [1150, 109] on icon at bounding box center [1148, 109] width 12 height 14
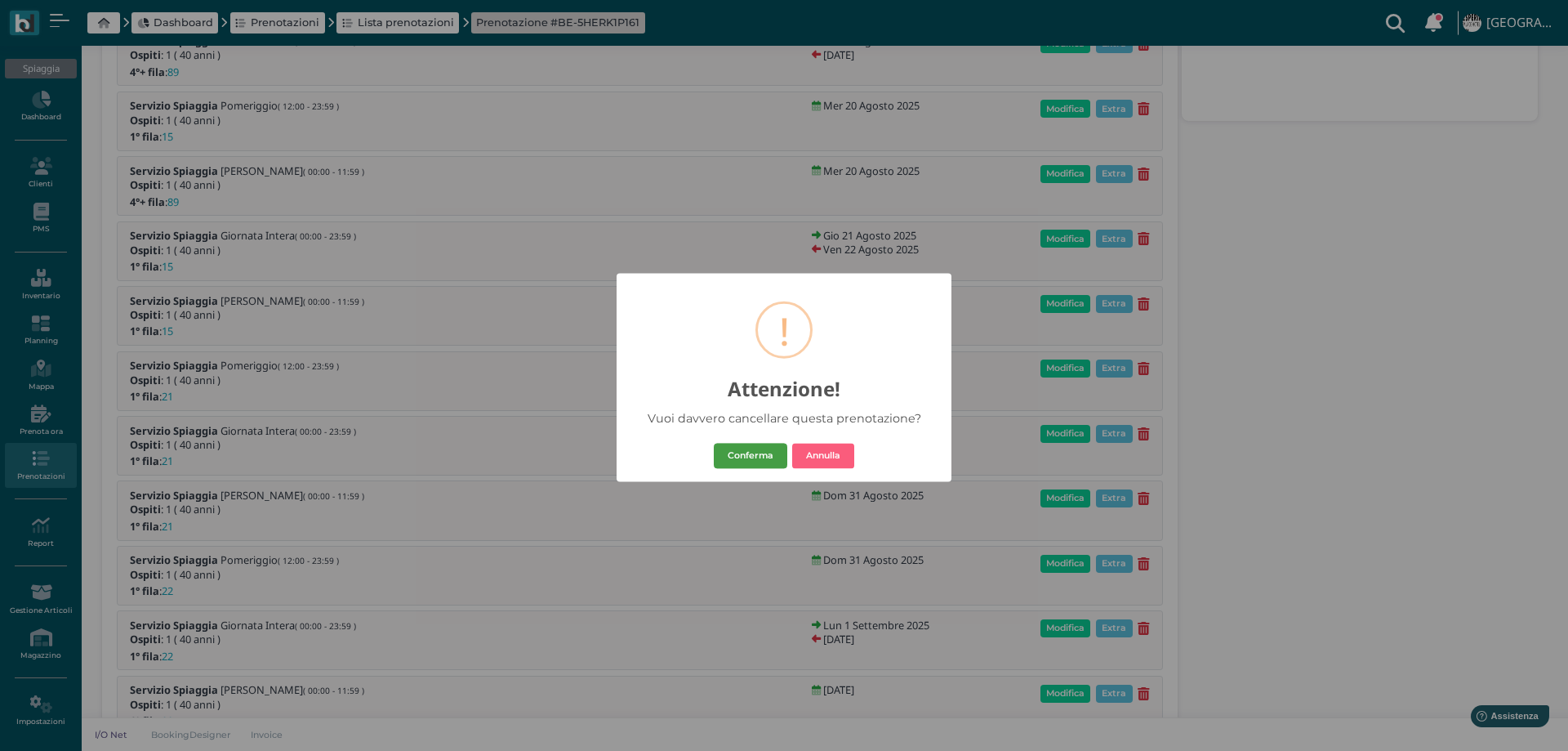
click at [758, 451] on button "Conferma" at bounding box center [751, 455] width 73 height 26
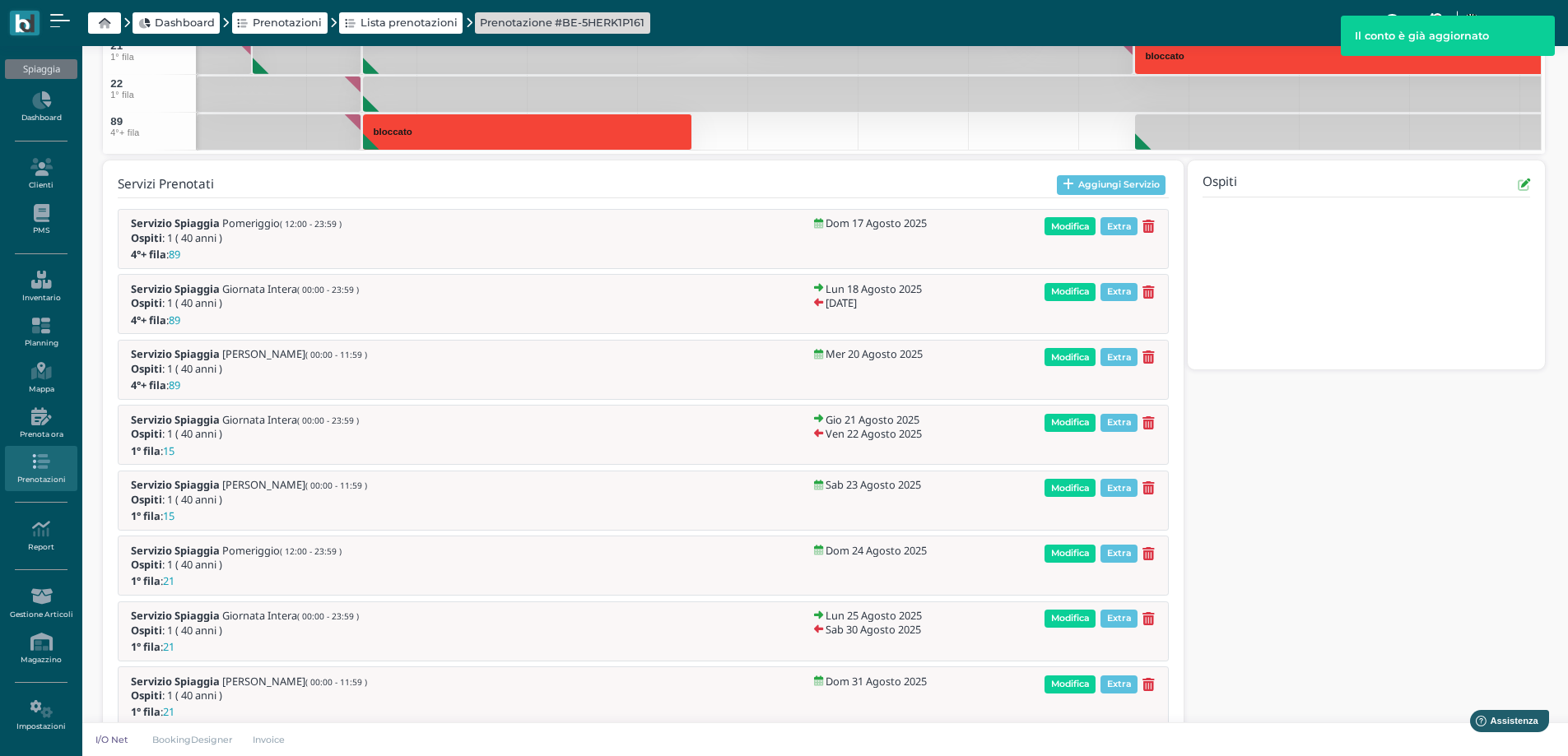
scroll to position [468, 0]
click at [1147, 418] on icon at bounding box center [1148, 422] width 12 height 14
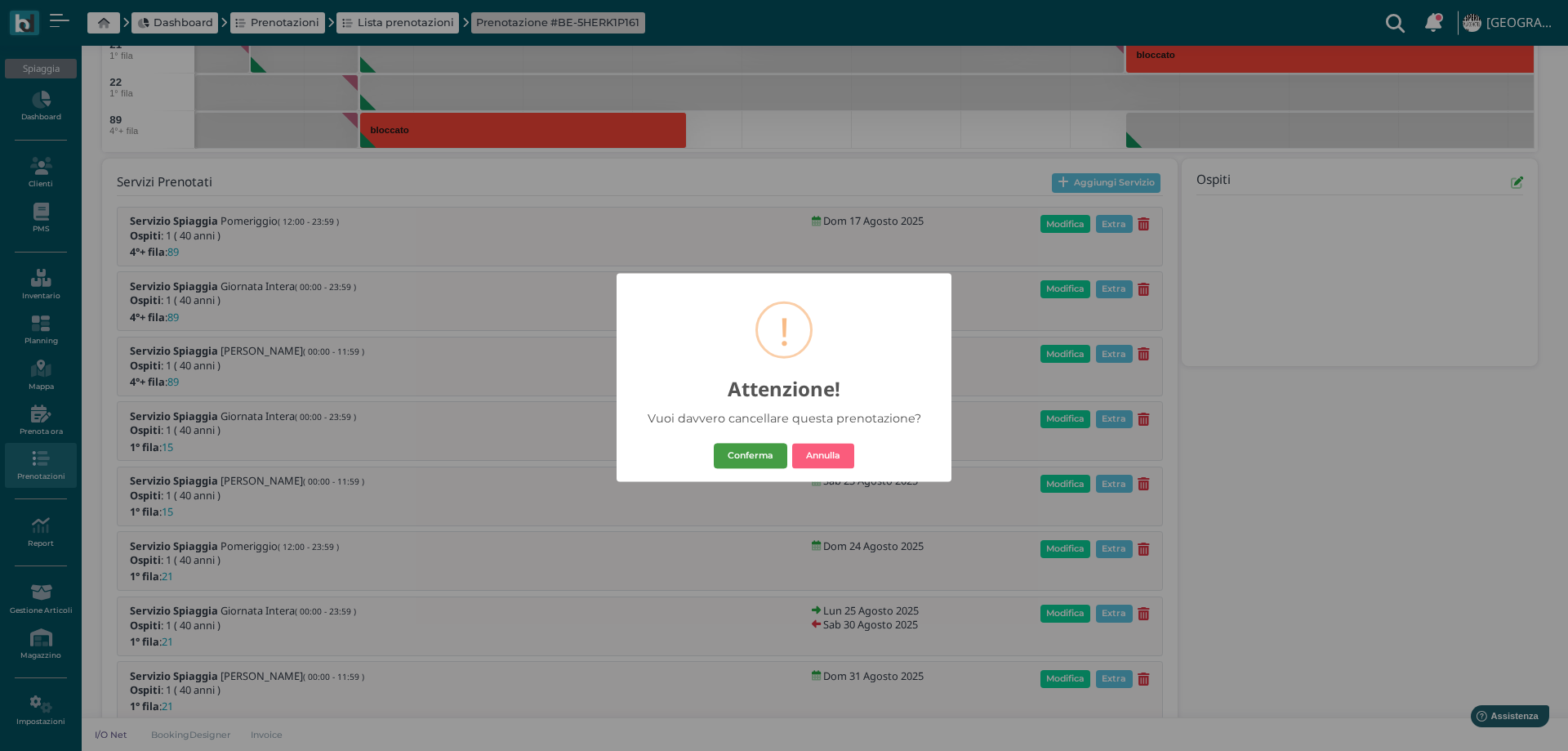
click at [748, 454] on button "Conferma" at bounding box center [751, 455] width 73 height 26
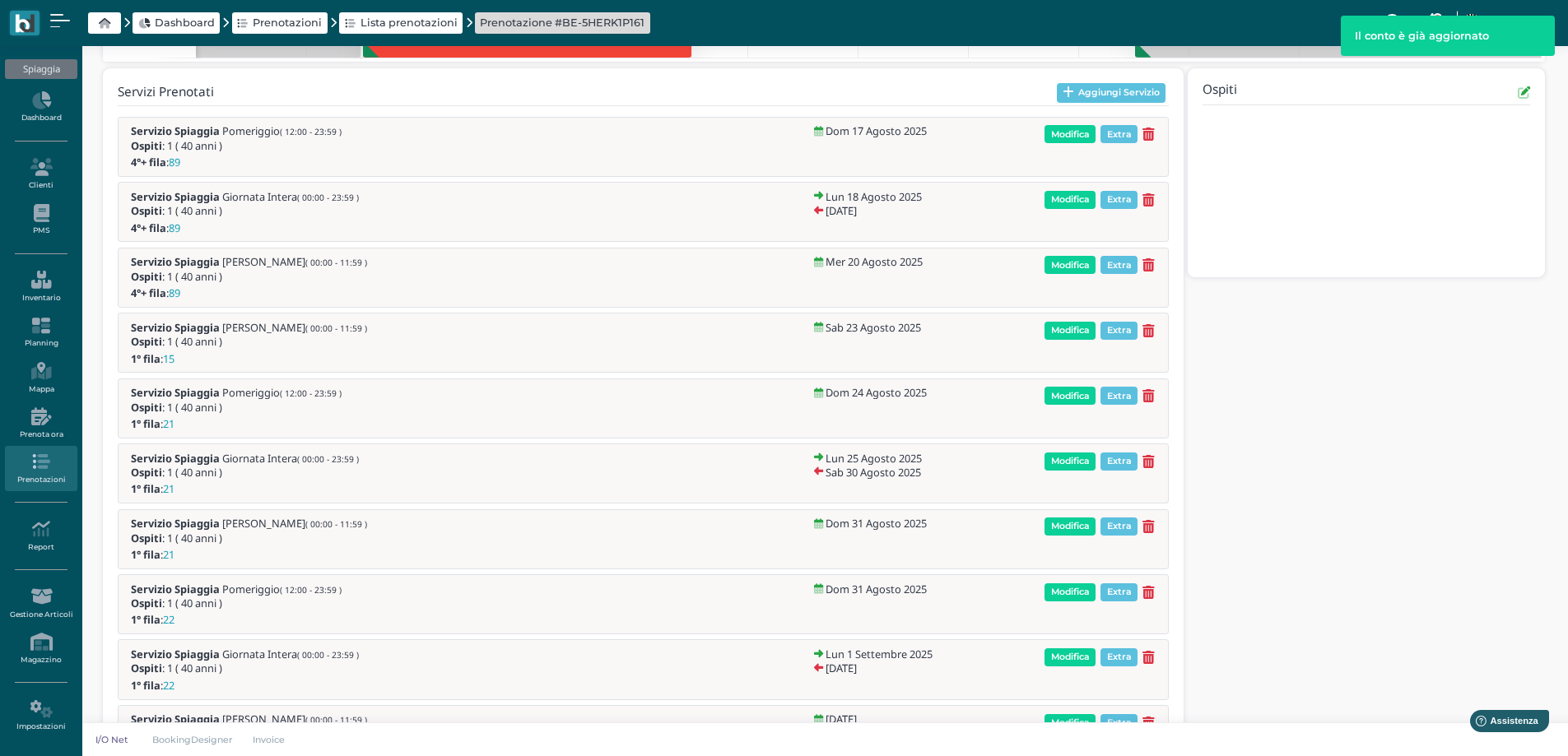
scroll to position [632, 0]
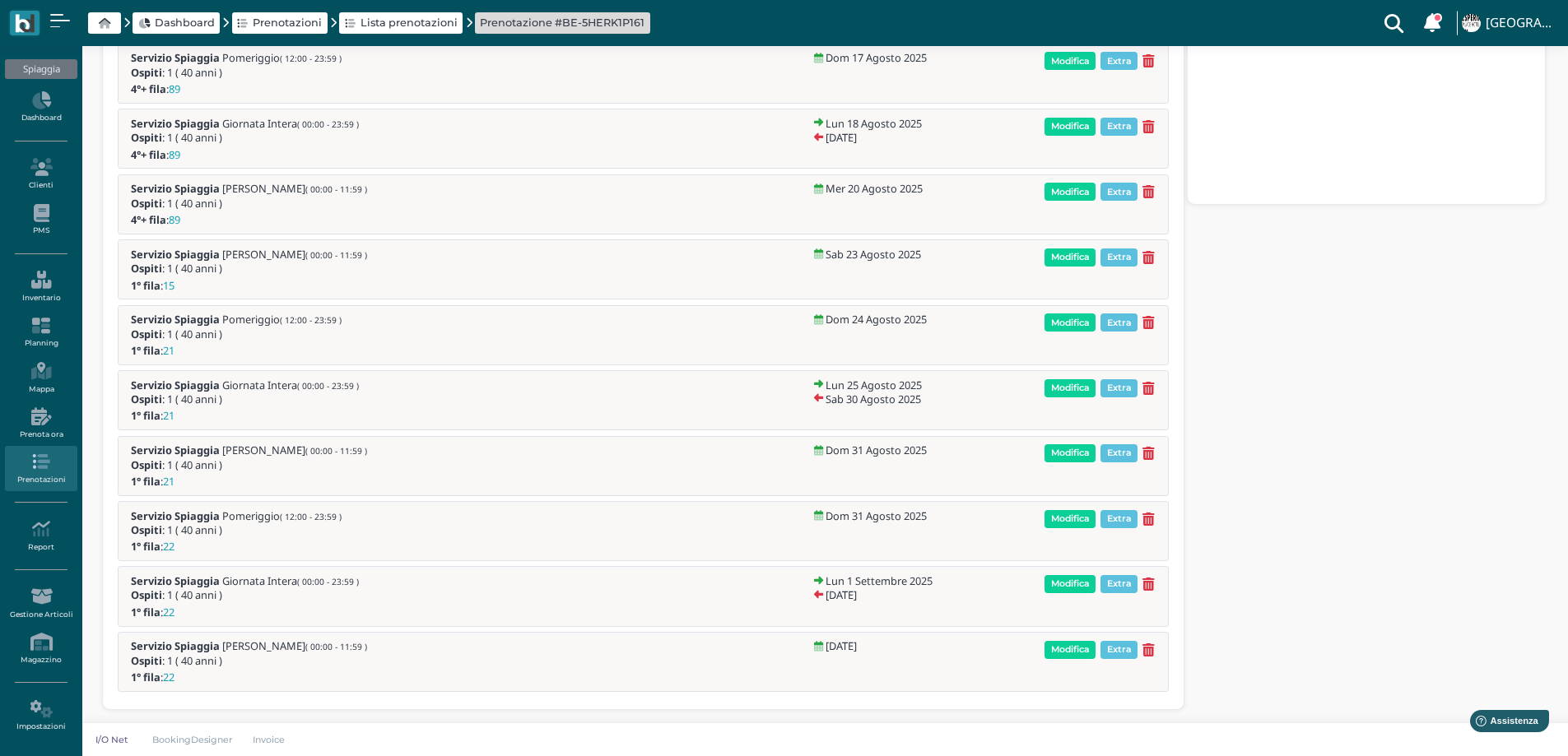
click at [1147, 255] on icon at bounding box center [1148, 258] width 12 height 14
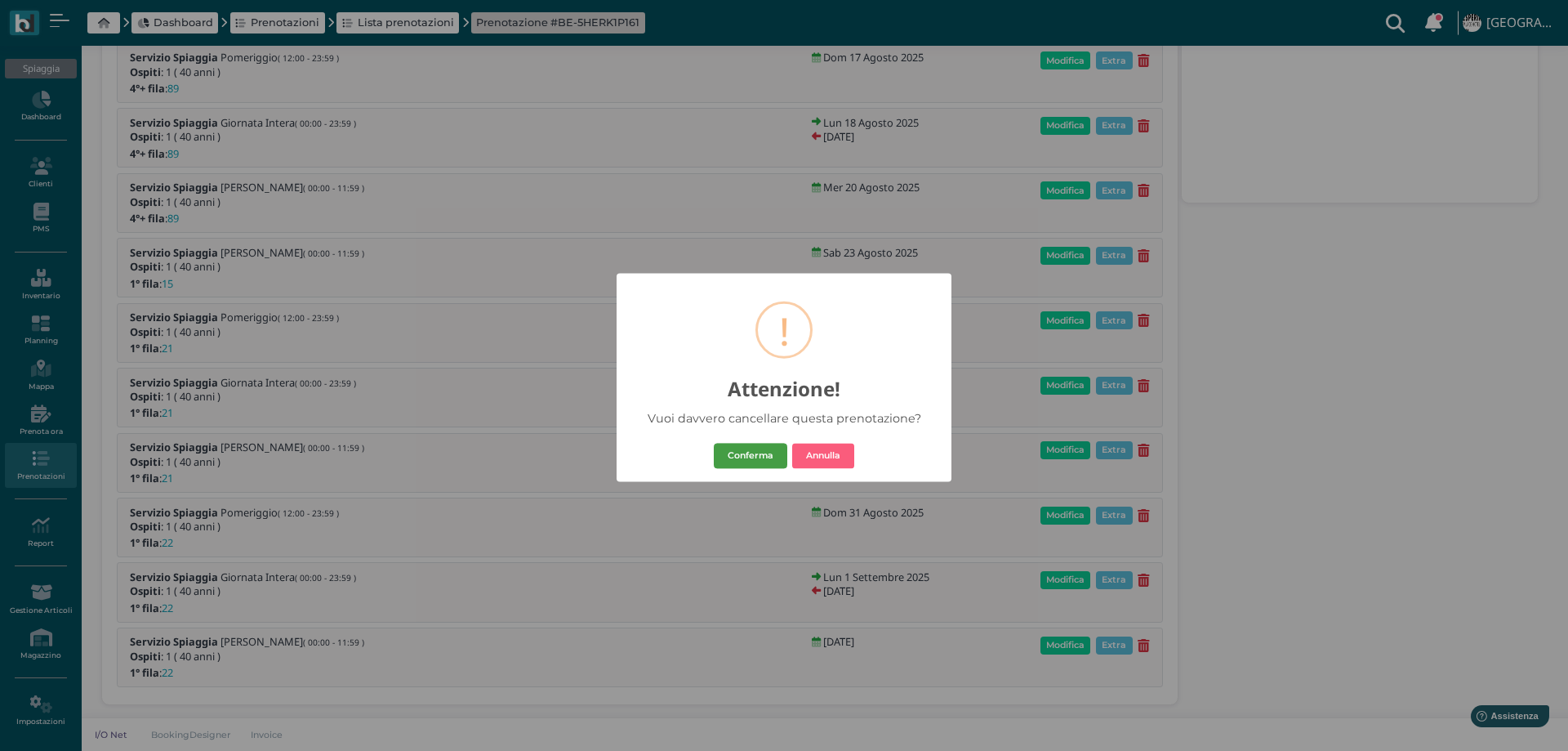
click at [771, 451] on button "Conferma" at bounding box center [751, 455] width 73 height 26
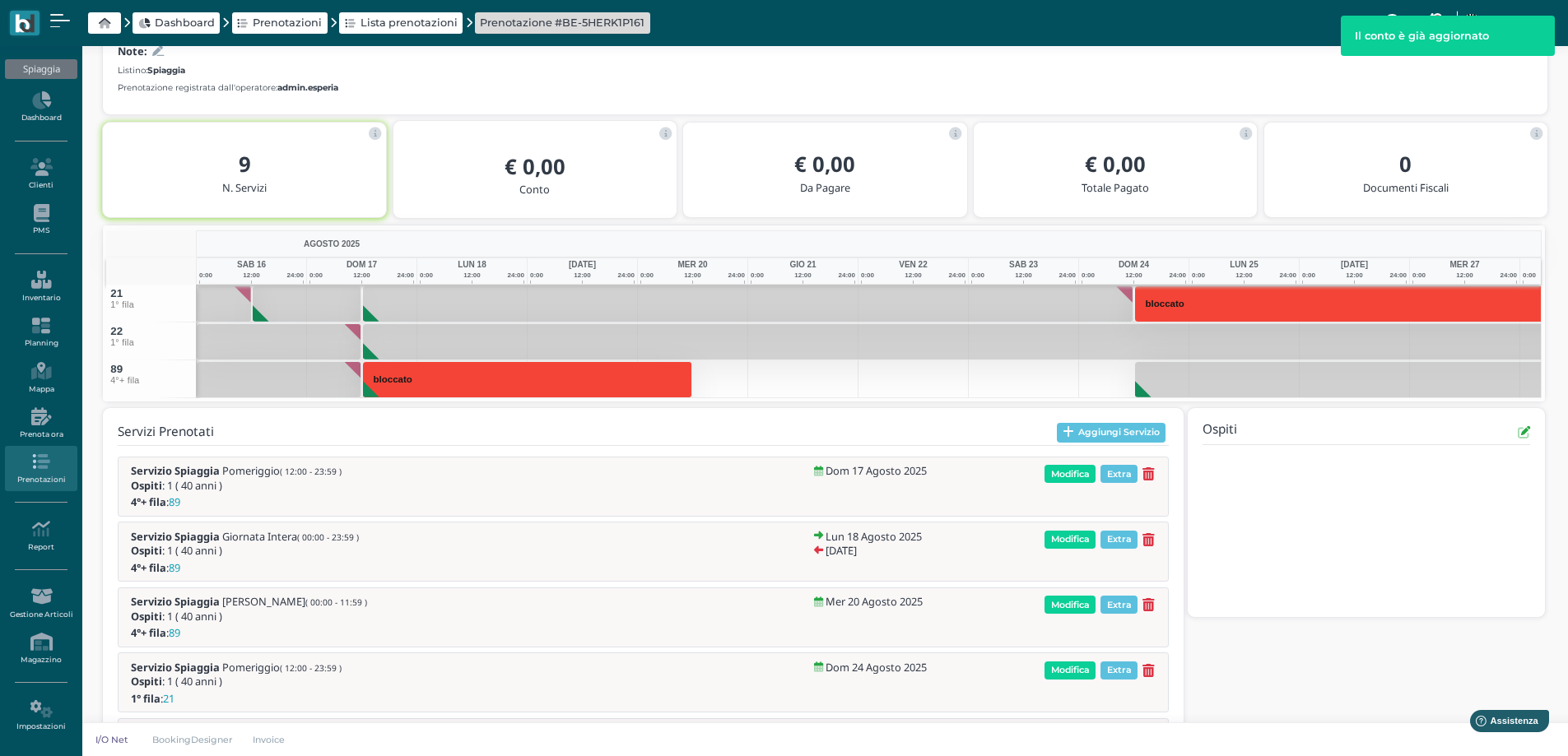
scroll to position [183, 0]
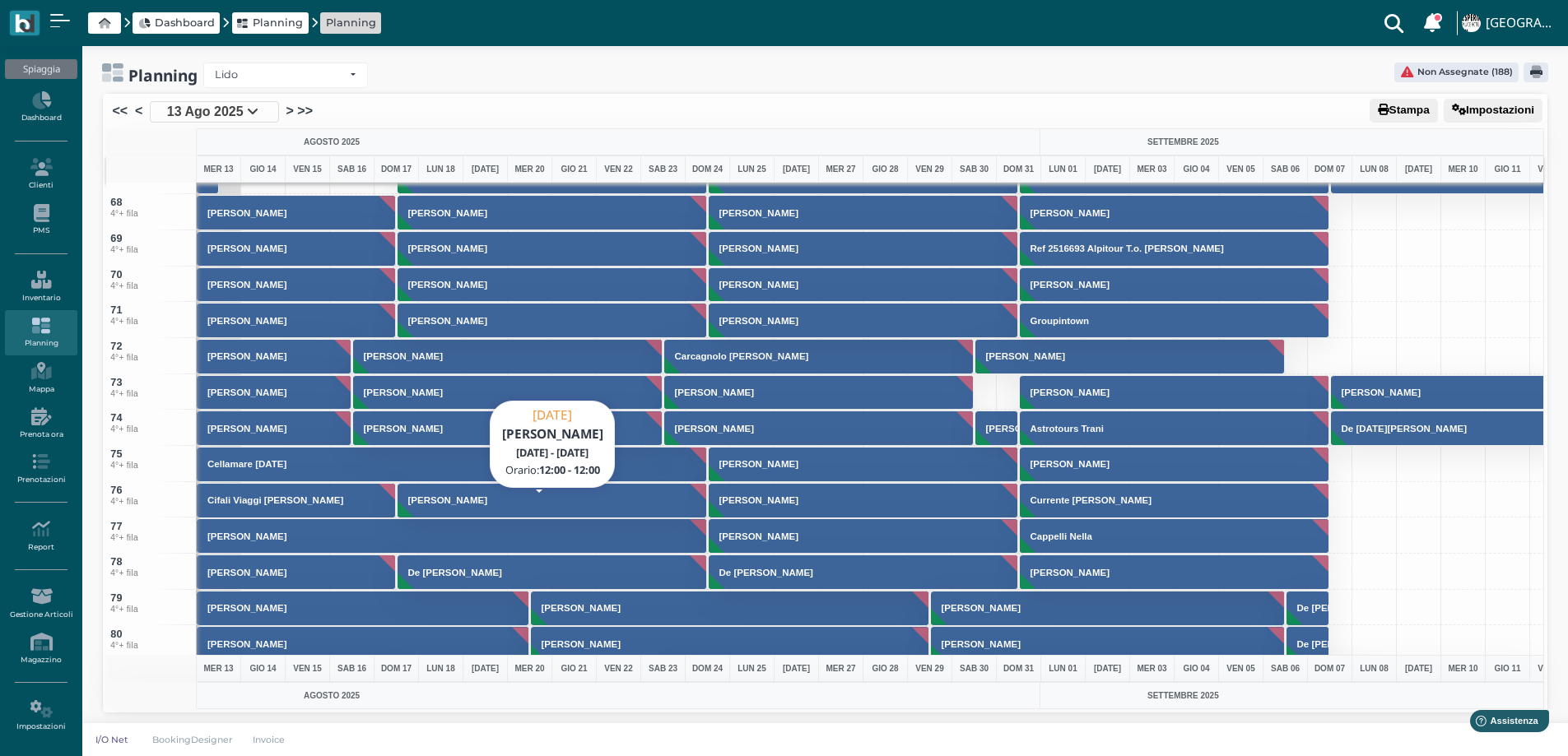
scroll to position [2385, 0]
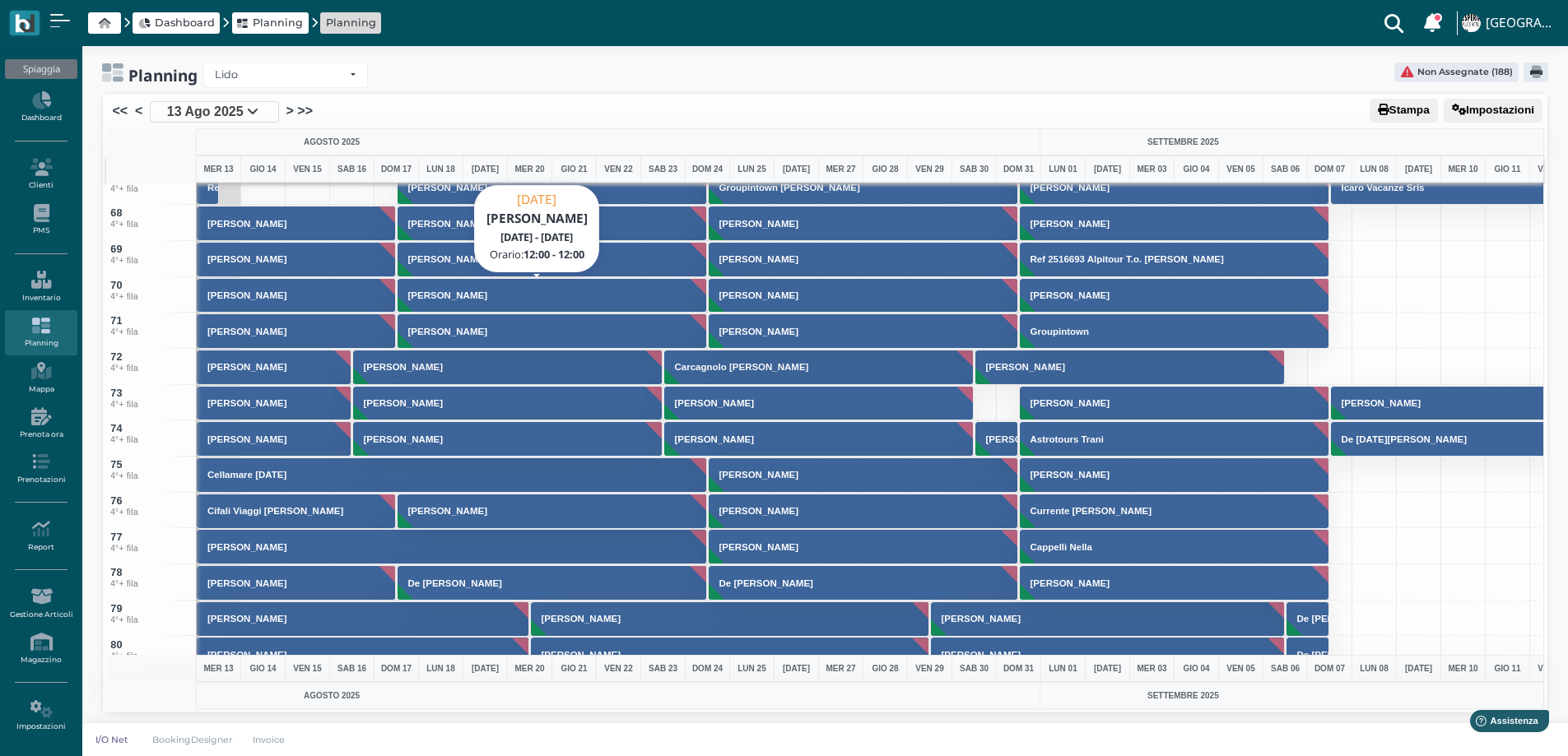
click at [426, 297] on h3 "[PERSON_NAME]" at bounding box center [447, 295] width 92 height 10
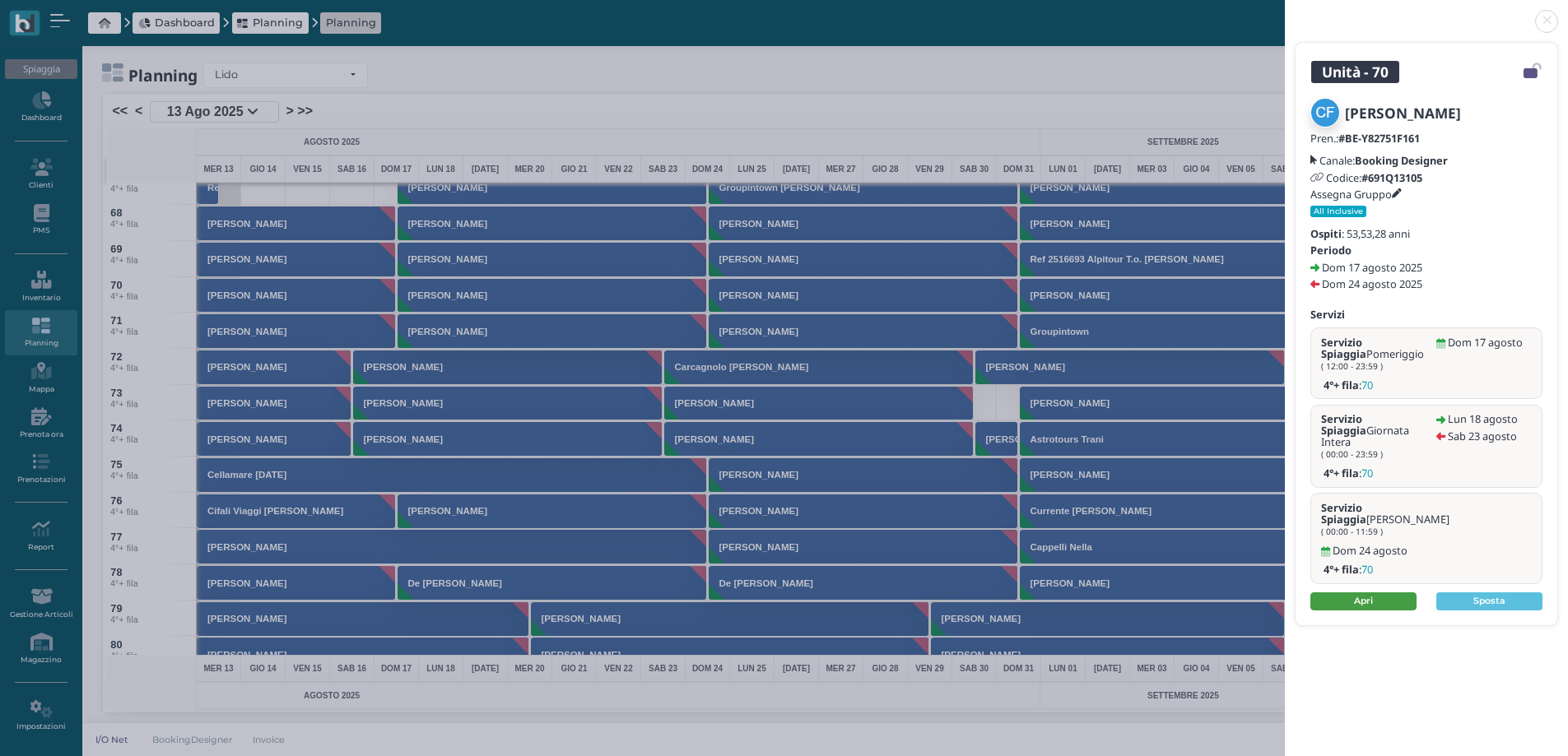
click at [1381, 592] on link "Apri" at bounding box center [1363, 602] width 106 height 18
click at [1285, 11] on link at bounding box center [1285, 11] width 0 height 0
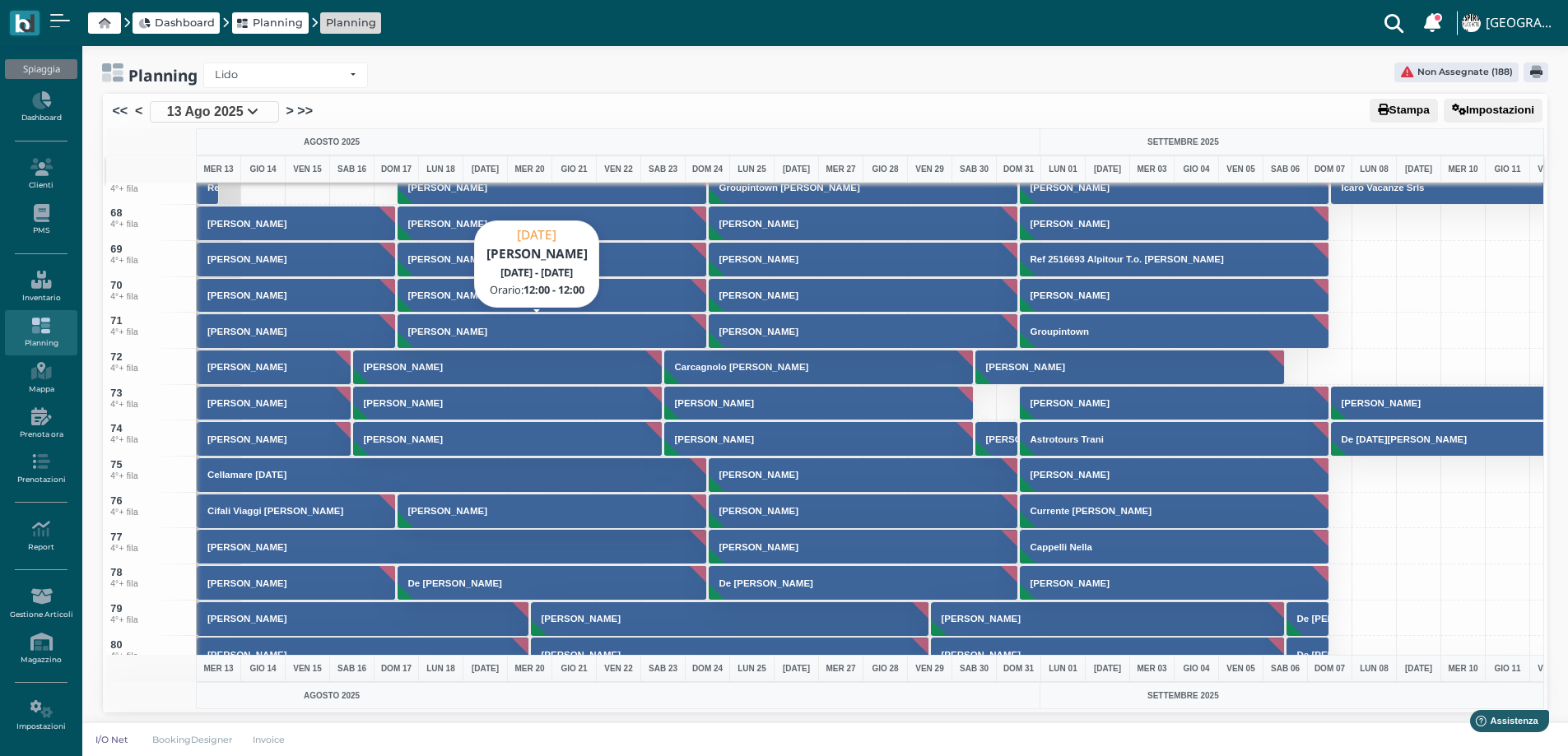
click at [457, 329] on h3 "Francesco Capezzera" at bounding box center [447, 331] width 92 height 10
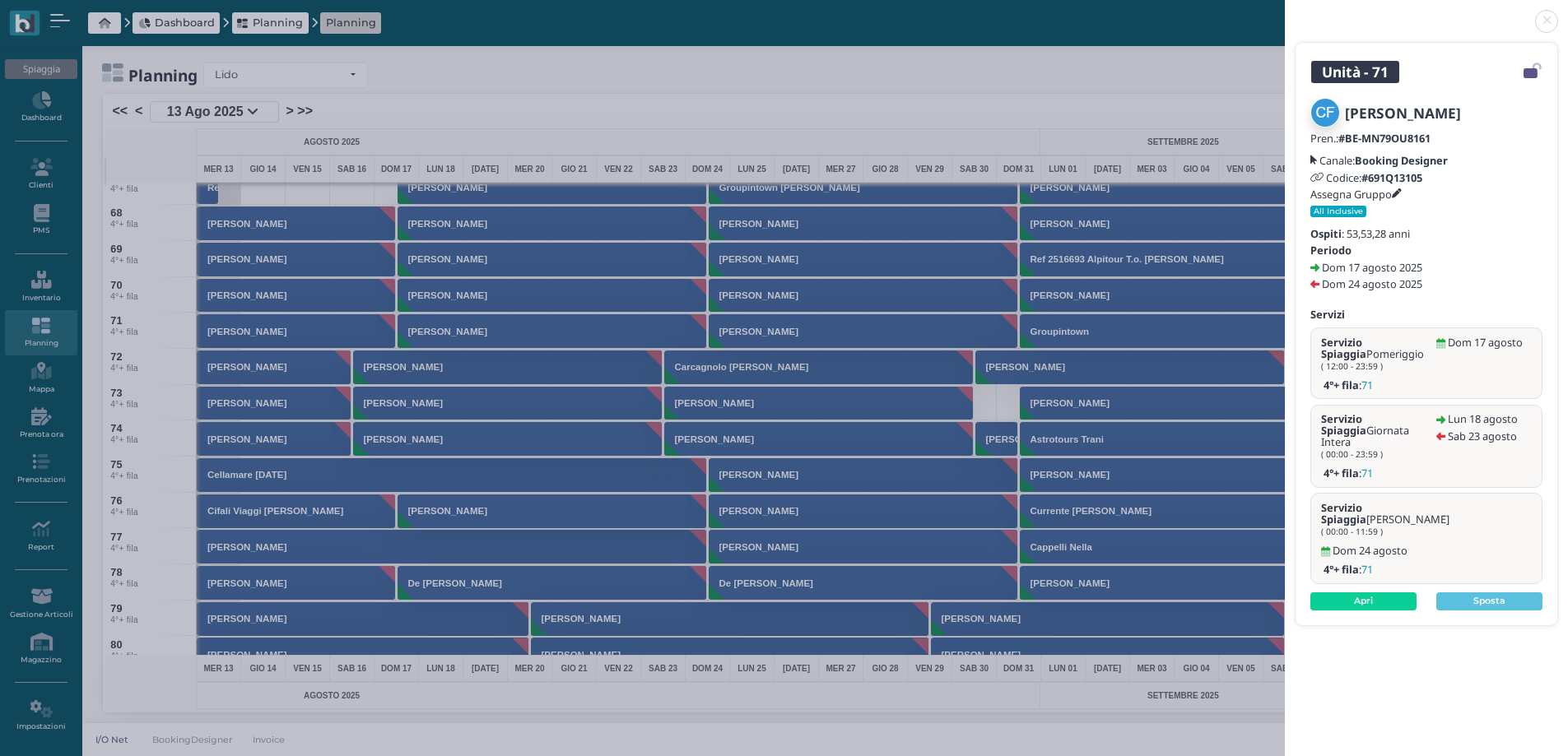
click at [1406, 184] on b "#691Q13105" at bounding box center [1391, 177] width 61 height 15
click at [1285, 11] on link at bounding box center [1285, 11] width 0 height 0
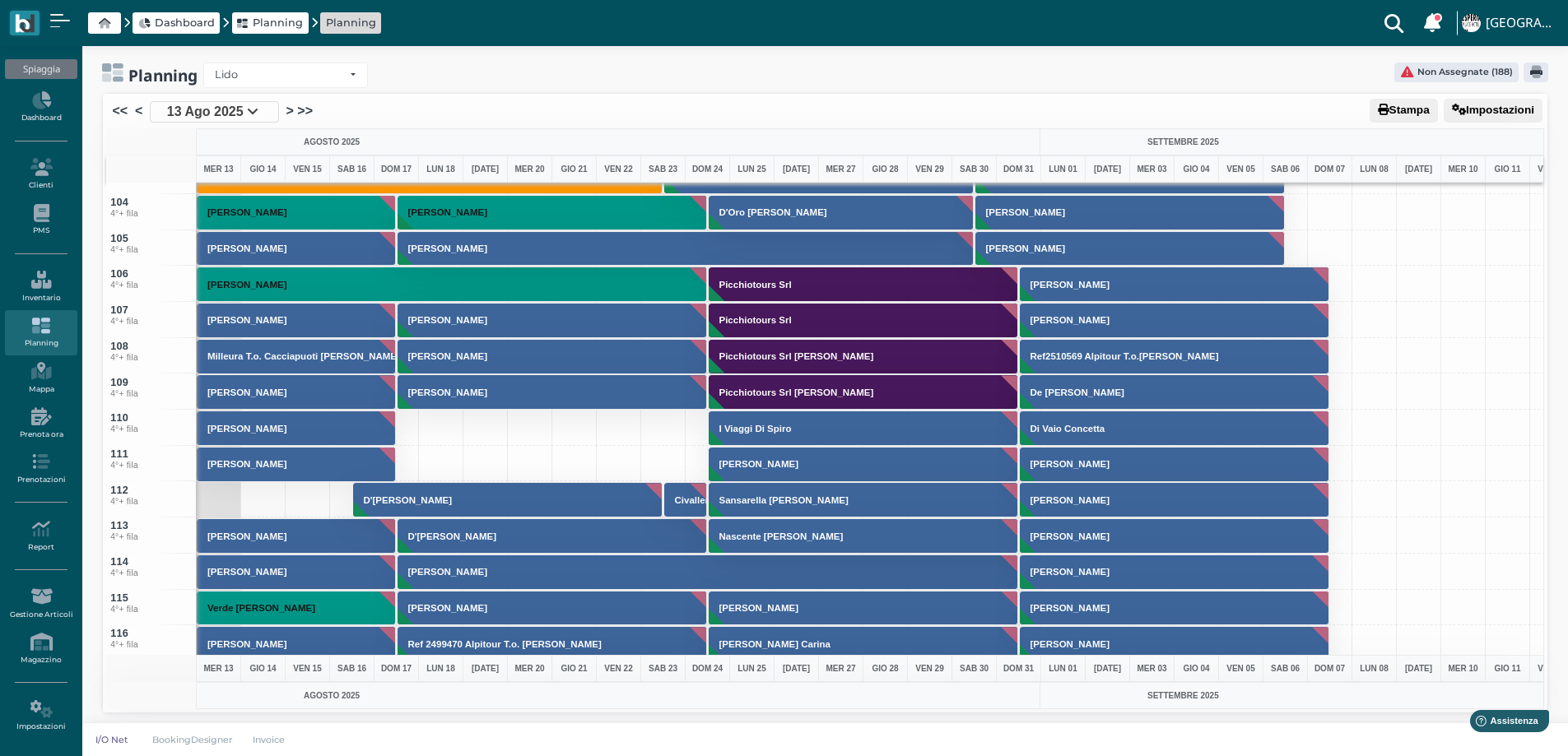
scroll to position [3620, 0]
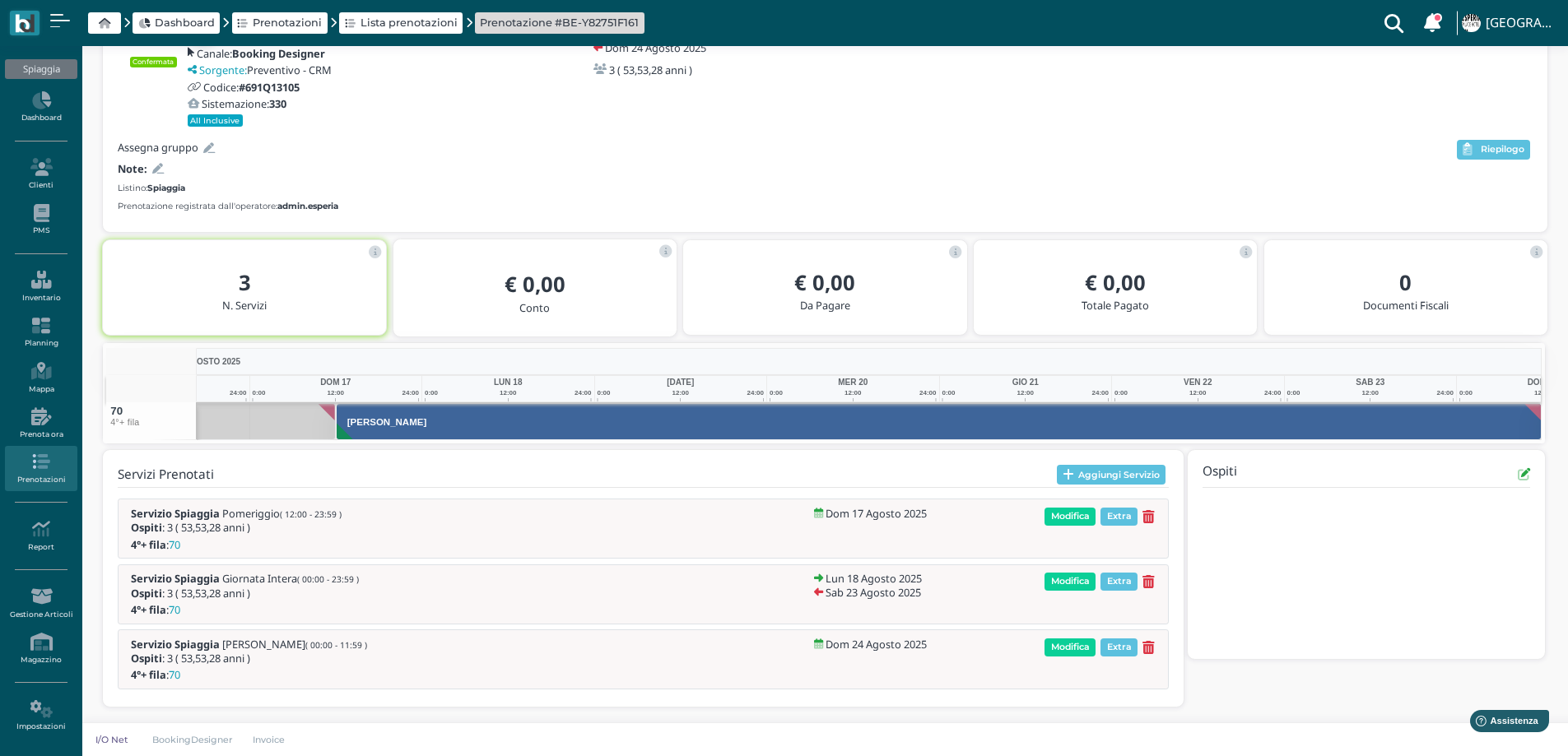
click at [156, 170] on icon at bounding box center [158, 169] width 11 height 11
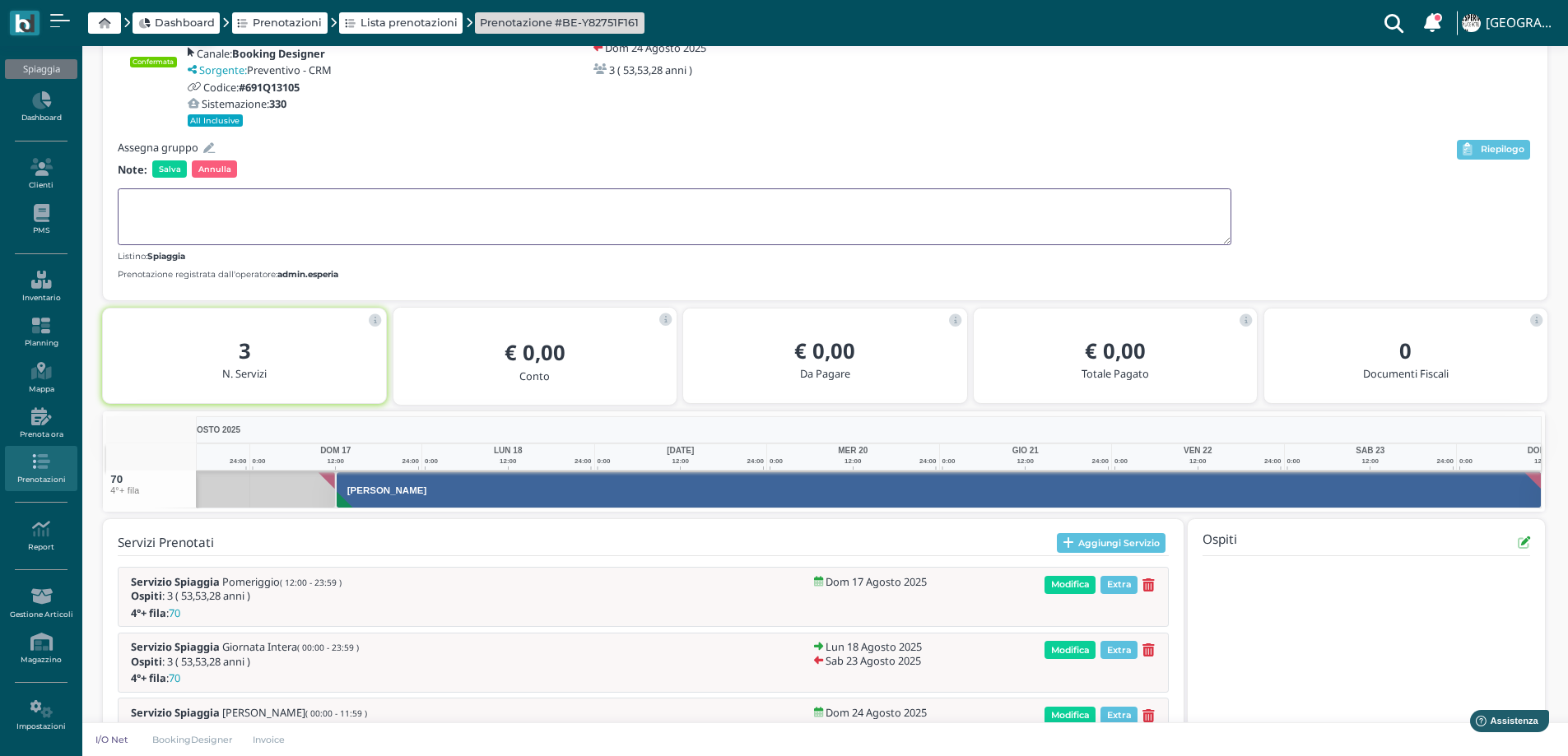
click at [173, 221] on textarea at bounding box center [674, 216] width 1113 height 56
type textarea "HA 2 OMBRELLONI"
click at [168, 174] on span "Salva" at bounding box center [169, 169] width 34 height 17
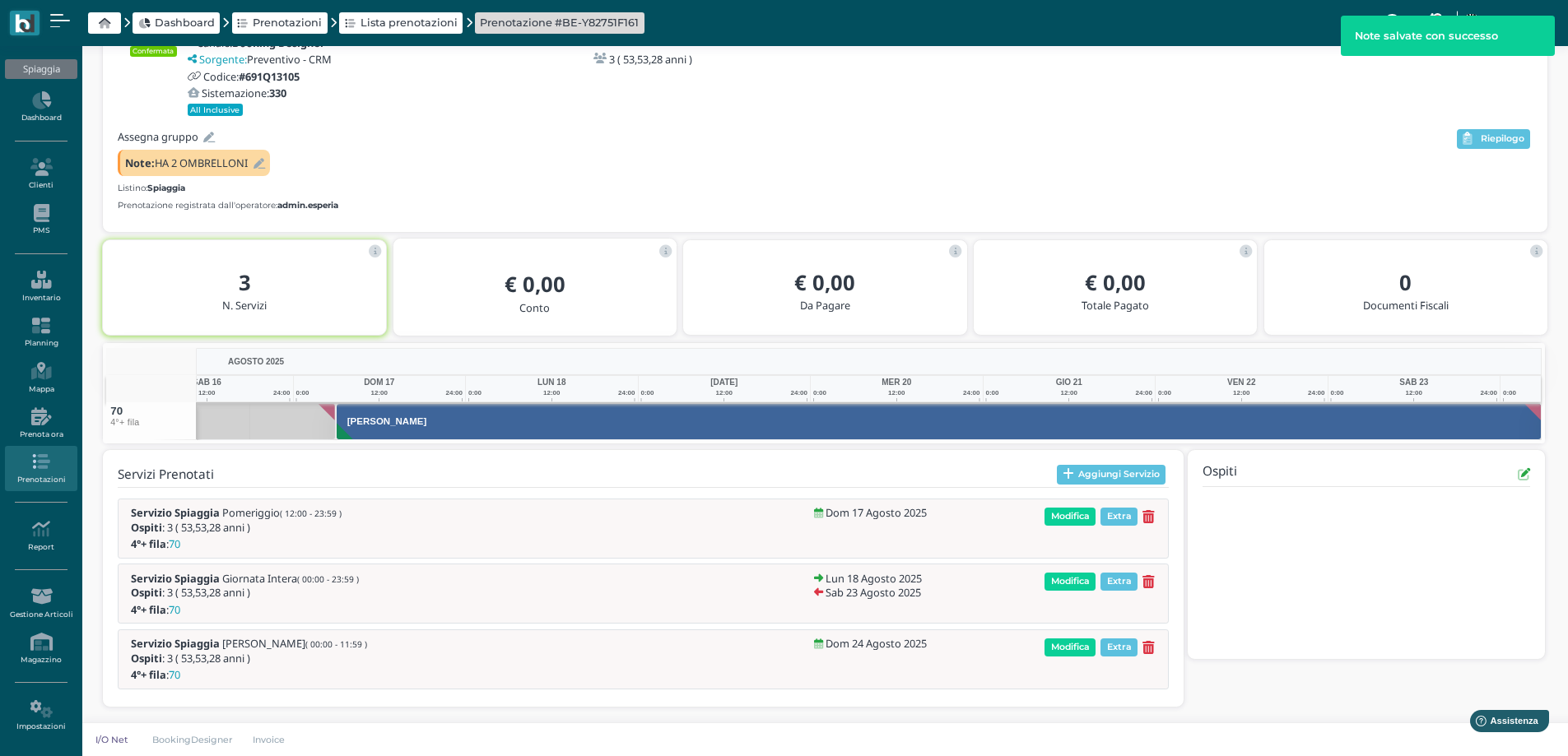
scroll to position [0, 119]
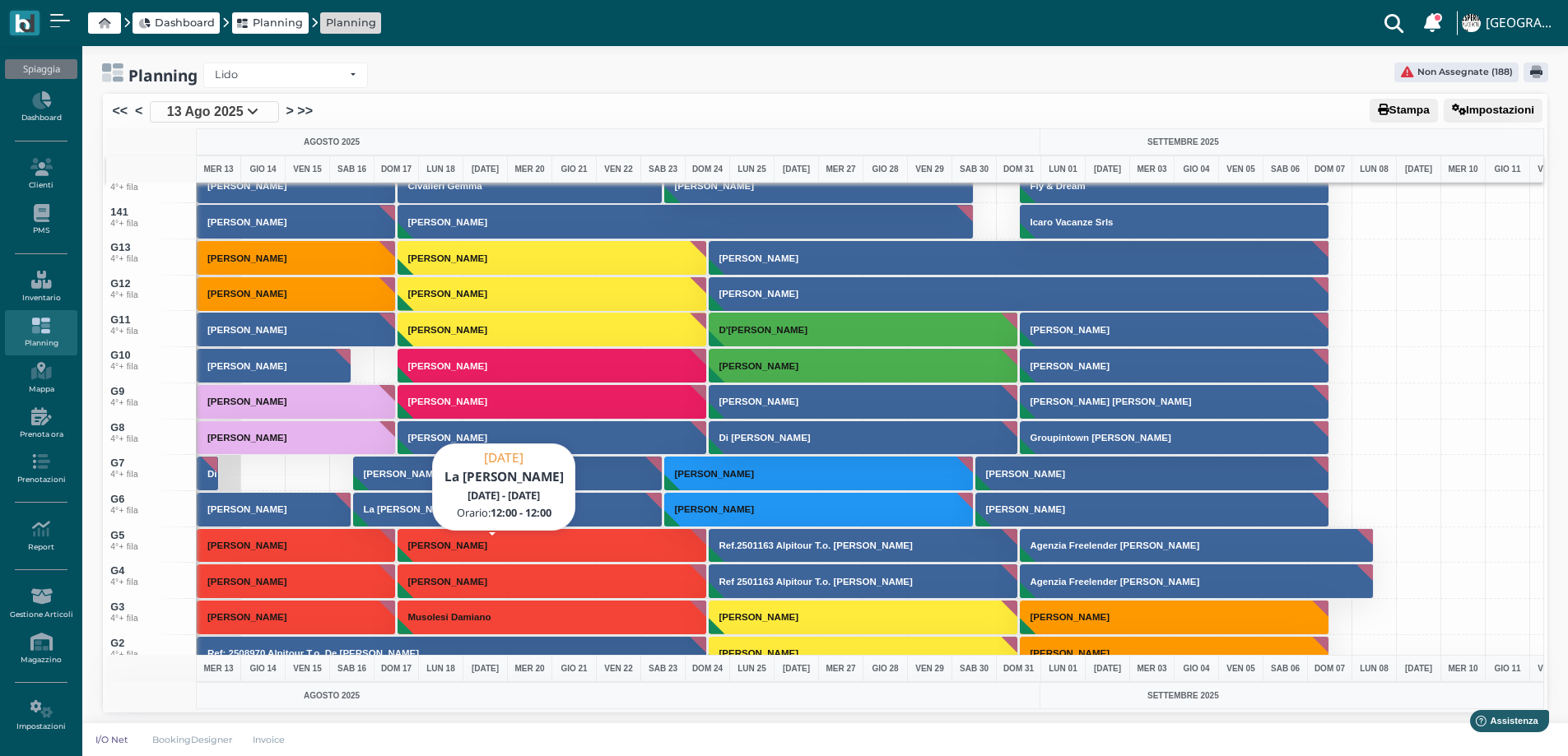
scroll to position [5018, 0]
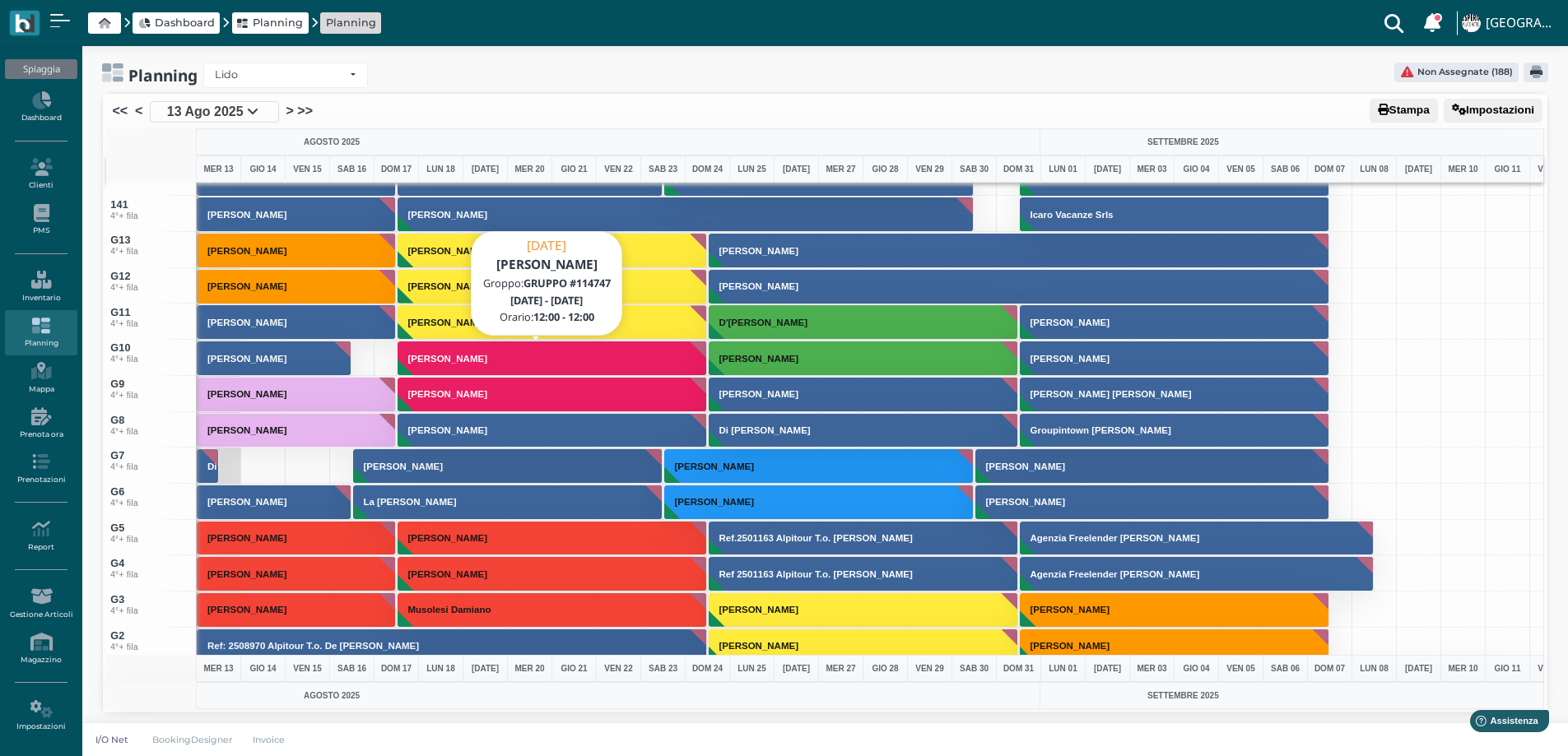
click at [447, 366] on button "[PERSON_NAME]" at bounding box center [553, 359] width 311 height 35
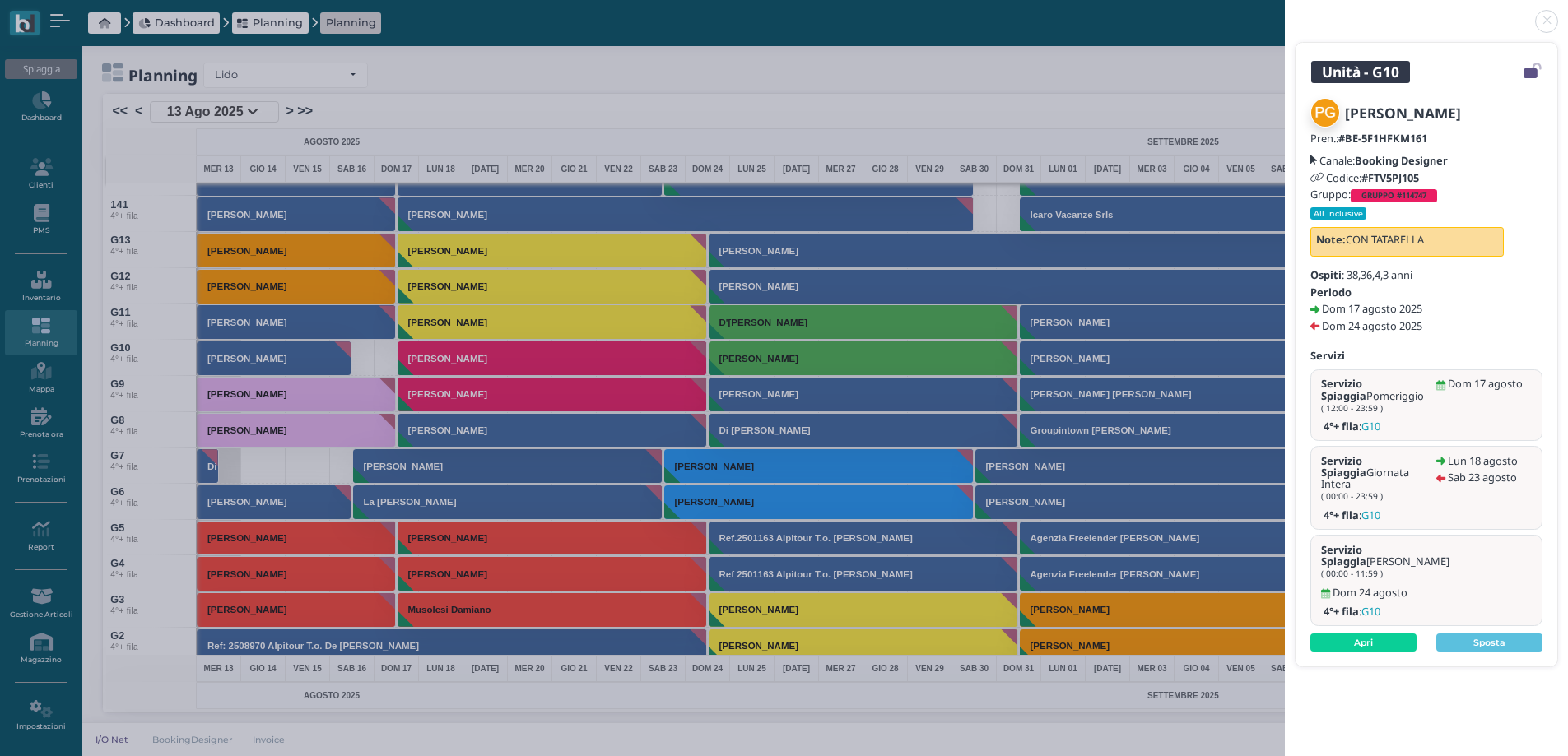
click at [1285, 11] on link at bounding box center [1285, 11] width 0 height 0
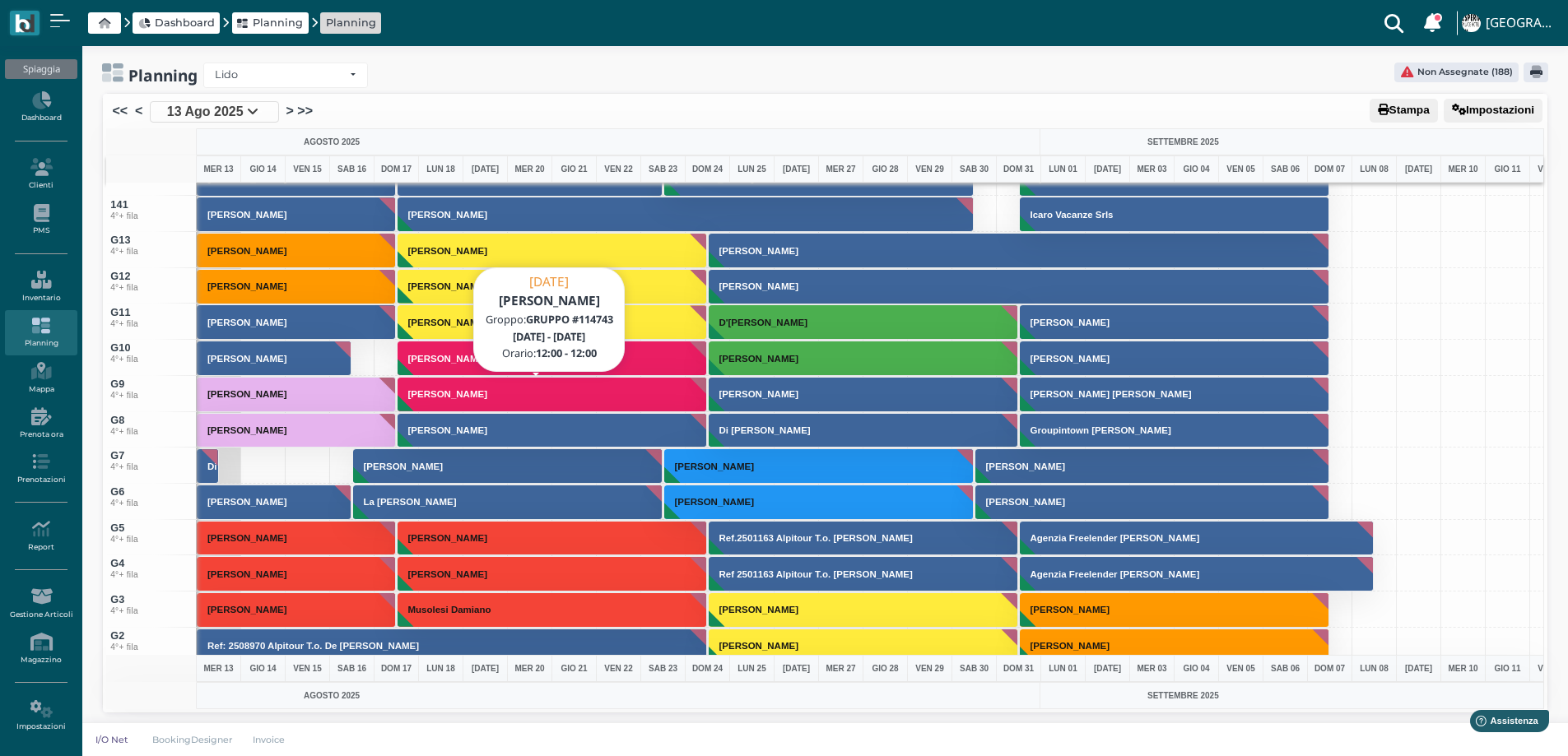
click at [476, 401] on button "[PERSON_NAME]" at bounding box center [553, 395] width 311 height 35
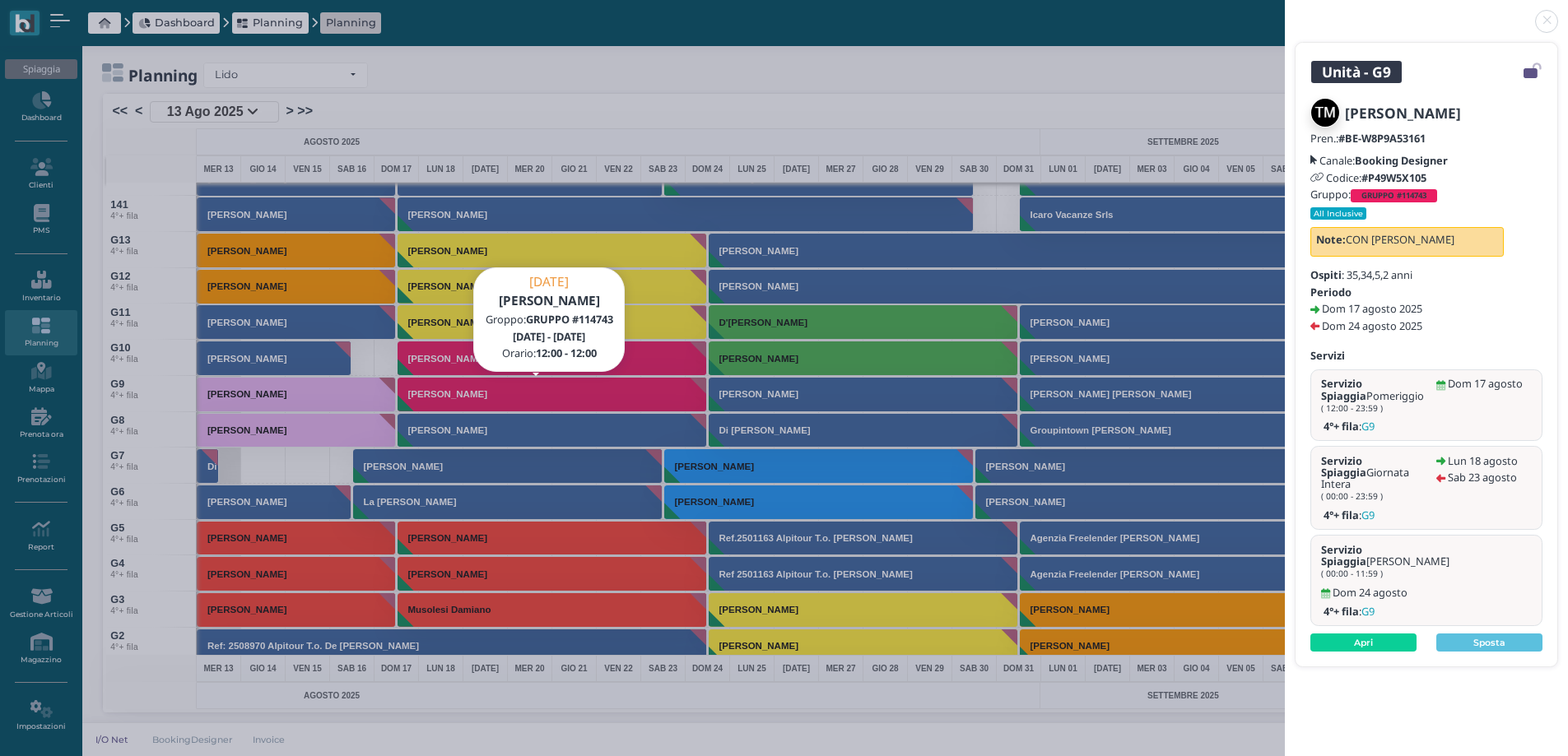
click at [1285, 11] on link at bounding box center [1285, 11] width 0 height 0
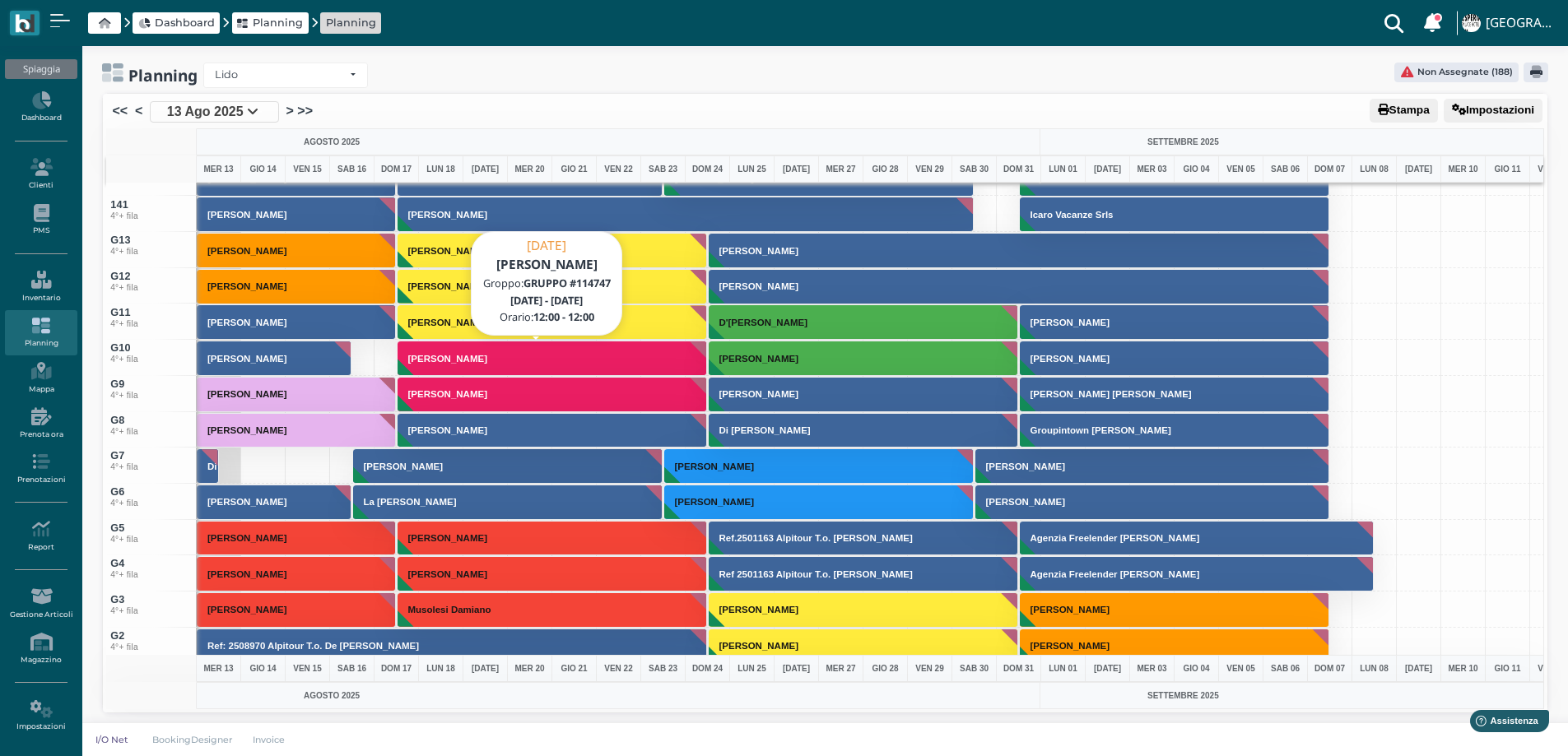
click at [442, 358] on h3 "[PERSON_NAME]" at bounding box center [447, 359] width 92 height 10
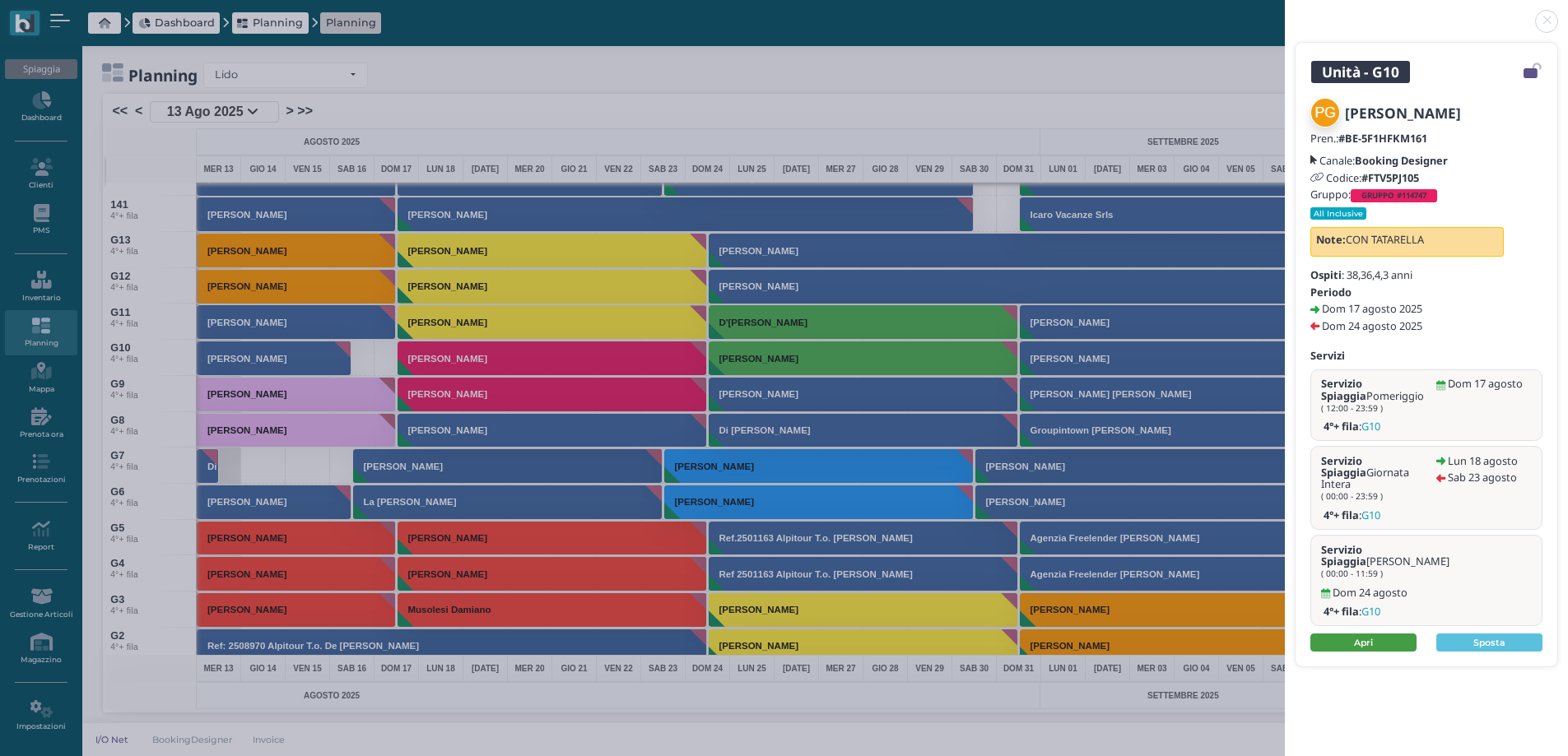
click at [1340, 633] on link "Apri" at bounding box center [1363, 642] width 106 height 18
click at [1285, 11] on link at bounding box center [1285, 11] width 0 height 0
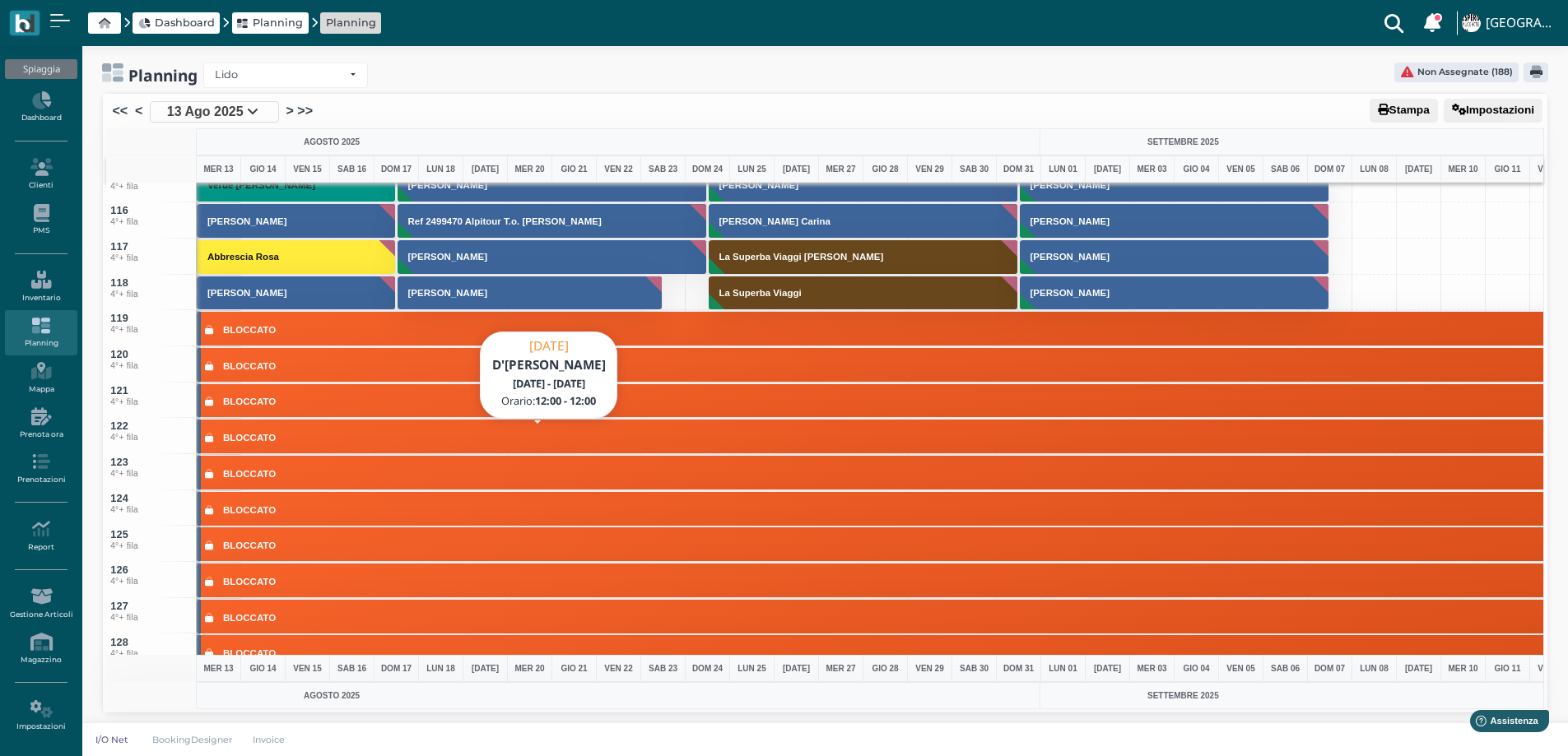
scroll to position [3785, 0]
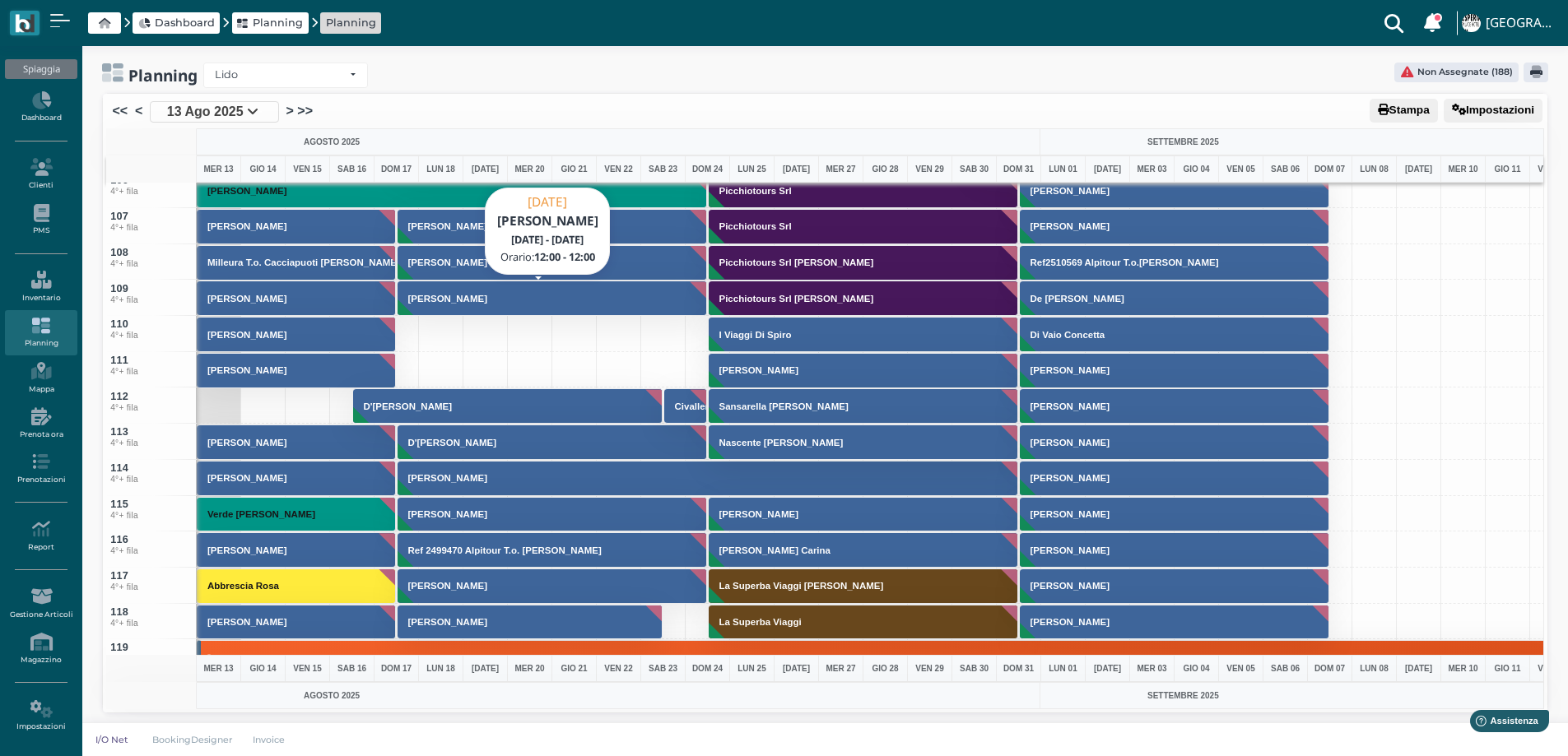
click at [453, 295] on h3 "[PERSON_NAME]" at bounding box center [447, 299] width 92 height 10
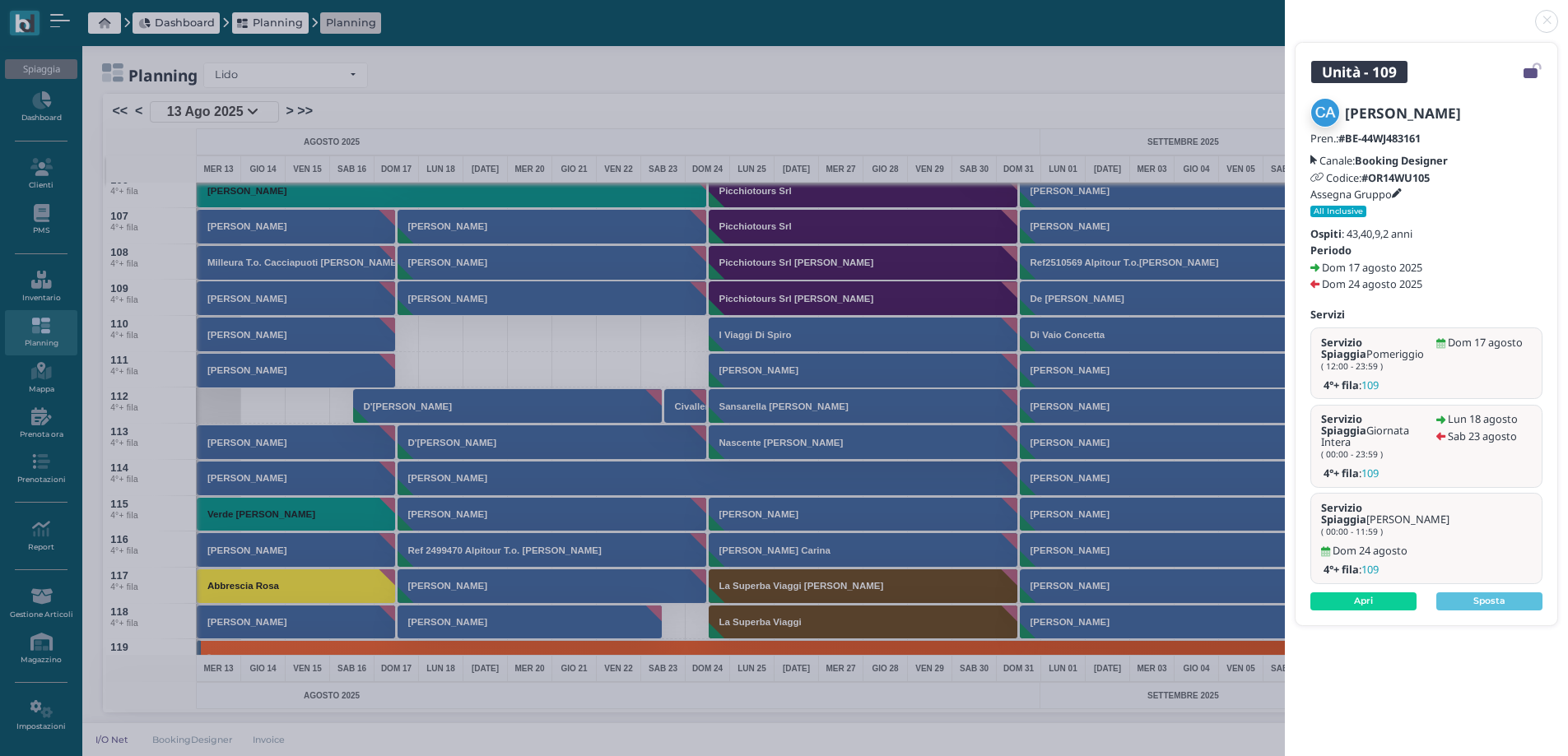
click at [1285, 11] on link at bounding box center [1285, 11] width 0 height 0
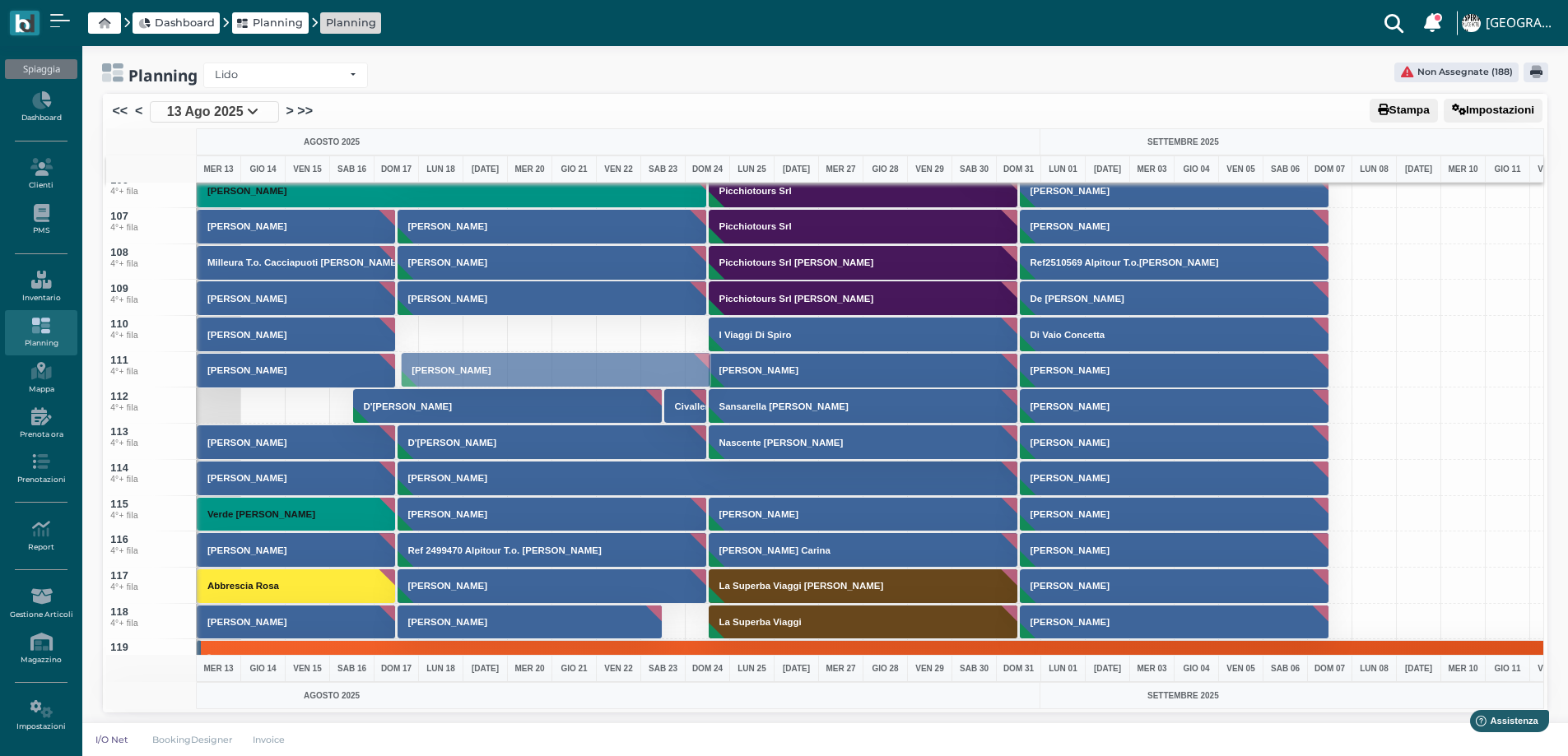
drag, startPoint x: 436, startPoint y: 292, endPoint x: 428, endPoint y: 363, distance: 71.4
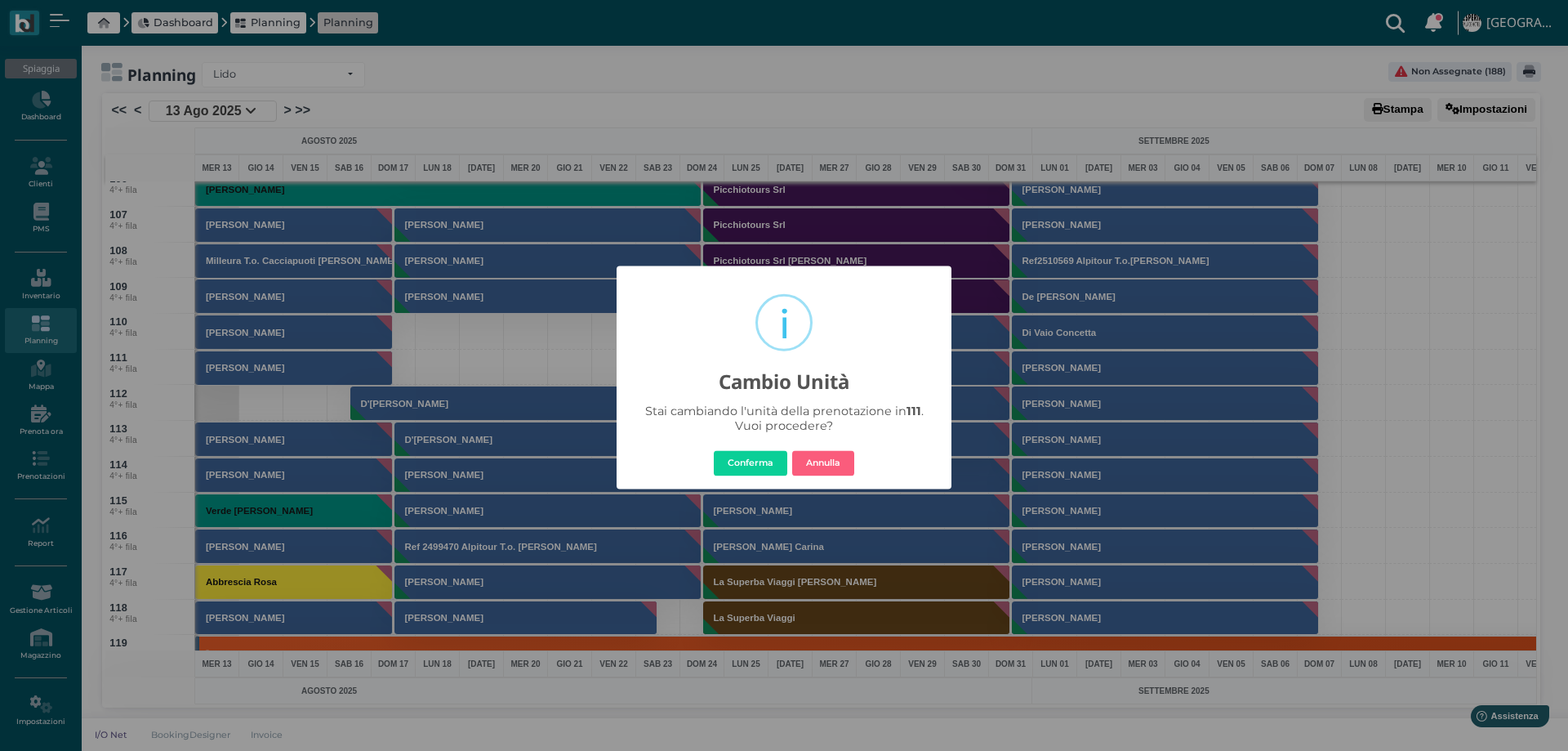
click at [745, 464] on button "Conferma" at bounding box center [751, 463] width 73 height 26
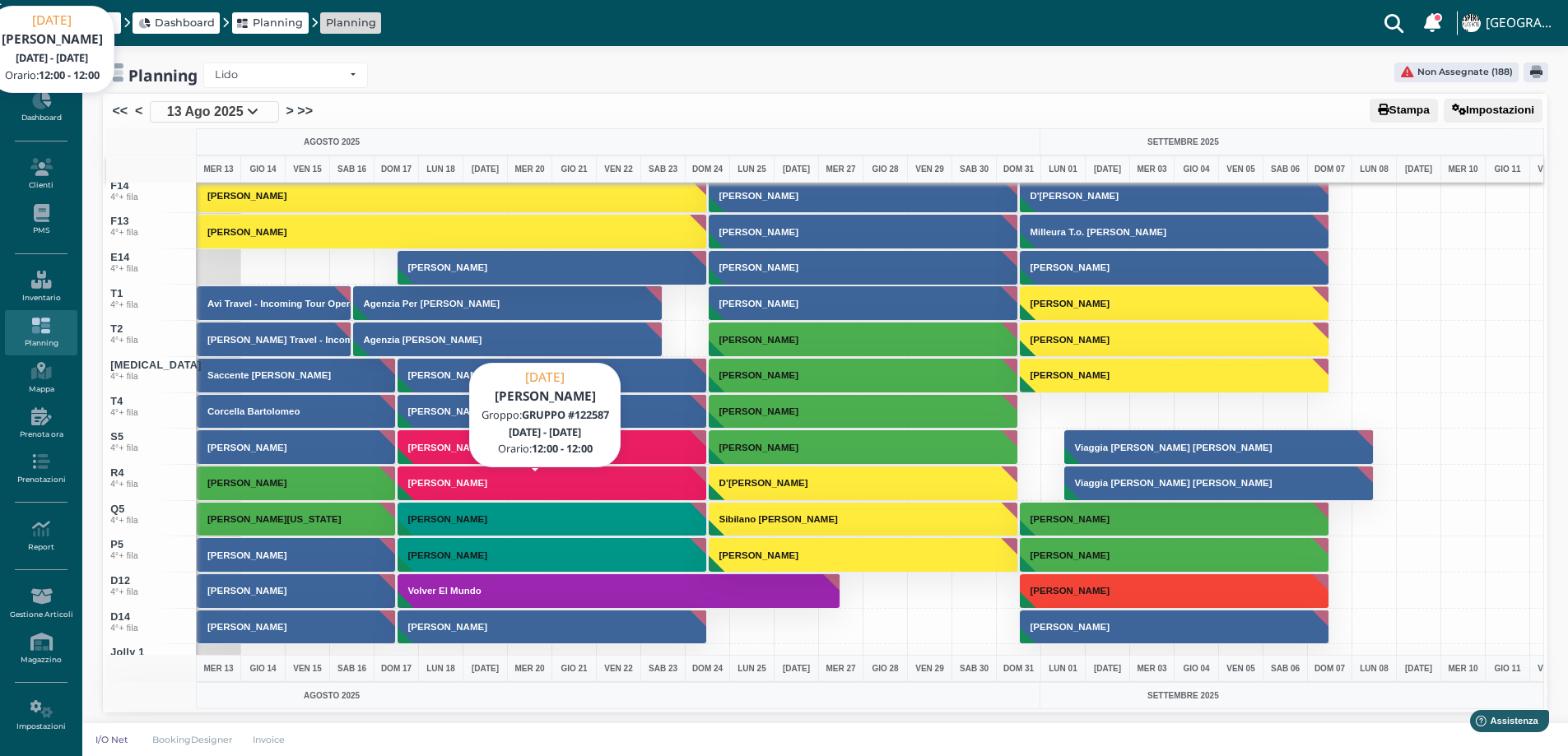
scroll to position [6252, 0]
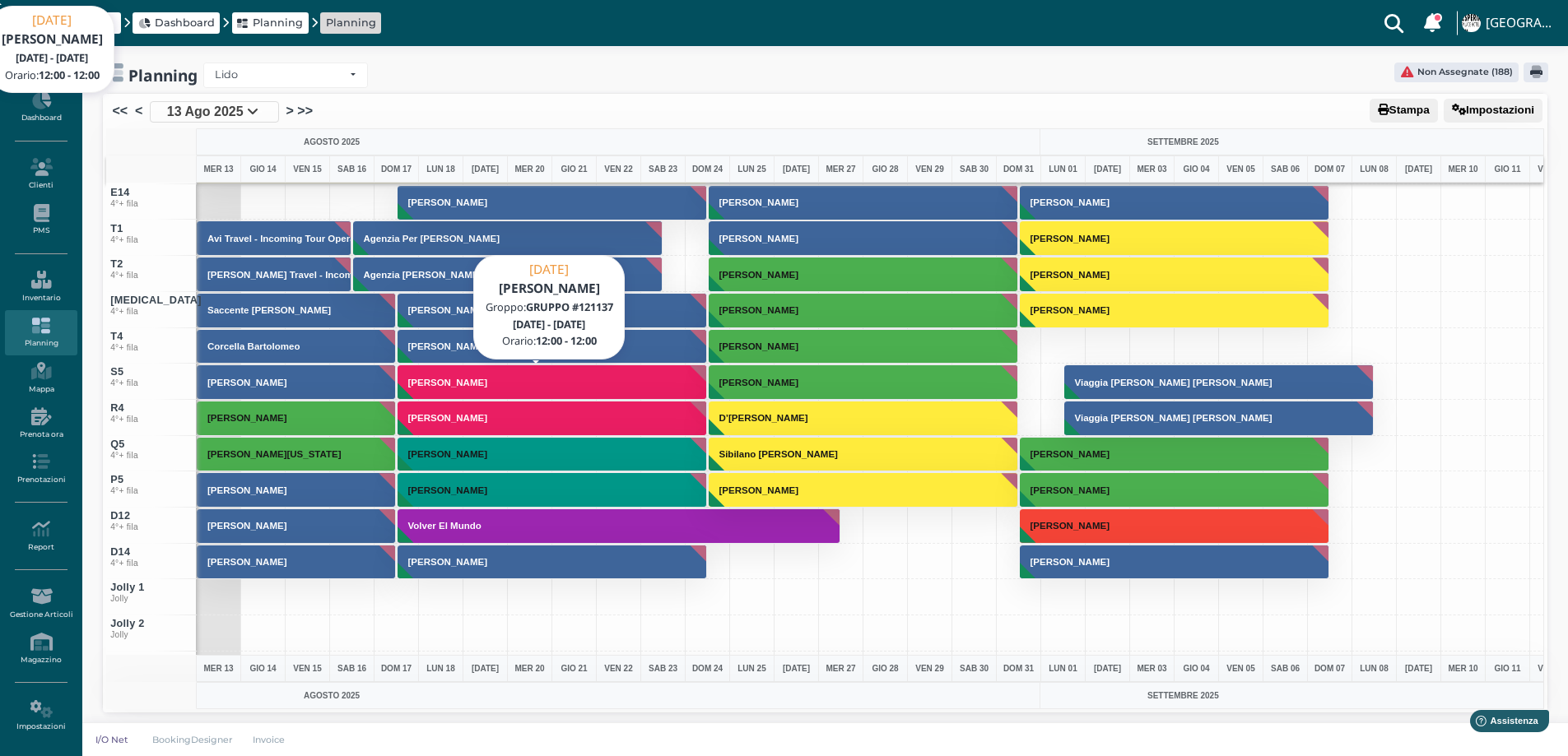
click at [422, 383] on h3 "[PERSON_NAME]" at bounding box center [447, 383] width 92 height 10
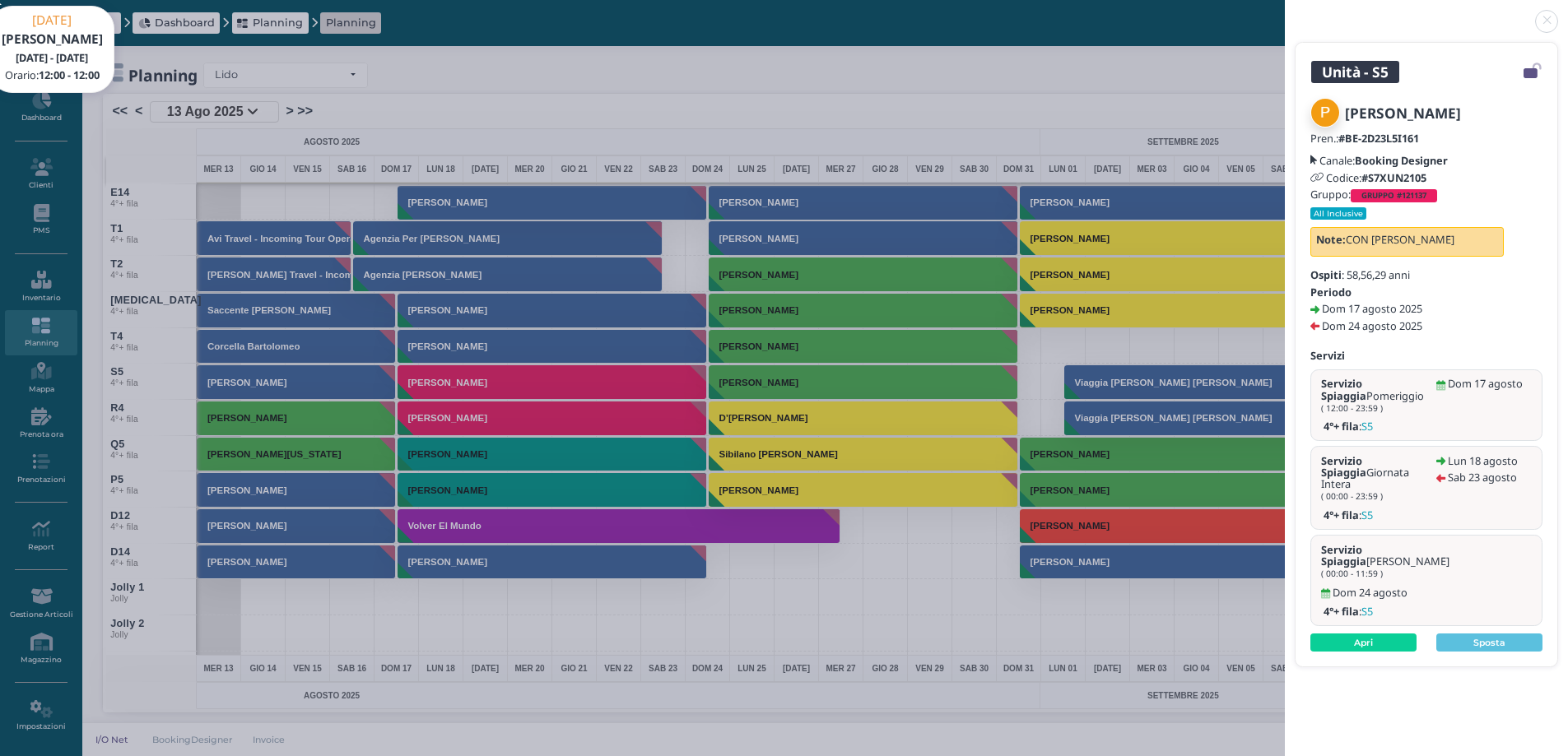
click at [1285, 11] on link at bounding box center [1285, 11] width 0 height 0
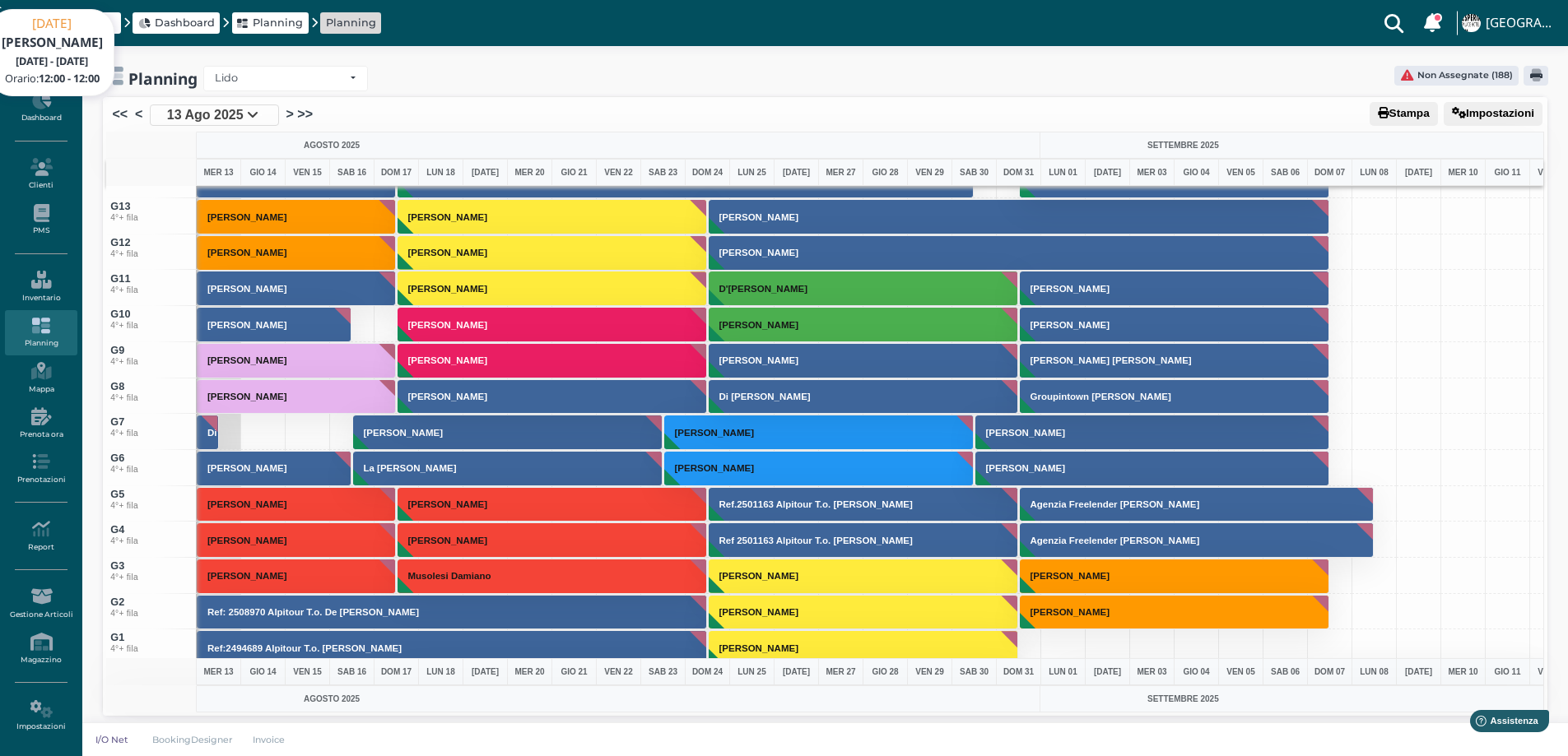
scroll to position [5051, 0]
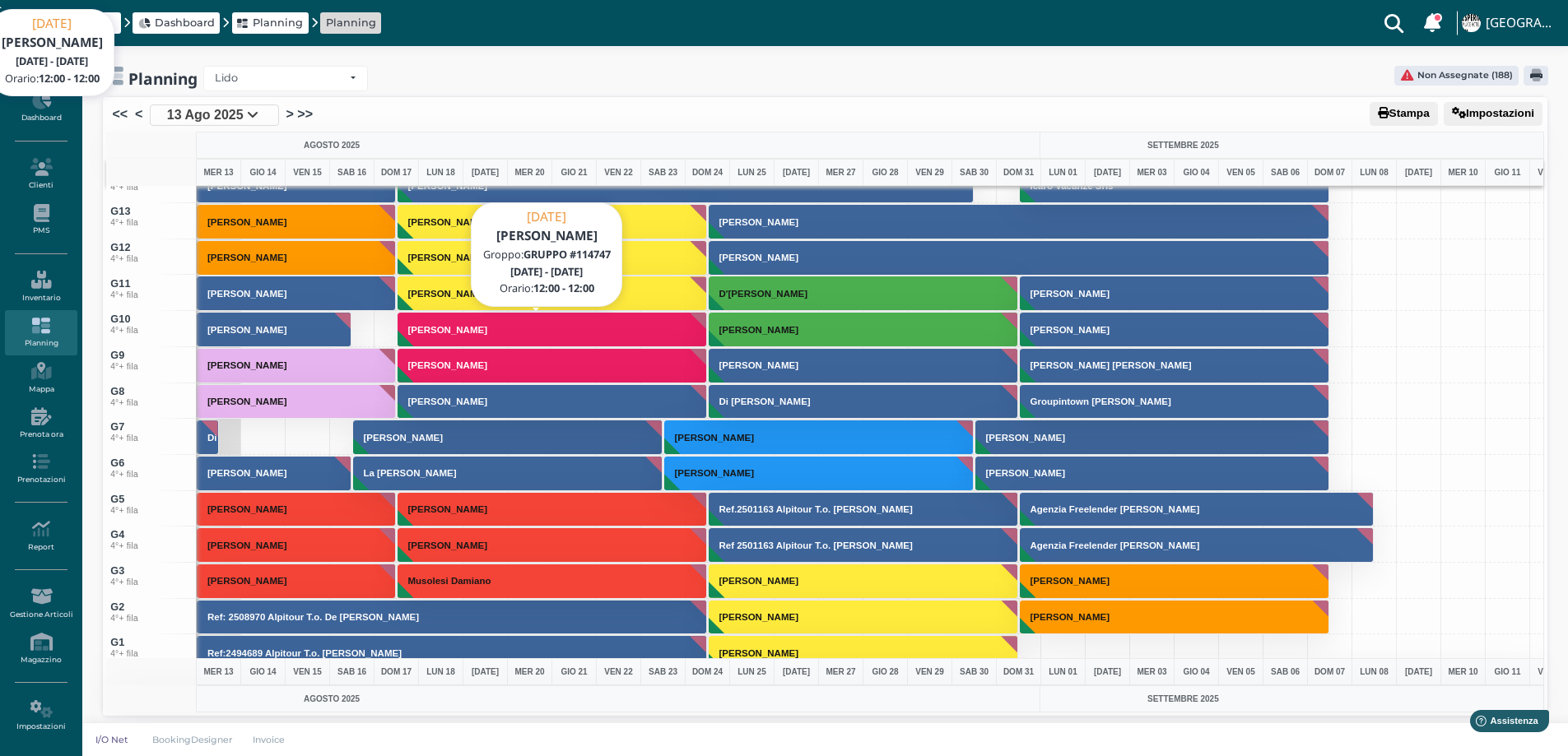
click at [428, 335] on button "[PERSON_NAME]" at bounding box center [553, 329] width 311 height 35
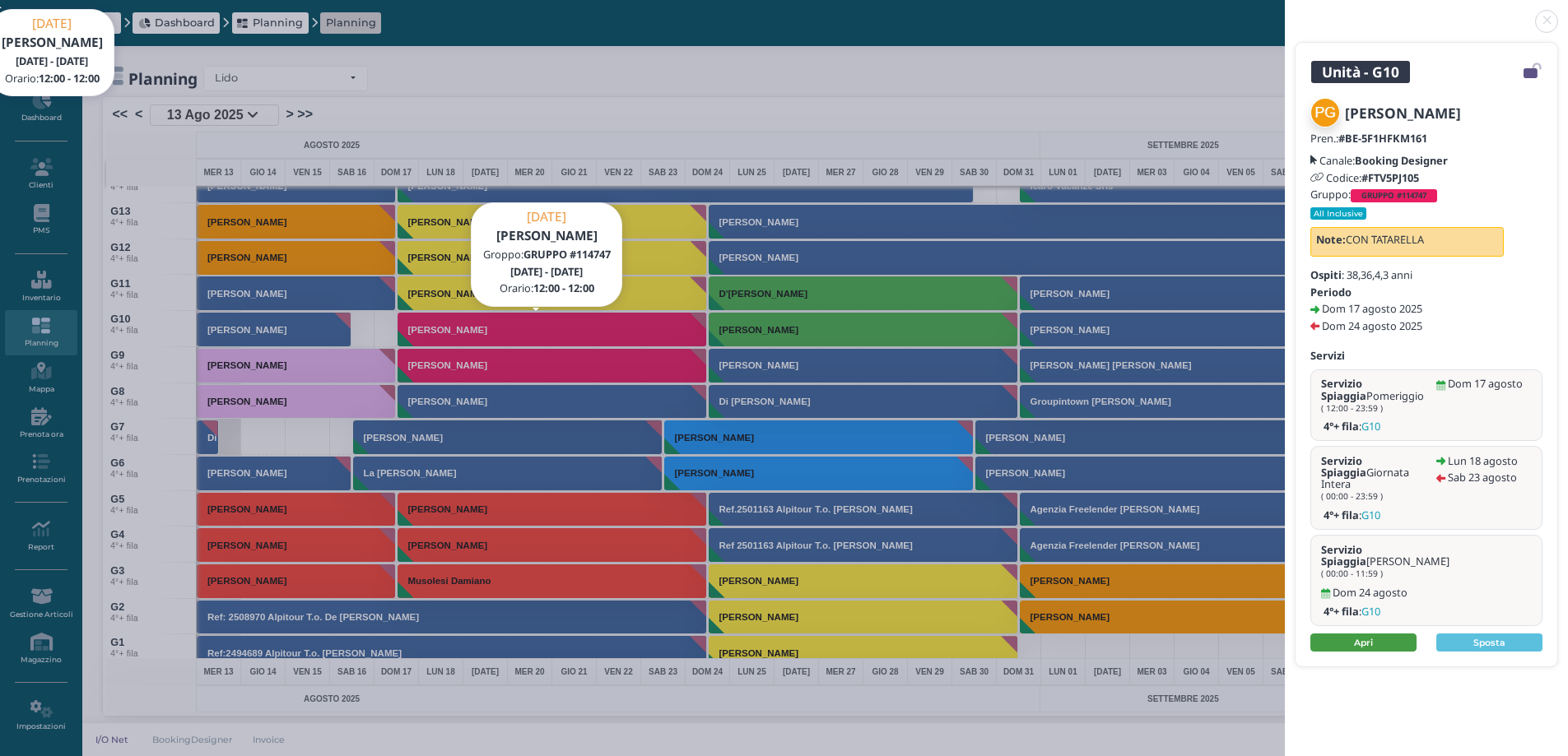
click at [1341, 633] on link "Apri" at bounding box center [1363, 642] width 106 height 18
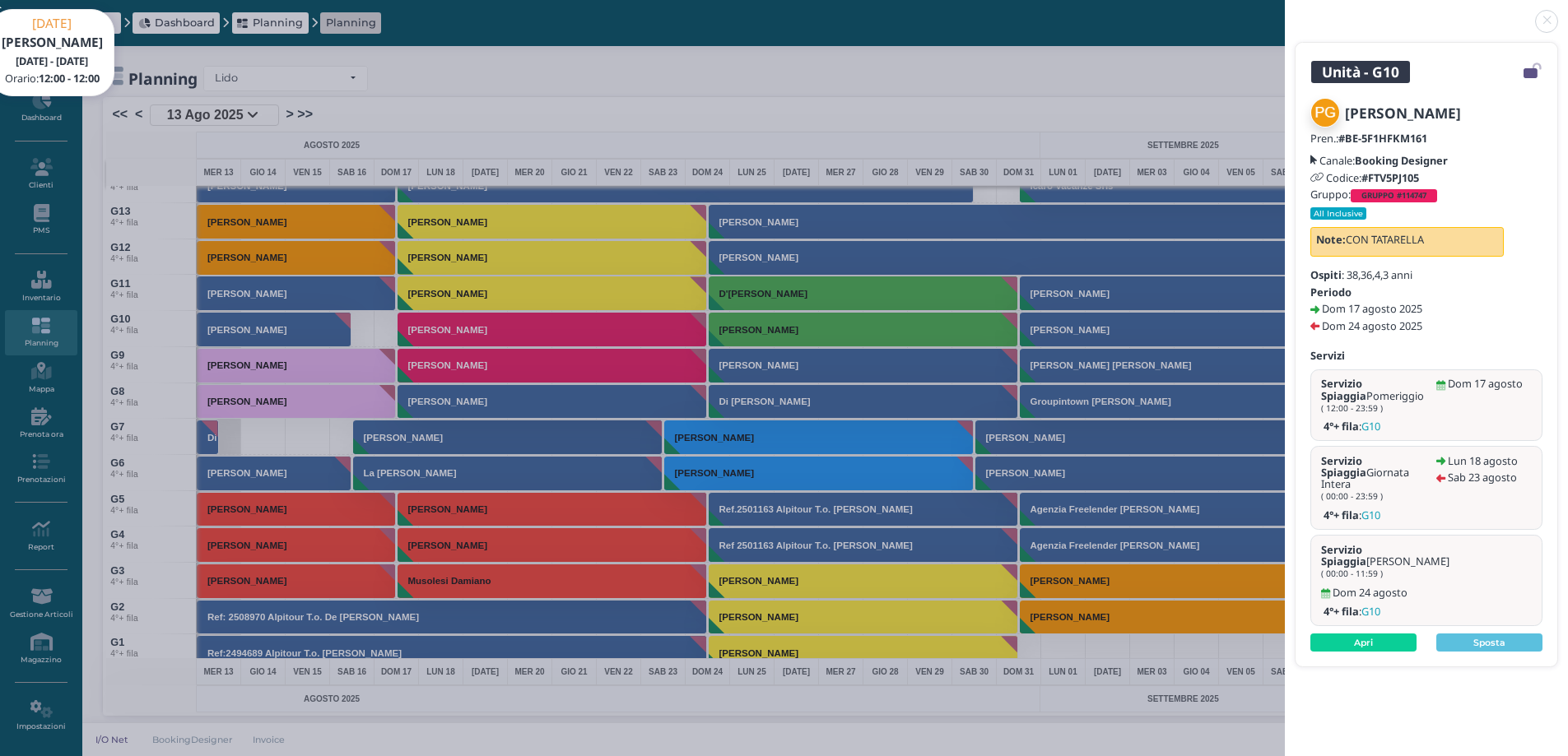
click at [1285, 11] on link at bounding box center [1285, 11] width 0 height 0
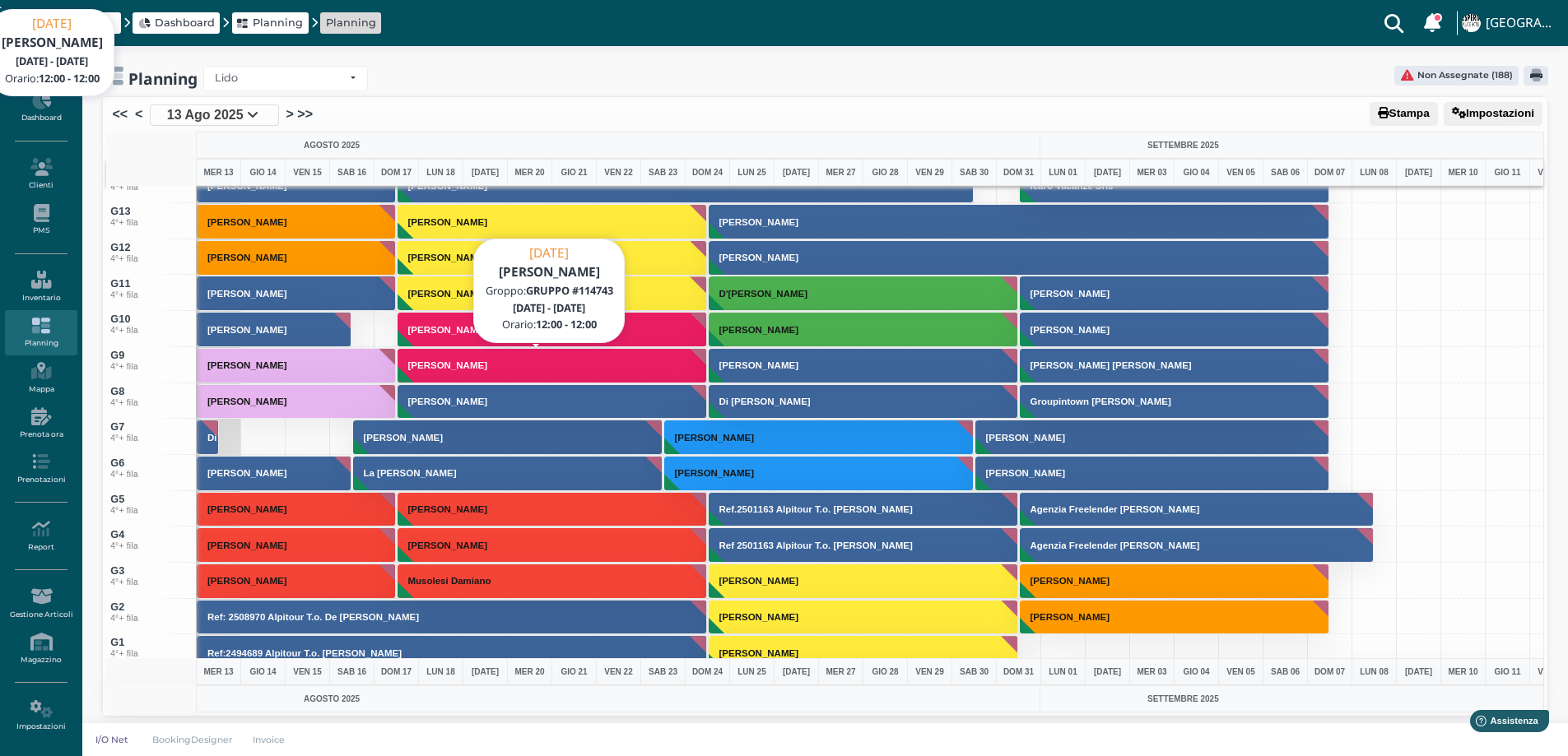
click at [467, 370] on h3 "[PERSON_NAME]" at bounding box center [447, 365] width 92 height 10
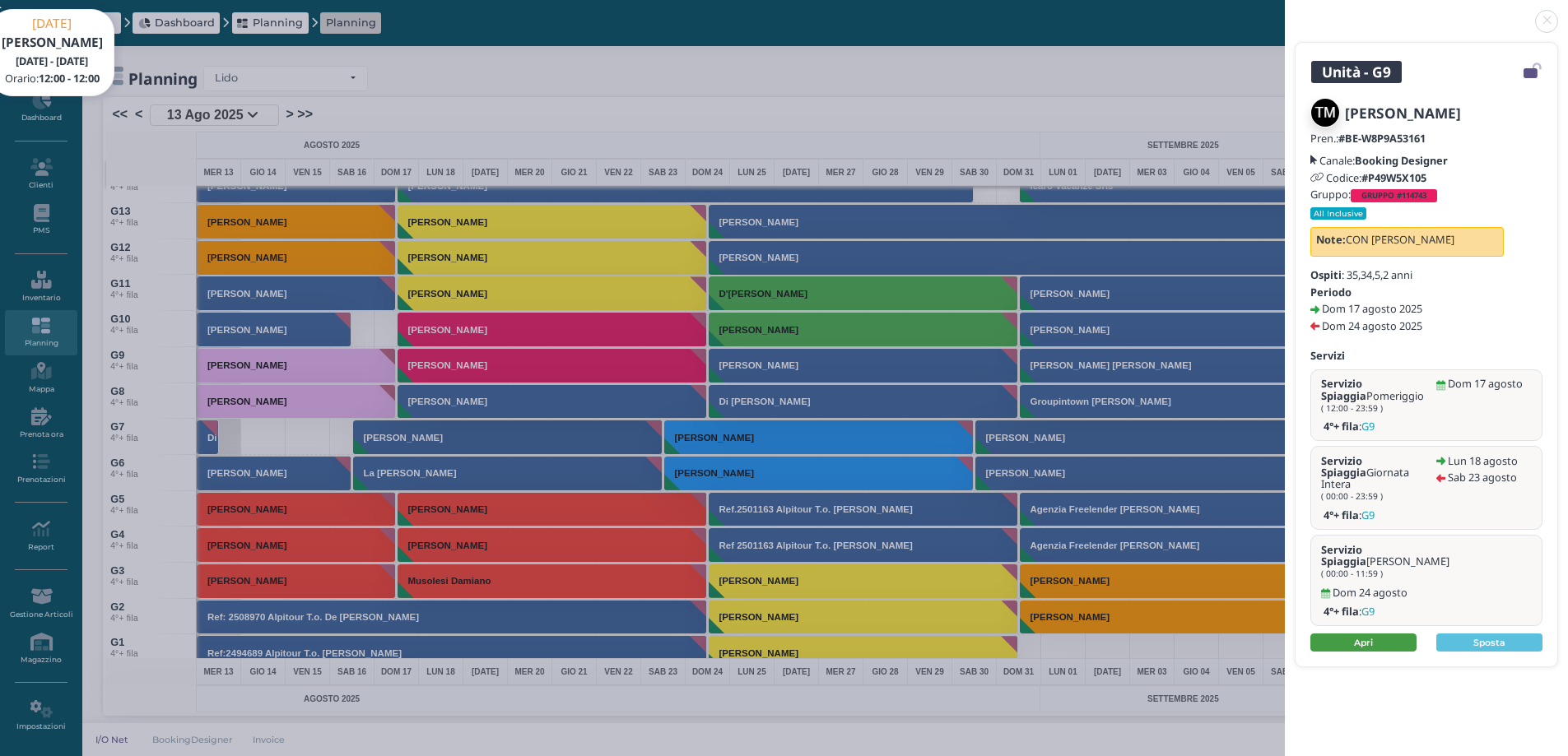
click at [1354, 633] on link "Apri" at bounding box center [1363, 642] width 106 height 18
click at [1285, 11] on link at bounding box center [1285, 11] width 0 height 0
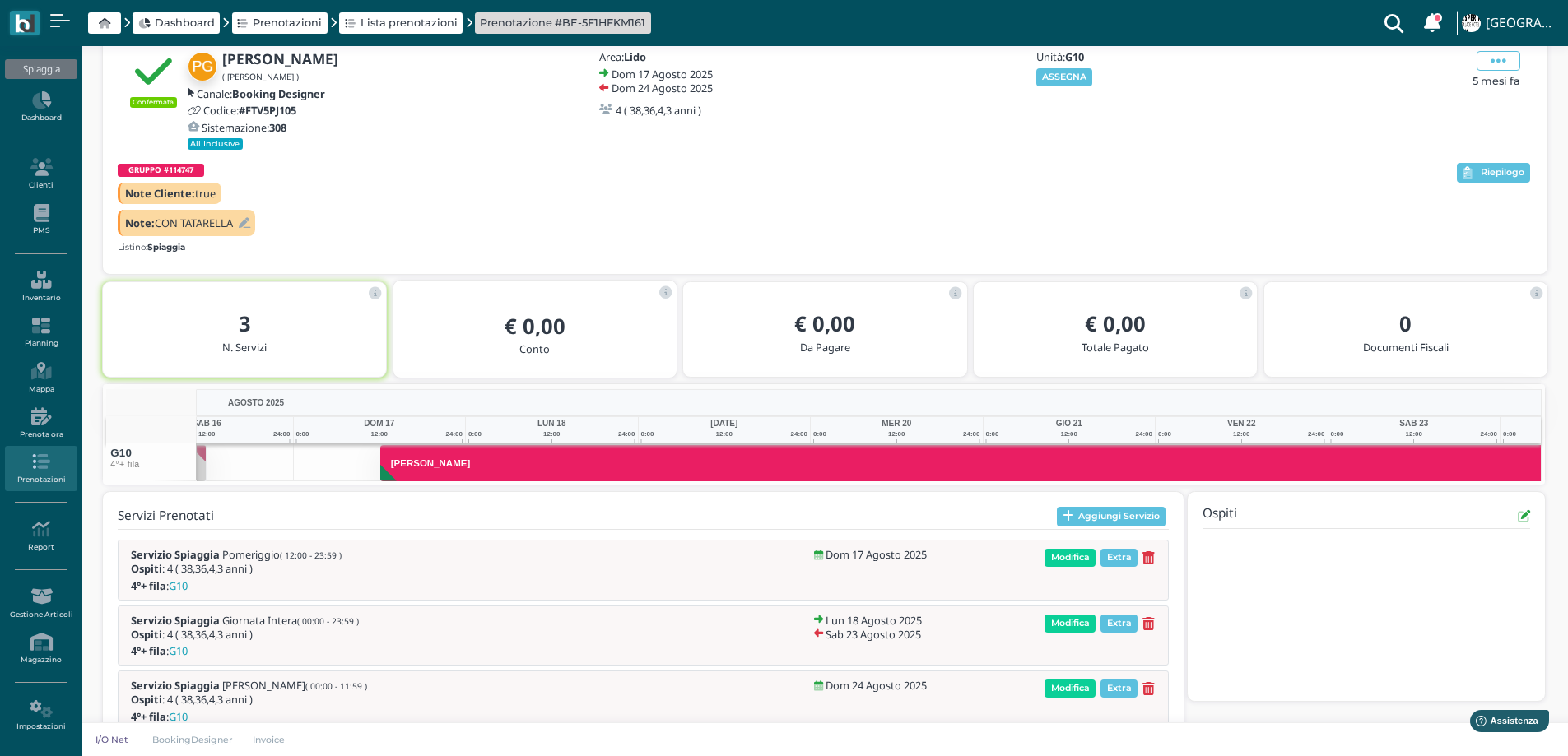
scroll to position [0, 119]
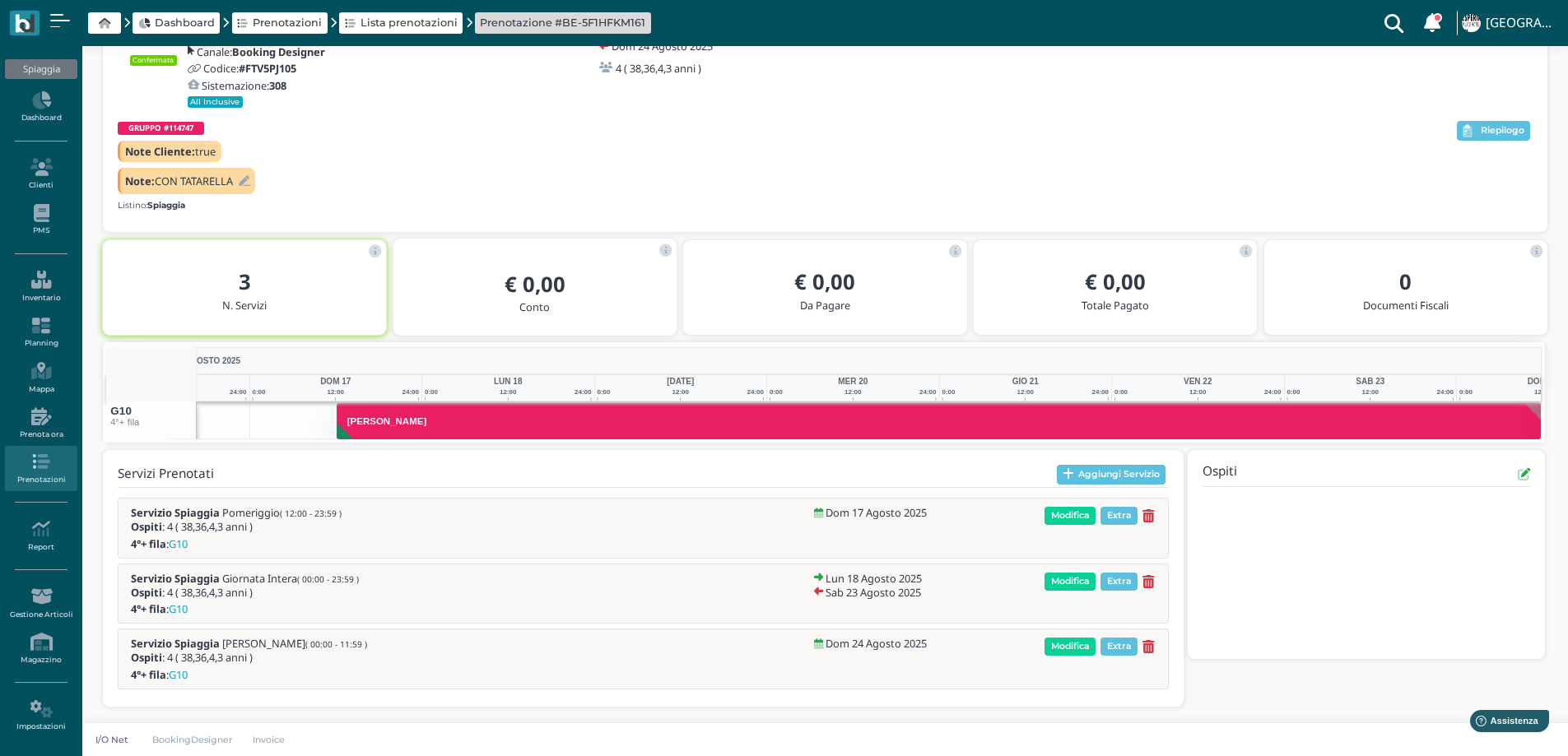
click at [1063, 139] on div "GRUPPO #114747 Note Cliente: true Note: CON TATARELLA Listino: Spiaggia" at bounding box center [786, 165] width 1337 height 95
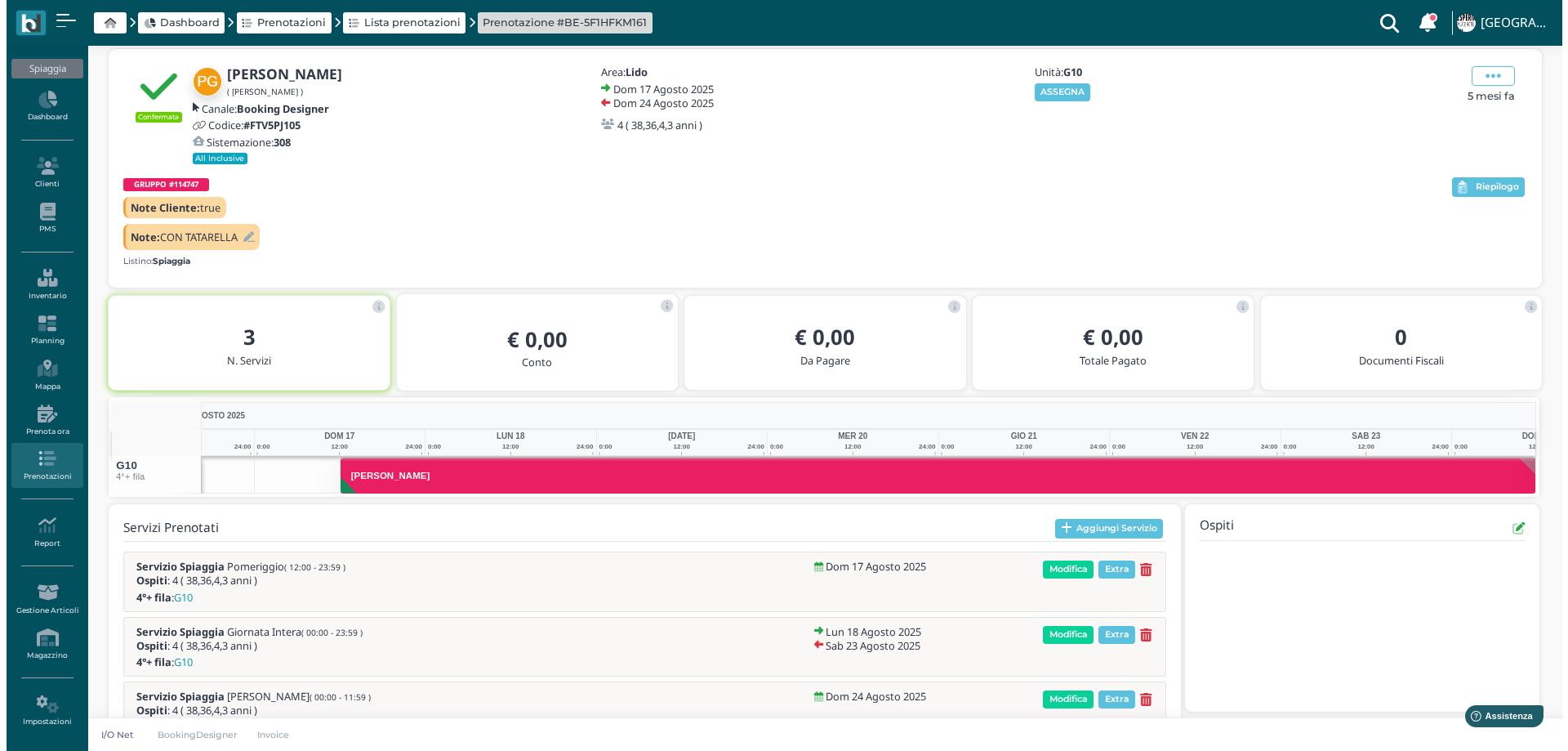
scroll to position [0, 0]
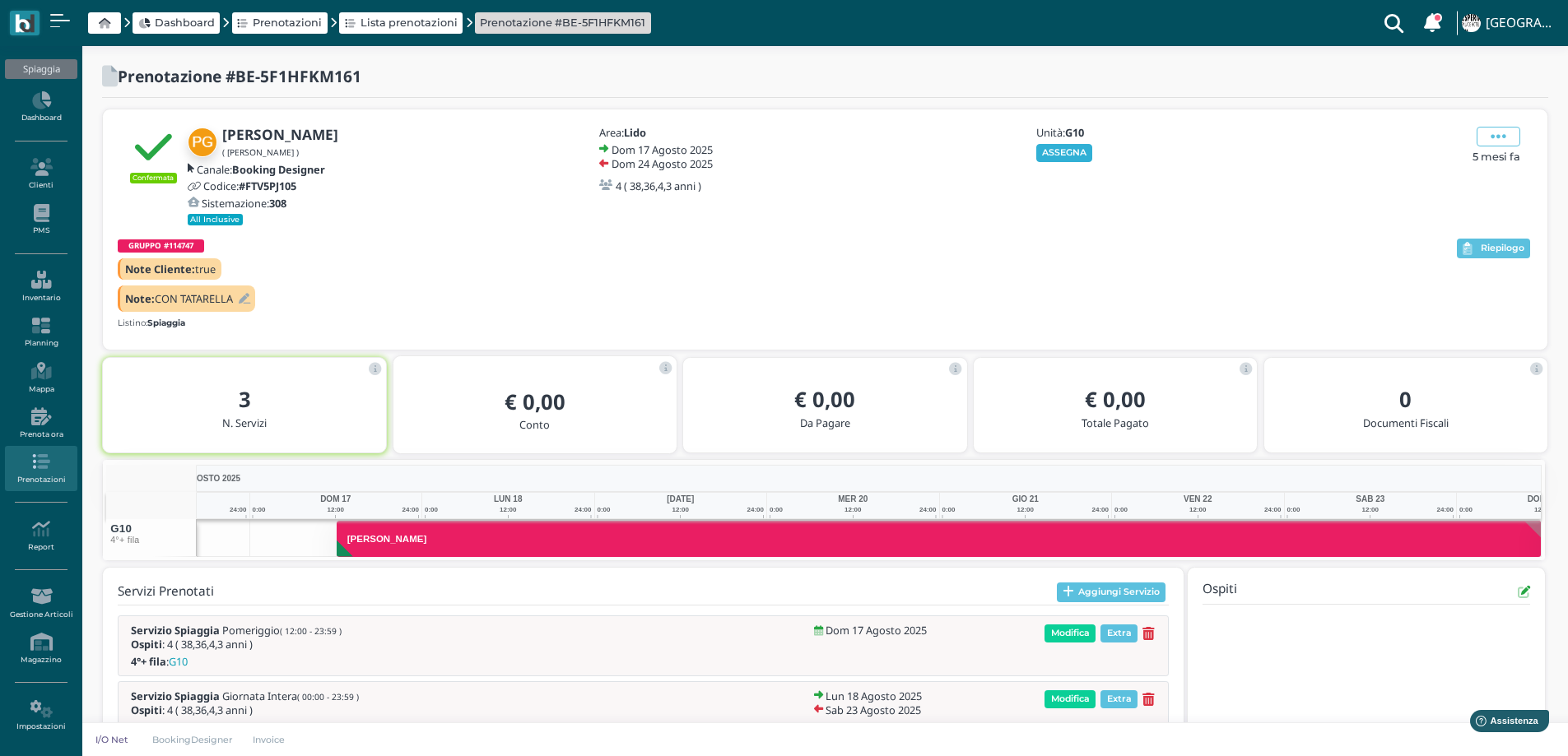
click at [1068, 147] on button "ASSEGNA" at bounding box center [1064, 153] width 56 height 18
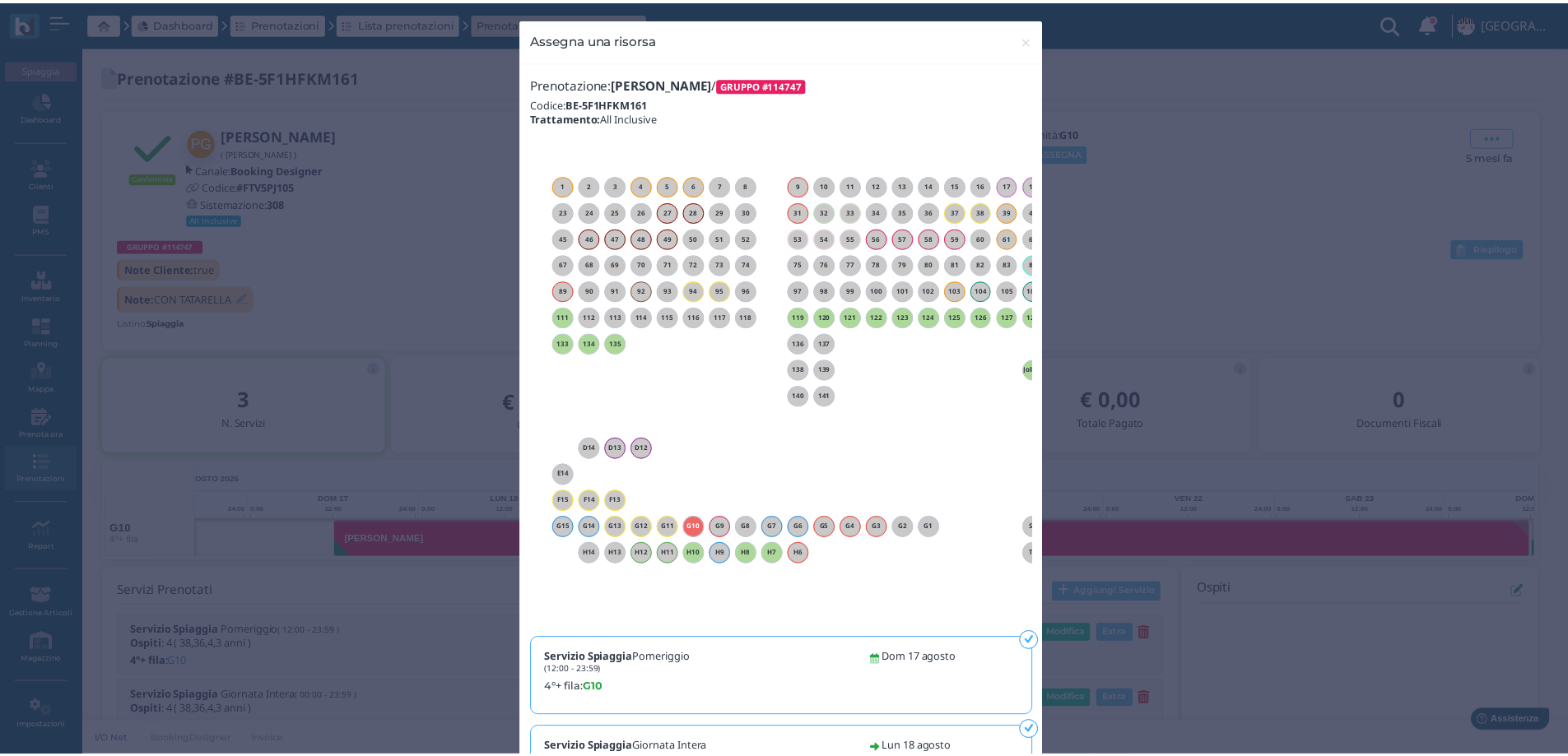
scroll to position [0, 149]
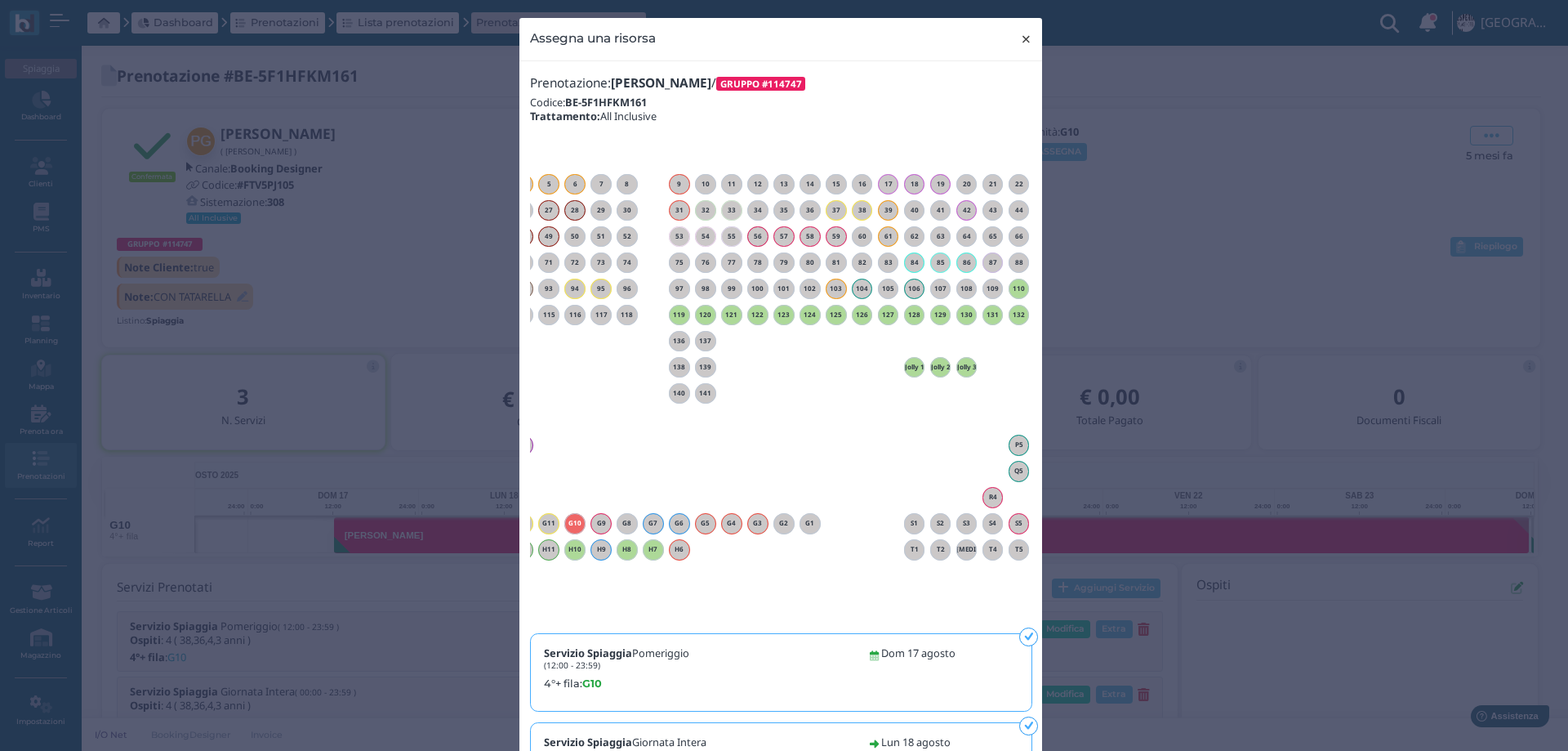
click at [1020, 41] on span "×" at bounding box center [1026, 39] width 12 height 21
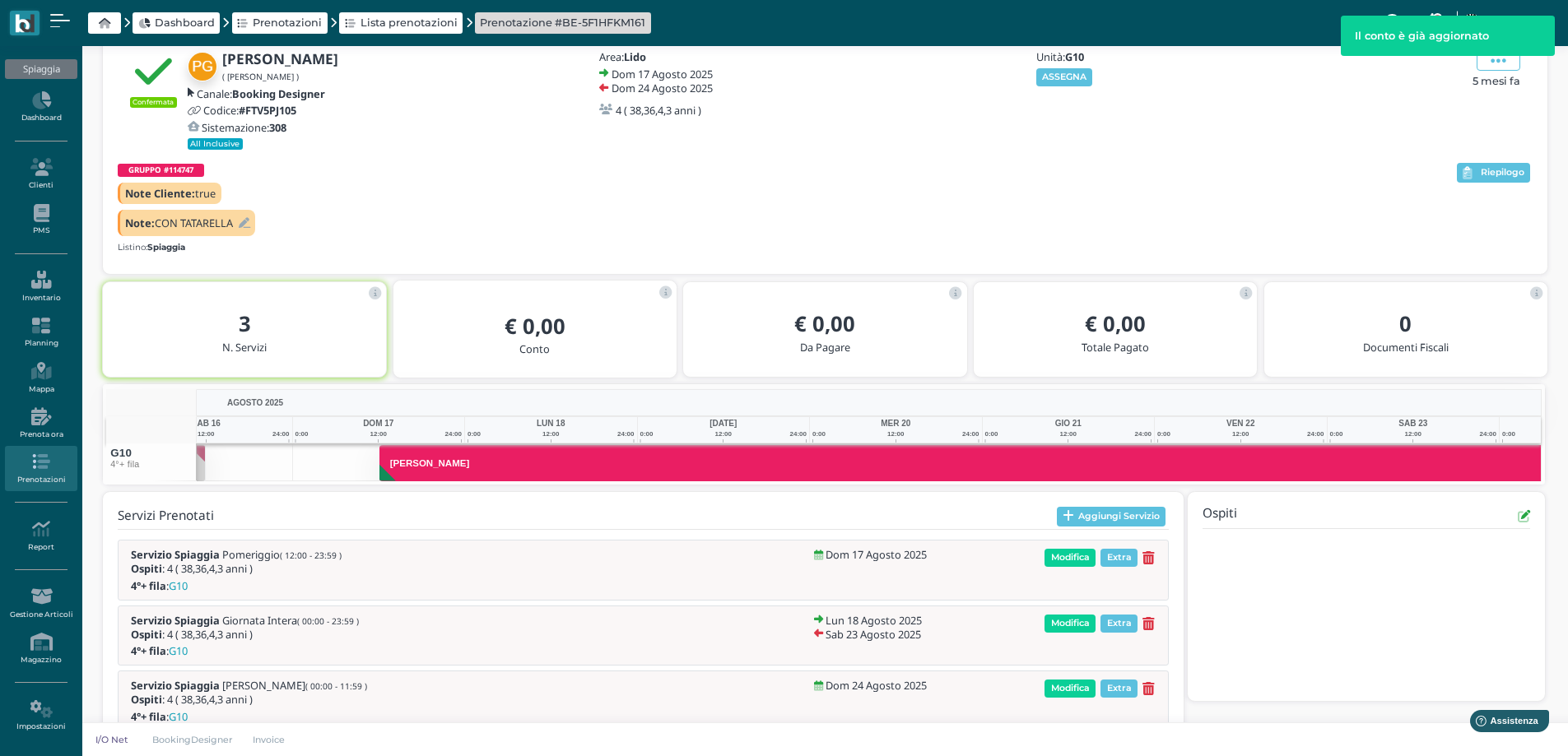
scroll to position [0, 119]
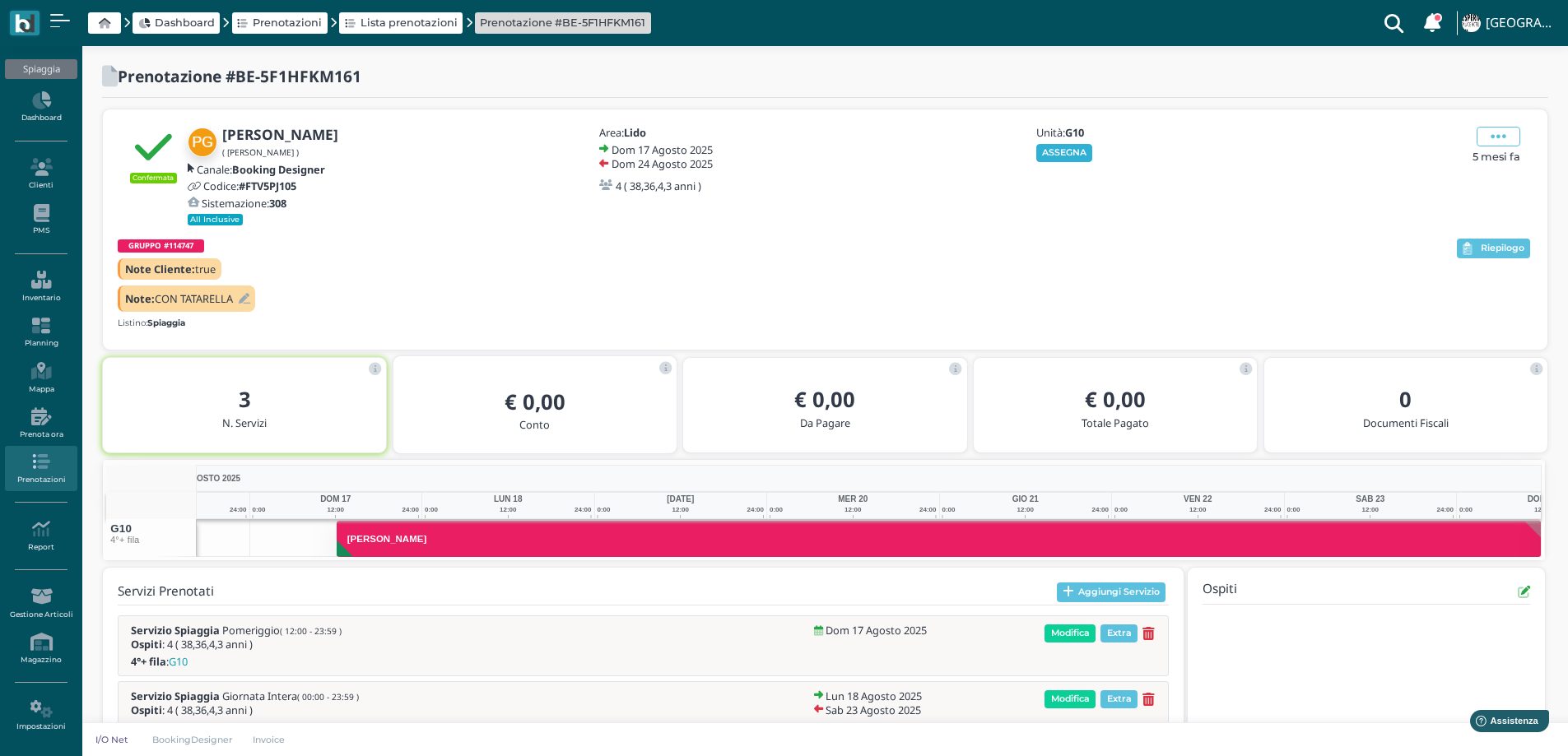
click at [1059, 155] on button "ASSEGNA" at bounding box center [1064, 153] width 56 height 18
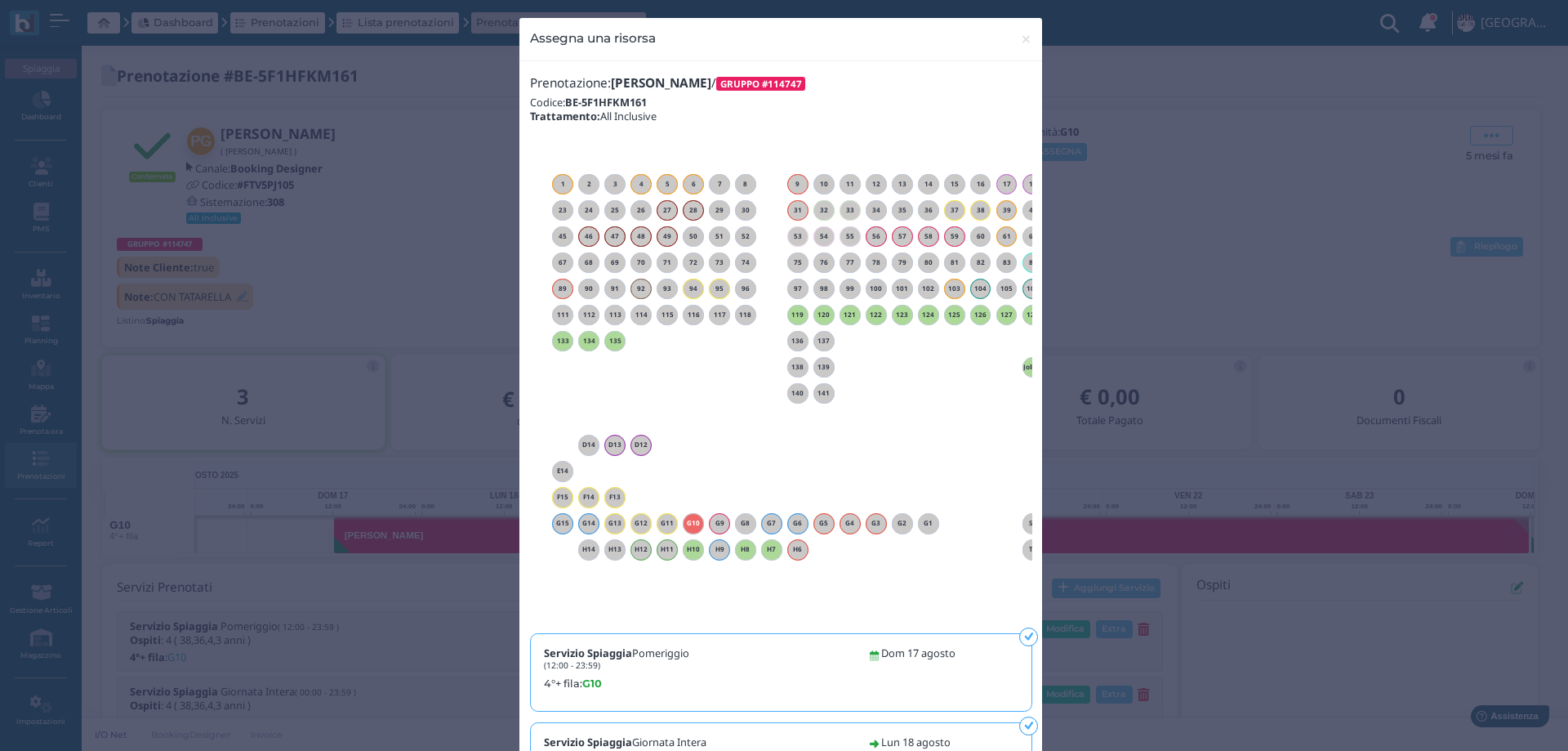
scroll to position [0, 148]
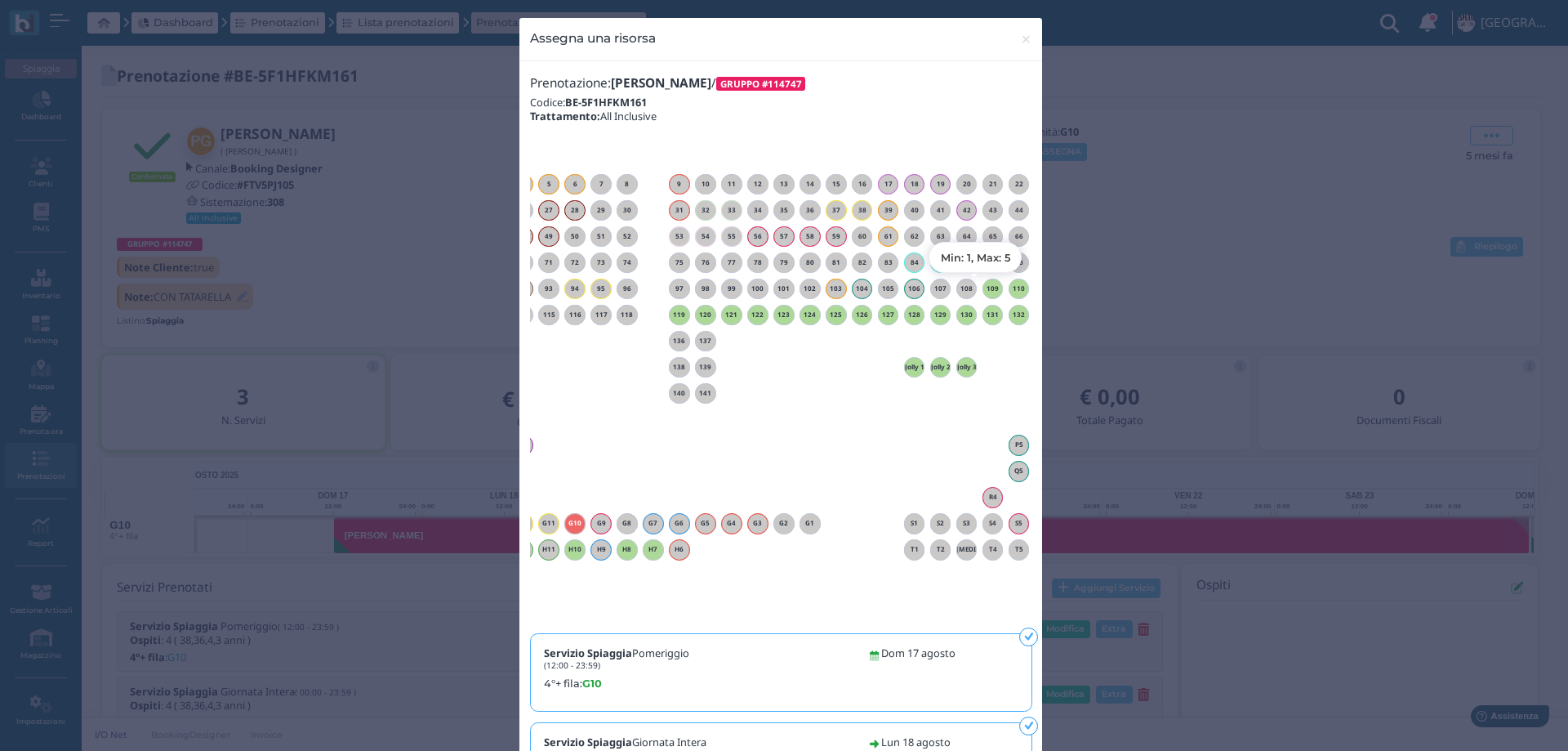
click at [990, 286] on h6 "109" at bounding box center [993, 289] width 21 height 7
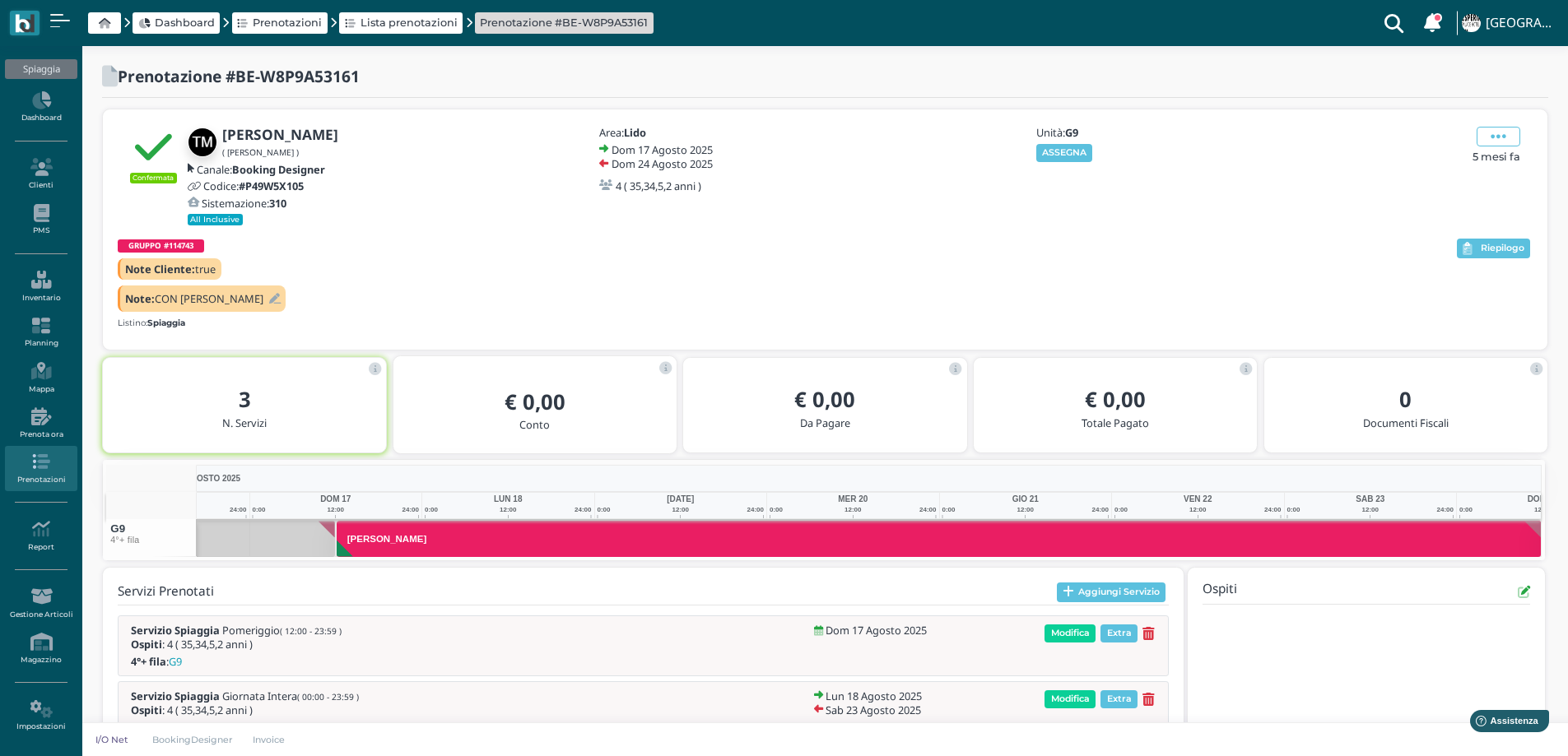
click at [1060, 151] on button "ASSEGNA" at bounding box center [1064, 153] width 56 height 18
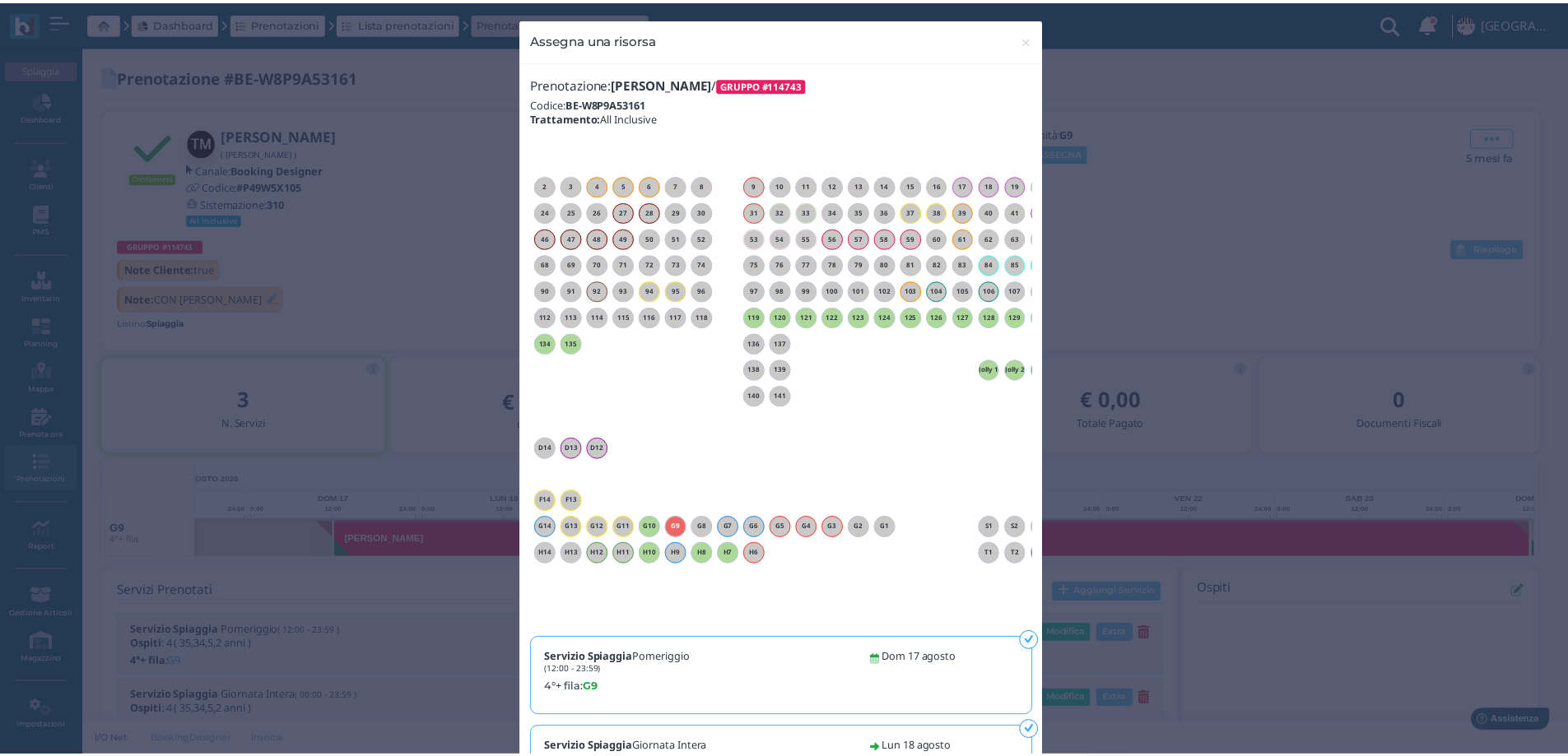
scroll to position [0, 149]
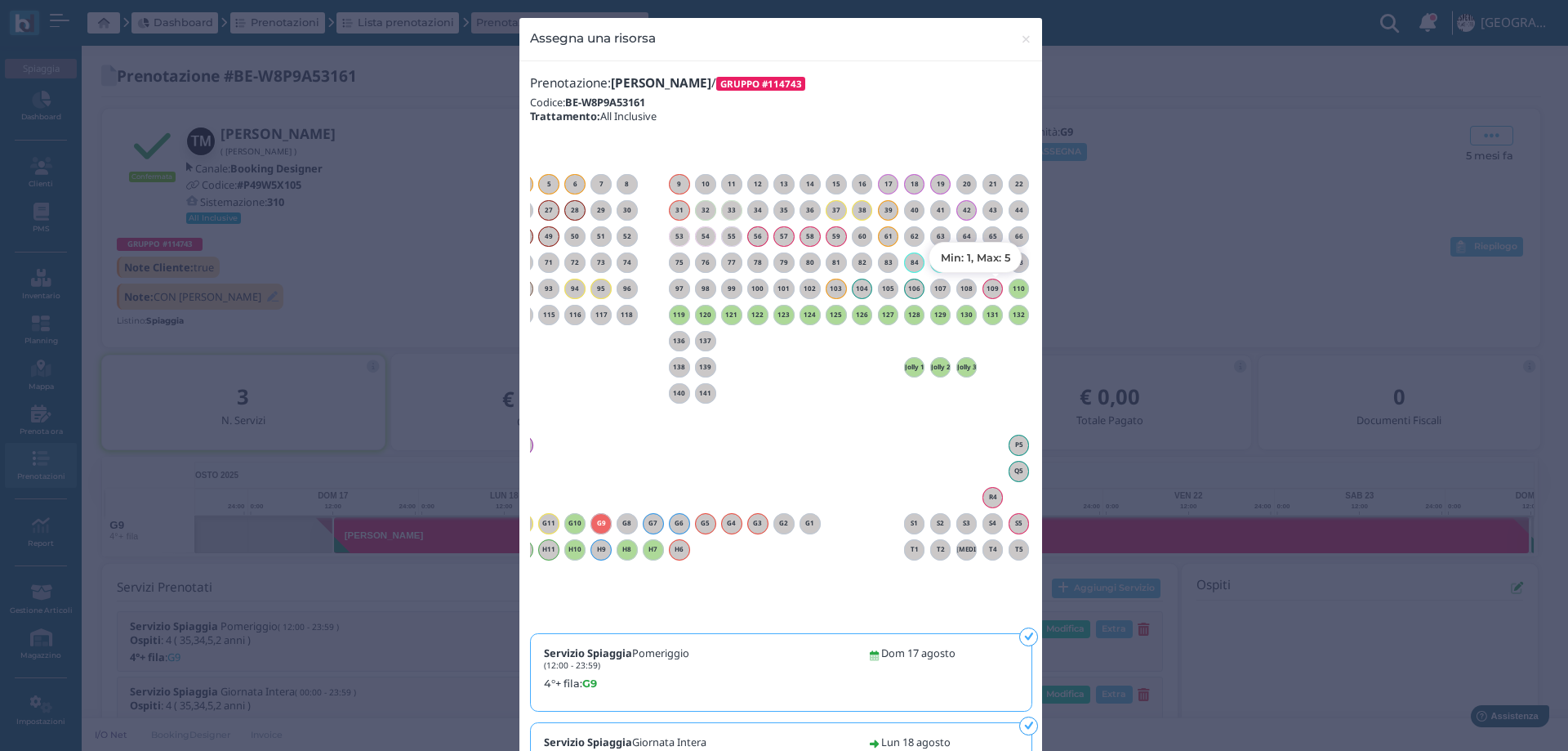
click at [1014, 290] on h6 "110" at bounding box center [1018, 289] width 21 height 7
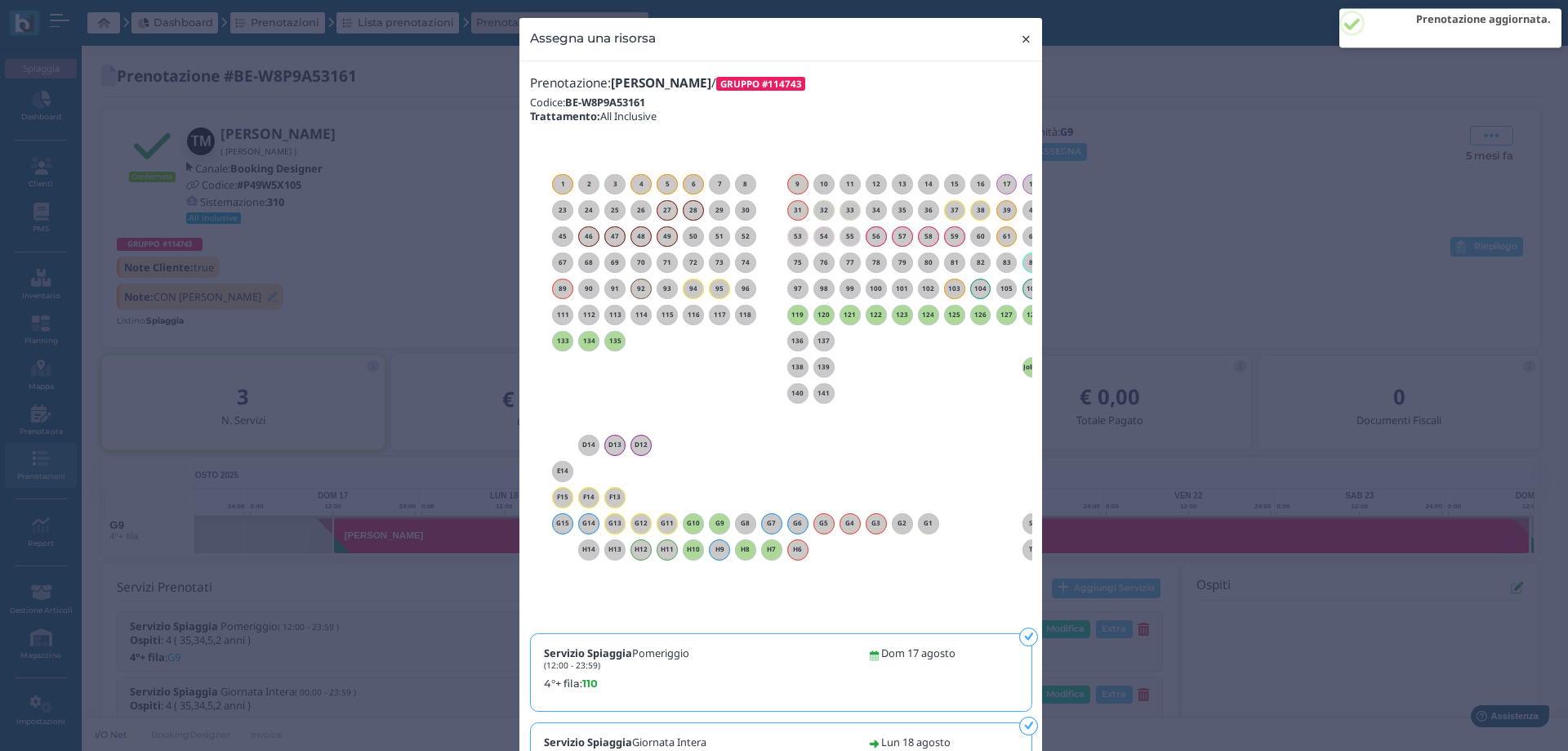
drag, startPoint x: 1019, startPoint y: 38, endPoint x: 993, endPoint y: 31, distance: 26.9
click at [1020, 38] on span "×" at bounding box center [1026, 39] width 12 height 21
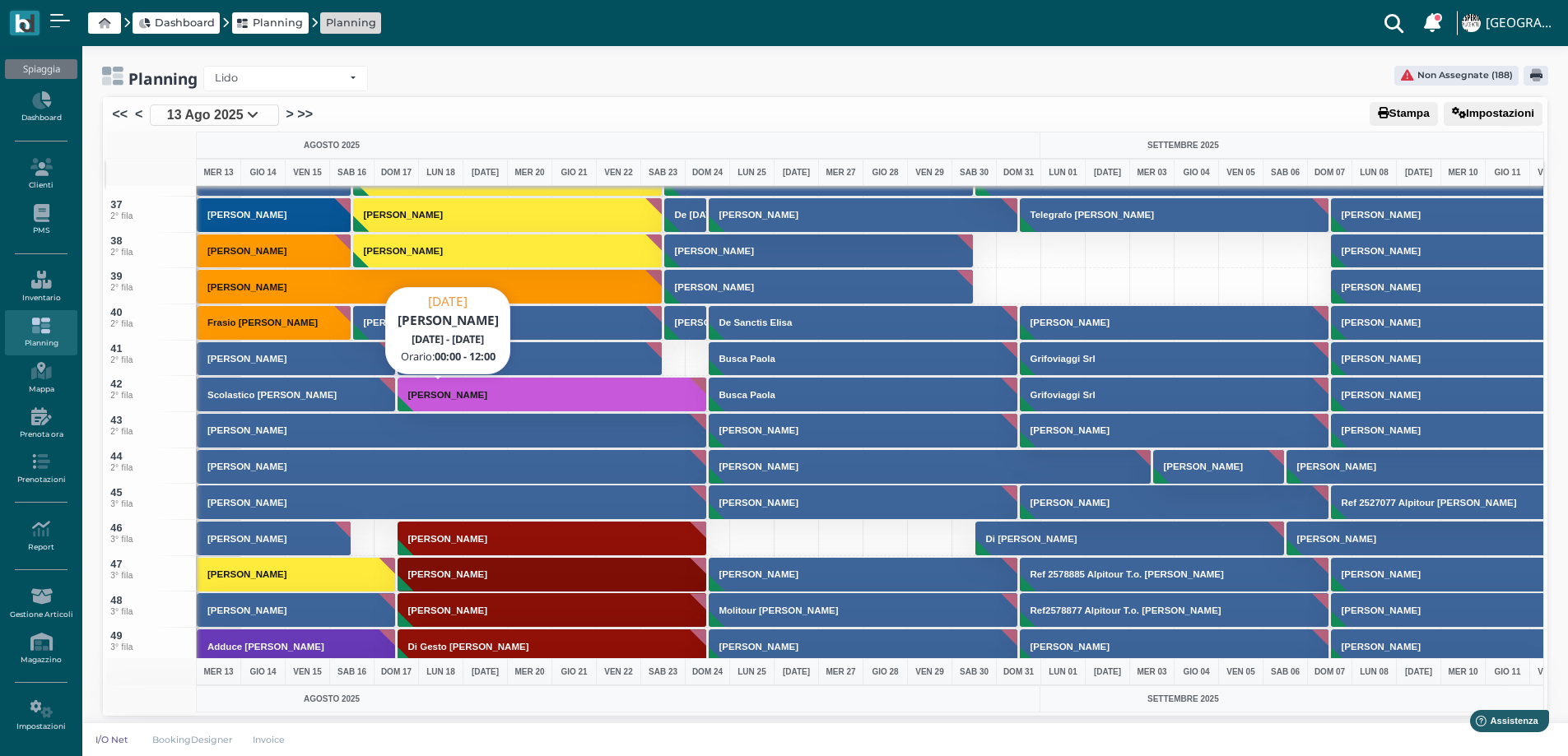
scroll to position [1316, 0]
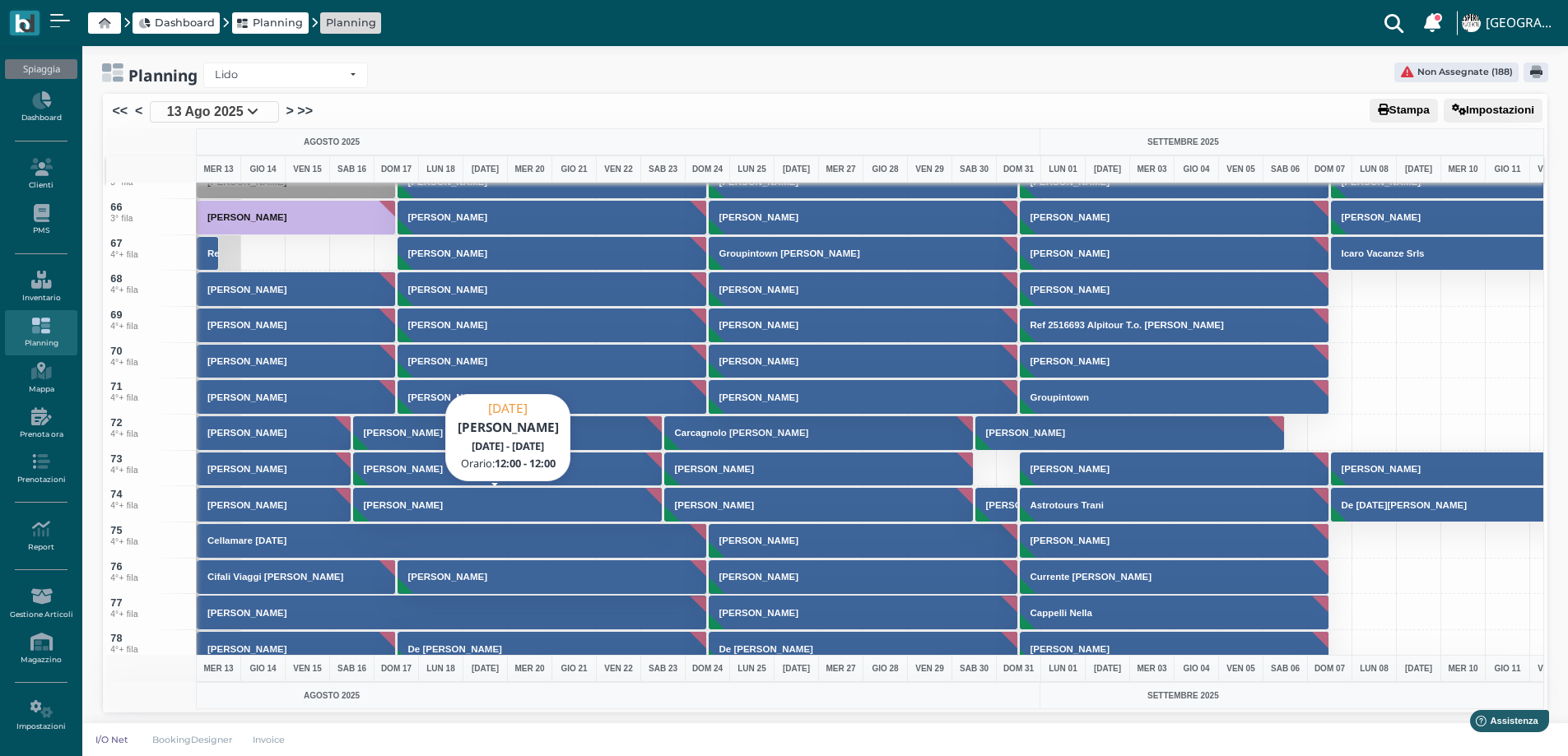
scroll to position [2385, 0]
